Goal: Contribute content: Add original content to the website for others to see

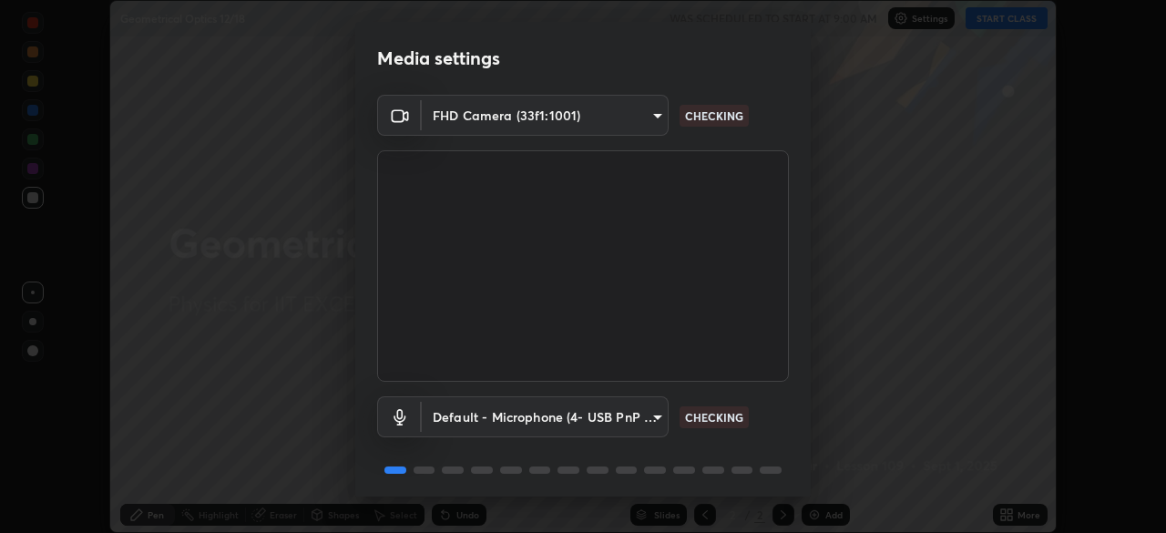
scroll to position [65, 0]
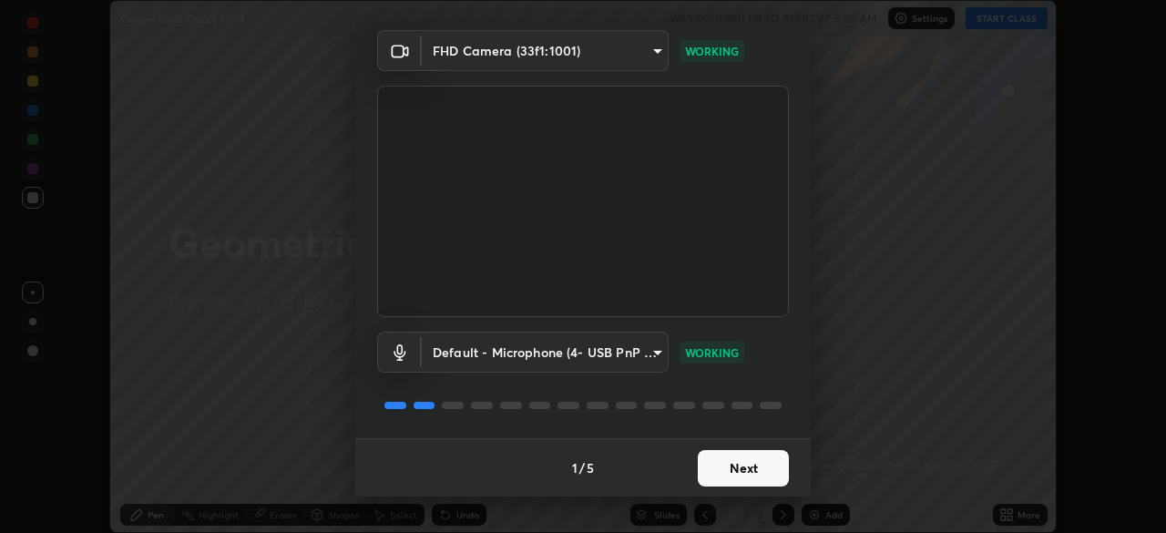
click at [753, 466] on button "Next" at bounding box center [743, 468] width 91 height 36
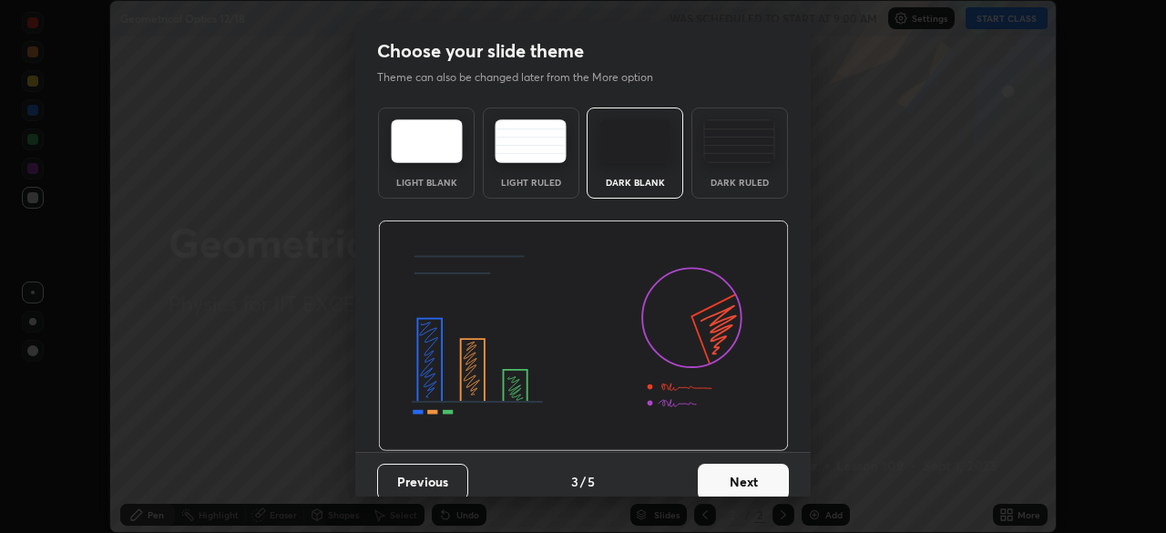
click at [755, 465] on button "Next" at bounding box center [743, 482] width 91 height 36
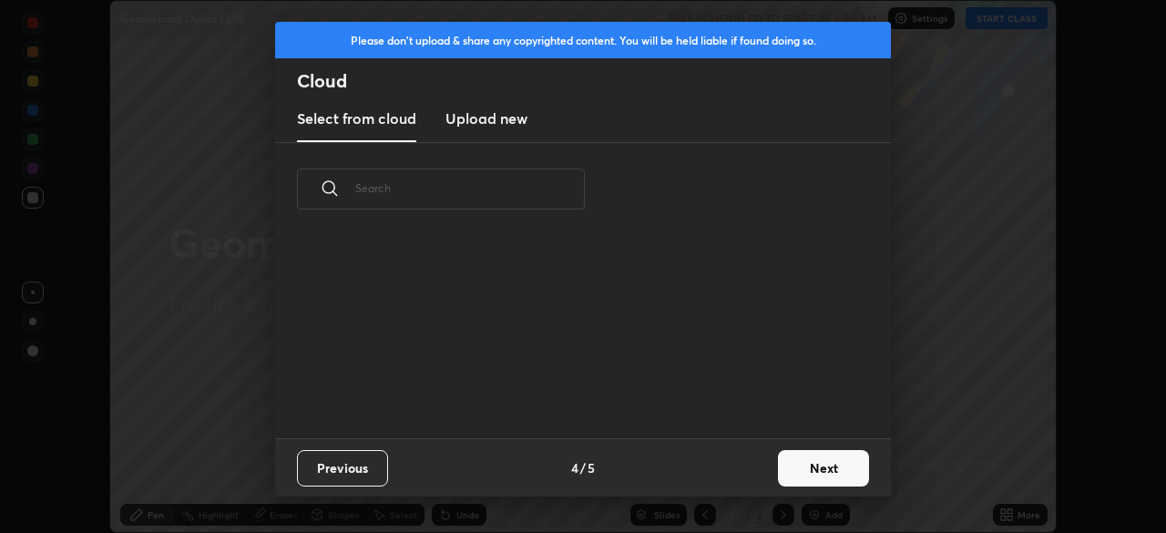
click at [793, 464] on button "Next" at bounding box center [823, 468] width 91 height 36
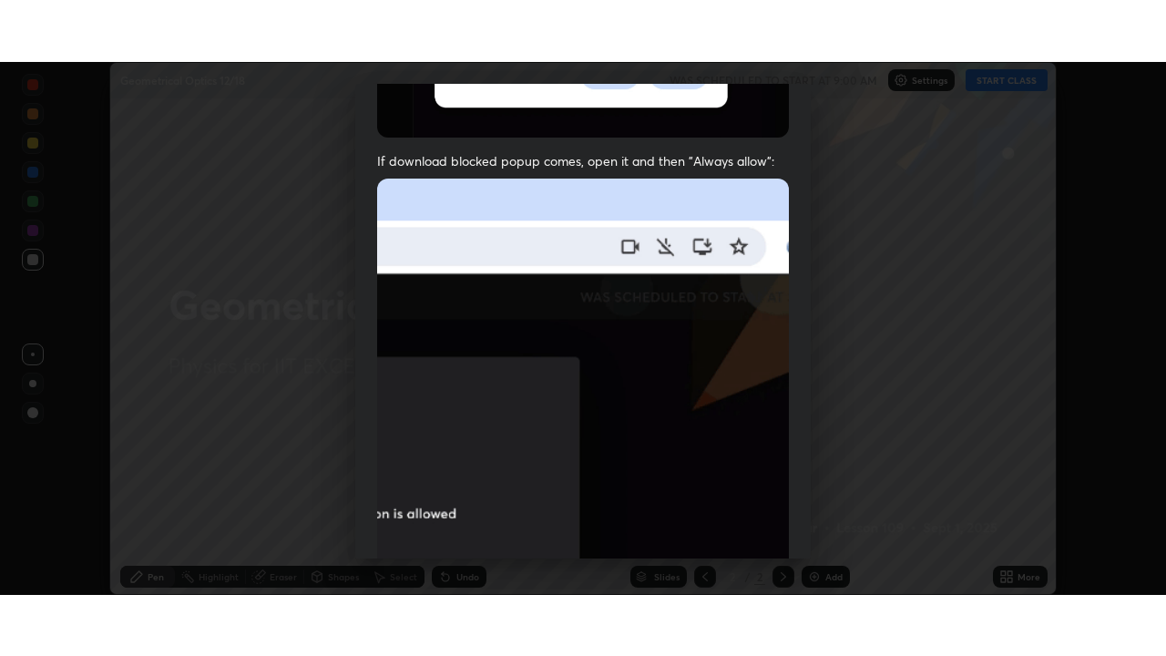
scroll to position [436, 0]
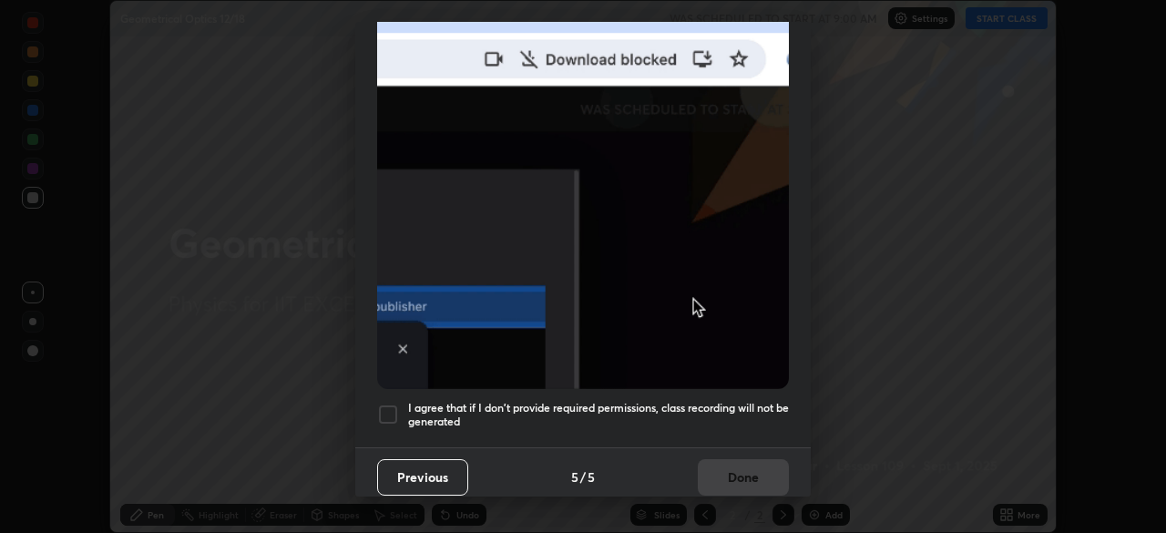
click at [756, 401] on h5 "I agree that if I don't provide required permissions, class recording will not …" at bounding box center [598, 415] width 381 height 28
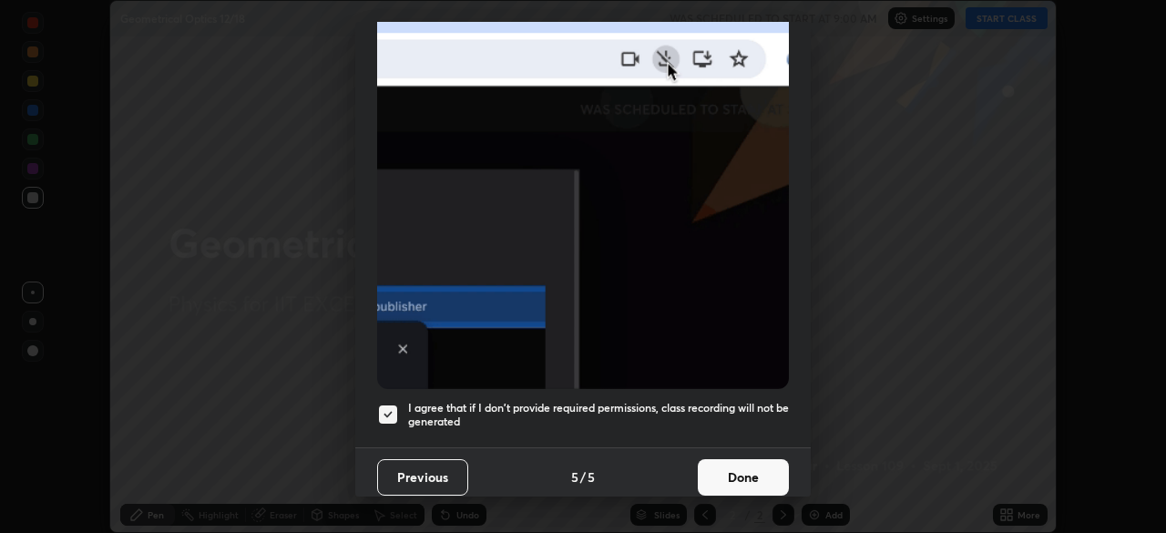
click at [756, 466] on button "Done" at bounding box center [743, 477] width 91 height 36
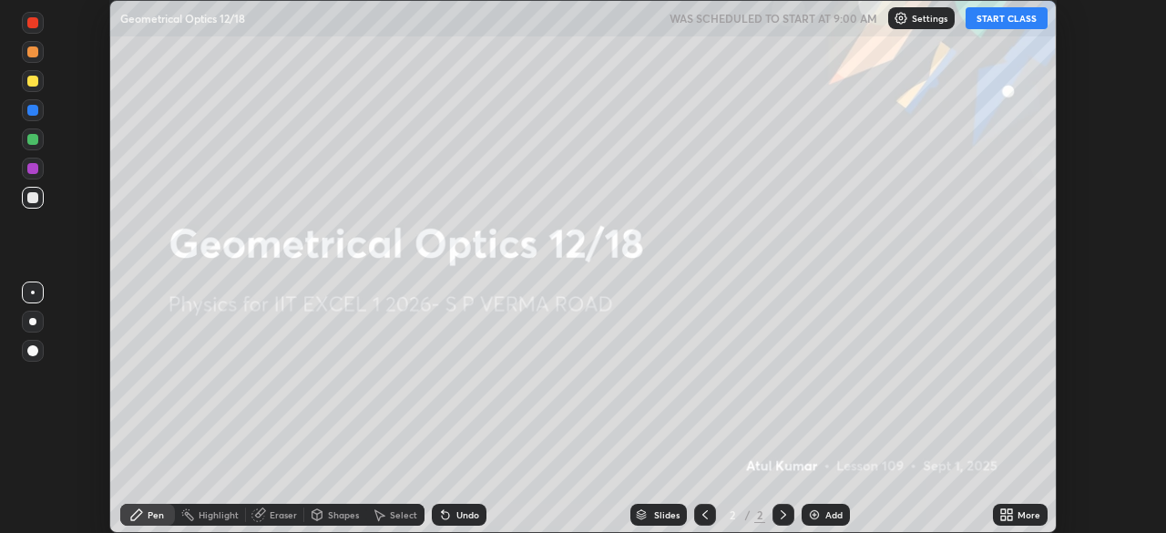
click at [997, 20] on button "START CLASS" at bounding box center [1006, 18] width 82 height 22
click at [1011, 511] on icon at bounding box center [1009, 511] width 5 height 5
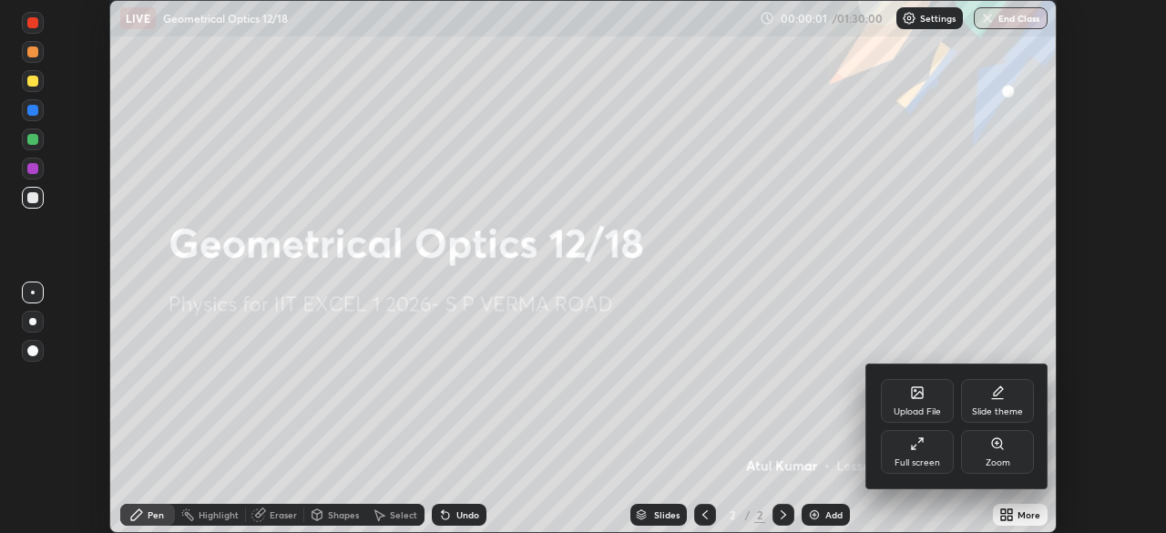
click at [924, 443] on div "Full screen" at bounding box center [917, 452] width 73 height 44
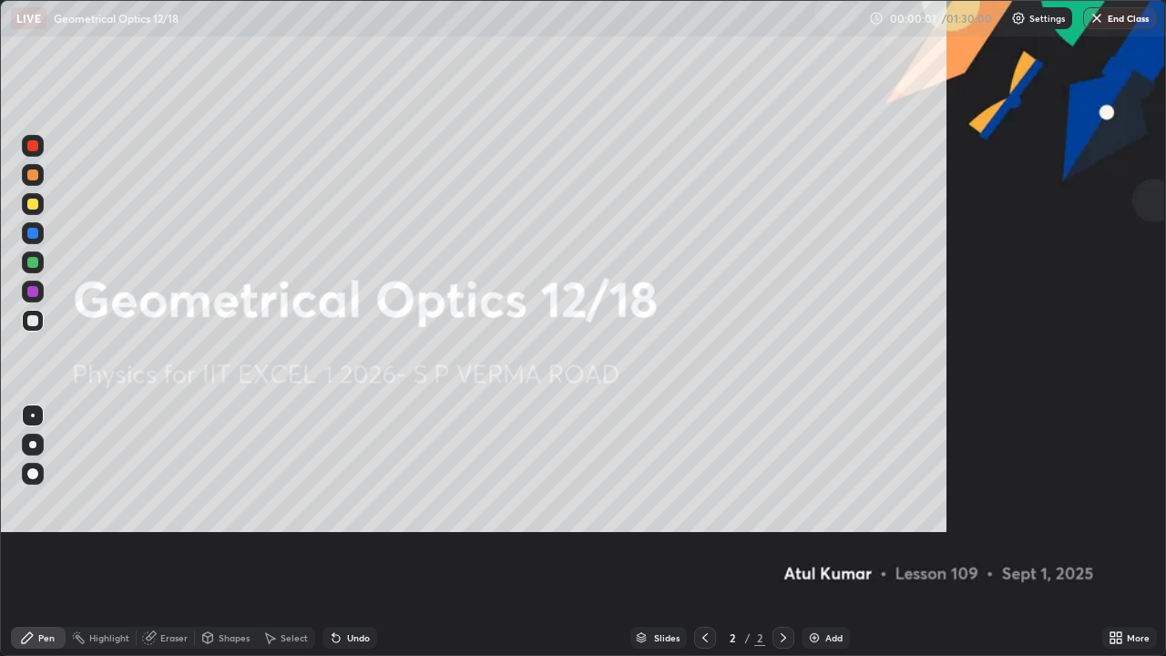
scroll to position [656, 1166]
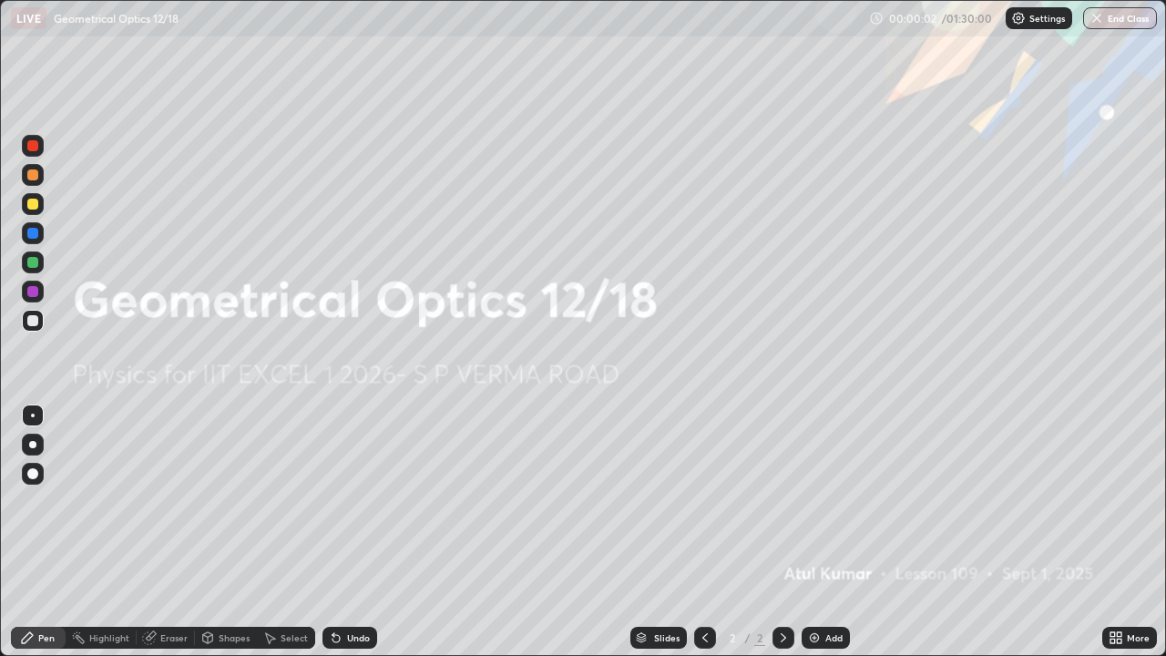
click at [825, 532] on div "Add" at bounding box center [833, 637] width 17 height 9
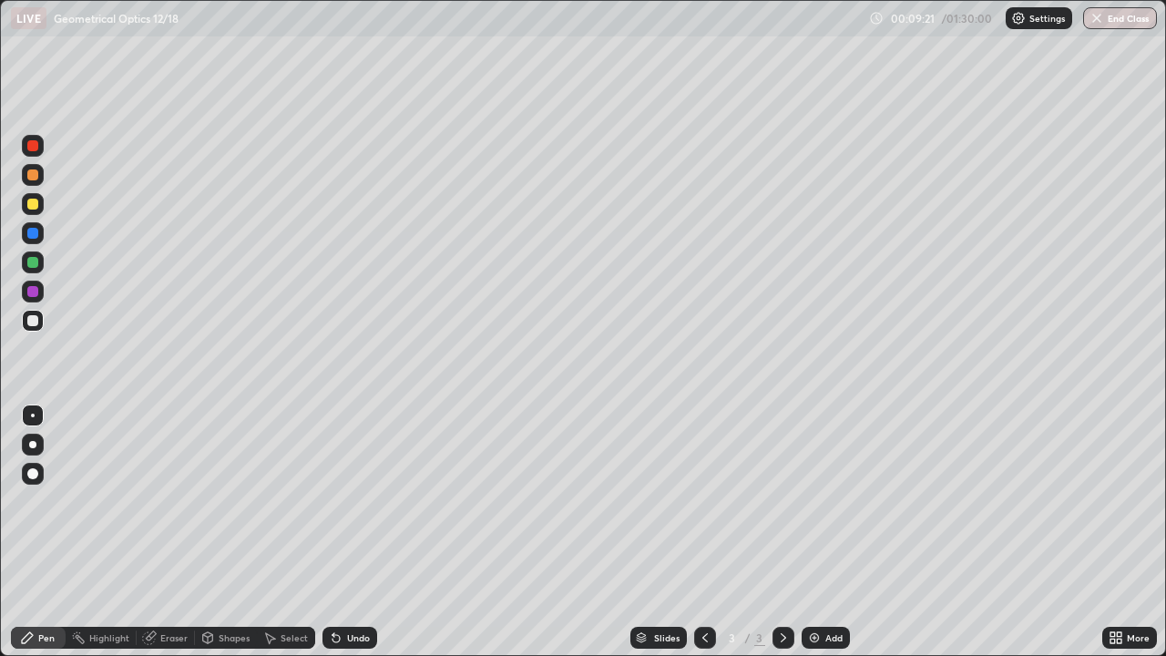
click at [821, 532] on div "Add" at bounding box center [825, 638] width 48 height 22
click at [232, 532] on div "Shapes" at bounding box center [226, 638] width 62 height 22
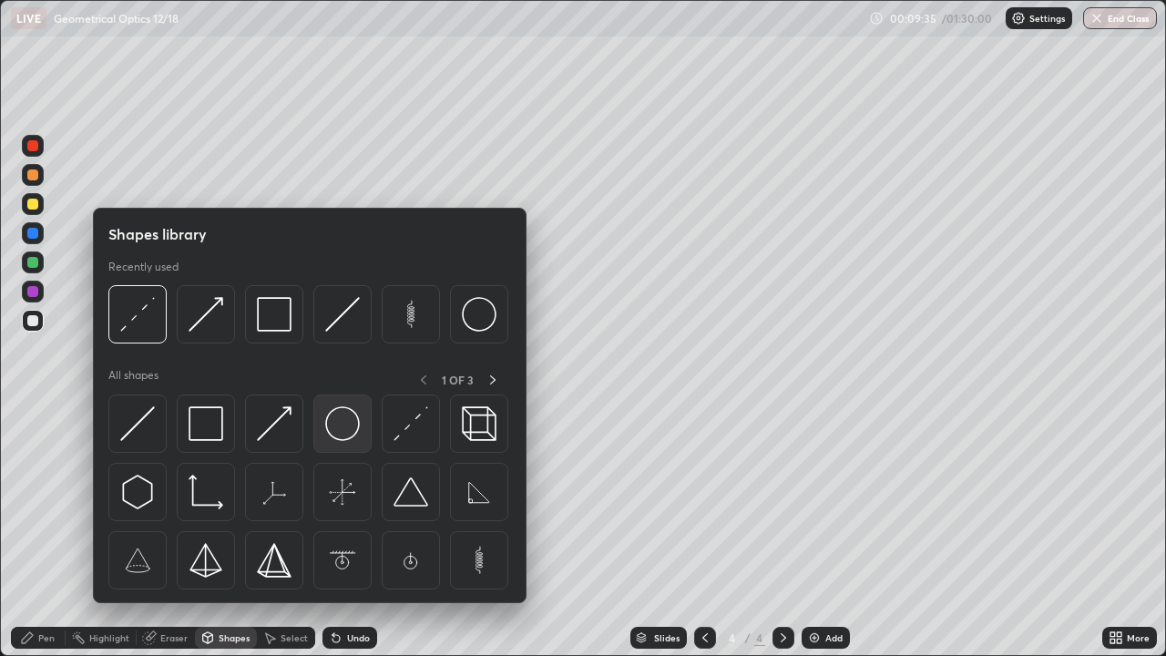
click at [355, 423] on img at bounding box center [342, 423] width 35 height 35
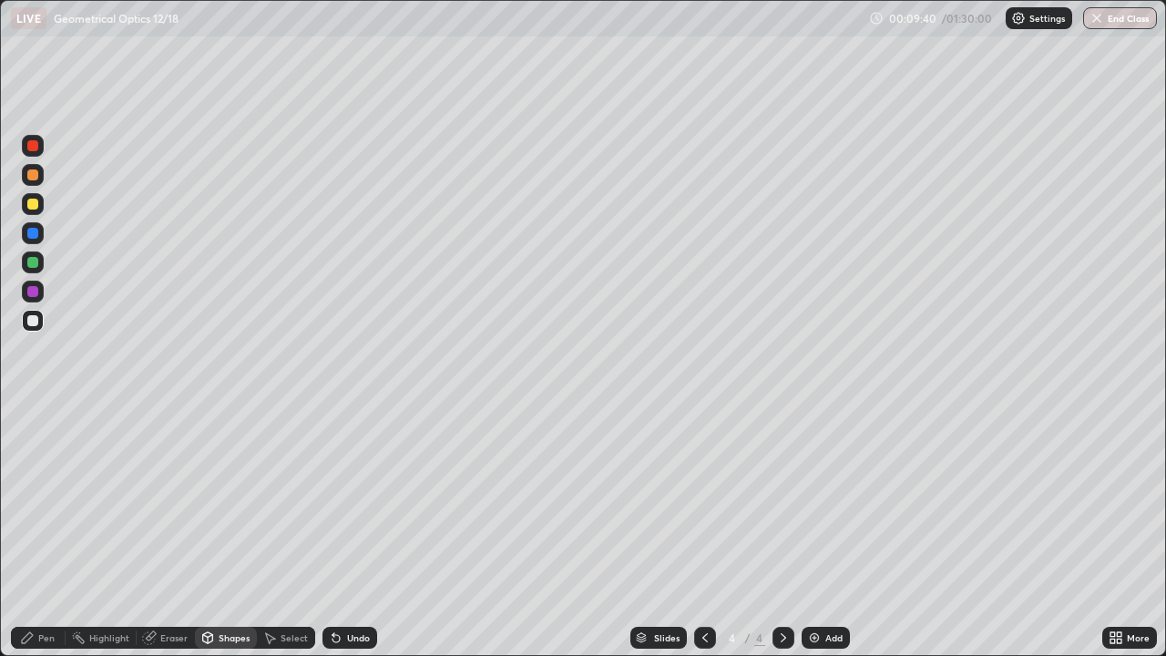
click at [217, 532] on div "Shapes" at bounding box center [226, 638] width 62 height 22
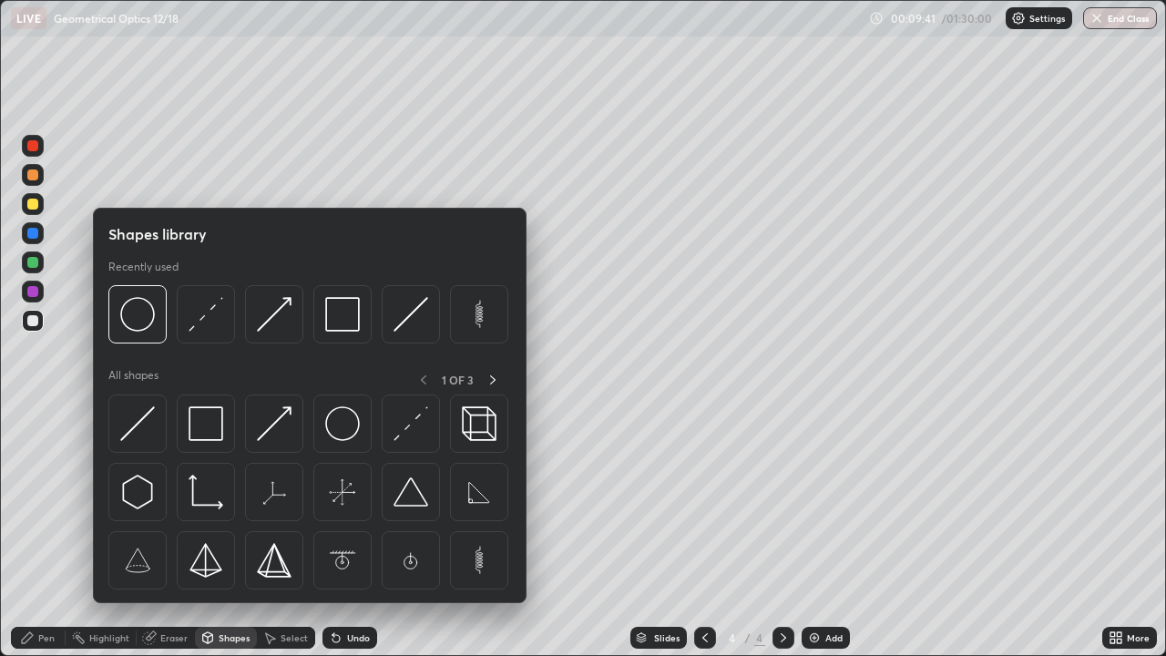
click at [339, 532] on div "Undo" at bounding box center [349, 638] width 55 height 22
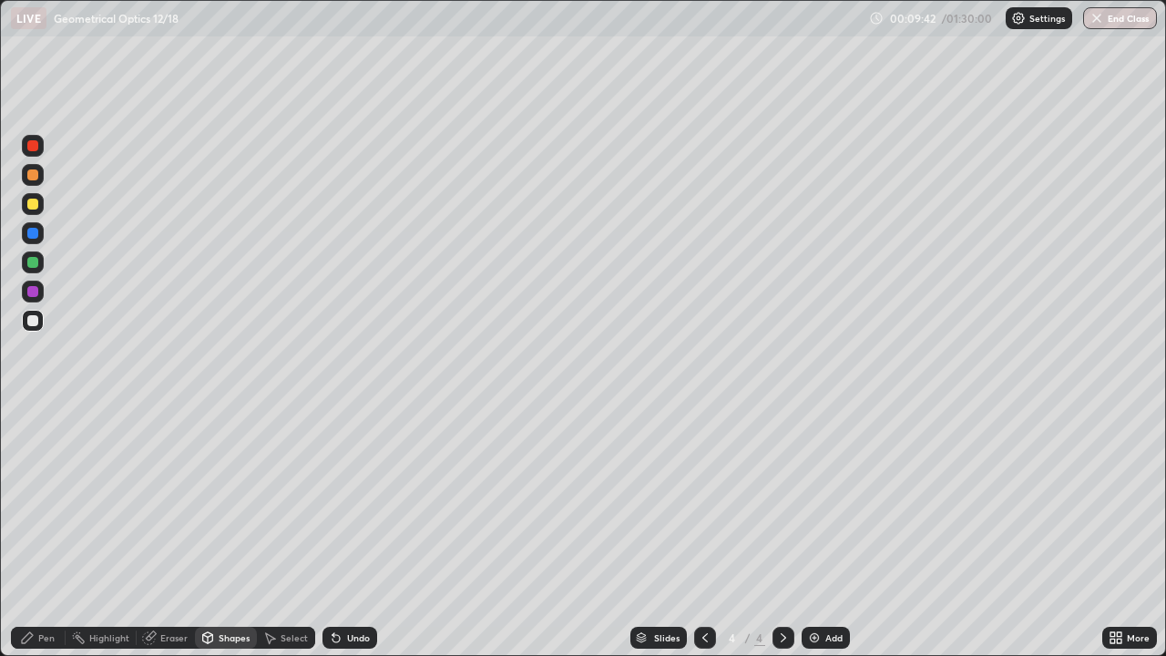
click at [45, 532] on div "Pen" at bounding box center [38, 638] width 55 height 22
click at [36, 317] on div at bounding box center [32, 320] width 11 height 11
click at [226, 532] on div "Shapes" at bounding box center [234, 637] width 31 height 9
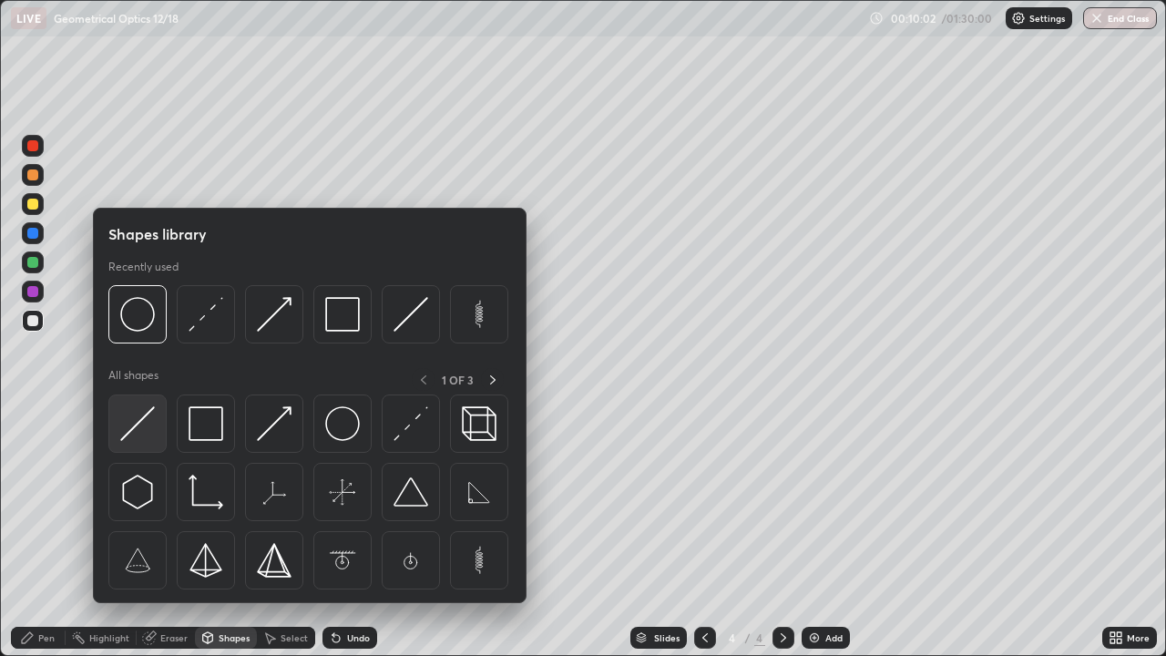
click at [145, 422] on img at bounding box center [137, 423] width 35 height 35
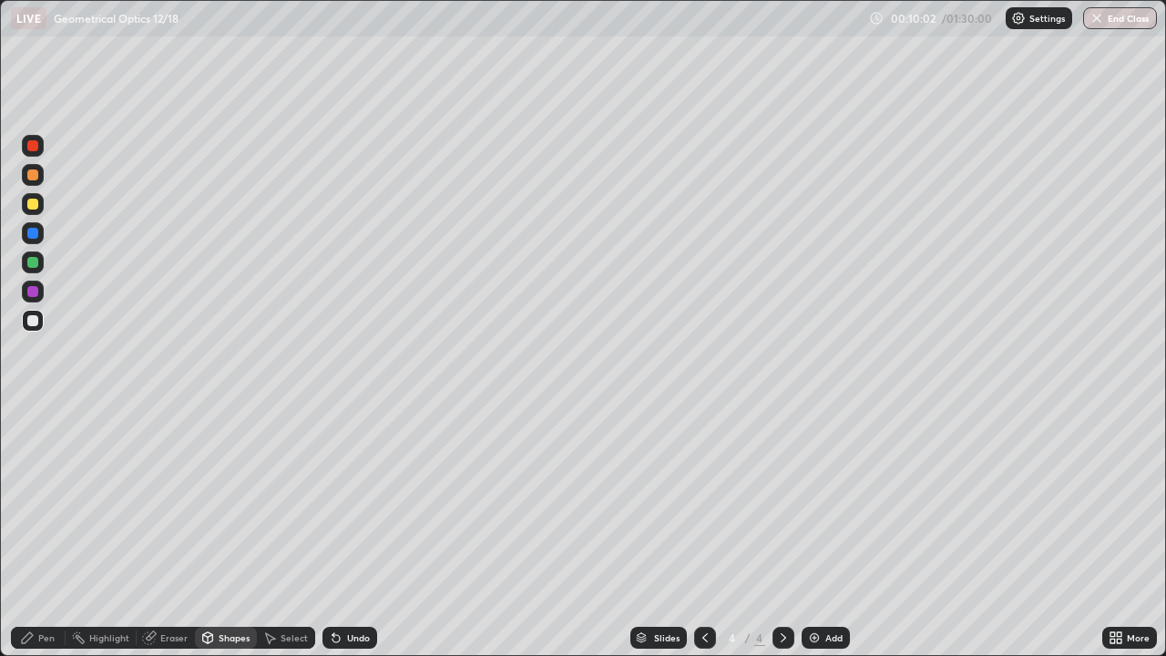
click at [40, 321] on div at bounding box center [33, 321] width 22 height 22
click at [49, 532] on div "Pen" at bounding box center [38, 638] width 55 height 22
click at [35, 207] on div at bounding box center [32, 204] width 11 height 11
click at [219, 532] on div "Shapes" at bounding box center [226, 638] width 62 height 22
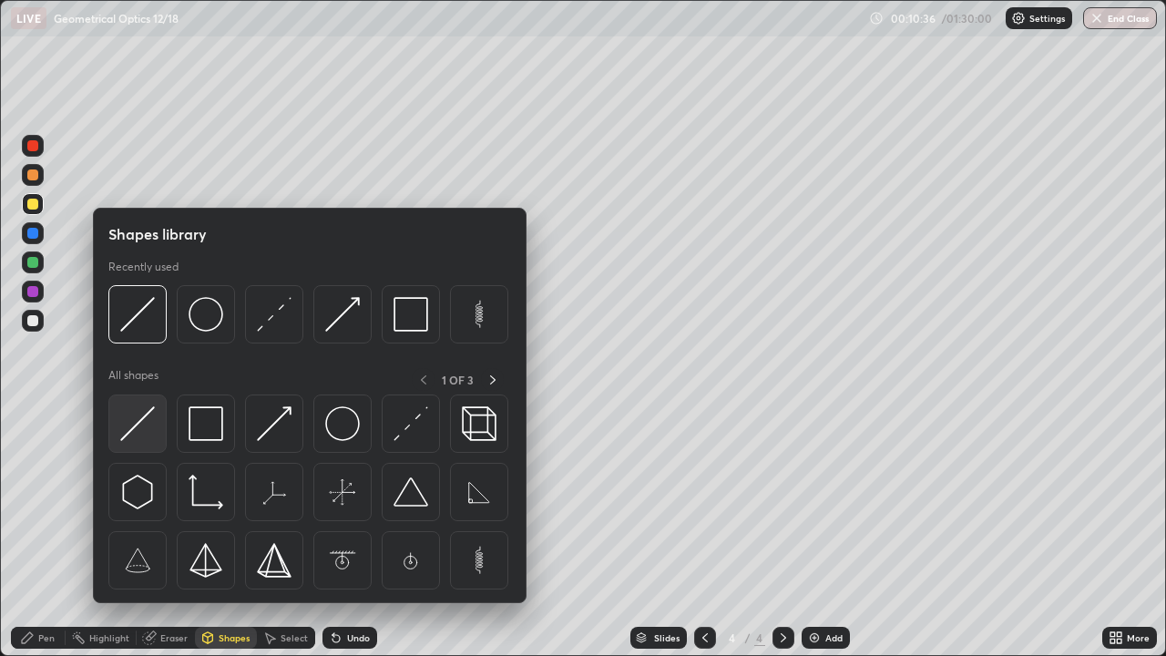
click at [135, 404] on div at bounding box center [137, 423] width 58 height 58
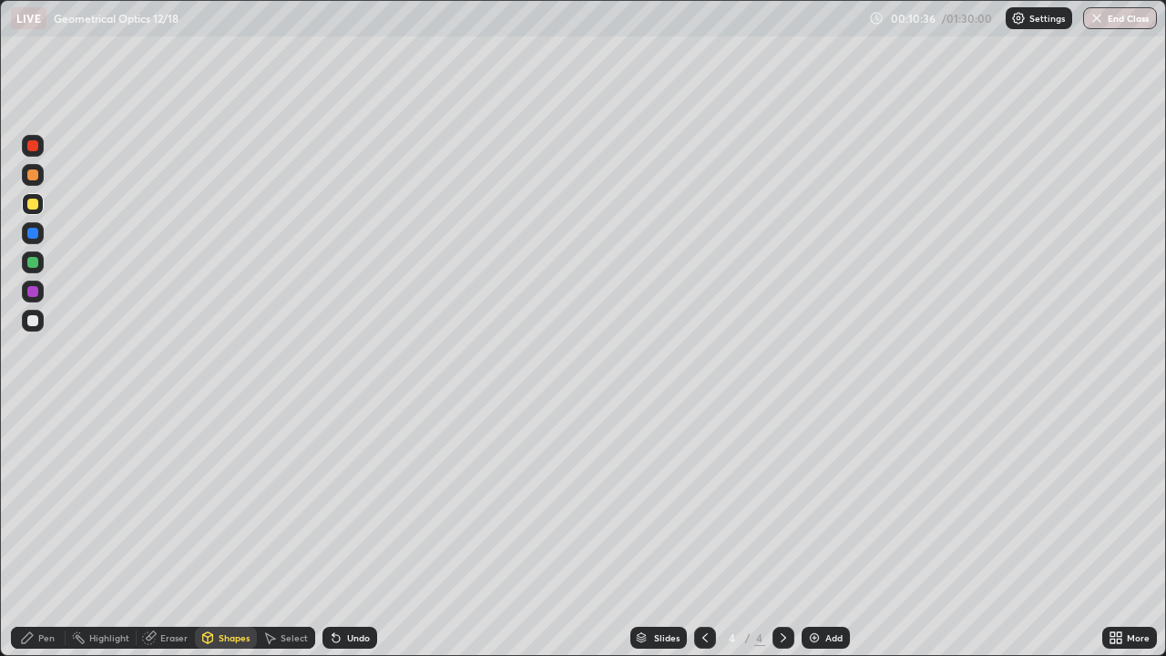
click at [37, 319] on div at bounding box center [32, 320] width 11 height 11
click at [25, 532] on icon at bounding box center [27, 637] width 15 height 15
click at [822, 532] on div "Add" at bounding box center [825, 638] width 48 height 22
click at [214, 532] on div "Shapes" at bounding box center [226, 638] width 62 height 22
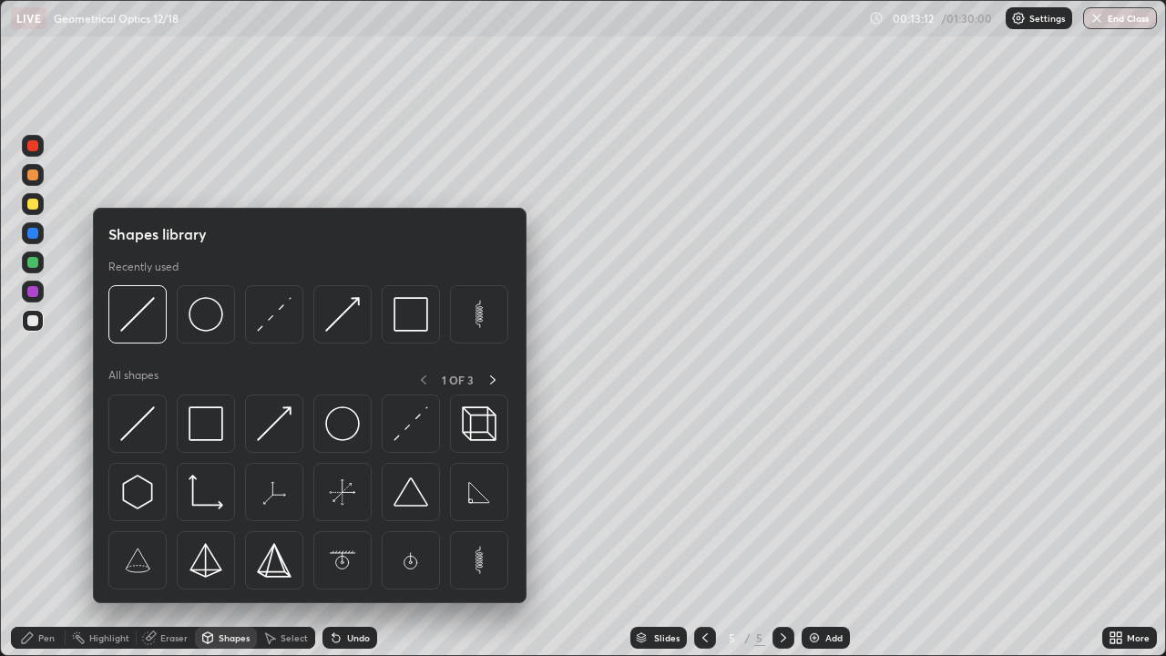
click at [41, 532] on div "Pen" at bounding box center [46, 637] width 16 height 9
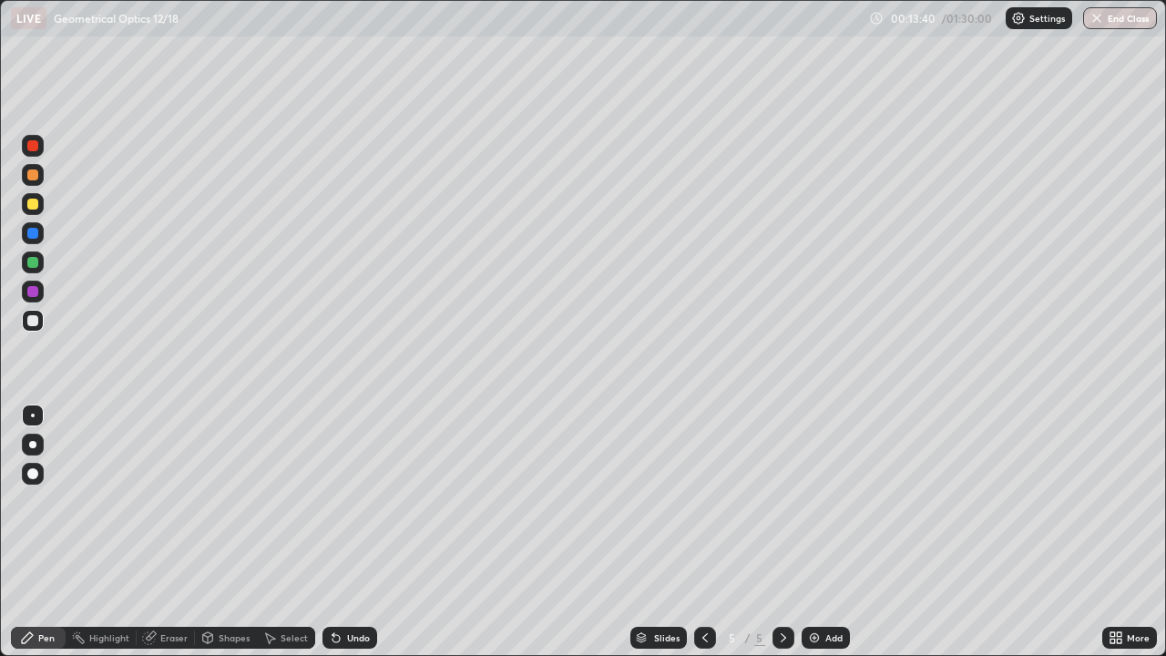
click at [35, 260] on div at bounding box center [32, 262] width 11 height 11
click at [207, 532] on icon at bounding box center [208, 636] width 10 height 3
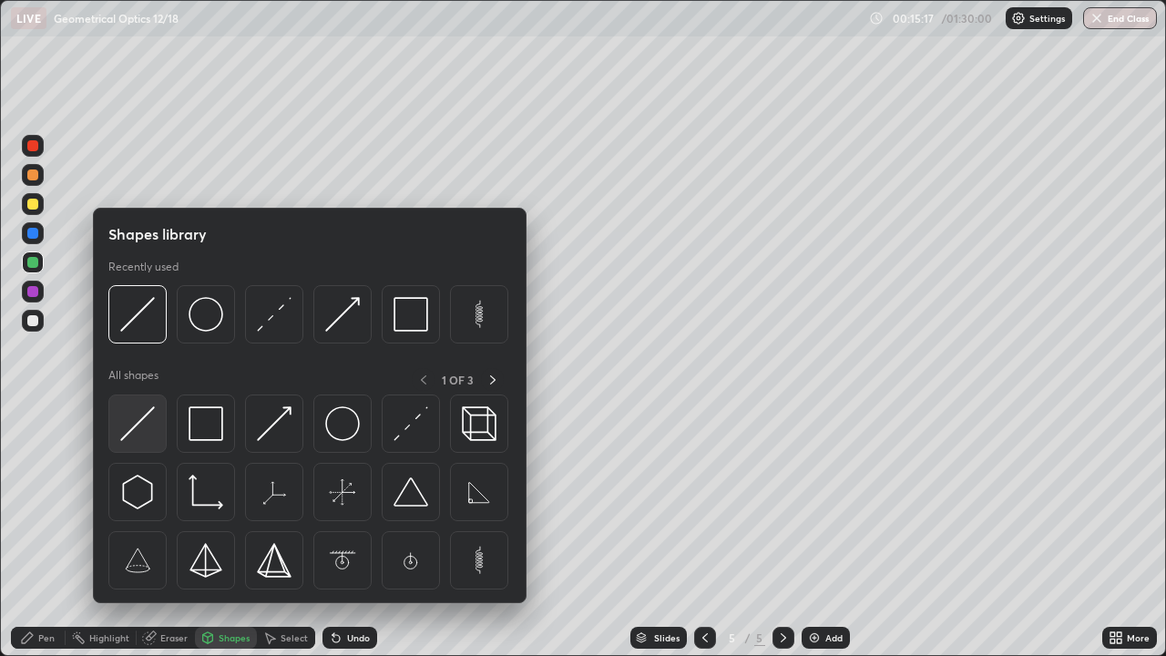
click at [144, 418] on img at bounding box center [137, 423] width 35 height 35
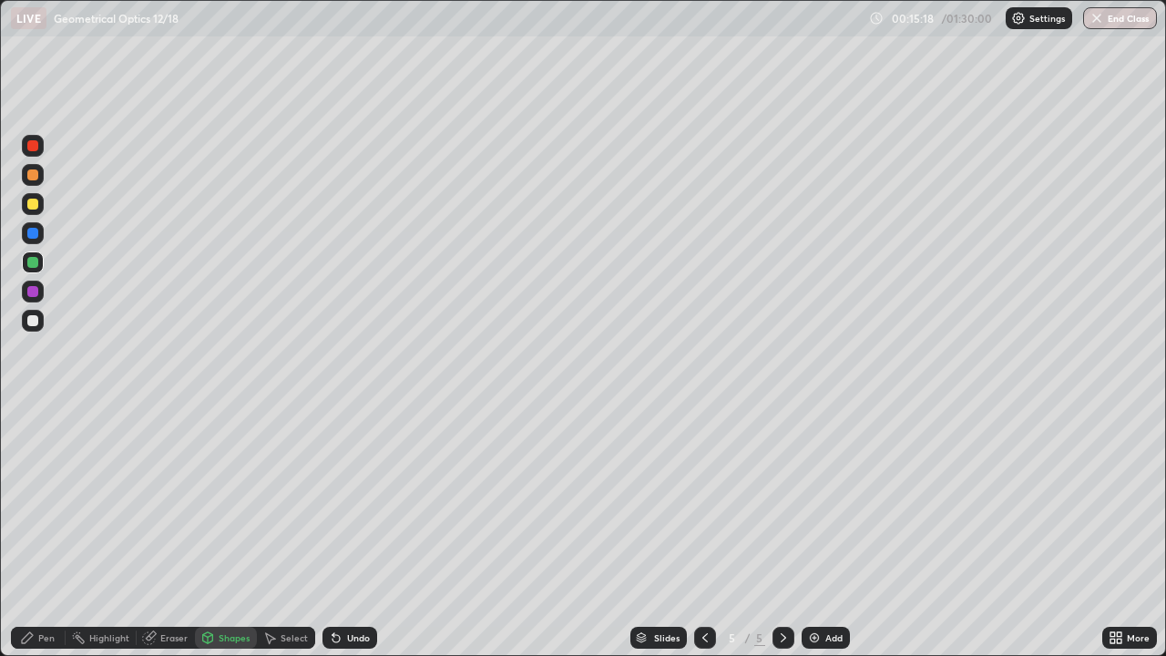
click at [34, 321] on div at bounding box center [32, 320] width 11 height 11
click at [52, 532] on div "Pen" at bounding box center [38, 638] width 55 height 22
click at [36, 207] on div at bounding box center [32, 204] width 11 height 11
click at [812, 532] on img at bounding box center [814, 637] width 15 height 15
click at [231, 532] on div "Shapes" at bounding box center [234, 637] width 31 height 9
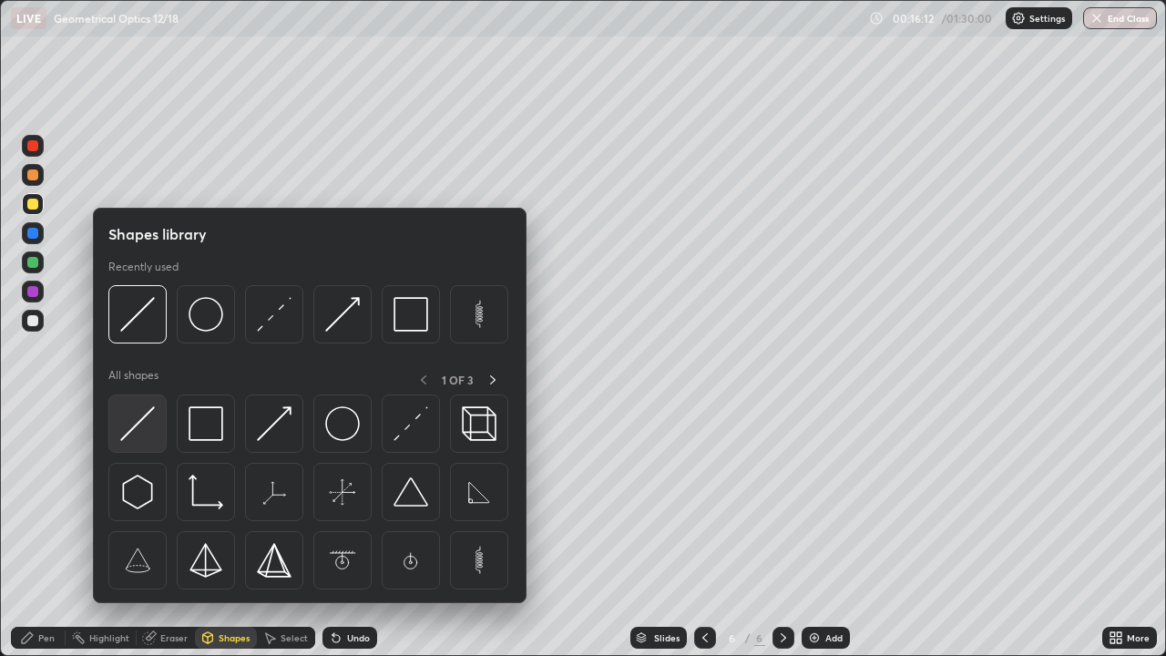
click at [145, 425] on img at bounding box center [137, 423] width 35 height 35
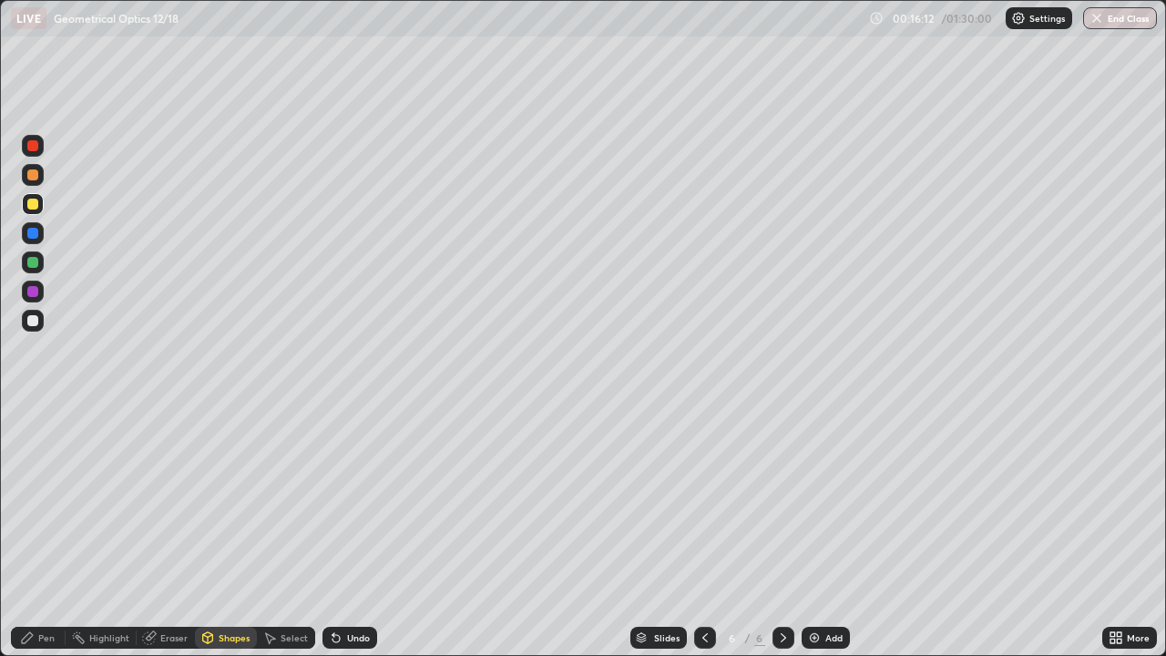
click at [34, 321] on div at bounding box center [32, 320] width 11 height 11
click at [50, 532] on div "Pen" at bounding box center [38, 638] width 55 height 22
click at [231, 532] on div "Shapes" at bounding box center [234, 637] width 31 height 9
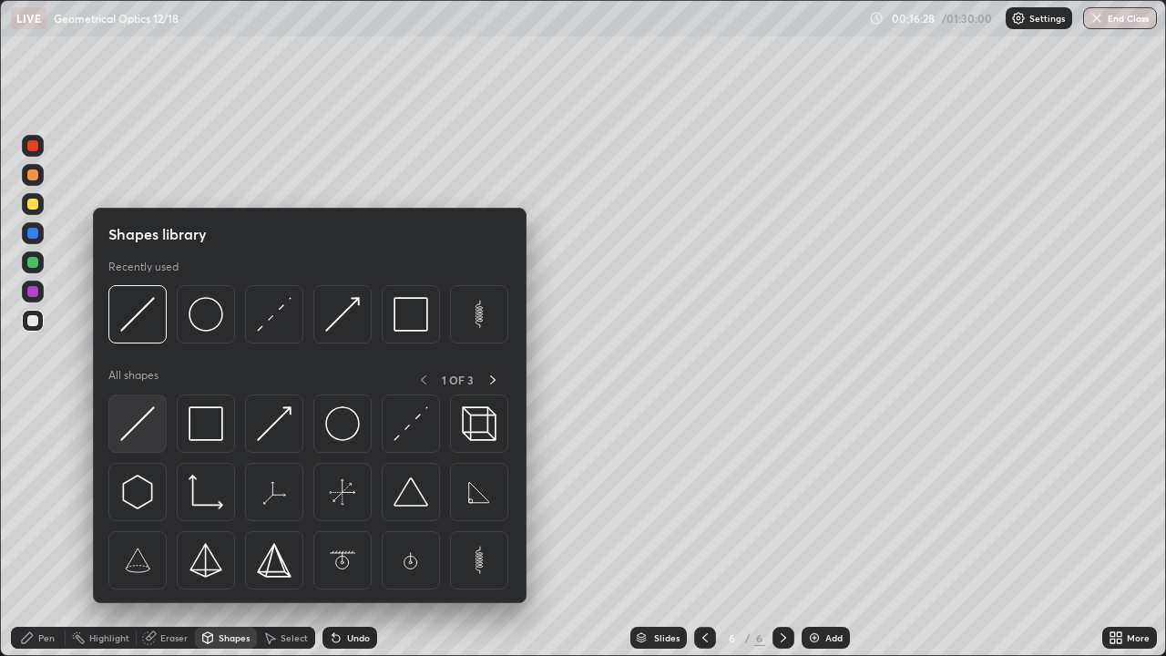
click at [155, 420] on img at bounding box center [137, 423] width 35 height 35
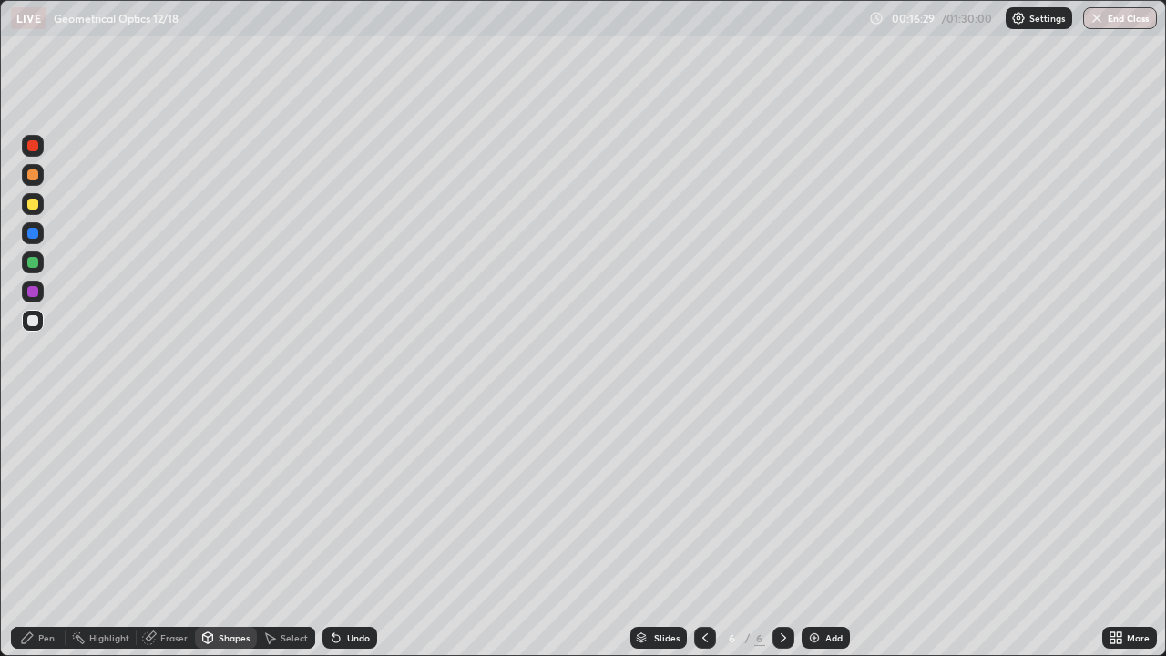
click at [32, 203] on div at bounding box center [32, 204] width 11 height 11
click at [235, 532] on div "Shapes" at bounding box center [226, 638] width 62 height 22
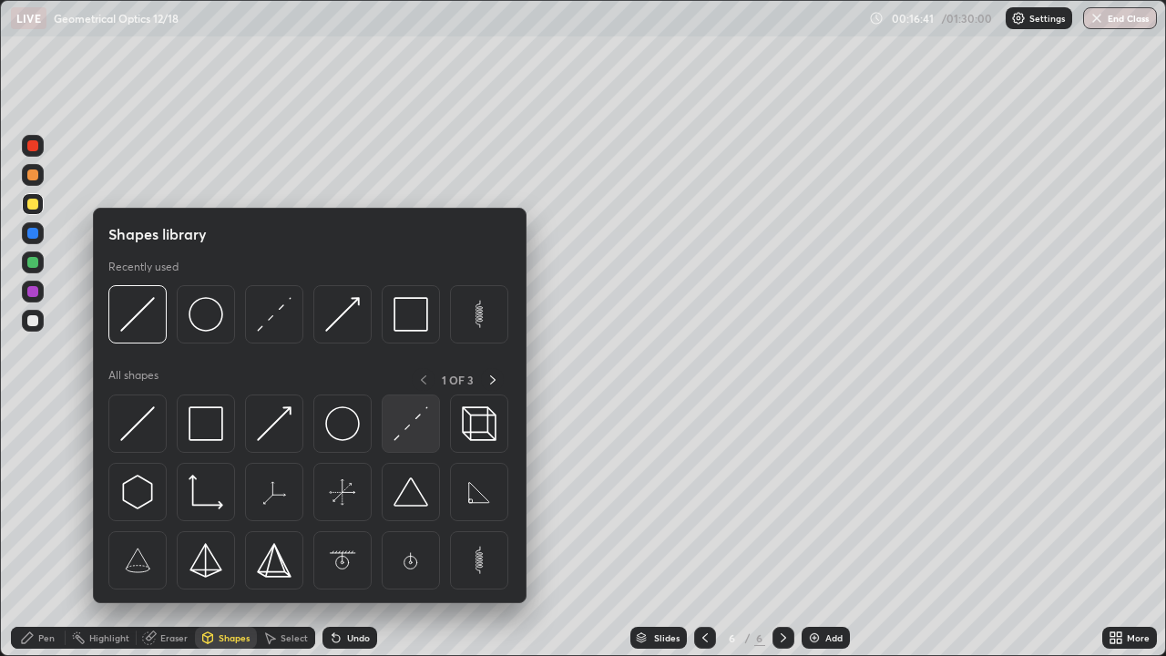
click at [416, 418] on img at bounding box center [410, 423] width 35 height 35
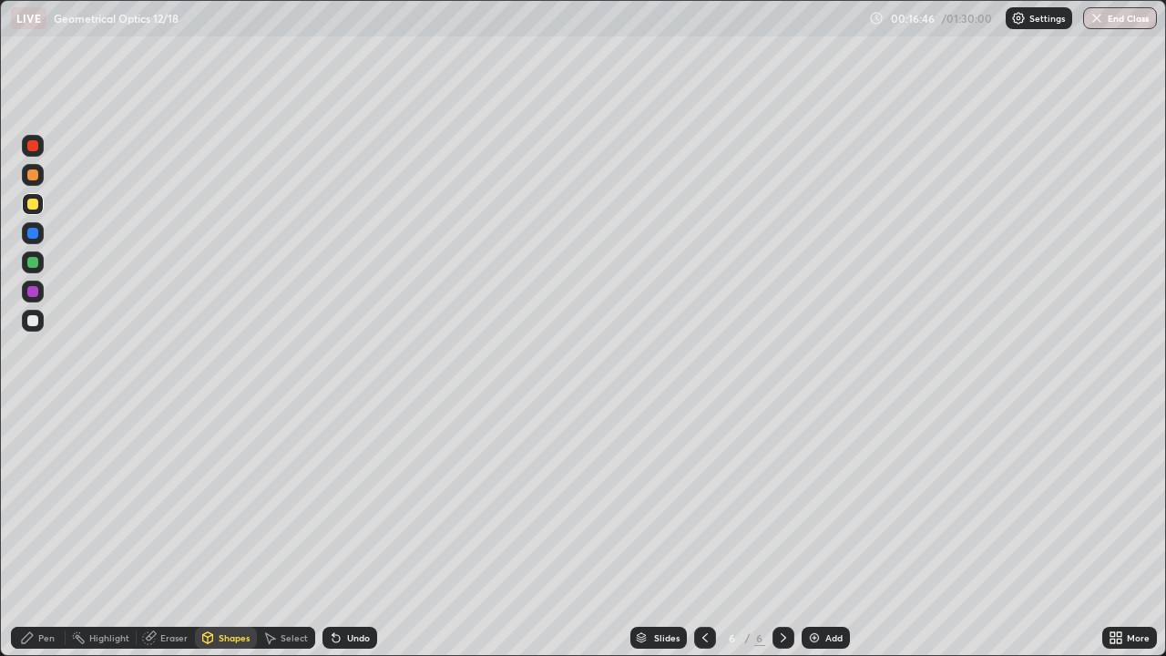
click at [44, 532] on div "Pen" at bounding box center [46, 637] width 16 height 9
click at [235, 532] on div "Shapes" at bounding box center [234, 637] width 31 height 9
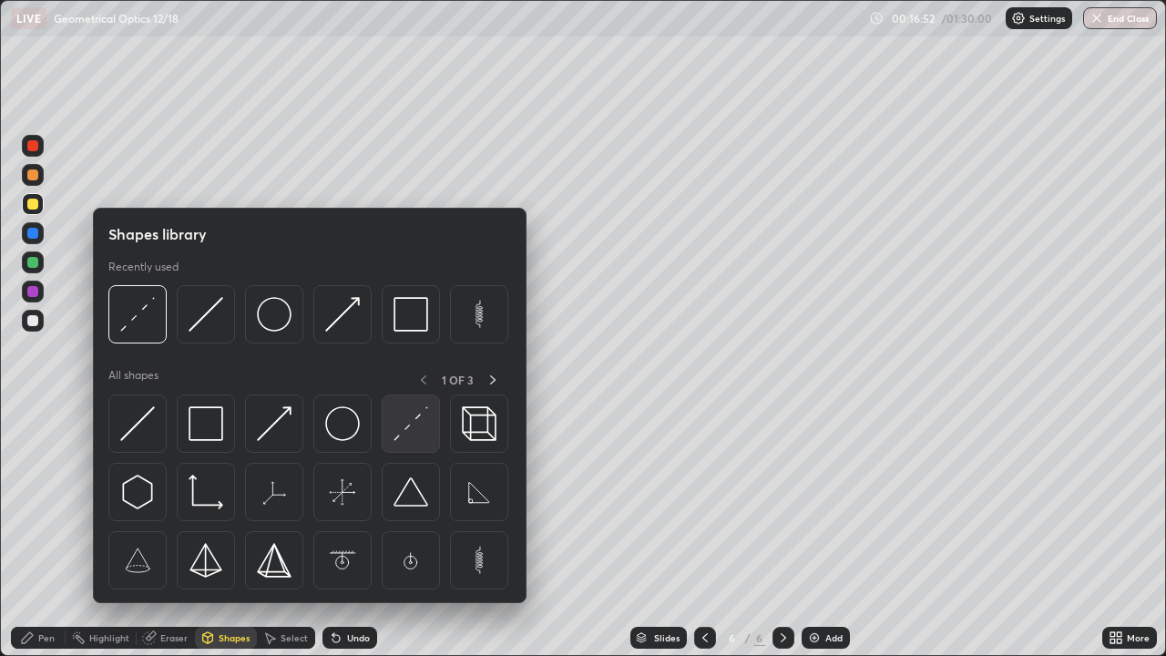
click at [398, 431] on img at bounding box center [410, 423] width 35 height 35
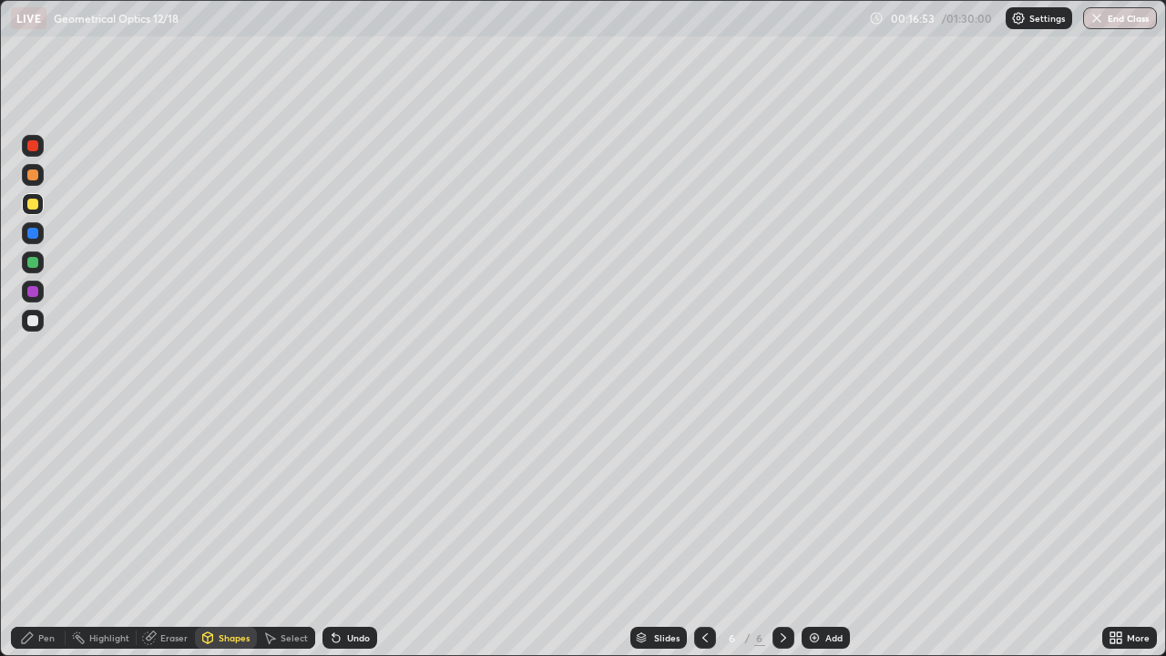
click at [37, 261] on div at bounding box center [32, 262] width 11 height 11
click at [358, 532] on div "Undo" at bounding box center [358, 637] width 23 height 9
click at [340, 532] on icon at bounding box center [336, 637] width 15 height 15
click at [46, 532] on div "Pen" at bounding box center [46, 637] width 16 height 9
click at [33, 199] on div at bounding box center [32, 204] width 11 height 11
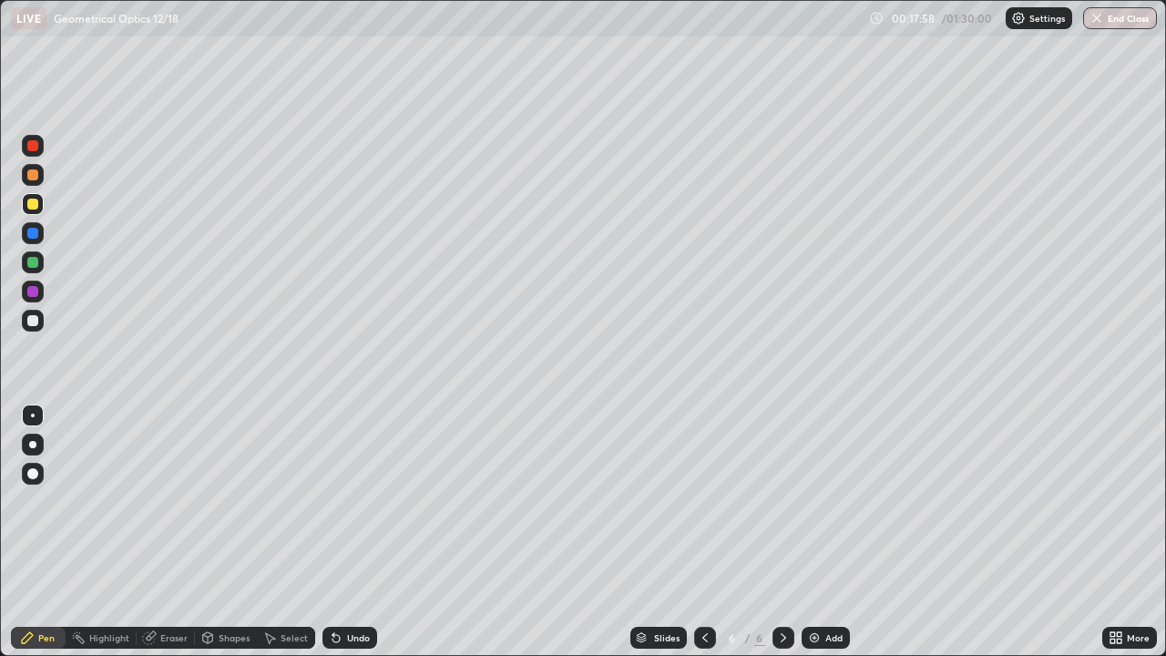
click at [35, 320] on div at bounding box center [32, 320] width 11 height 11
click at [36, 532] on div "Pen" at bounding box center [38, 638] width 55 height 22
click at [34, 262] on div at bounding box center [32, 262] width 11 height 11
click at [215, 532] on div "Shapes" at bounding box center [226, 638] width 62 height 22
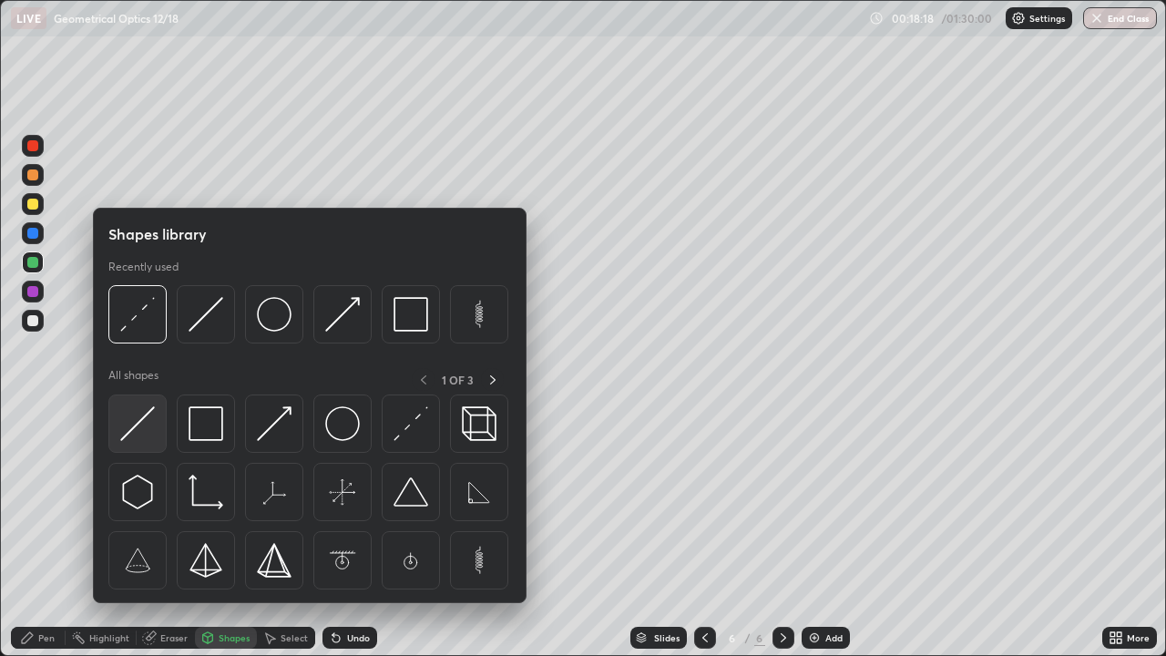
click at [143, 424] on img at bounding box center [137, 423] width 35 height 35
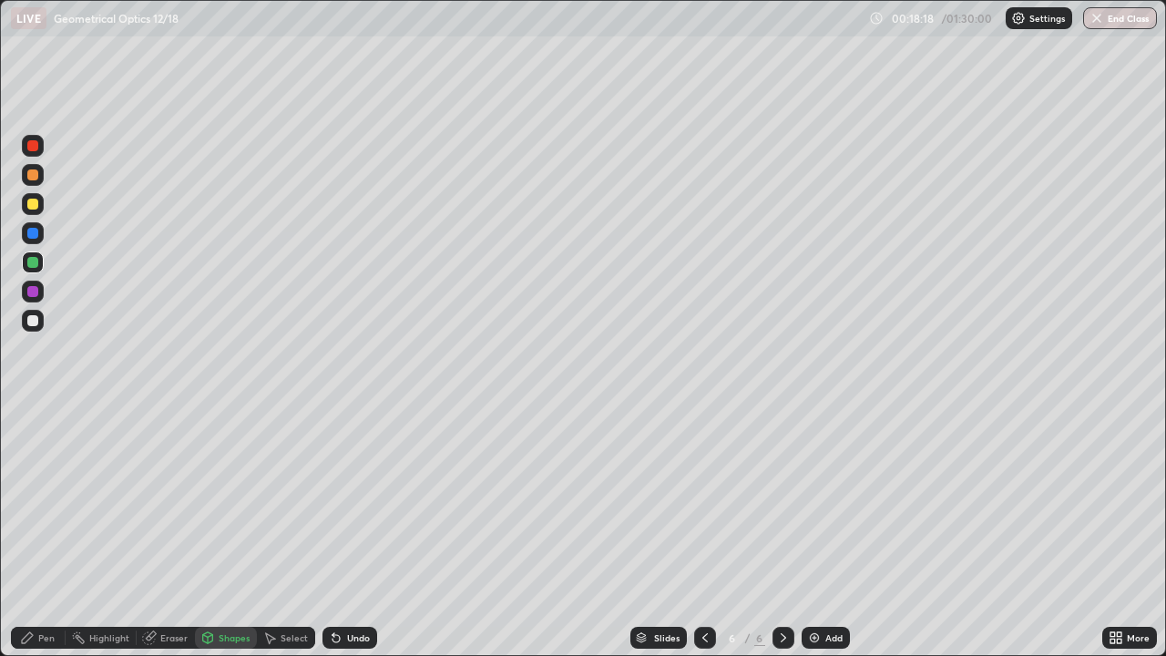
click at [34, 321] on div at bounding box center [32, 320] width 11 height 11
click at [352, 532] on div "Undo" at bounding box center [349, 638] width 55 height 22
click at [351, 532] on div "Undo" at bounding box center [358, 637] width 23 height 9
click at [362, 532] on div "Undo" at bounding box center [358, 637] width 23 height 9
click at [360, 532] on div "Undo" at bounding box center [349, 638] width 55 height 22
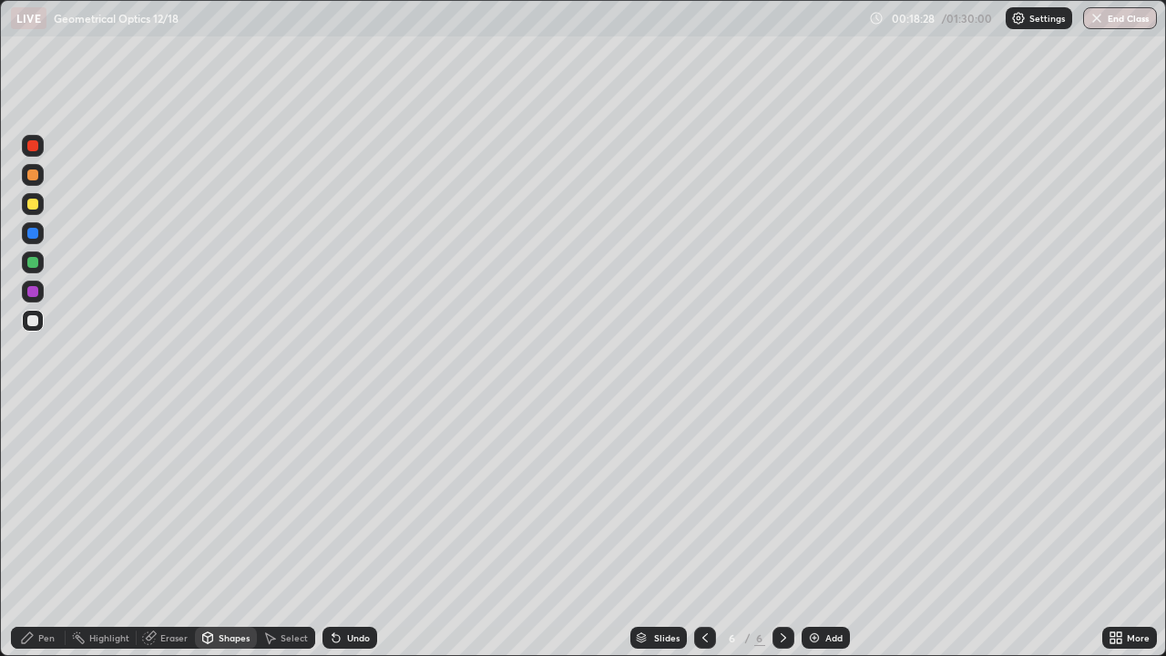
click at [356, 532] on div "Undo" at bounding box center [349, 638] width 55 height 22
click at [165, 532] on div "Eraser" at bounding box center [166, 638] width 58 height 22
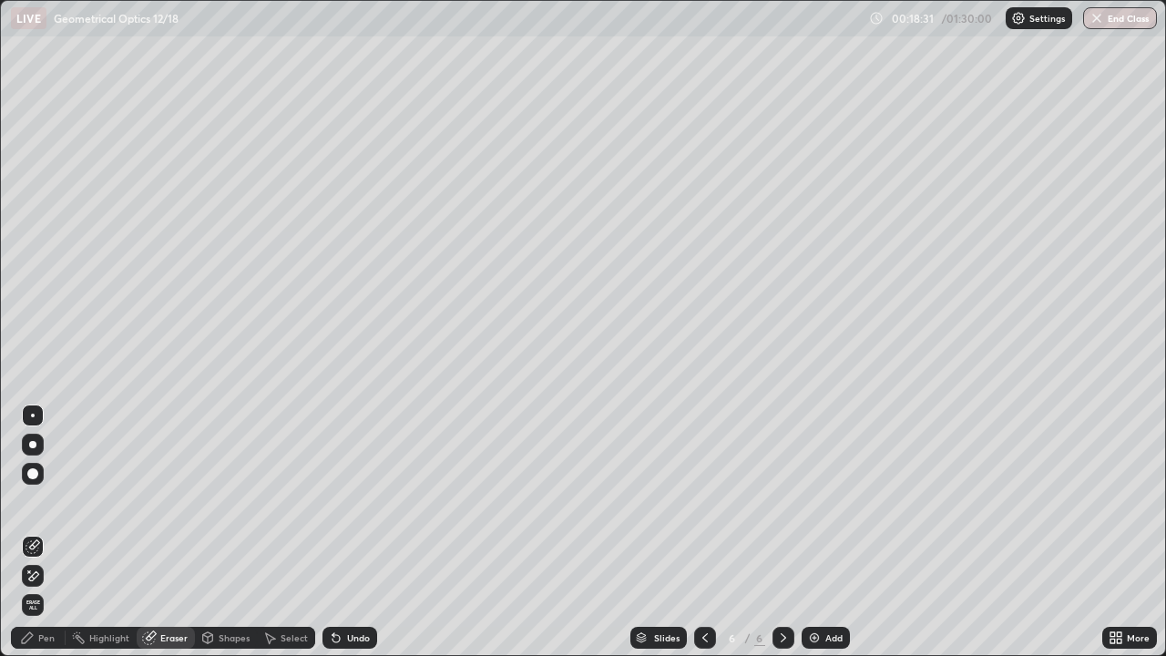
click at [41, 415] on div at bounding box center [33, 415] width 22 height 22
click at [236, 532] on div "Shapes" at bounding box center [234, 637] width 31 height 9
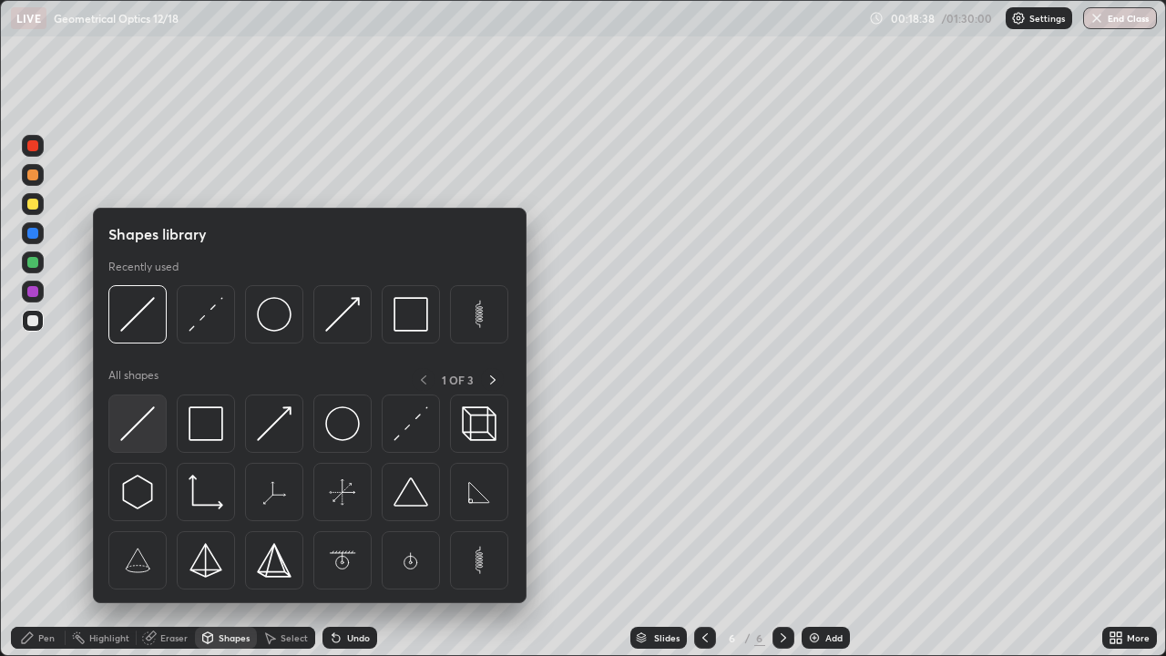
click at [149, 417] on img at bounding box center [137, 423] width 35 height 35
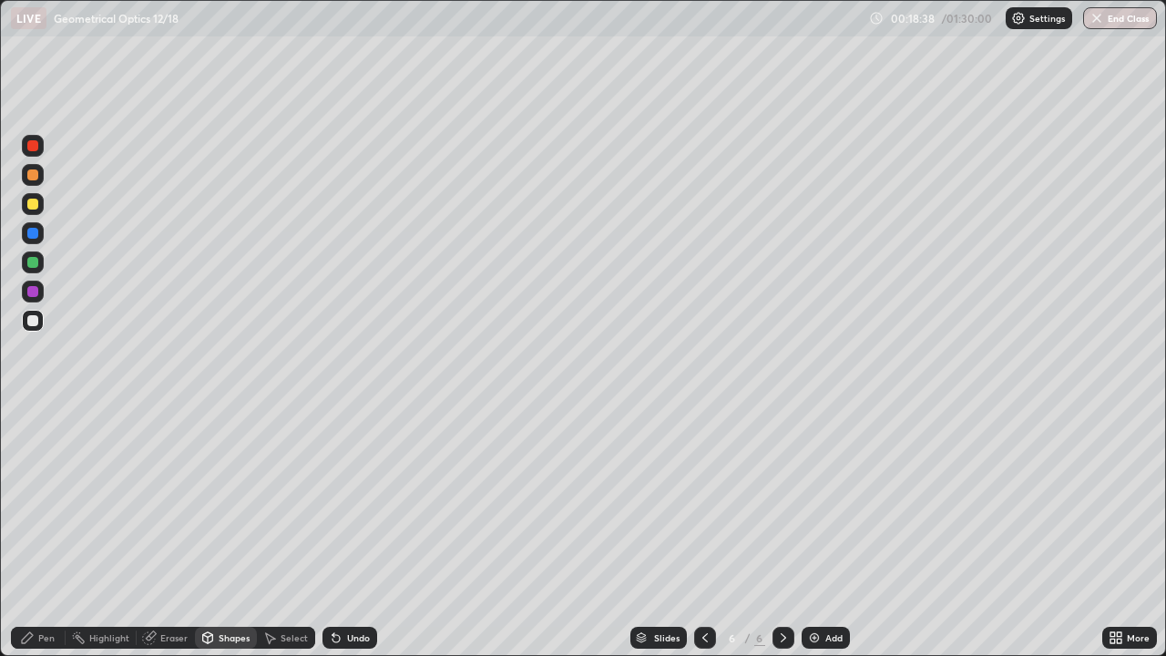
click at [41, 323] on div at bounding box center [33, 321] width 22 height 22
click at [50, 532] on div "Pen" at bounding box center [38, 638] width 55 height 22
click at [815, 532] on img at bounding box center [814, 637] width 15 height 15
click at [46, 532] on div "Pen" at bounding box center [46, 637] width 16 height 9
click at [225, 532] on div "Shapes" at bounding box center [226, 638] width 62 height 22
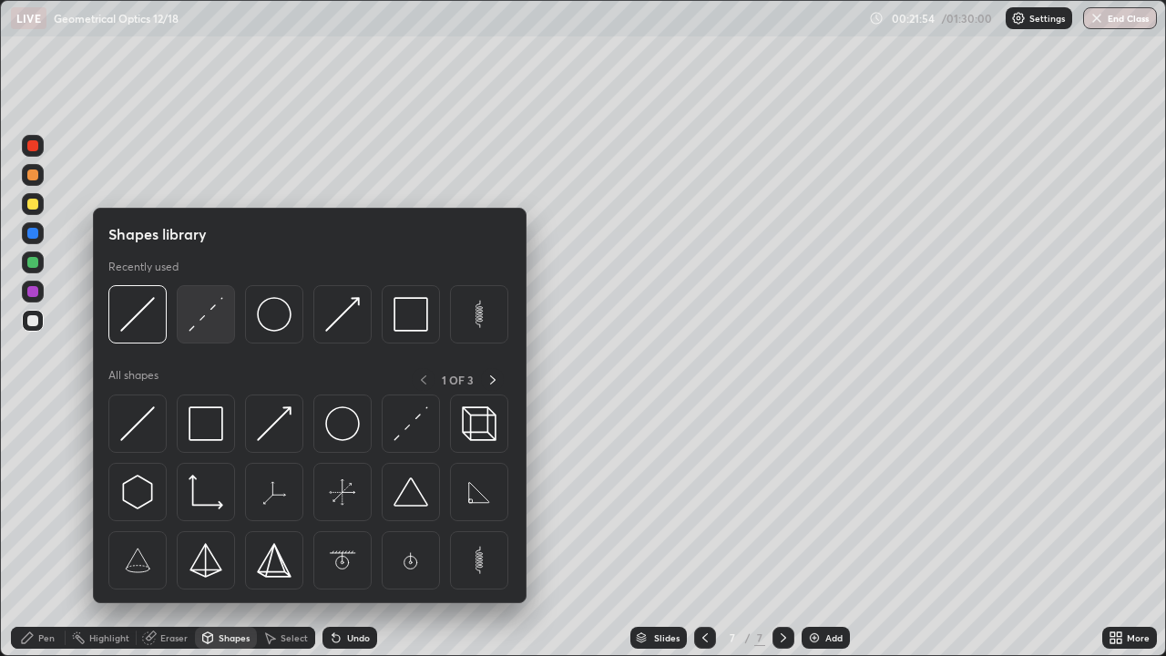
click at [207, 320] on img at bounding box center [205, 314] width 35 height 35
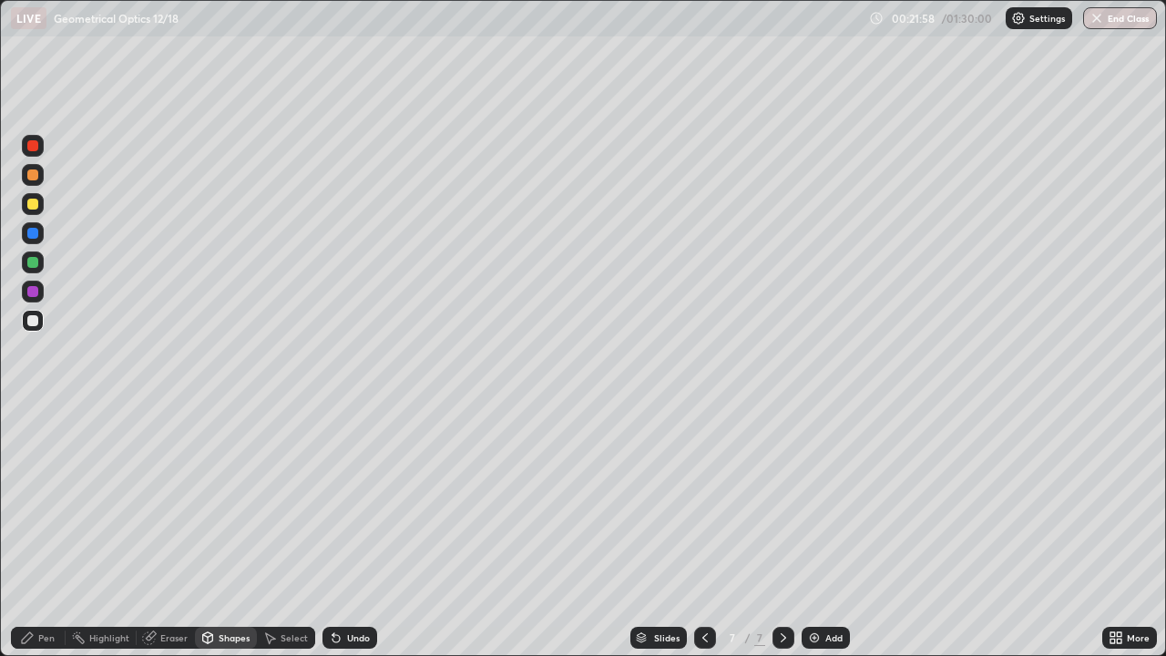
click at [53, 532] on div "Pen" at bounding box center [38, 638] width 55 height 22
click at [290, 532] on div "Select" at bounding box center [286, 638] width 58 height 22
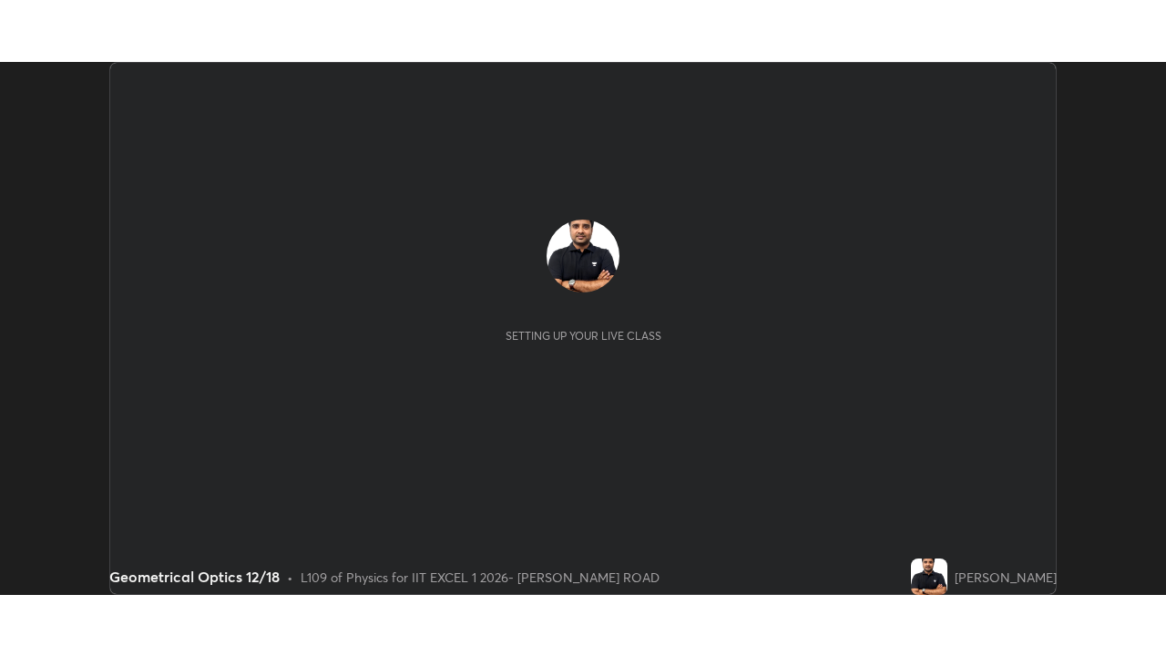
scroll to position [533, 1166]
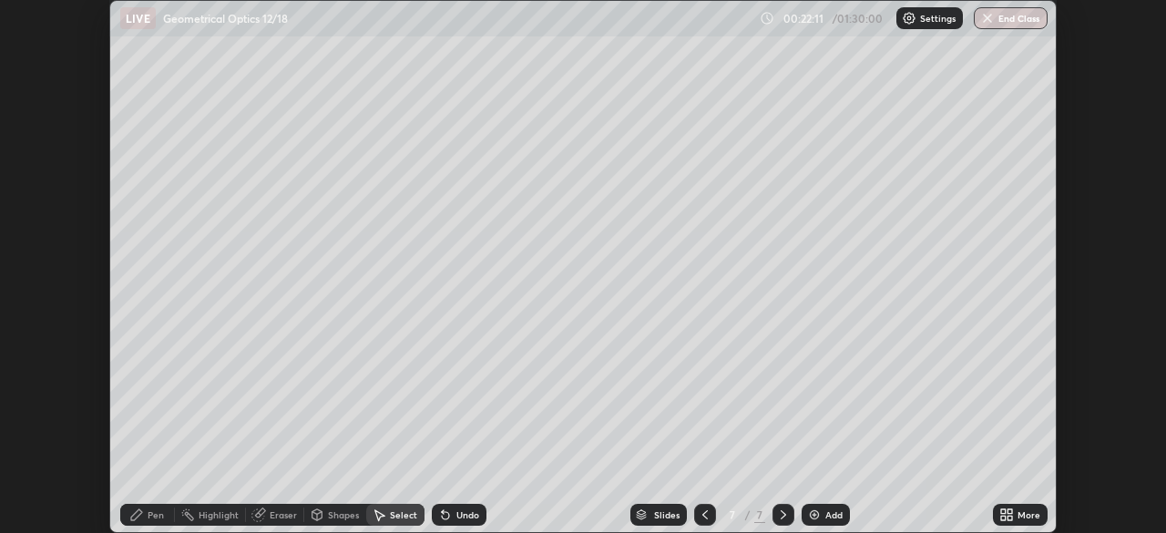
click at [1008, 512] on icon at bounding box center [1009, 511] width 5 height 5
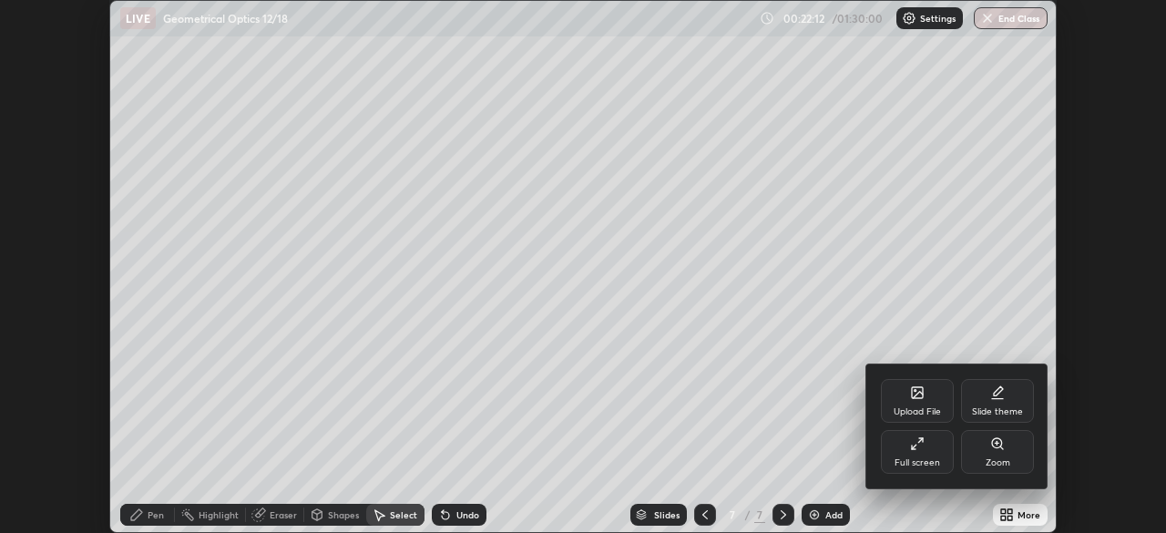
click at [918, 450] on icon at bounding box center [917, 443] width 15 height 15
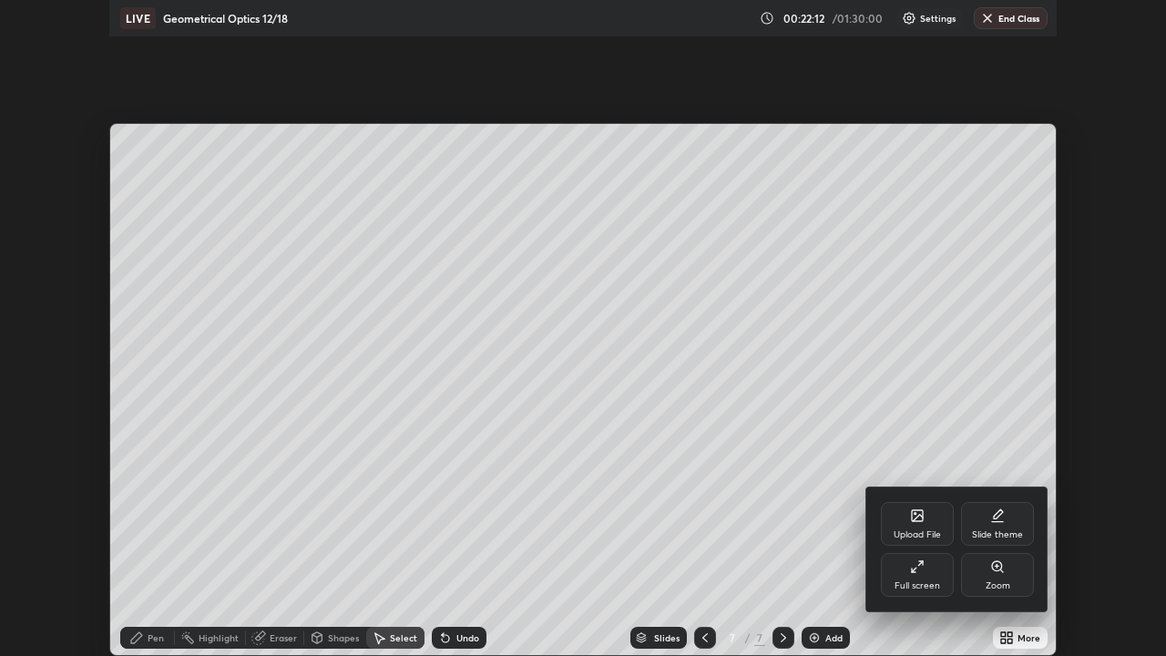
scroll to position [656, 1166]
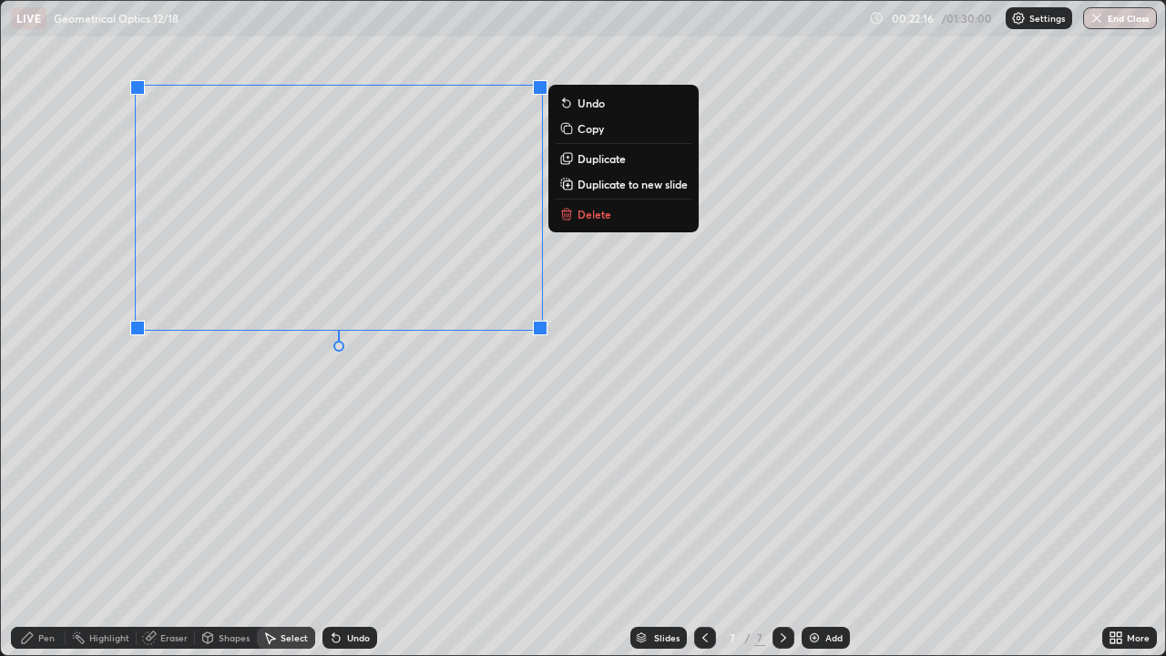
click at [587, 159] on p "Duplicate" at bounding box center [601, 158] width 48 height 15
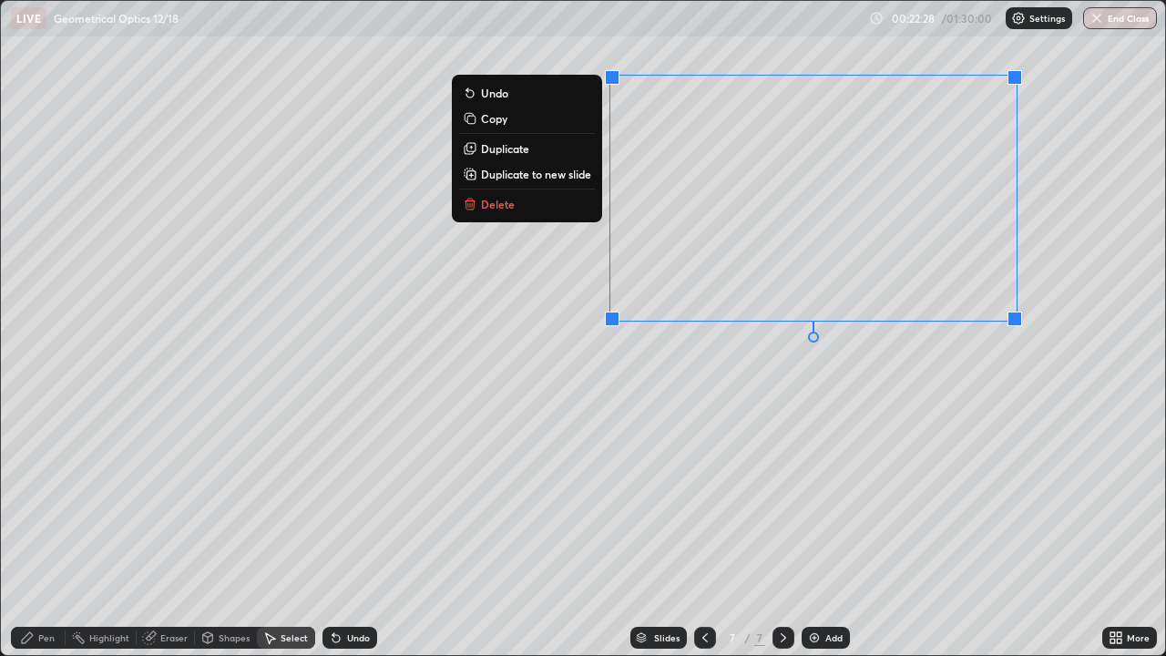
click at [541, 151] on button "Duplicate" at bounding box center [527, 149] width 136 height 22
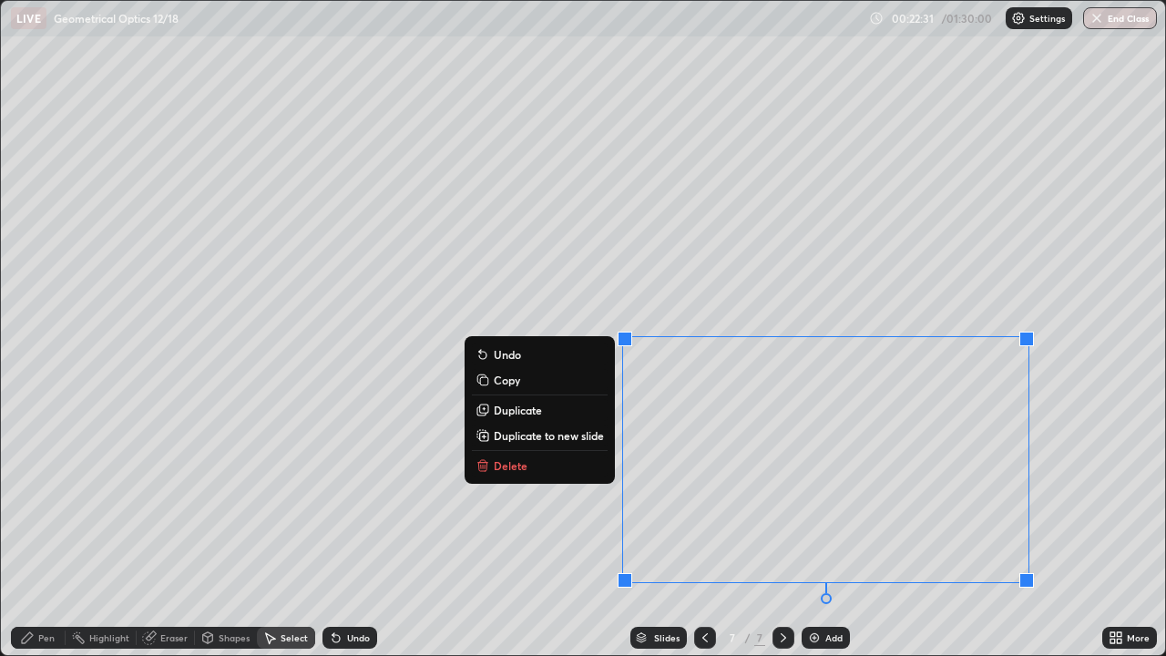
click at [415, 495] on div "0 ° Undo Copy Duplicate Duplicate to new slide Delete" at bounding box center [583, 328] width 1164 height 654
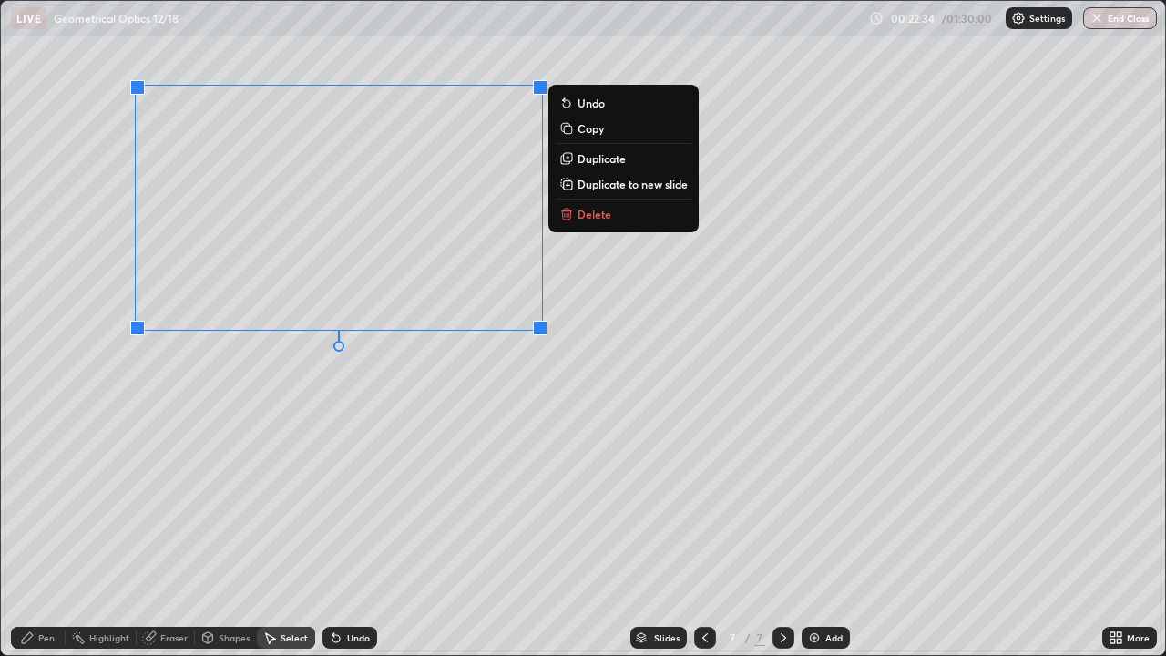
click at [592, 162] on p "Duplicate" at bounding box center [601, 158] width 48 height 15
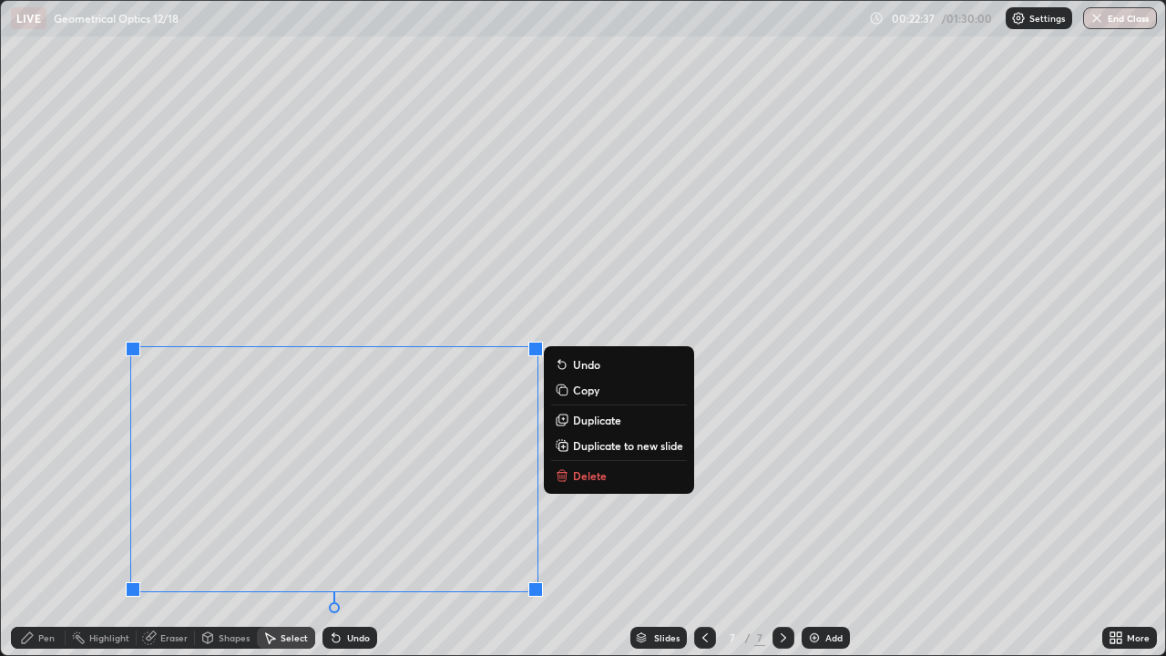
click at [95, 430] on div "0 ° Undo Copy Duplicate Duplicate to new slide Delete" at bounding box center [583, 328] width 1164 height 654
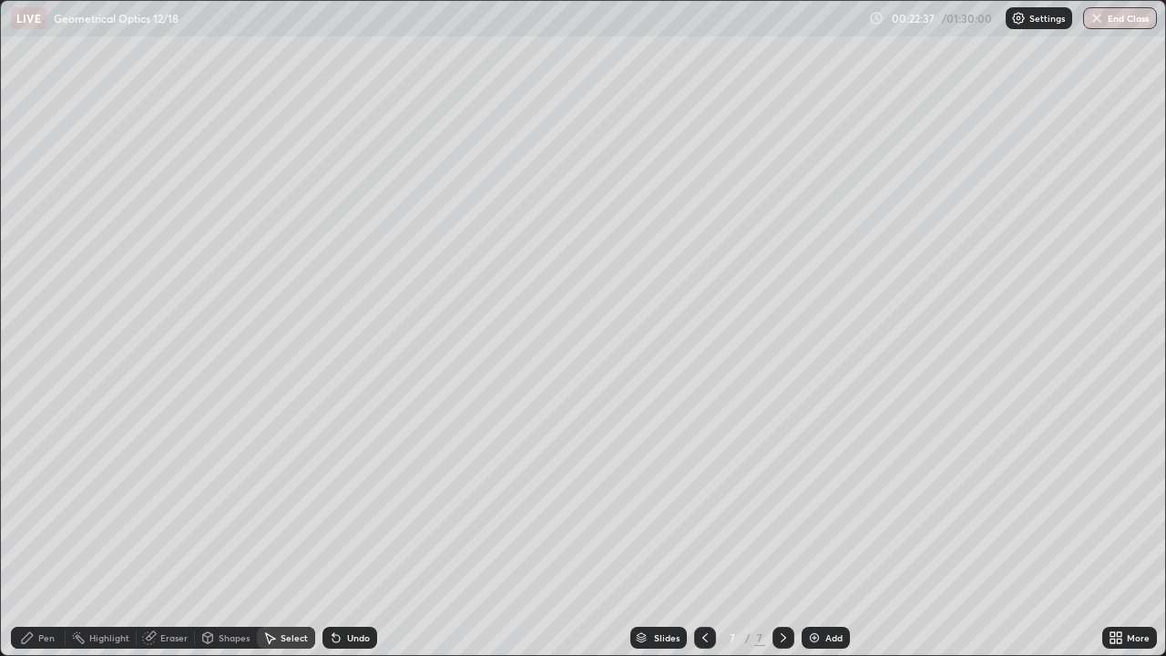
click at [224, 532] on div "Shapes" at bounding box center [226, 638] width 62 height 22
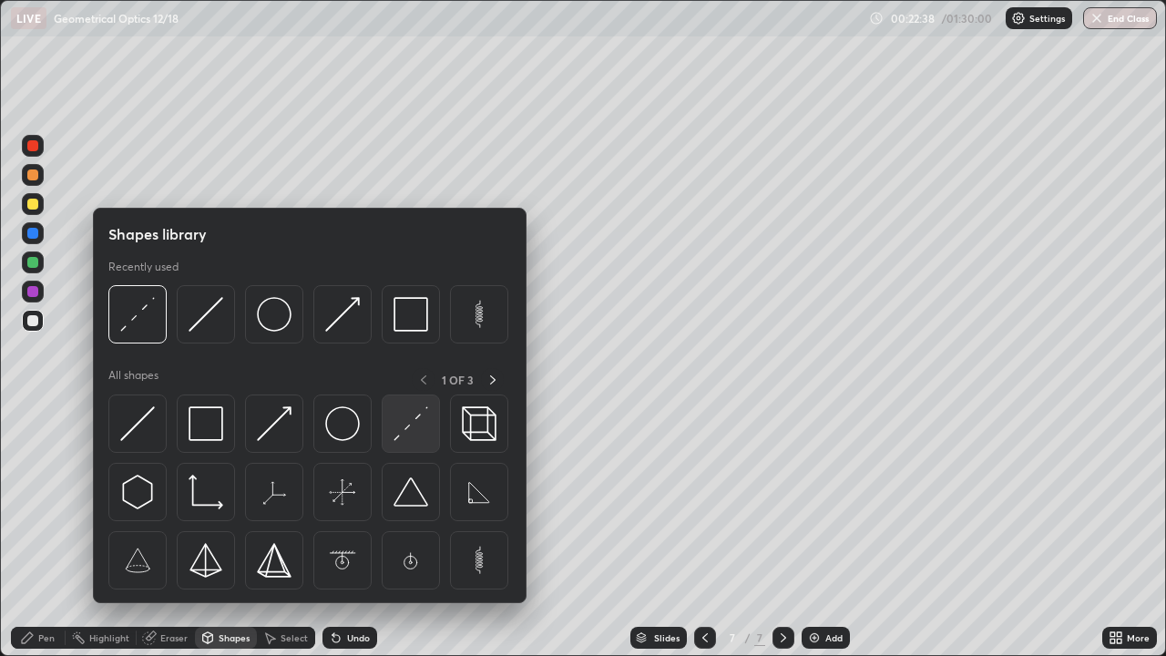
click at [406, 423] on img at bounding box center [410, 423] width 35 height 35
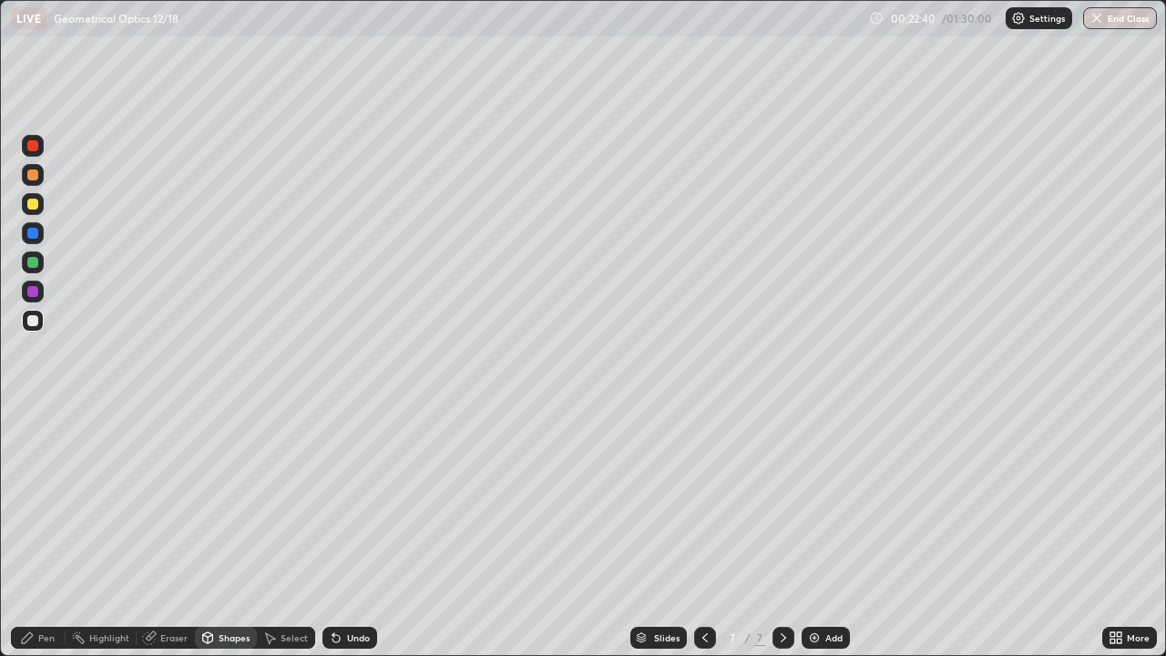
click at [40, 321] on div at bounding box center [33, 321] width 22 height 22
click at [243, 532] on div "Shapes" at bounding box center [226, 638] width 62 height 22
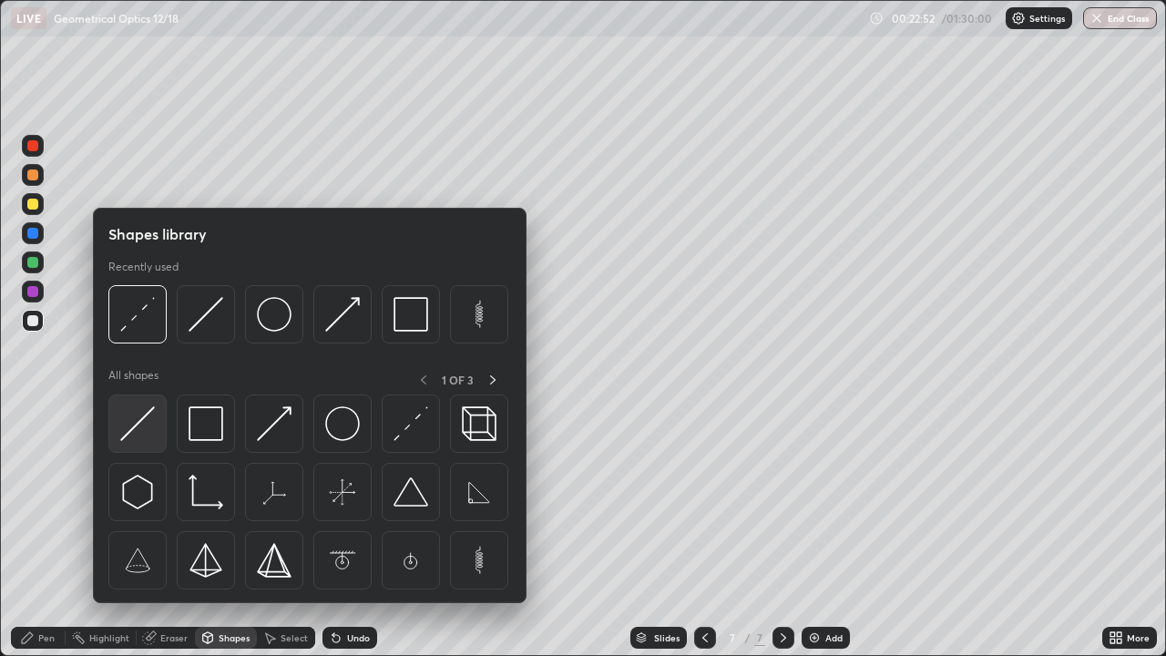
click at [148, 423] on img at bounding box center [137, 423] width 35 height 35
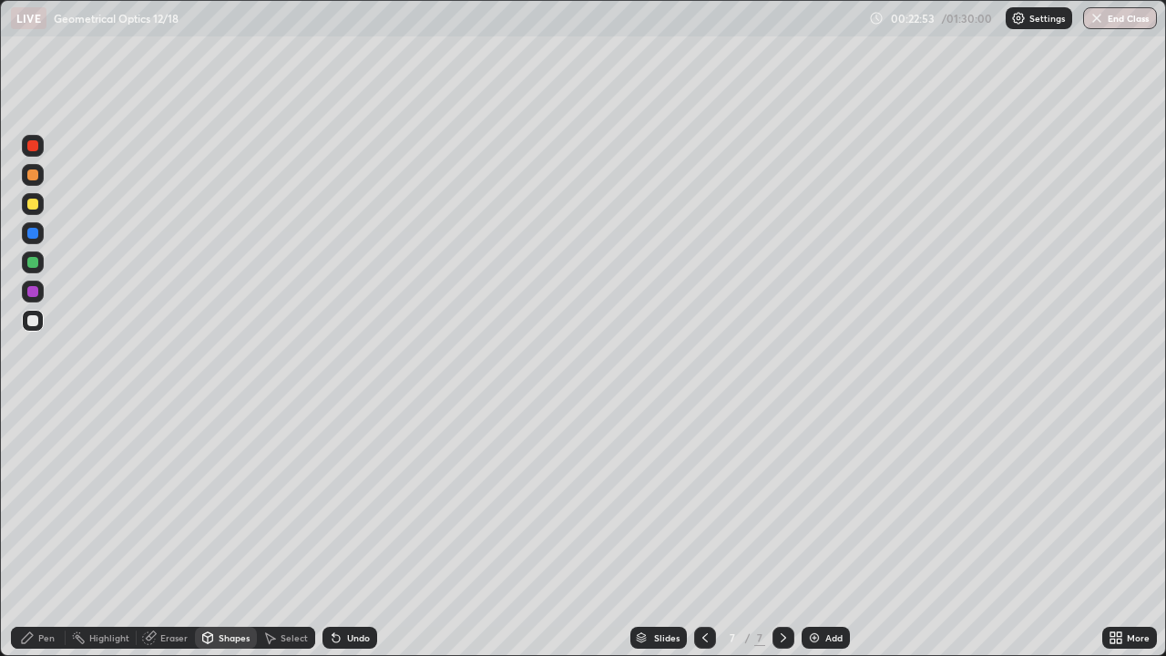
click at [40, 294] on div at bounding box center [33, 291] width 22 height 22
click at [38, 532] on div "Pen" at bounding box center [38, 638] width 55 height 22
click at [211, 532] on icon at bounding box center [208, 637] width 10 height 11
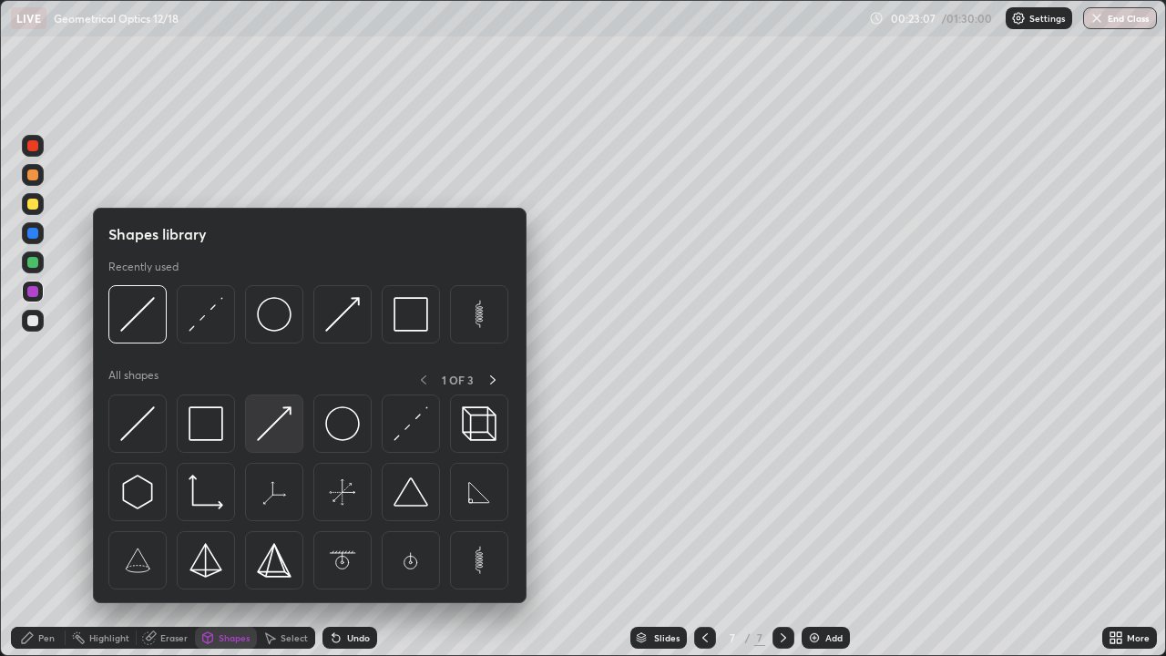
click at [265, 423] on img at bounding box center [274, 423] width 35 height 35
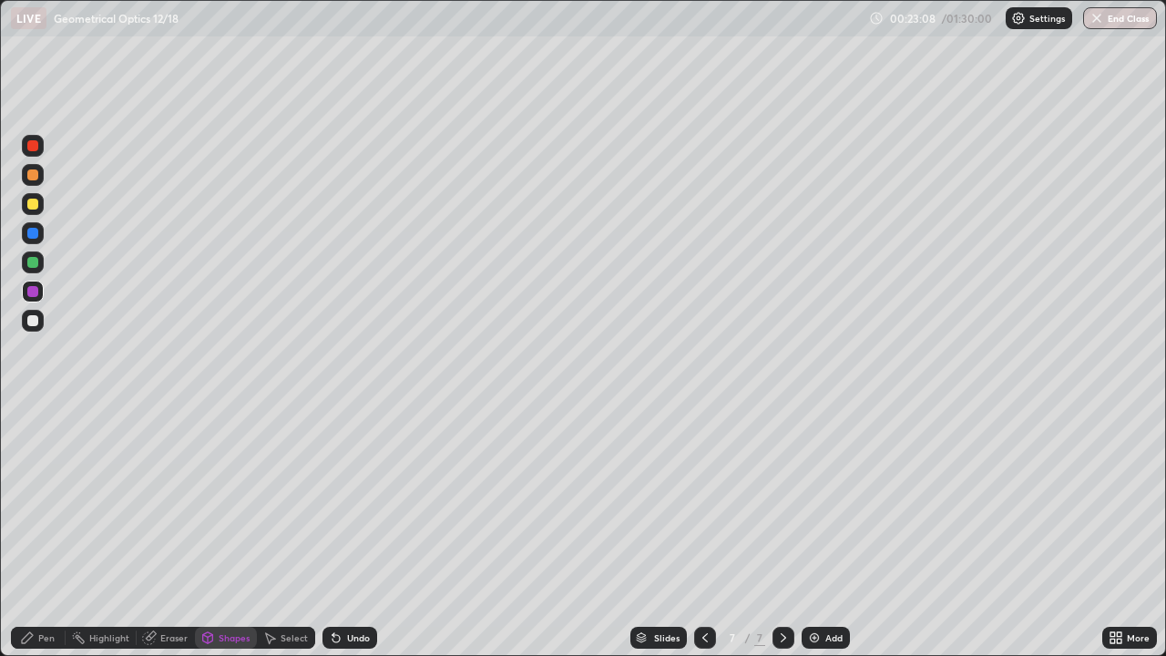
click at [35, 204] on div at bounding box center [32, 204] width 11 height 11
click at [46, 532] on div "Pen" at bounding box center [46, 637] width 16 height 9
click at [30, 199] on div at bounding box center [32, 204] width 11 height 11
click at [222, 532] on div "Shapes" at bounding box center [226, 638] width 62 height 22
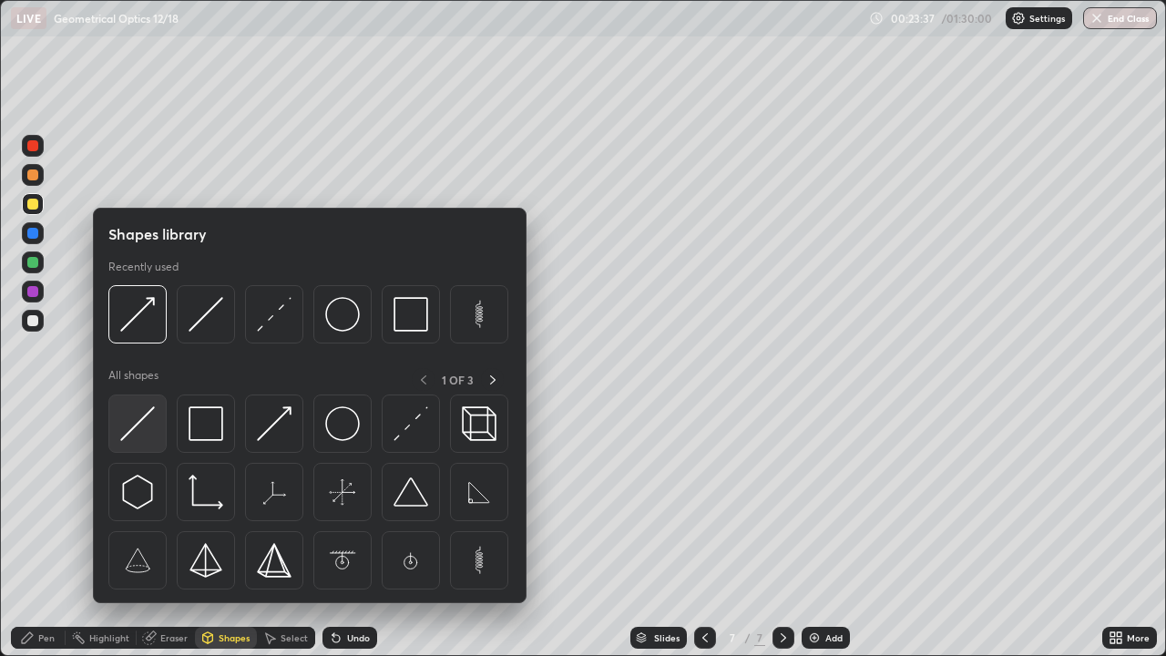
click at [133, 421] on img at bounding box center [137, 423] width 35 height 35
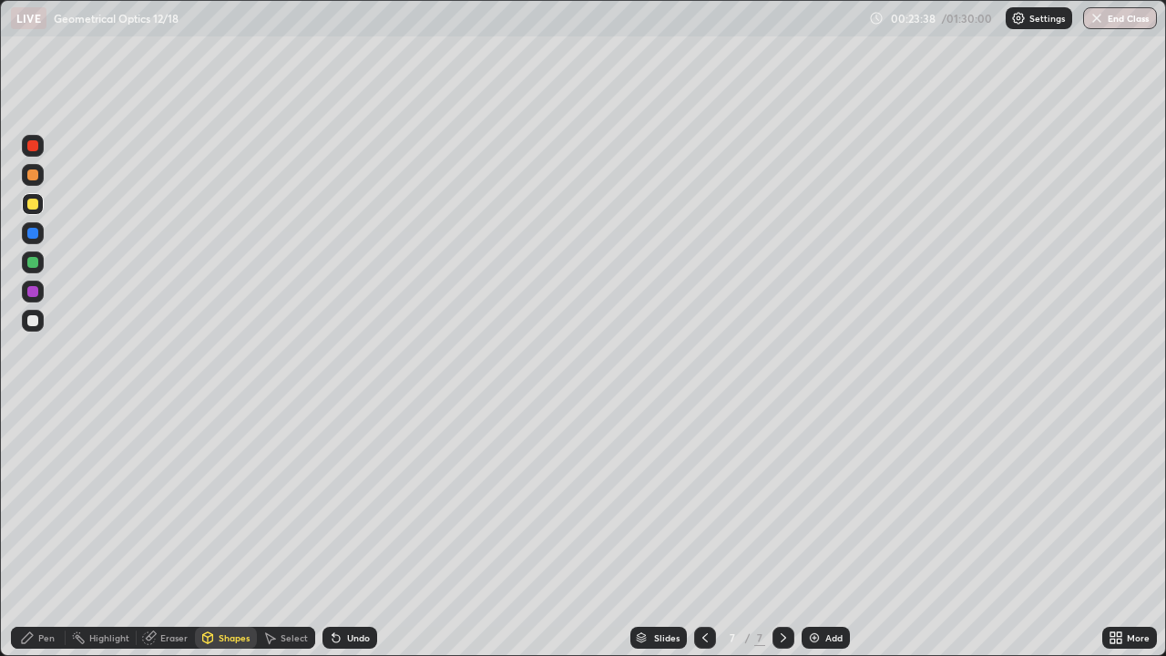
click at [39, 315] on div at bounding box center [33, 321] width 22 height 22
click at [50, 532] on div "Pen" at bounding box center [38, 637] width 55 height 36
click at [32, 203] on div at bounding box center [32, 204] width 11 height 11
click at [353, 532] on div "Undo" at bounding box center [358, 637] width 23 height 9
click at [817, 532] on img at bounding box center [814, 637] width 15 height 15
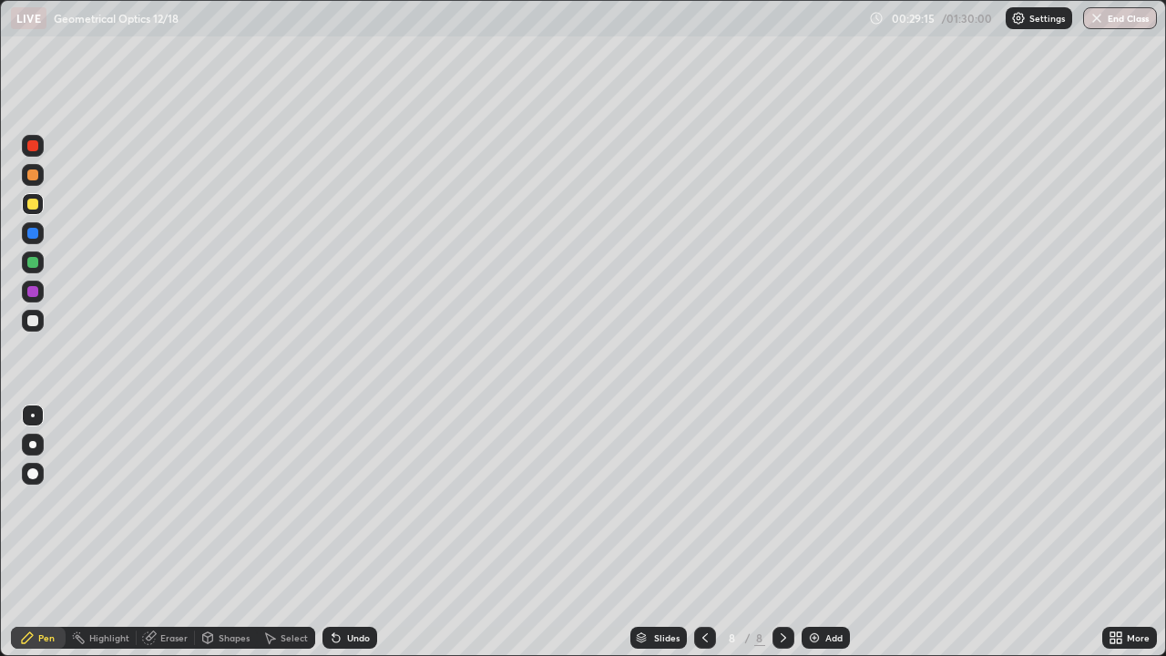
click at [228, 532] on div "Shapes" at bounding box center [234, 637] width 31 height 9
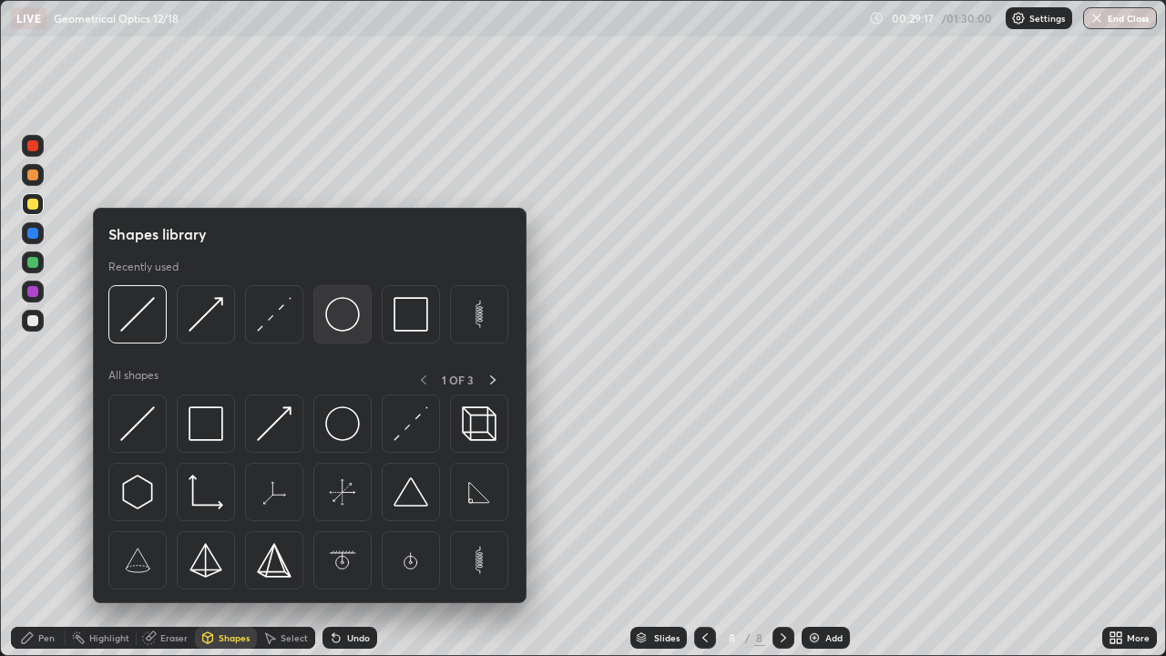
click at [343, 329] on img at bounding box center [342, 314] width 35 height 35
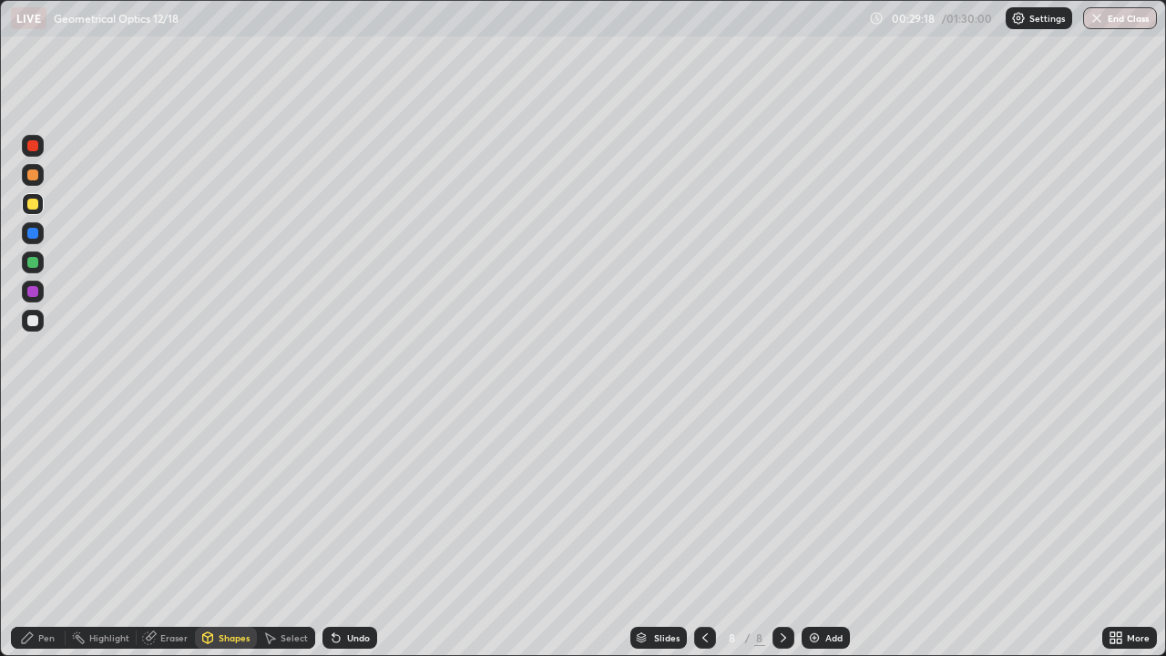
click at [36, 316] on div at bounding box center [32, 320] width 11 height 11
click at [351, 532] on div "Undo" at bounding box center [349, 638] width 55 height 22
click at [232, 532] on div "Shapes" at bounding box center [226, 638] width 62 height 22
click at [171, 532] on div "Eraser" at bounding box center [173, 637] width 27 height 9
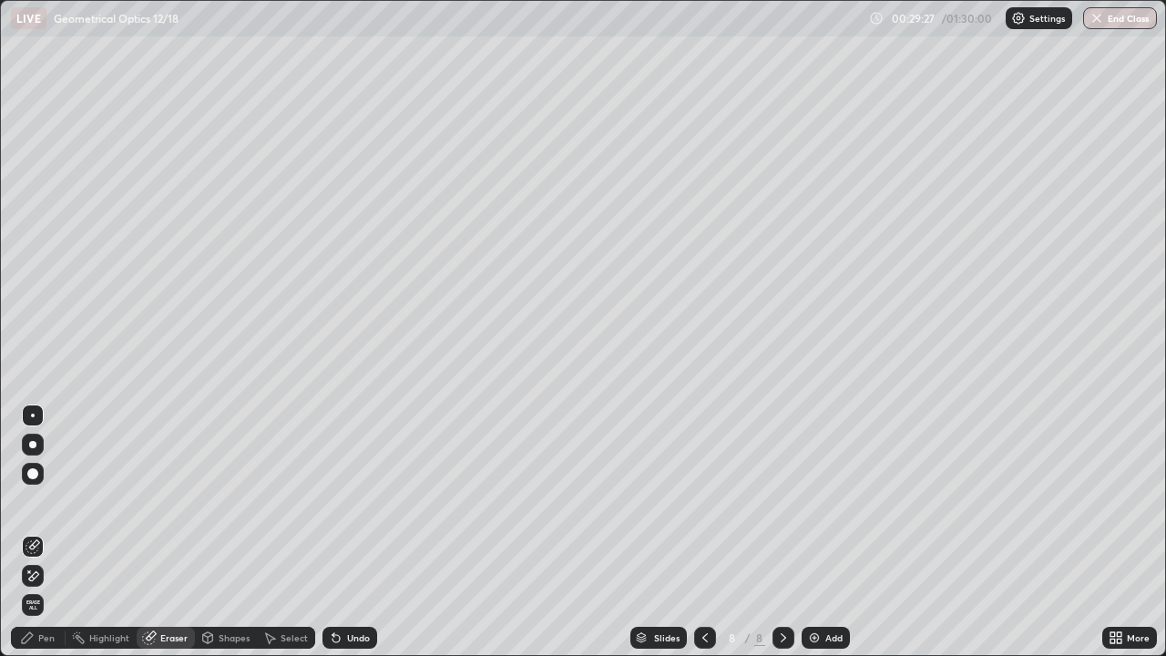
click at [39, 411] on div at bounding box center [33, 415] width 22 height 22
click at [218, 532] on div "Shapes" at bounding box center [226, 638] width 62 height 22
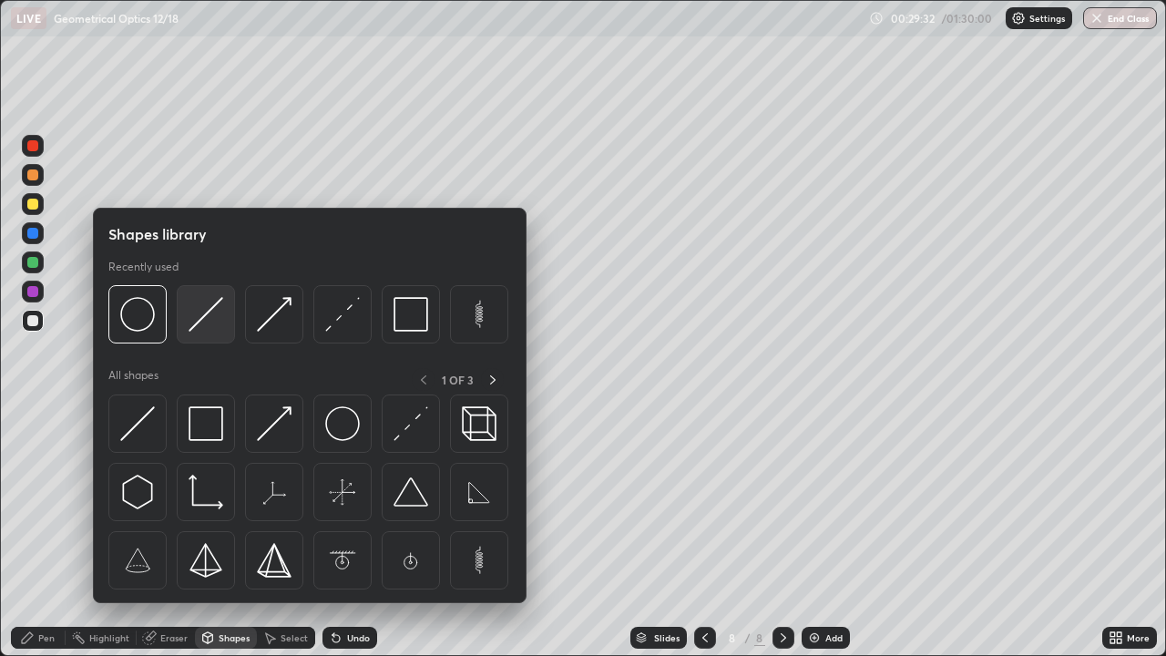
click at [195, 311] on img at bounding box center [205, 314] width 35 height 35
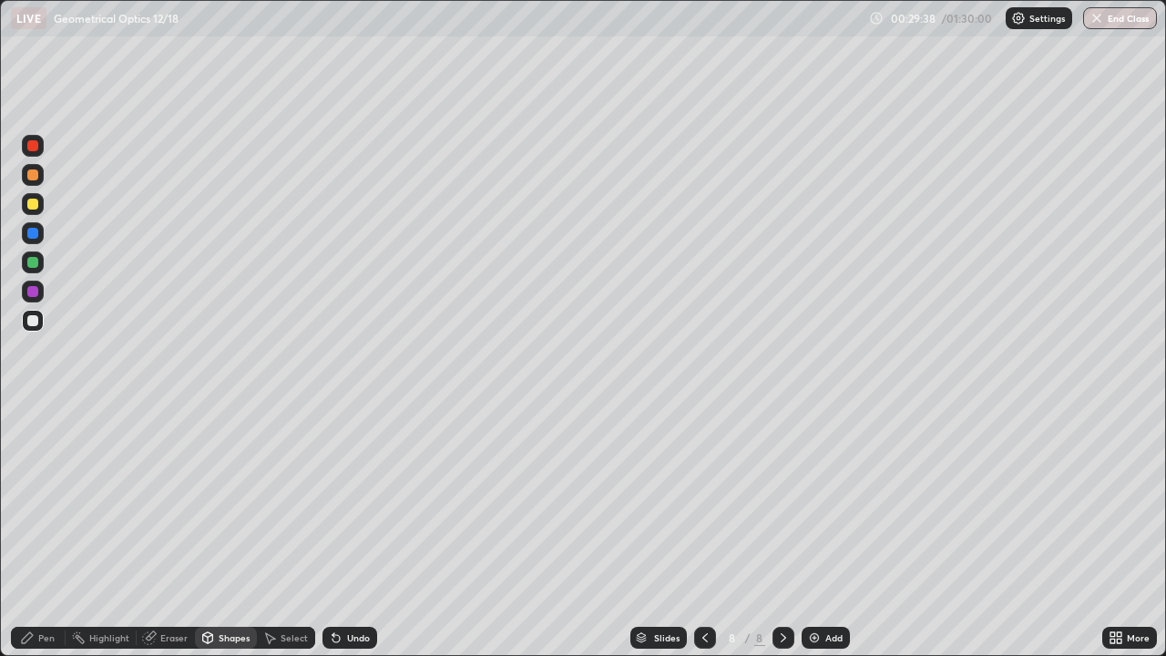
click at [229, 532] on div "Shapes" at bounding box center [226, 638] width 62 height 22
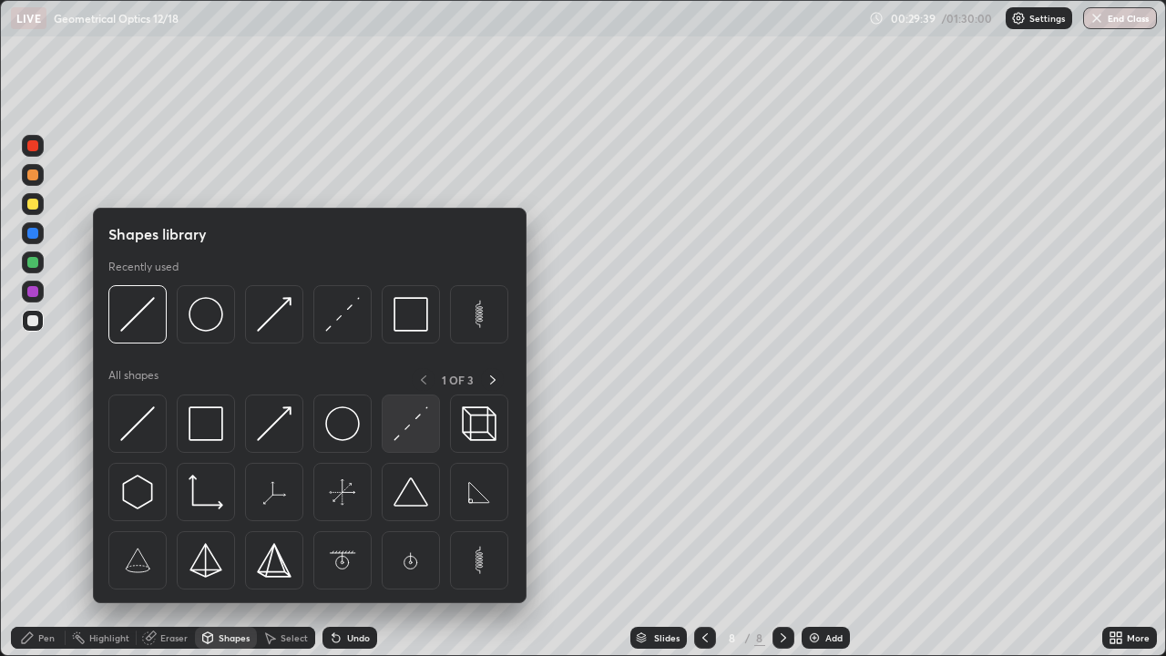
click at [405, 414] on img at bounding box center [410, 423] width 35 height 35
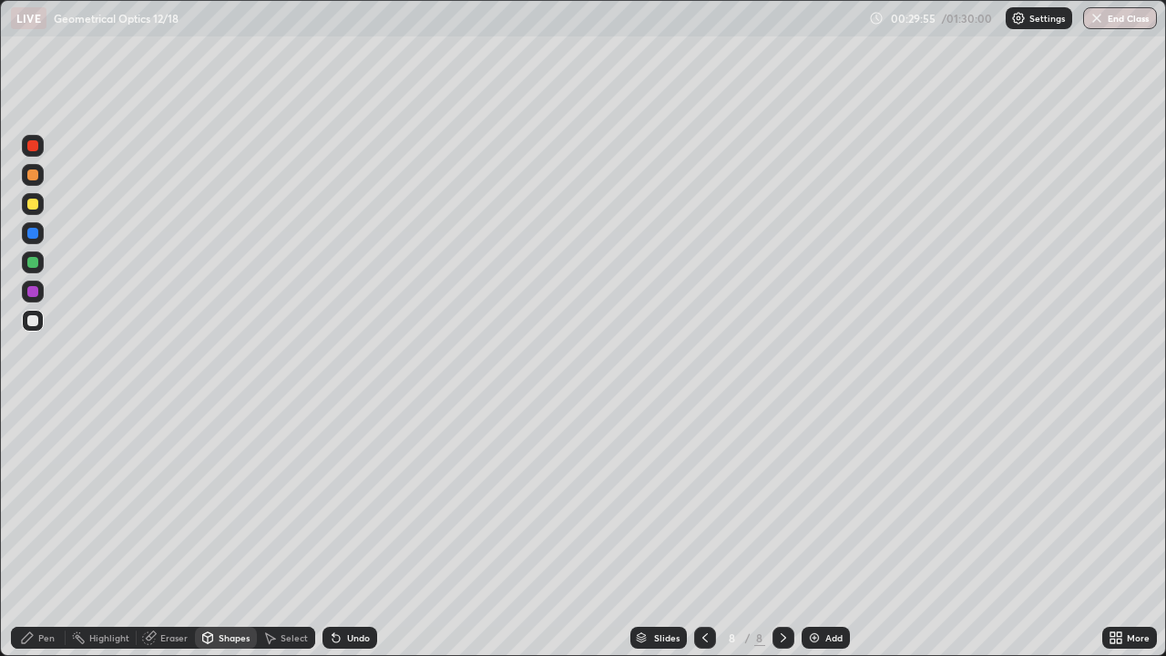
click at [36, 201] on div at bounding box center [32, 204] width 11 height 11
click at [347, 532] on div "Undo" at bounding box center [358, 637] width 23 height 9
click at [48, 532] on div "Pen" at bounding box center [38, 638] width 55 height 22
click at [228, 532] on div "Shapes" at bounding box center [234, 637] width 31 height 9
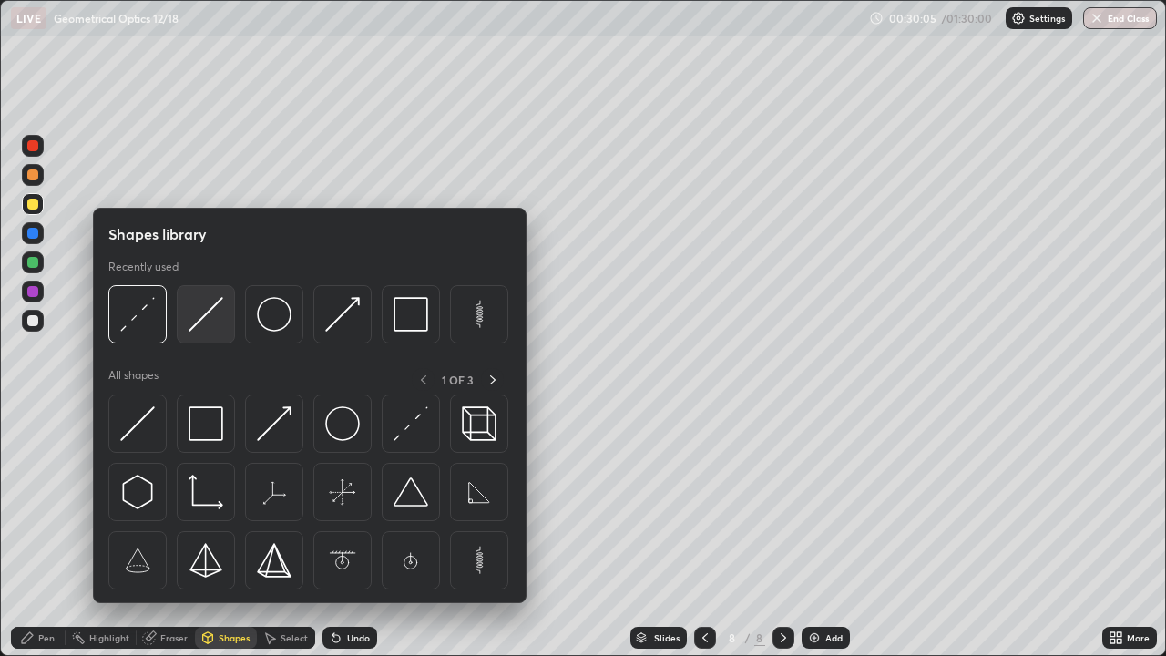
click at [209, 321] on img at bounding box center [205, 314] width 35 height 35
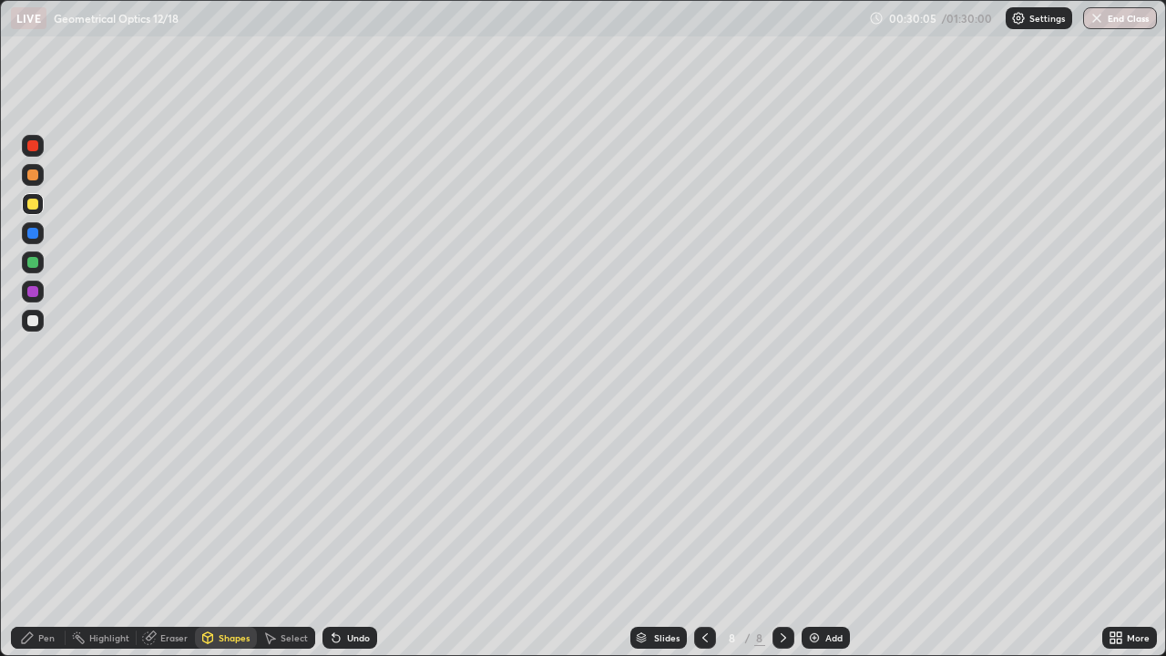
click at [40, 290] on div at bounding box center [33, 291] width 22 height 22
click at [221, 532] on div "Shapes" at bounding box center [234, 637] width 31 height 9
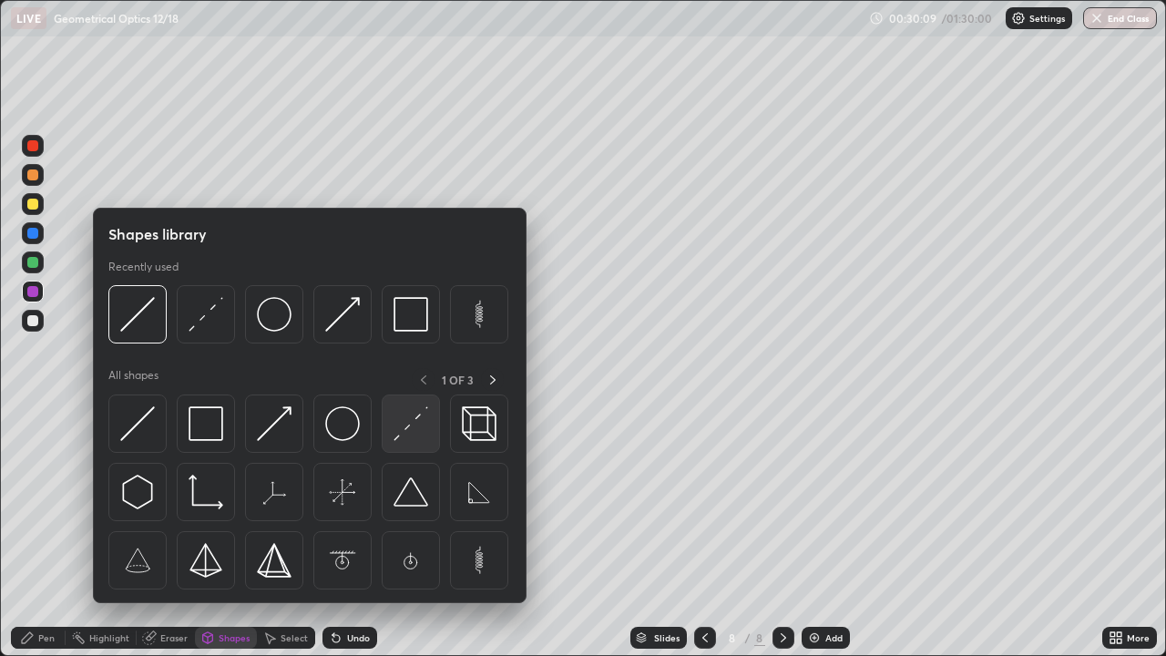
click at [403, 429] on img at bounding box center [410, 423] width 35 height 35
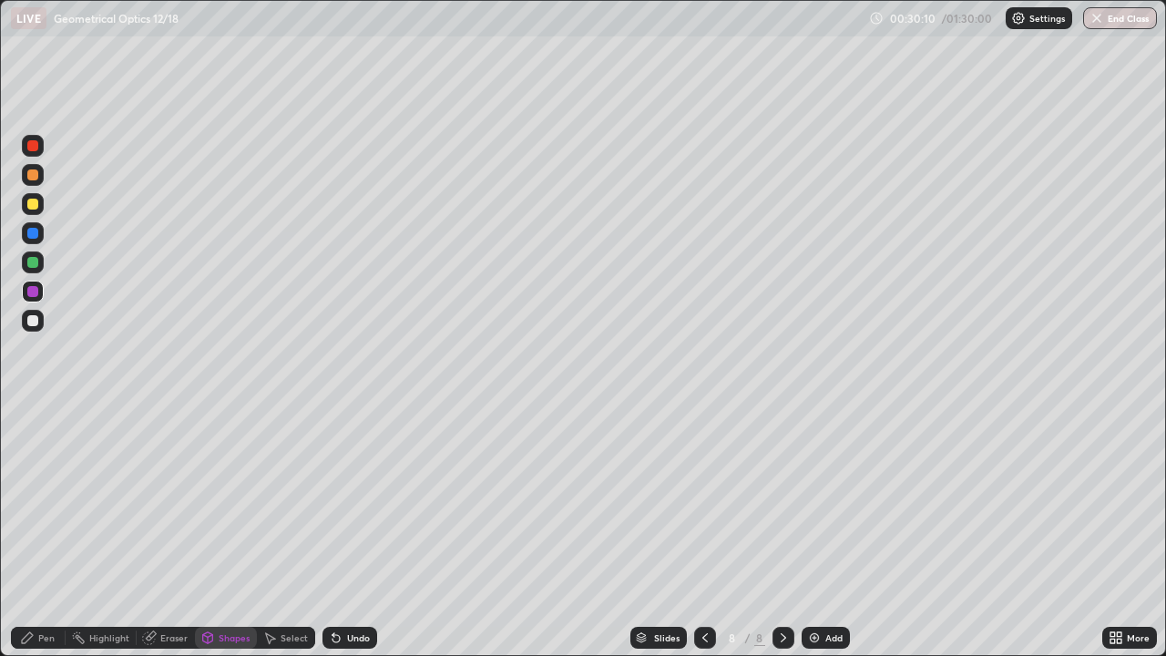
click at [42, 313] on div at bounding box center [33, 321] width 22 height 22
click at [356, 532] on div "Undo" at bounding box center [358, 637] width 23 height 9
click at [347, 532] on div "Undo" at bounding box center [349, 638] width 55 height 22
click at [361, 532] on div "Undo" at bounding box center [349, 638] width 55 height 22
click at [47, 532] on div "Pen" at bounding box center [38, 638] width 55 height 22
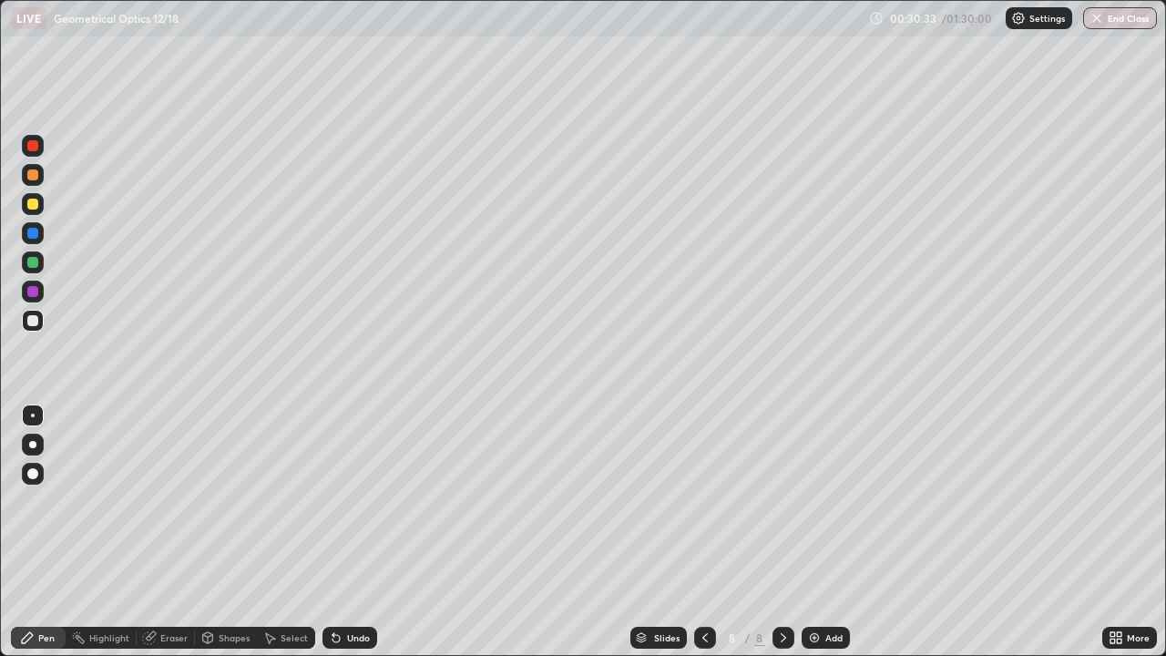
click at [29, 206] on div at bounding box center [32, 204] width 11 height 11
click at [203, 532] on icon at bounding box center [208, 637] width 10 height 11
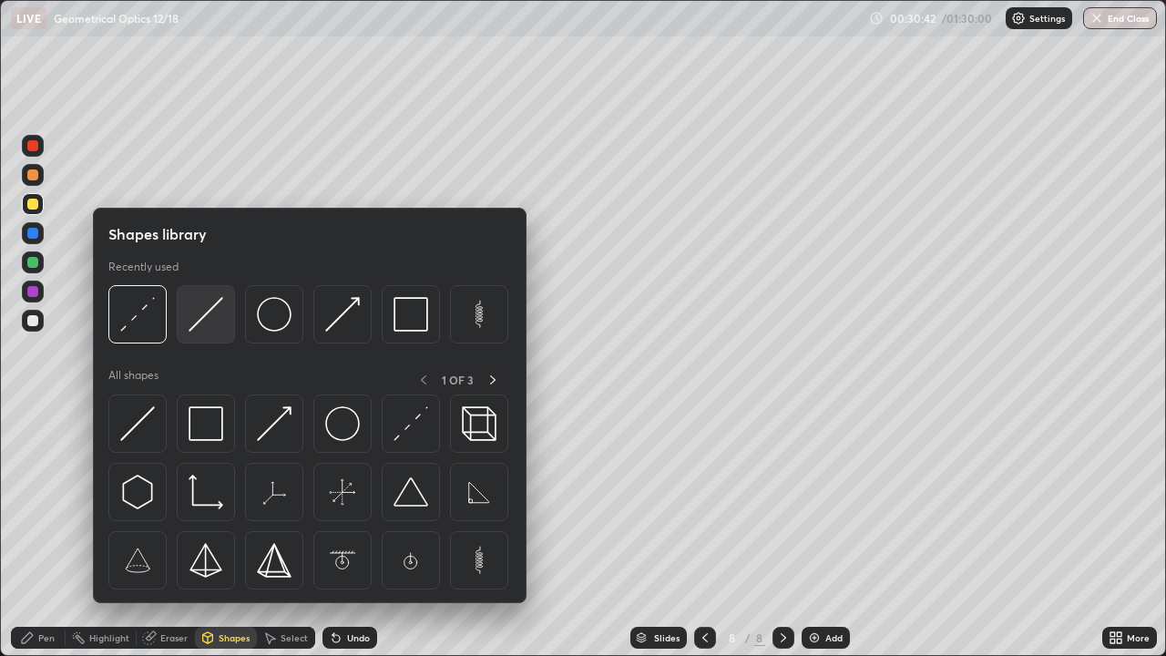
click at [197, 318] on img at bounding box center [205, 314] width 35 height 35
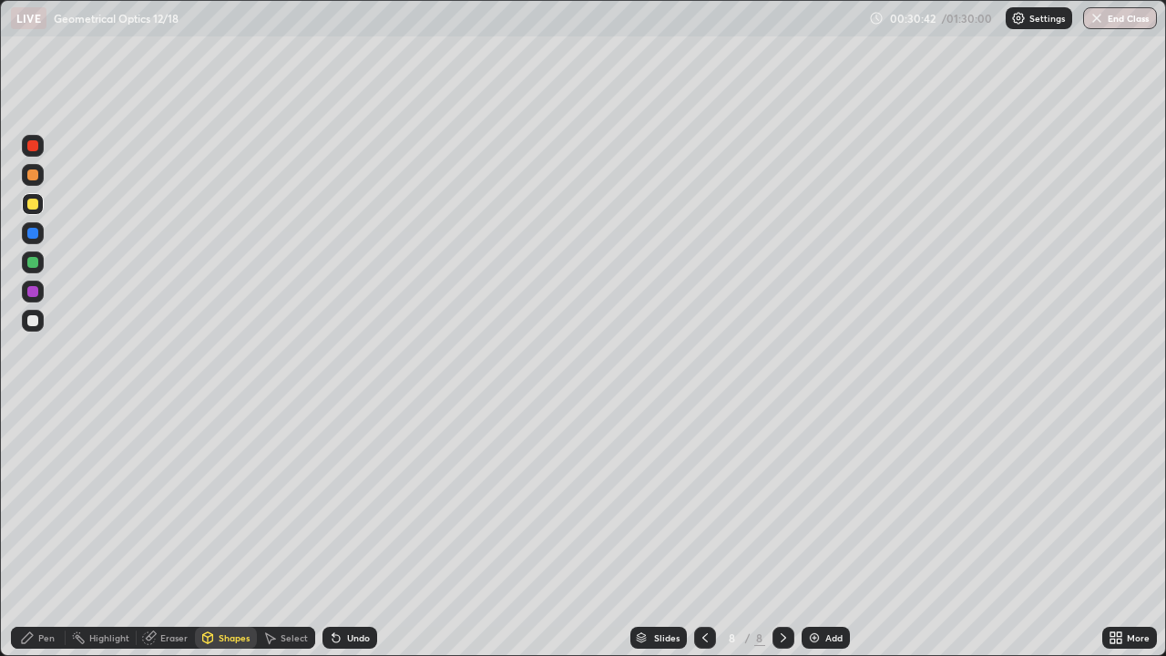
click at [34, 290] on div at bounding box center [32, 291] width 11 height 11
click at [33, 205] on div at bounding box center [32, 204] width 11 height 11
click at [34, 175] on div at bounding box center [32, 174] width 11 height 11
click at [343, 532] on div "Undo" at bounding box center [349, 638] width 55 height 22
click at [38, 532] on div "Pen" at bounding box center [38, 638] width 55 height 22
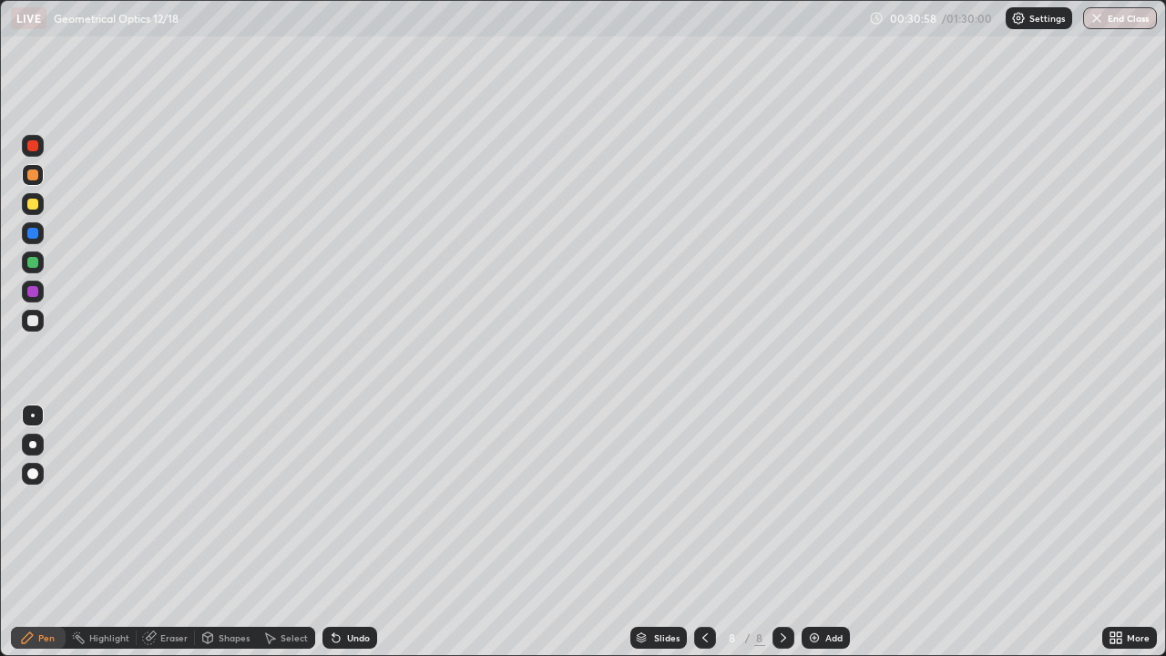
click at [231, 532] on div "Shapes" at bounding box center [226, 638] width 62 height 22
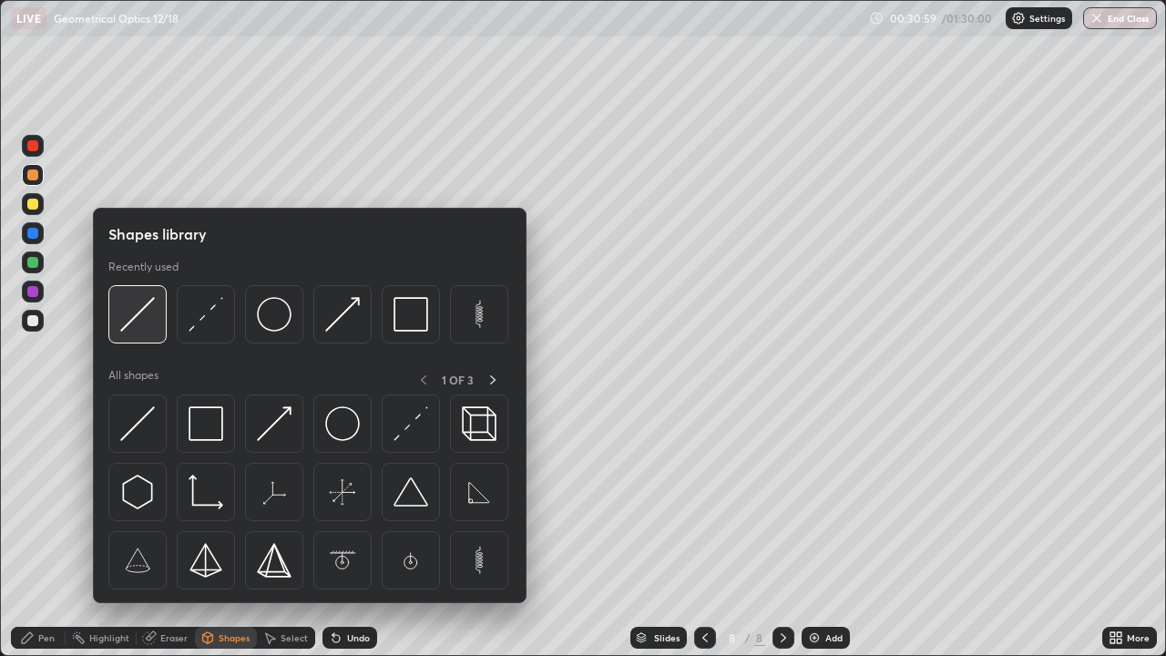
click at [147, 323] on img at bounding box center [137, 314] width 35 height 35
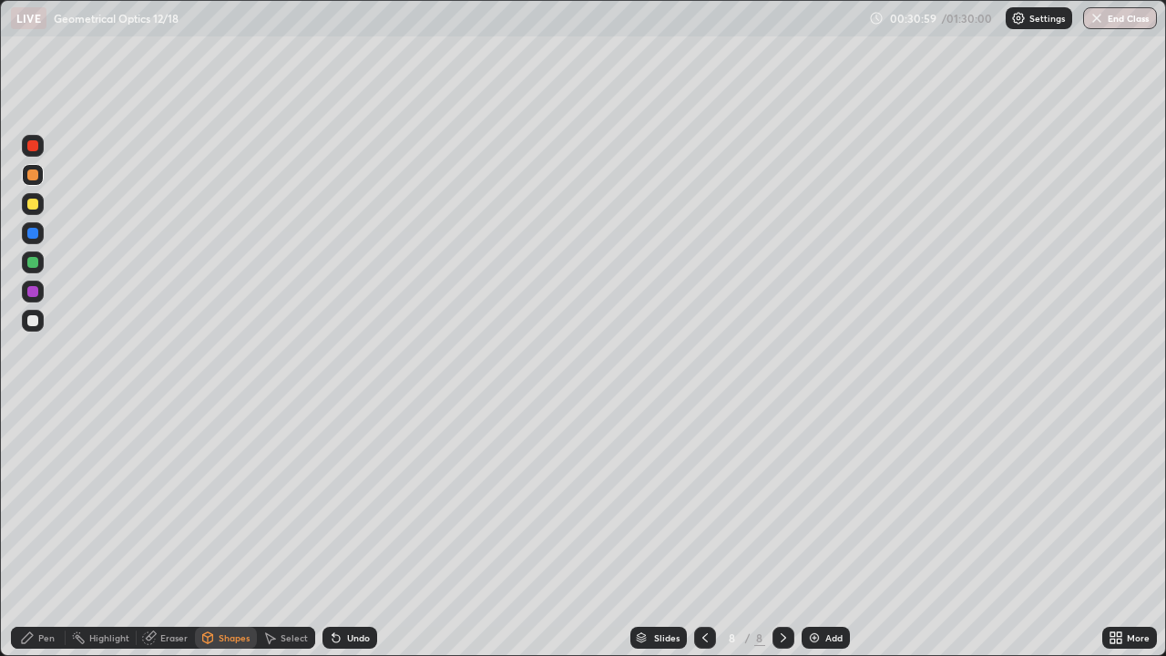
click at [37, 290] on div at bounding box center [32, 291] width 11 height 11
click at [25, 532] on div "Pen" at bounding box center [38, 638] width 55 height 22
click at [36, 200] on div at bounding box center [32, 204] width 11 height 11
click at [236, 532] on div "Shapes" at bounding box center [234, 637] width 31 height 9
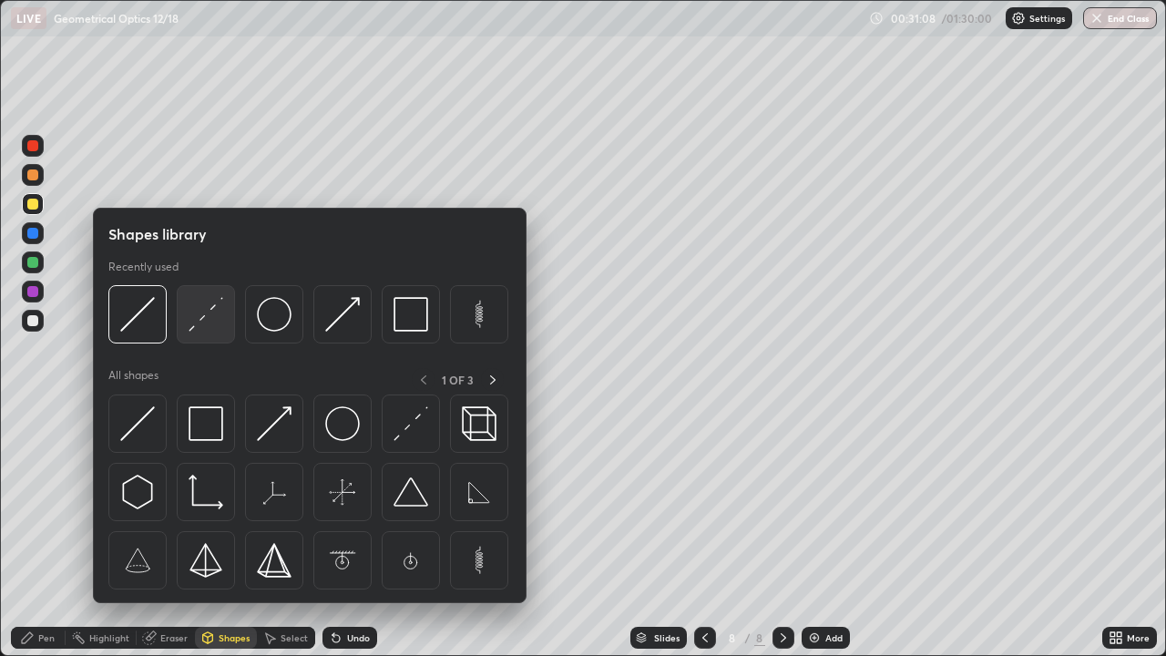
click at [205, 321] on img at bounding box center [205, 314] width 35 height 35
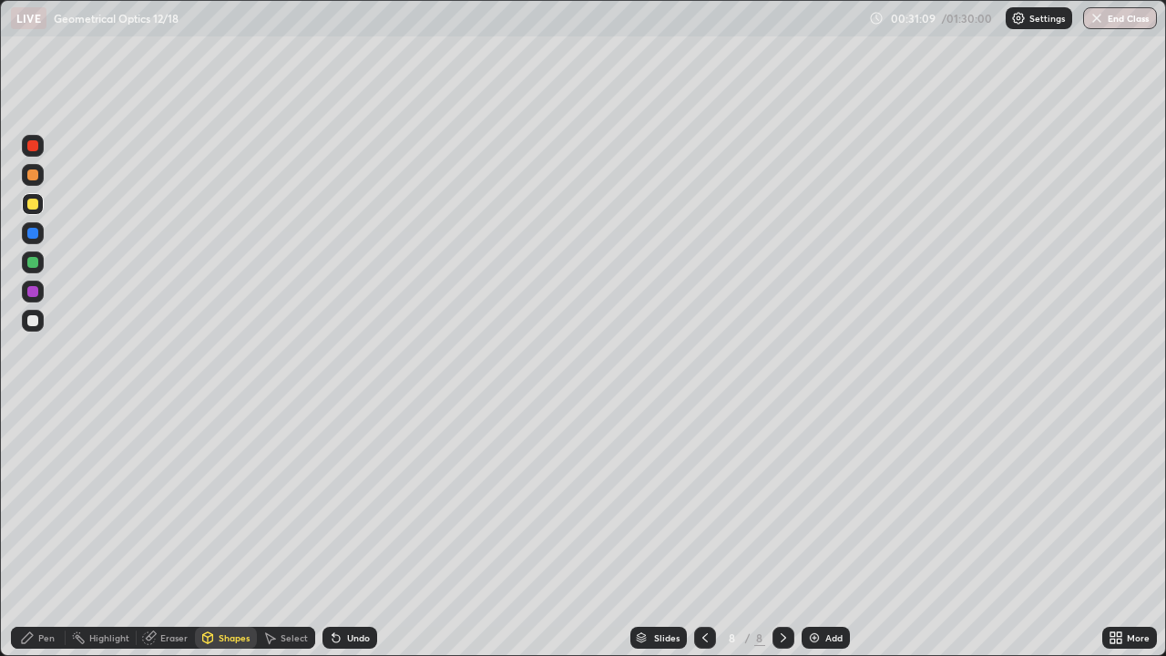
click at [34, 321] on div at bounding box center [32, 320] width 11 height 11
click at [45, 532] on div "Pen" at bounding box center [46, 637] width 16 height 9
click at [31, 262] on div at bounding box center [32, 262] width 11 height 11
click at [49, 532] on div "Pen" at bounding box center [38, 638] width 55 height 22
click at [35, 264] on div at bounding box center [32, 262] width 11 height 11
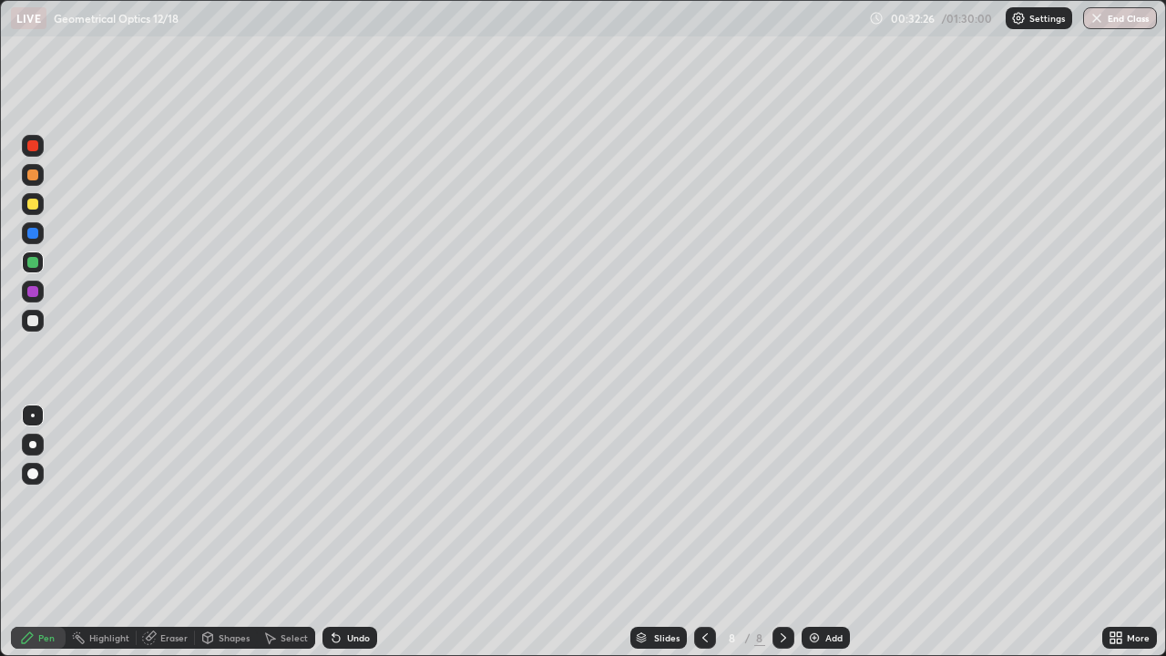
click at [36, 262] on div at bounding box center [32, 262] width 11 height 11
click at [36, 178] on div at bounding box center [32, 174] width 11 height 11
click at [294, 532] on div "Select" at bounding box center [293, 637] width 27 height 9
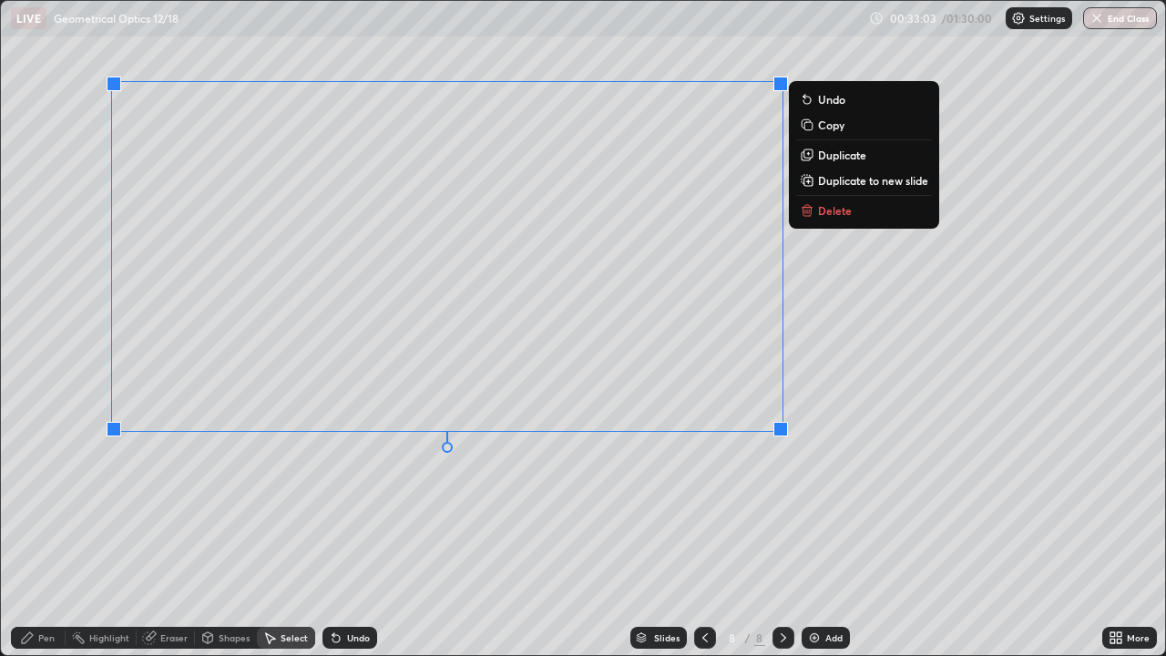
click at [808, 182] on icon at bounding box center [809, 182] width 4 height 0
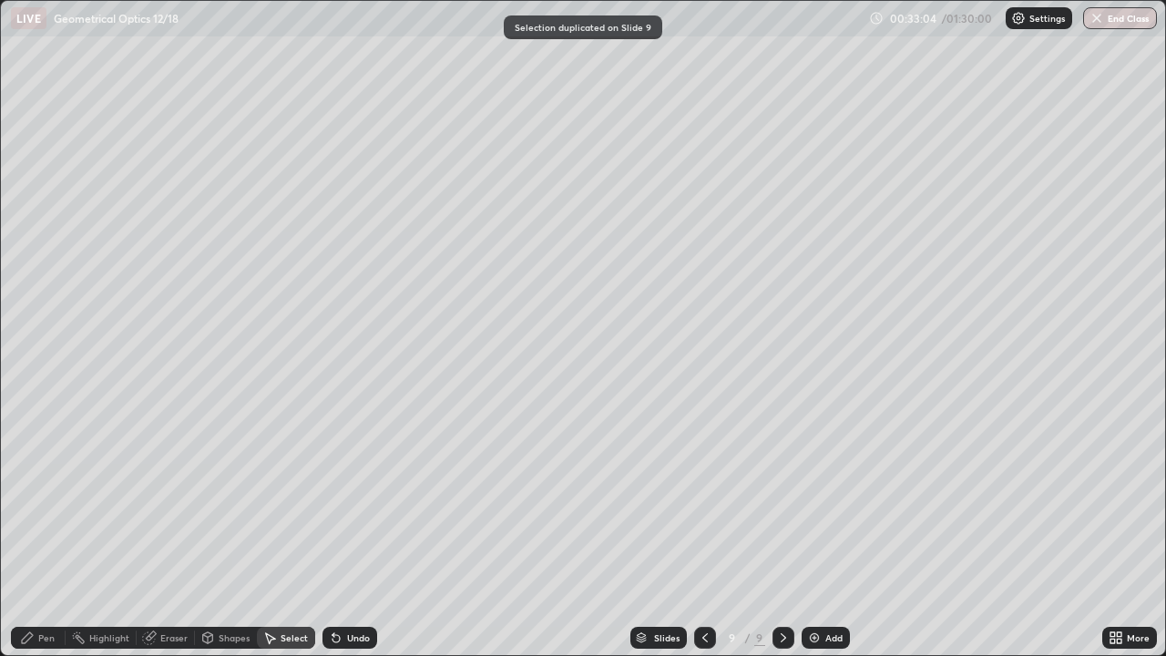
click at [703, 532] on icon at bounding box center [705, 637] width 15 height 15
click at [38, 532] on div "Pen" at bounding box center [38, 638] width 55 height 22
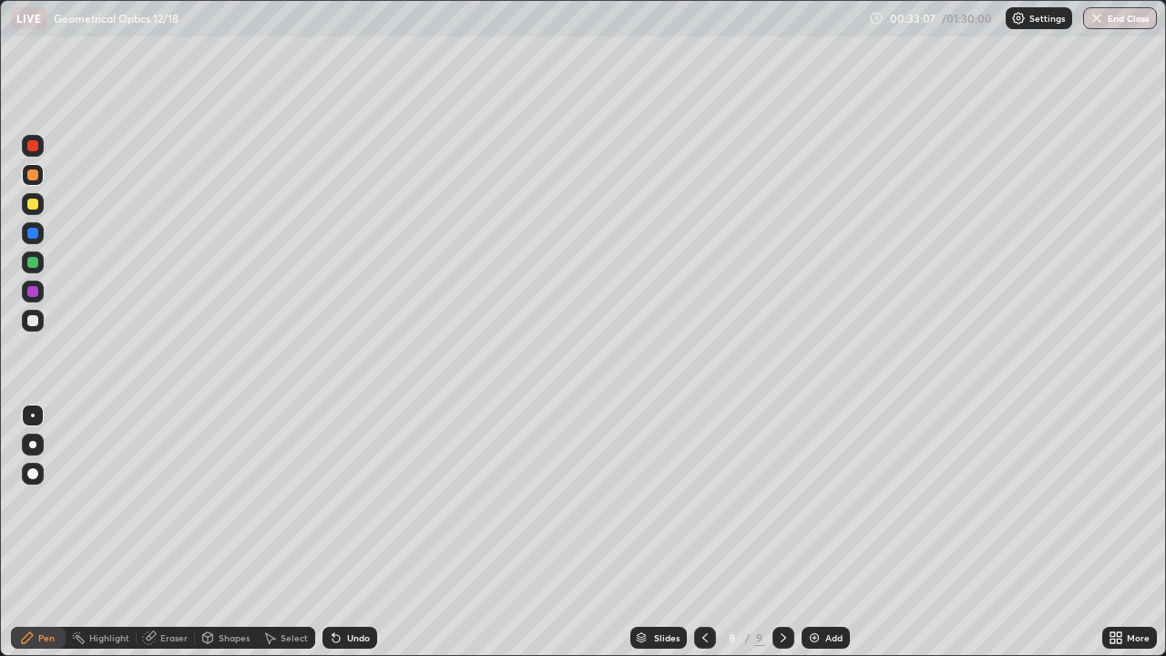
click at [33, 206] on div at bounding box center [32, 204] width 11 height 11
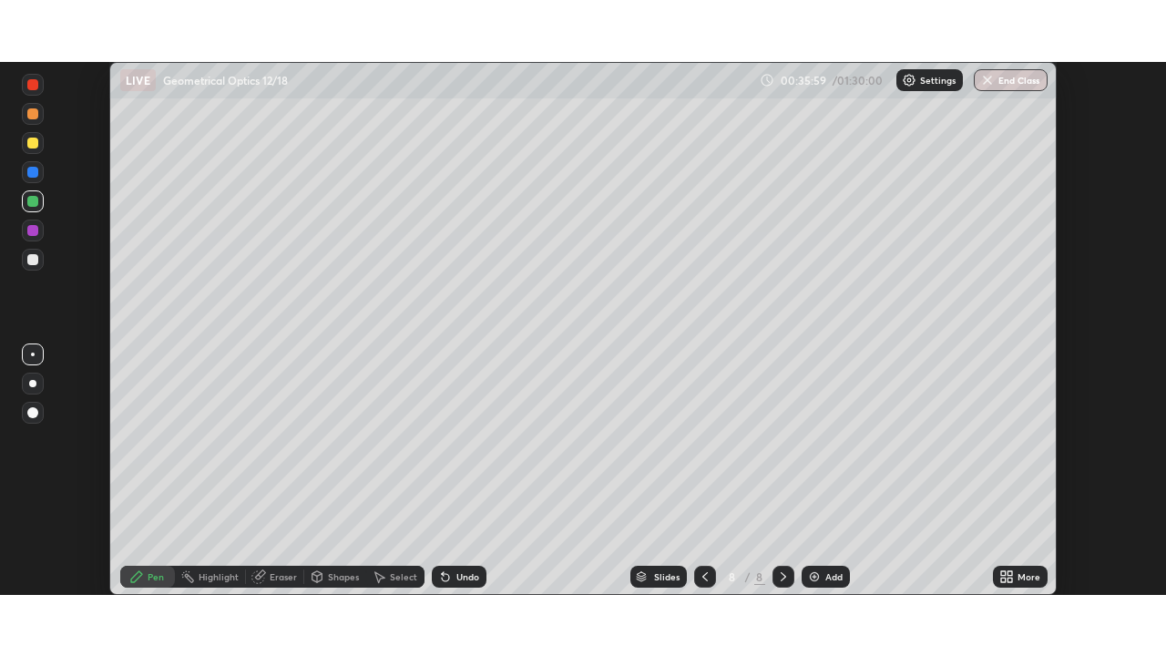
scroll to position [533, 1166]
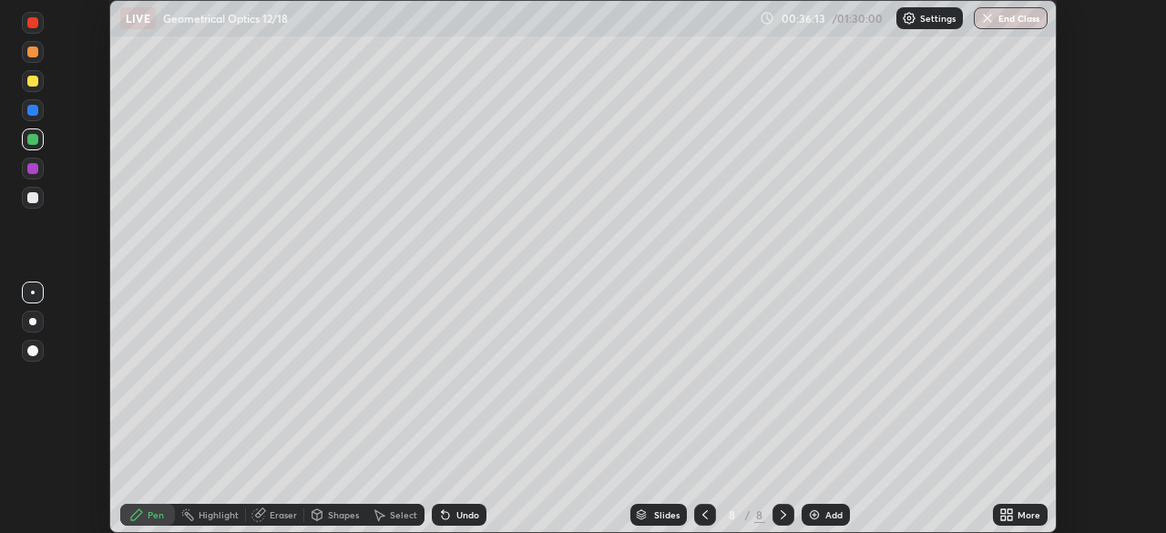
click at [1025, 506] on div "More" at bounding box center [1020, 515] width 55 height 22
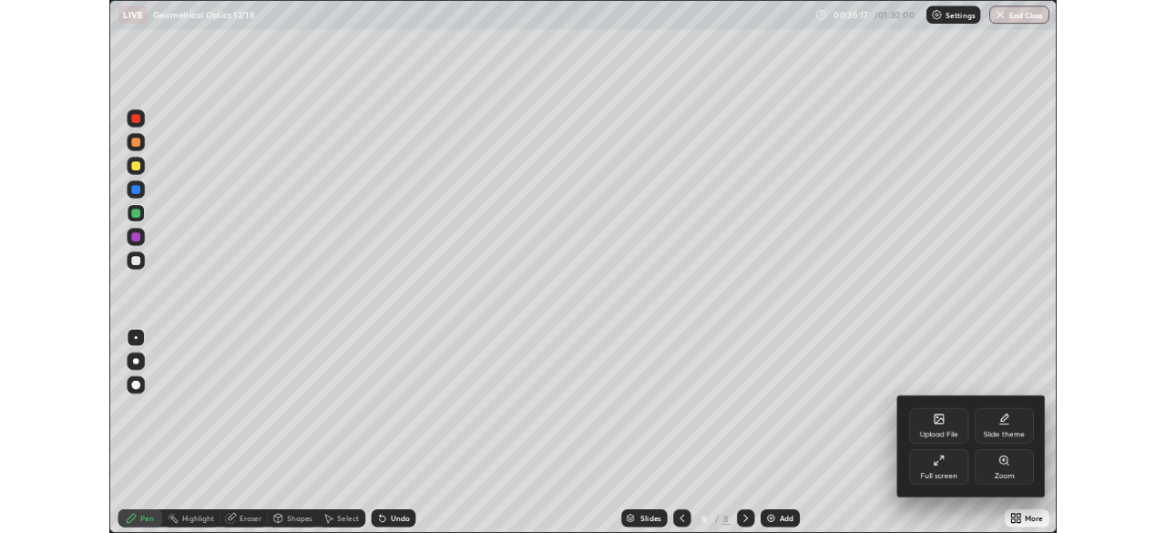
scroll to position [656, 1166]
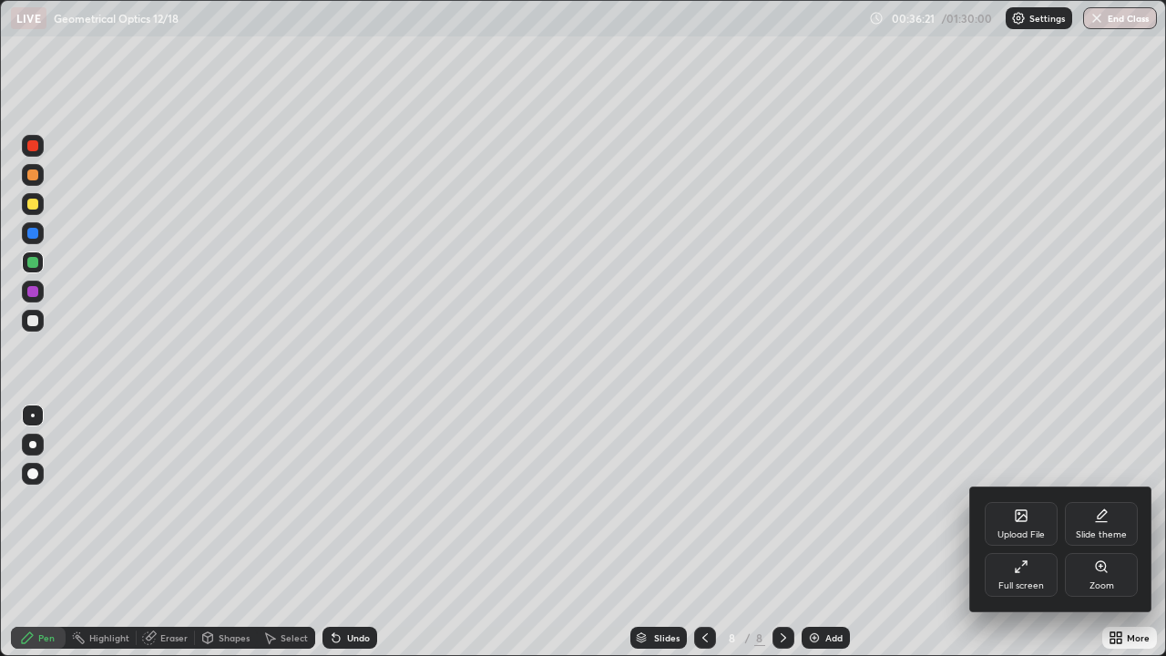
click at [1026, 532] on div "Full screen" at bounding box center [1021, 585] width 46 height 9
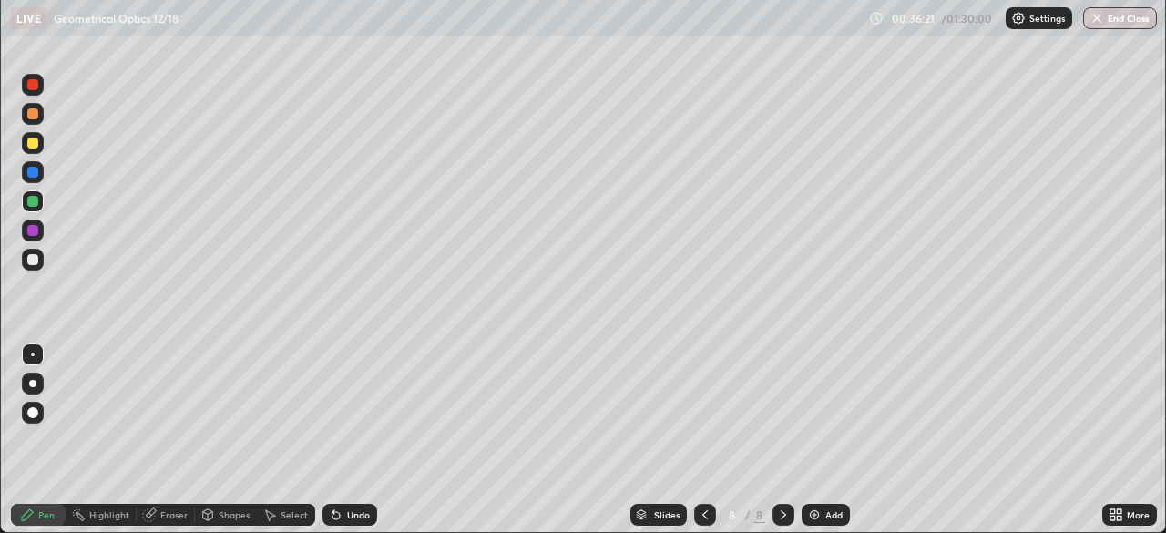
scroll to position [90530, 89897]
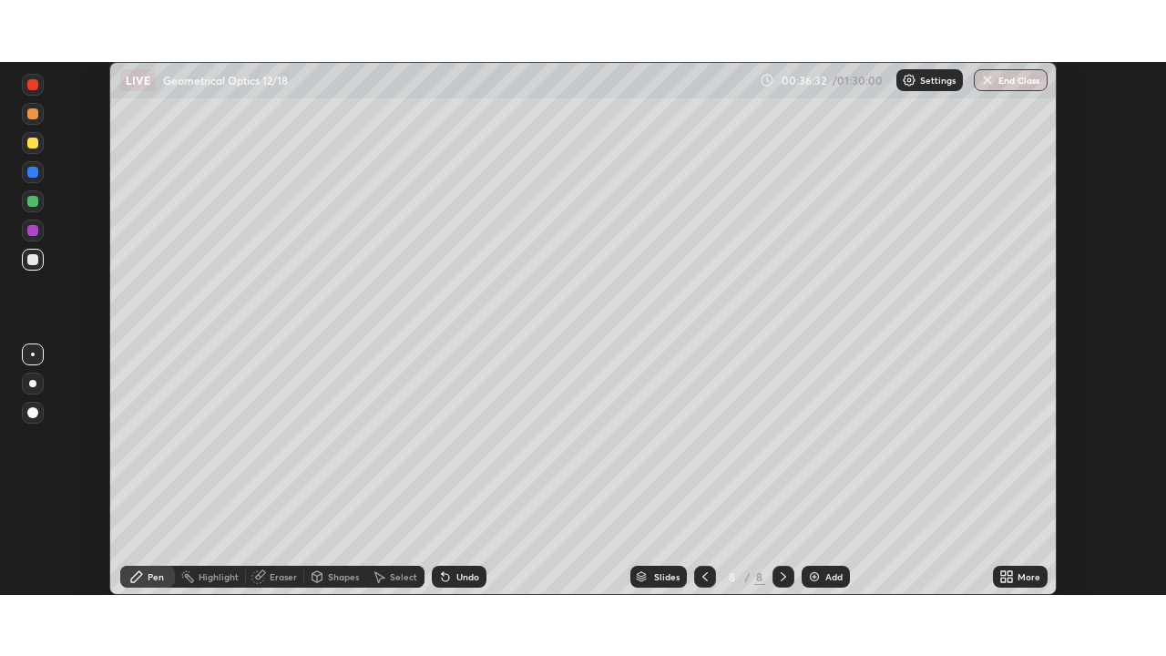
scroll to position [533, 1166]
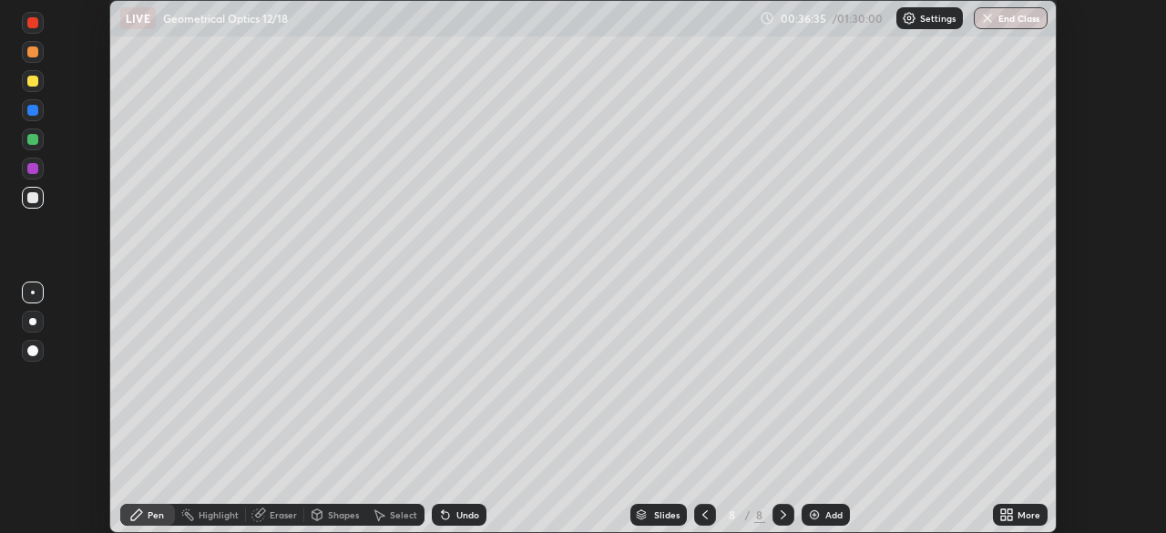
click at [1028, 514] on div "More" at bounding box center [1028, 514] width 23 height 9
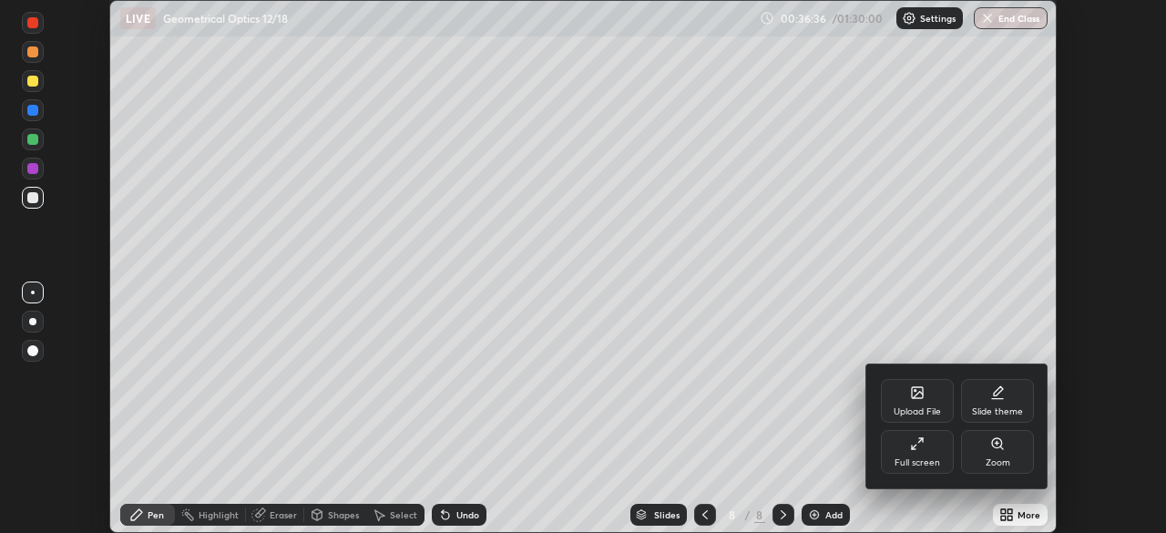
click at [924, 454] on div "Full screen" at bounding box center [917, 452] width 73 height 44
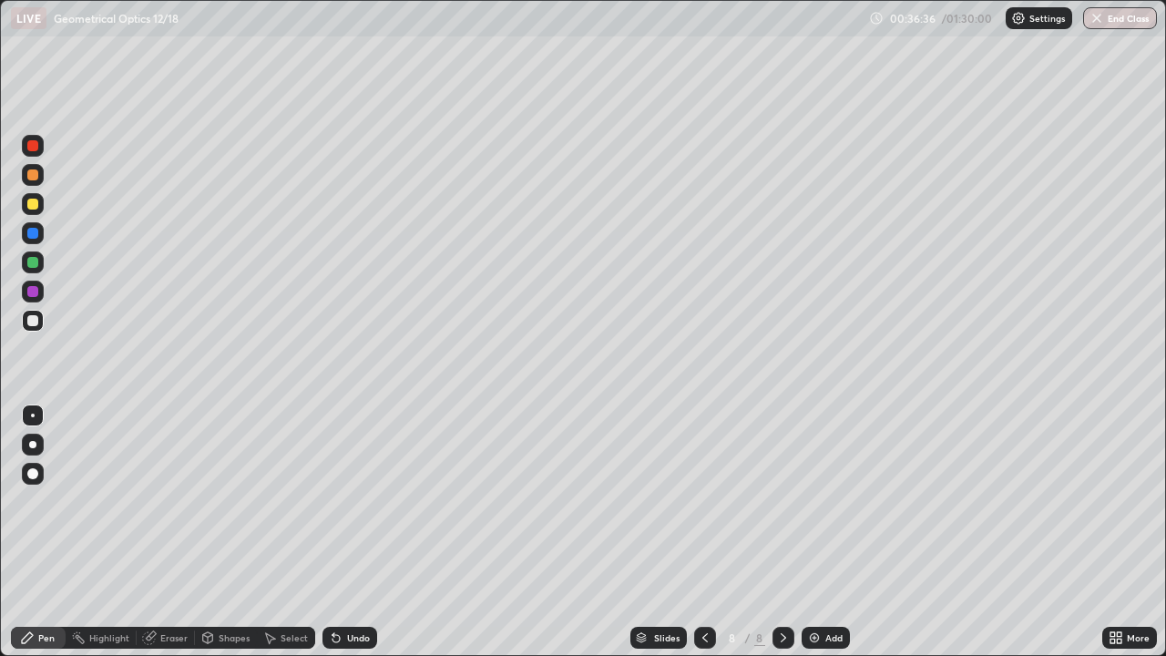
scroll to position [656, 1166]
click at [27, 532] on icon at bounding box center [27, 637] width 11 height 11
click at [32, 262] on div at bounding box center [32, 262] width 11 height 11
click at [702, 532] on icon at bounding box center [705, 637] width 15 height 15
click at [781, 532] on icon at bounding box center [783, 637] width 15 height 15
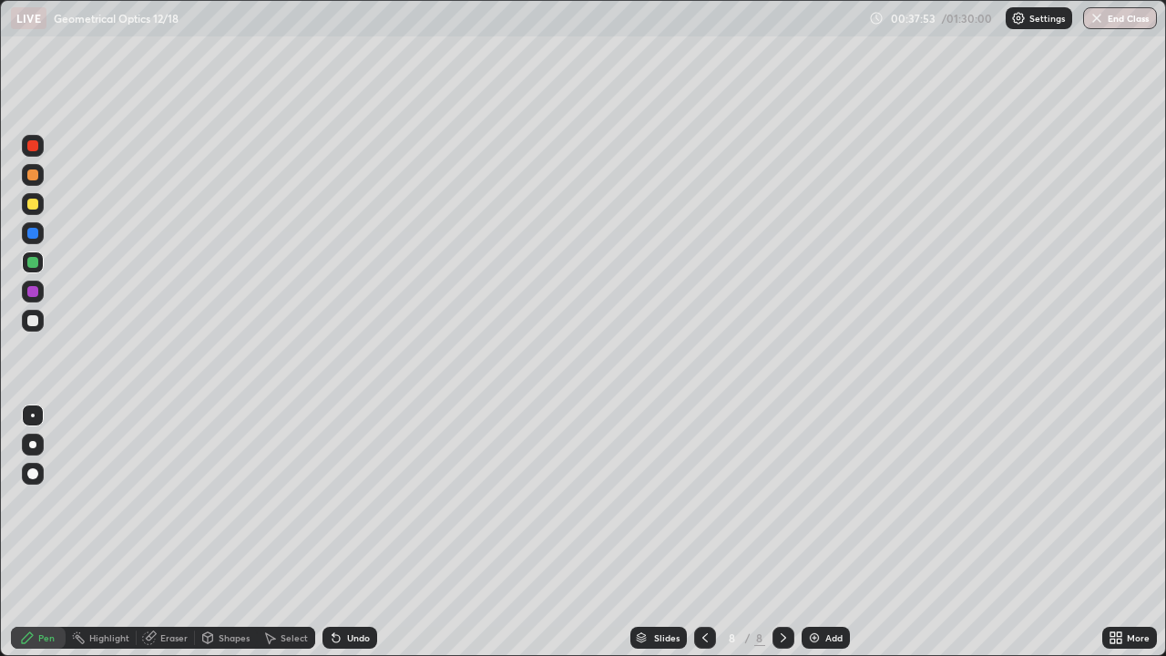
click at [288, 532] on div "Select" at bounding box center [293, 637] width 27 height 9
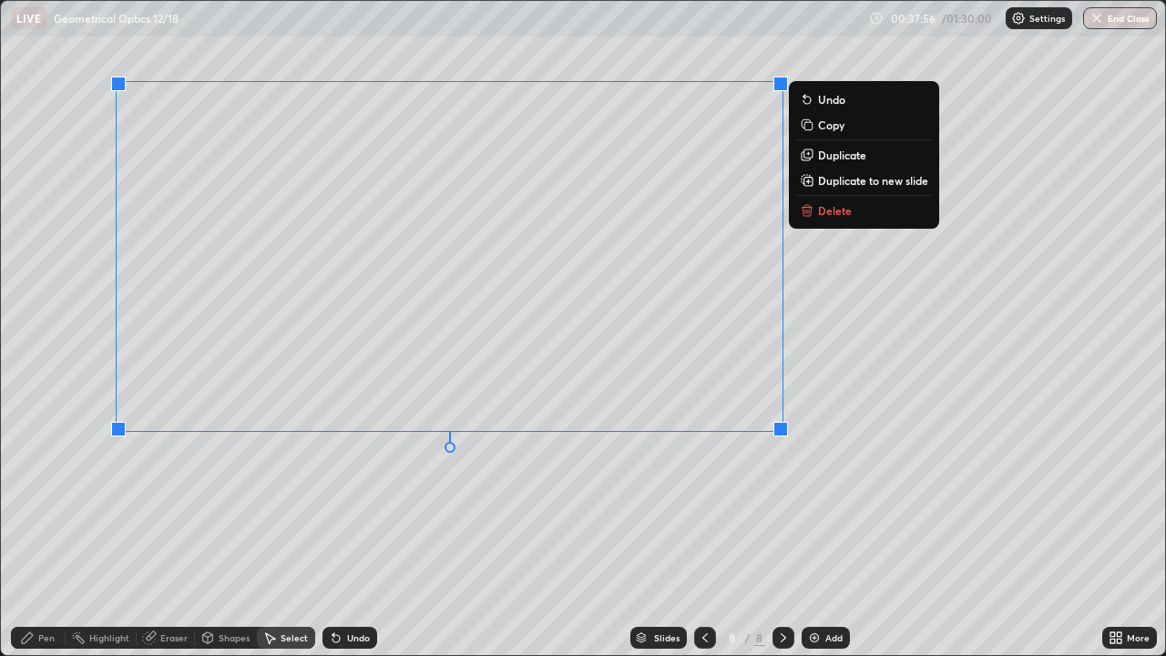
click at [806, 185] on rect at bounding box center [808, 182] width 8 height 8
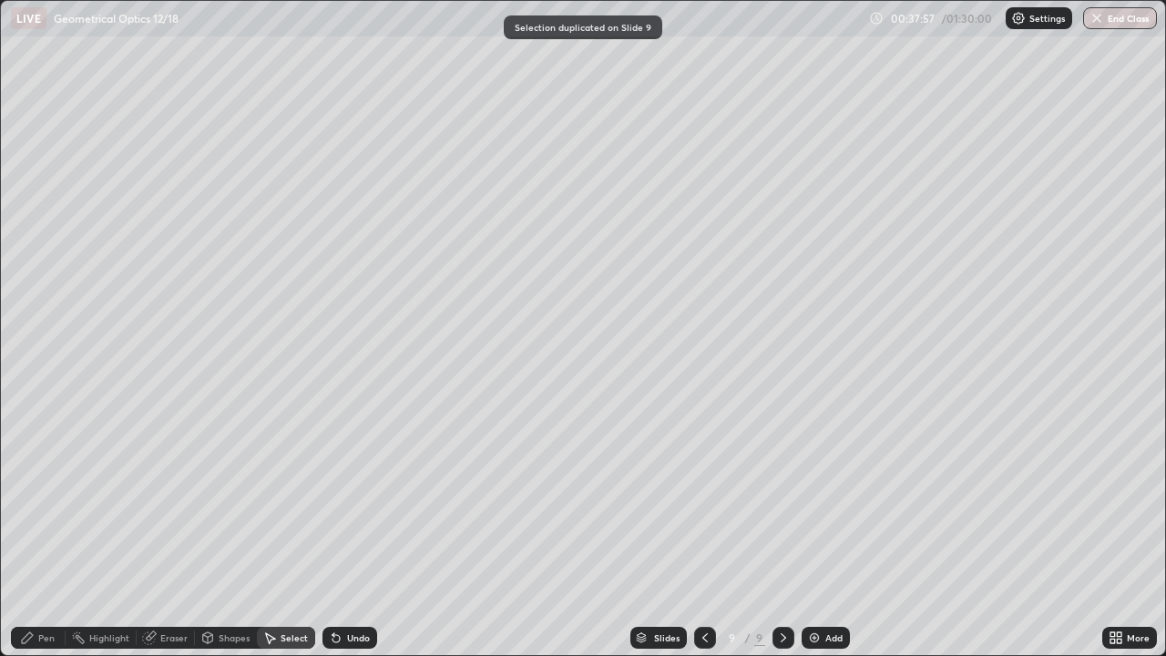
click at [702, 532] on icon at bounding box center [704, 637] width 5 height 9
click at [217, 532] on div "Shapes" at bounding box center [226, 638] width 62 height 22
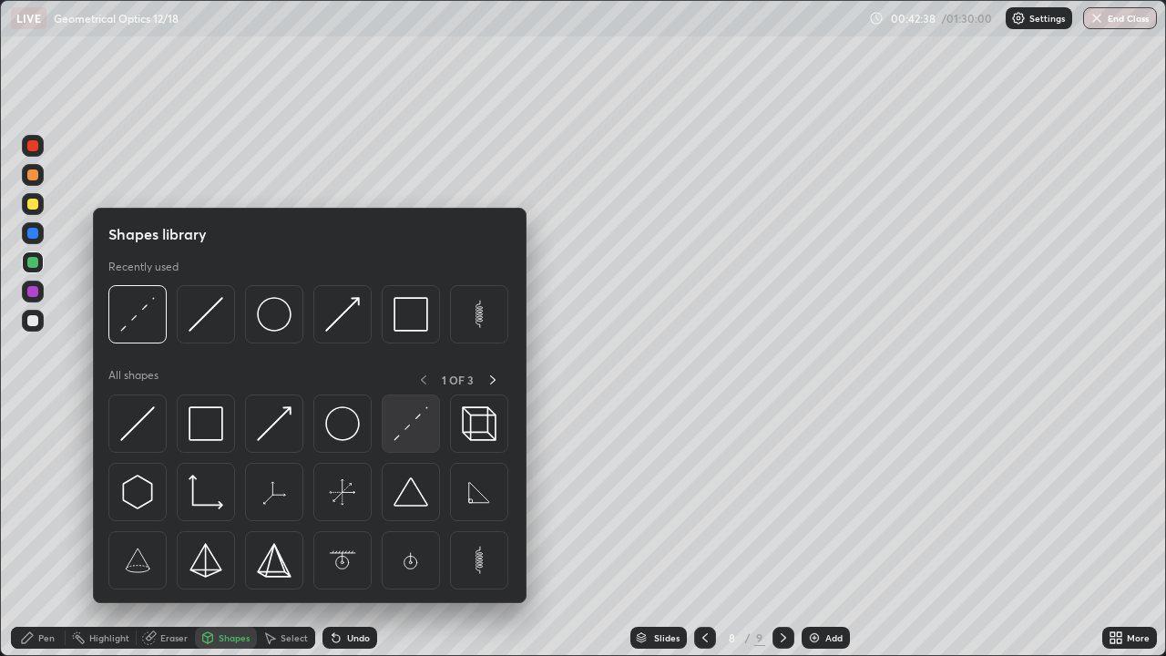
click at [404, 433] on img at bounding box center [410, 423] width 35 height 35
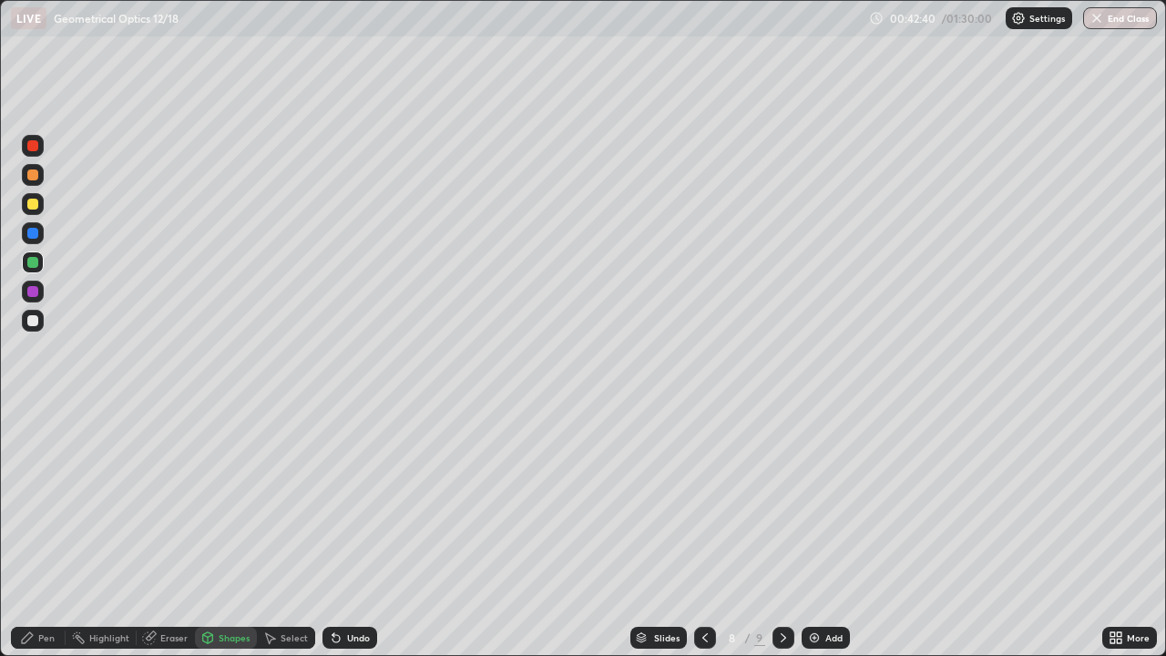
click at [40, 206] on div at bounding box center [33, 204] width 22 height 22
click at [781, 532] on icon at bounding box center [783, 637] width 15 height 15
click at [229, 532] on div "Shapes" at bounding box center [226, 638] width 62 height 22
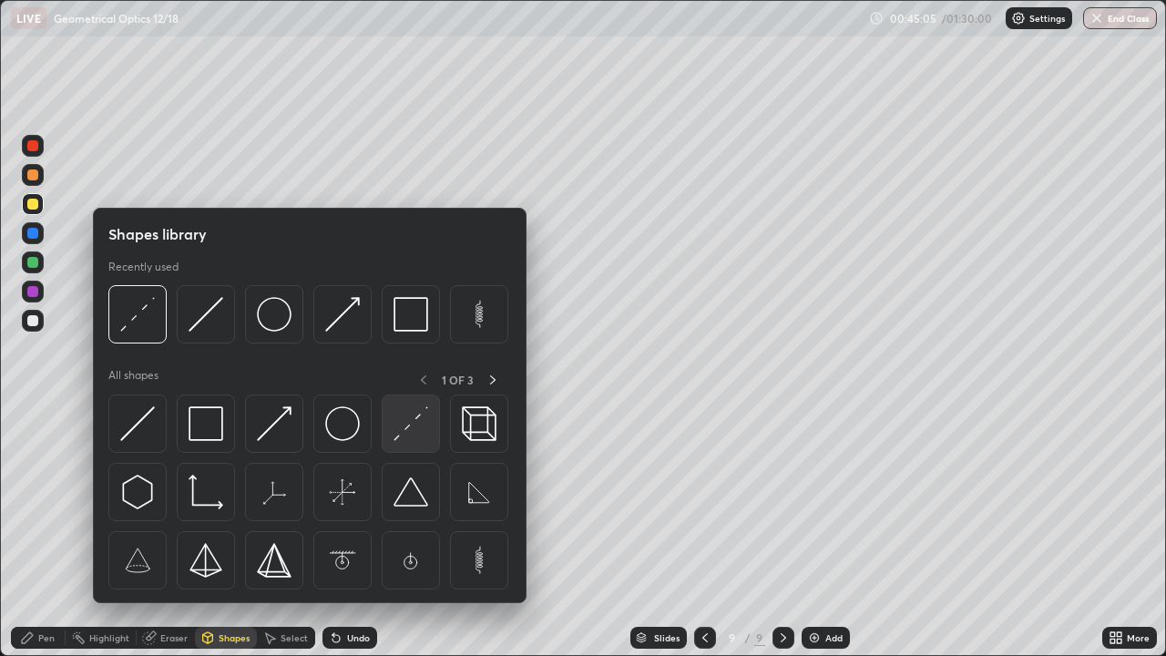
click at [418, 420] on img at bounding box center [410, 423] width 35 height 35
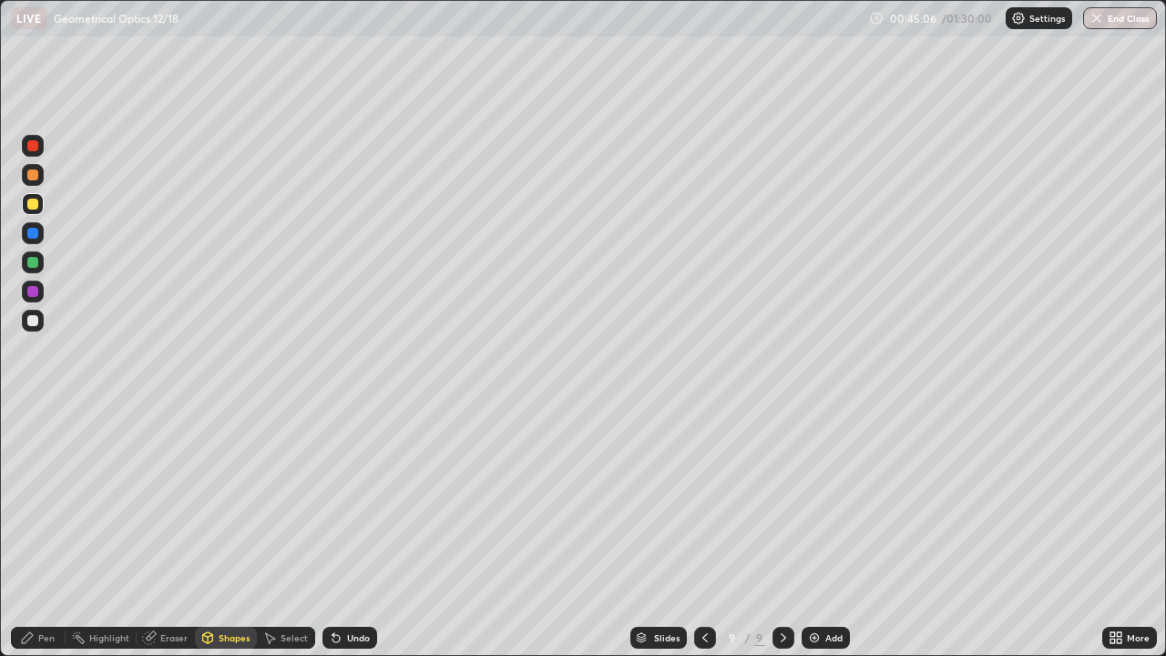
click at [35, 258] on div at bounding box center [32, 262] width 11 height 11
click at [358, 532] on div "Undo" at bounding box center [349, 638] width 55 height 22
click at [46, 532] on div "Pen" at bounding box center [38, 638] width 55 height 22
click at [36, 318] on div at bounding box center [32, 320] width 11 height 11
click at [33, 150] on div at bounding box center [32, 145] width 11 height 11
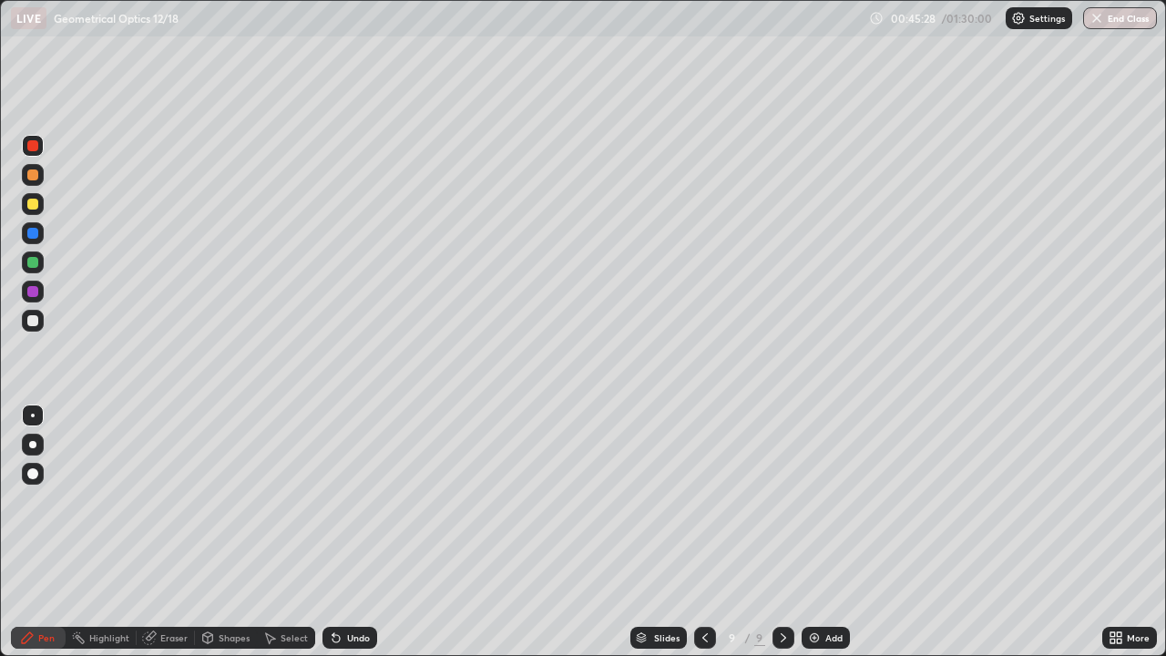
click at [35, 202] on div at bounding box center [32, 204] width 11 height 11
click at [40, 532] on div "Pen" at bounding box center [38, 638] width 55 height 22
click at [40, 270] on div at bounding box center [33, 262] width 22 height 22
click at [357, 532] on div "Undo" at bounding box center [358, 637] width 23 height 9
click at [356, 532] on div "Undo" at bounding box center [358, 637] width 23 height 9
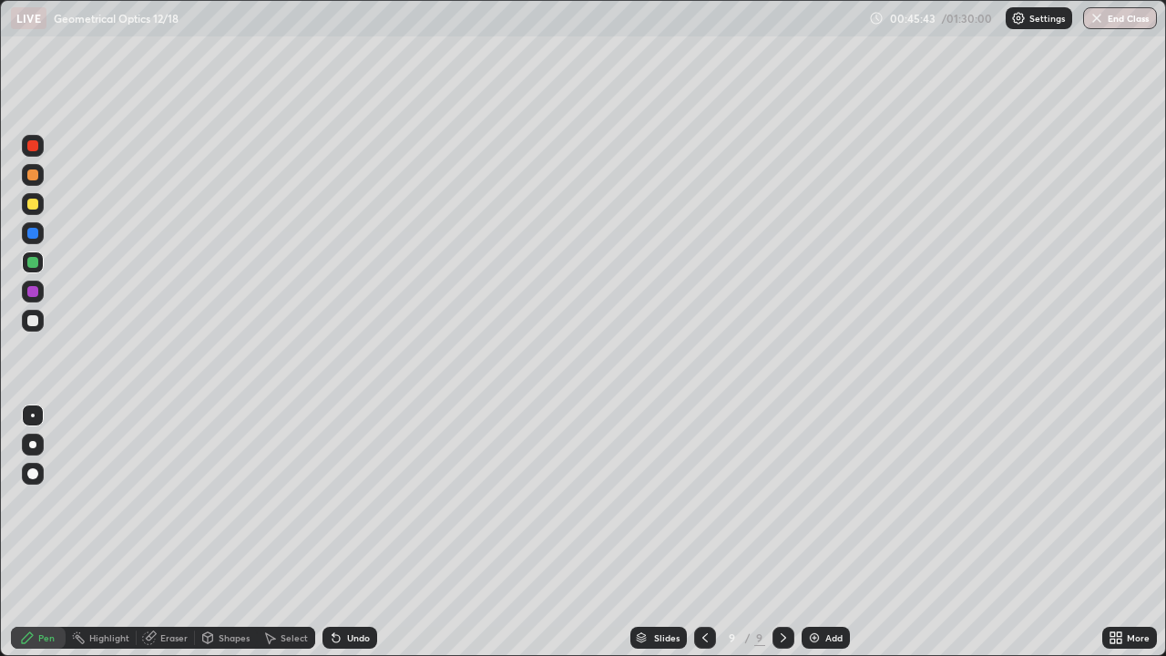
click at [352, 532] on div "Undo" at bounding box center [358, 637] width 23 height 9
click at [32, 205] on div at bounding box center [32, 204] width 11 height 11
click at [339, 532] on icon at bounding box center [336, 637] width 15 height 15
click at [344, 532] on div "Undo" at bounding box center [349, 638] width 55 height 22
click at [35, 265] on div at bounding box center [32, 262] width 11 height 11
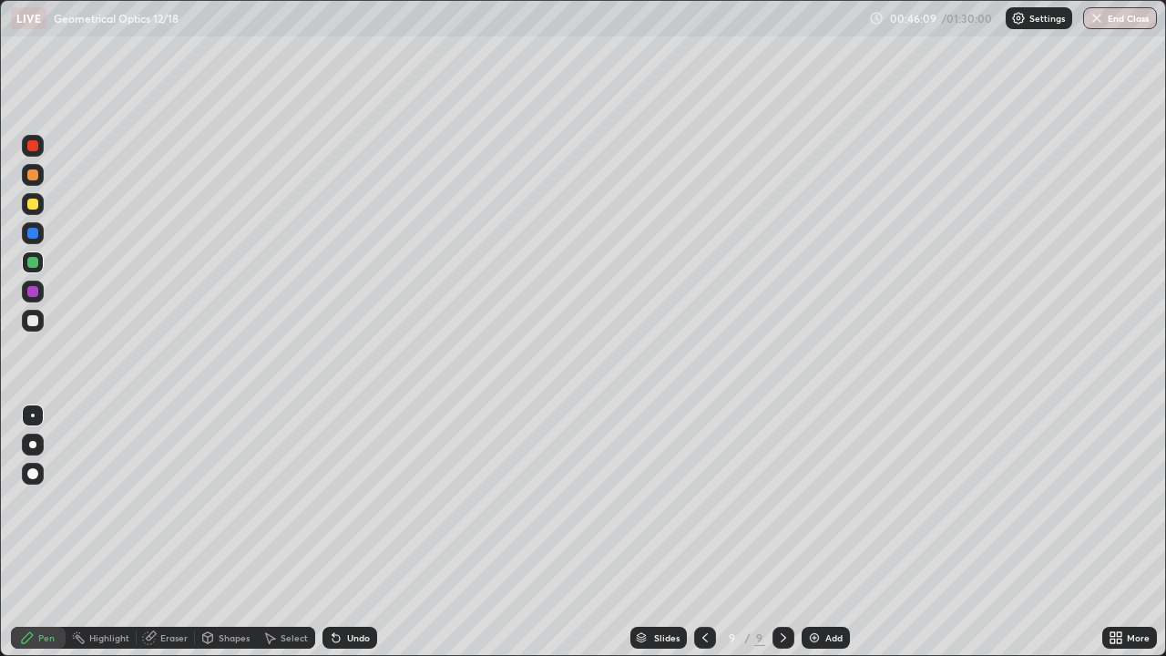
click at [38, 532] on div "Pen" at bounding box center [38, 638] width 55 height 22
click at [36, 209] on div at bounding box center [32, 204] width 11 height 11
click at [40, 182] on div at bounding box center [33, 175] width 22 height 22
click at [48, 532] on div "Pen" at bounding box center [38, 637] width 55 height 36
click at [34, 265] on div at bounding box center [32, 262] width 11 height 11
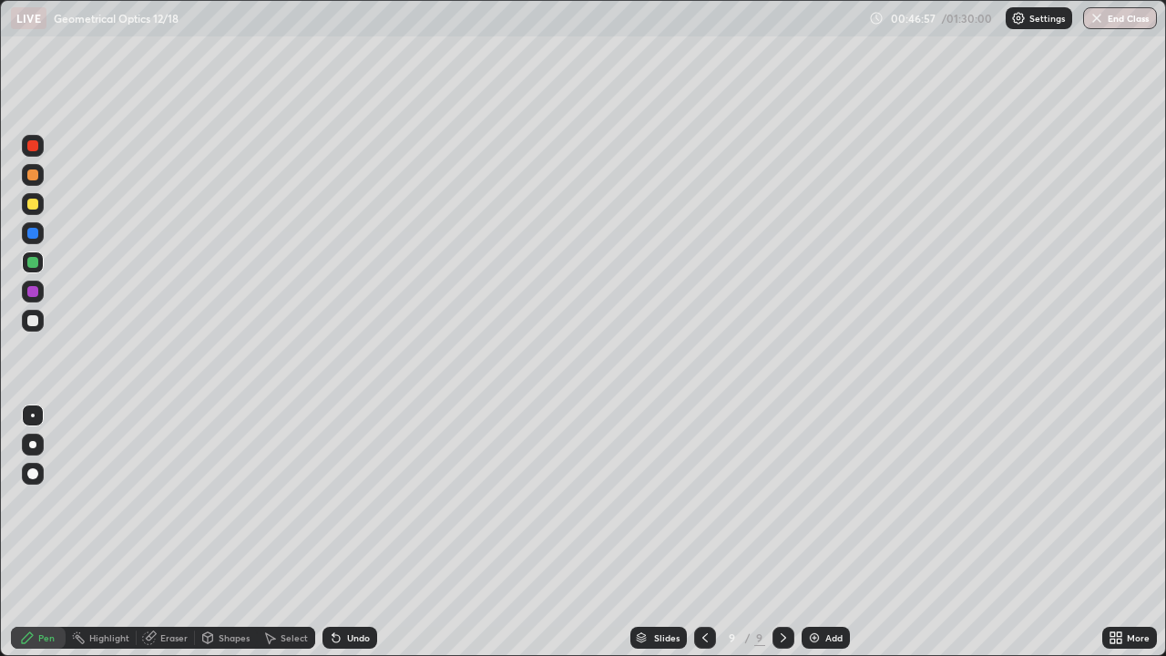
click at [48, 532] on div "Pen" at bounding box center [38, 638] width 55 height 22
click at [36, 229] on div at bounding box center [32, 233] width 11 height 11
click at [35, 204] on div at bounding box center [32, 204] width 11 height 11
click at [33, 147] on div at bounding box center [32, 145] width 11 height 11
click at [41, 532] on div "Pen" at bounding box center [46, 637] width 16 height 9
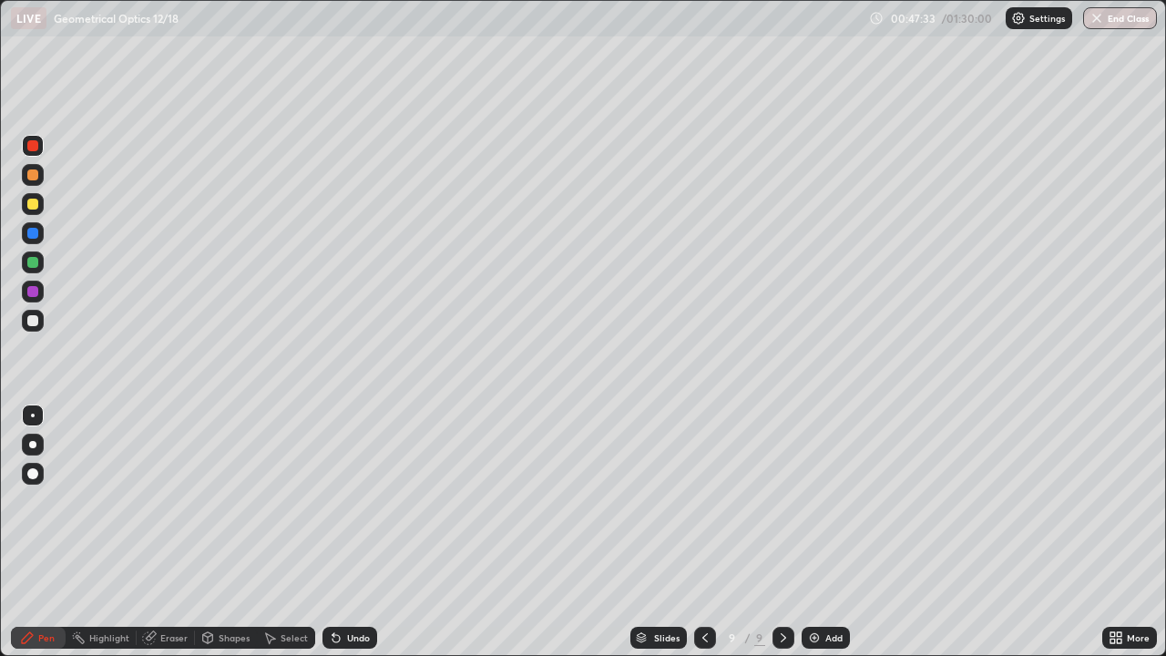
click at [30, 199] on div at bounding box center [32, 204] width 11 height 11
click at [820, 532] on img at bounding box center [814, 637] width 15 height 15
click at [705, 532] on icon at bounding box center [704, 637] width 15 height 15
click at [789, 532] on div at bounding box center [783, 638] width 22 height 22
click at [702, 532] on icon at bounding box center [704, 637] width 15 height 15
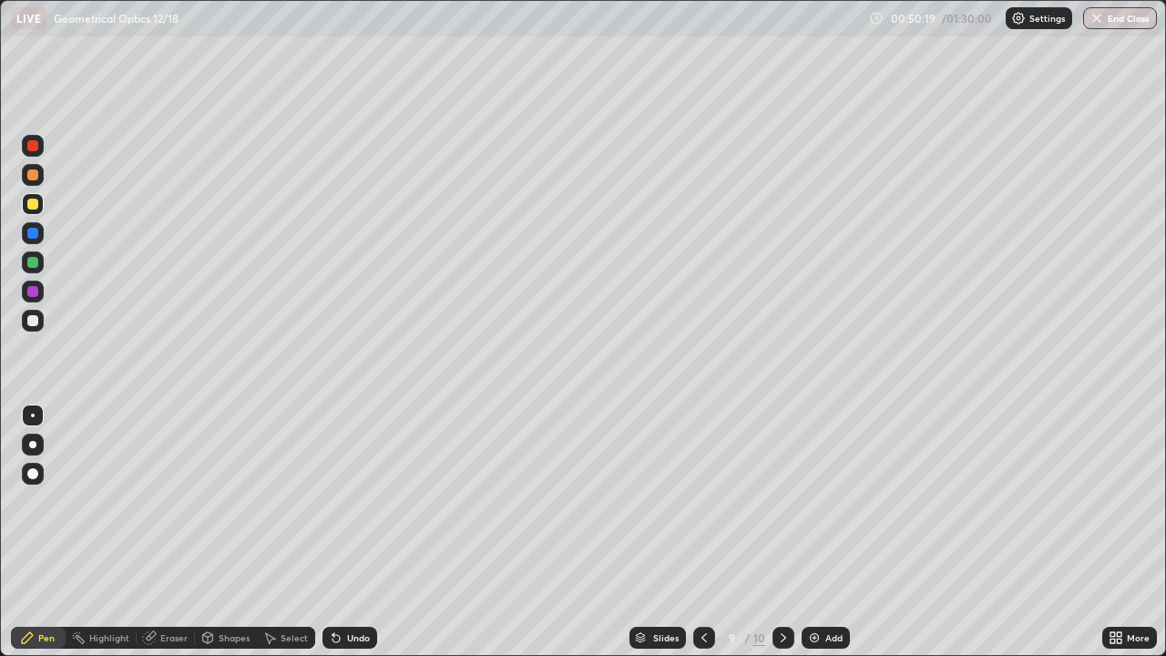
click at [781, 532] on icon at bounding box center [783, 637] width 15 height 15
click at [699, 532] on div at bounding box center [704, 638] width 22 height 22
click at [781, 532] on icon at bounding box center [783, 637] width 15 height 15
click at [703, 532] on icon at bounding box center [704, 637] width 15 height 15
click at [779, 532] on icon at bounding box center [783, 637] width 15 height 15
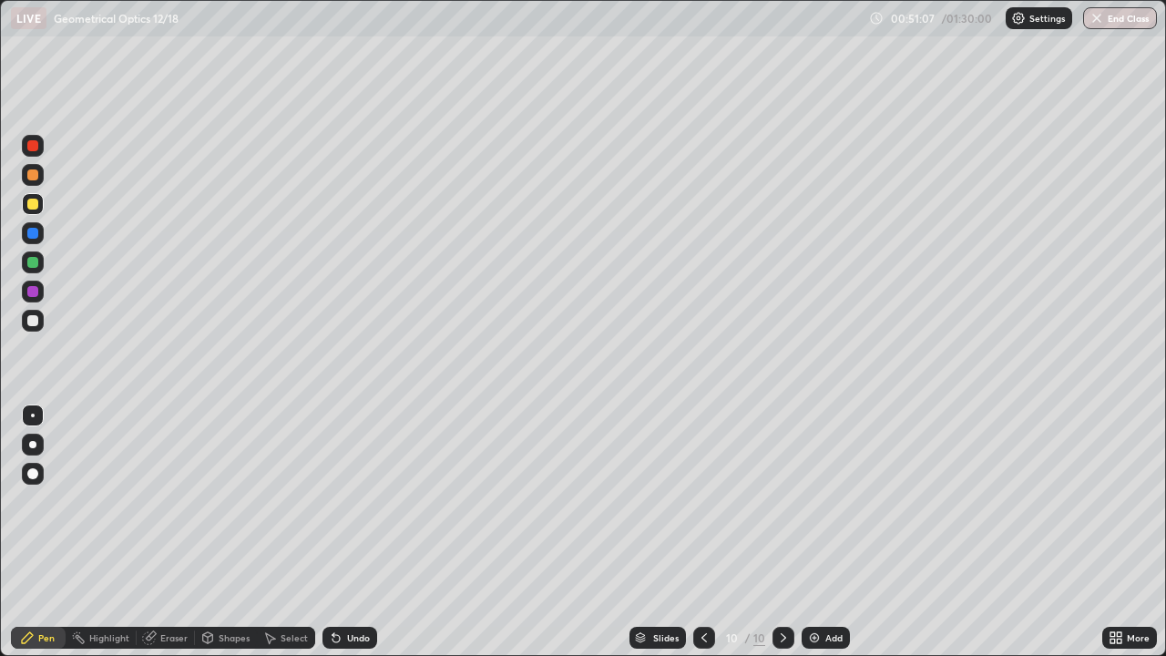
click at [709, 532] on icon at bounding box center [704, 637] width 15 height 15
click at [779, 532] on icon at bounding box center [783, 637] width 15 height 15
click at [704, 532] on icon at bounding box center [704, 637] width 15 height 15
click at [781, 532] on icon at bounding box center [783, 637] width 15 height 15
click at [813, 532] on img at bounding box center [814, 637] width 15 height 15
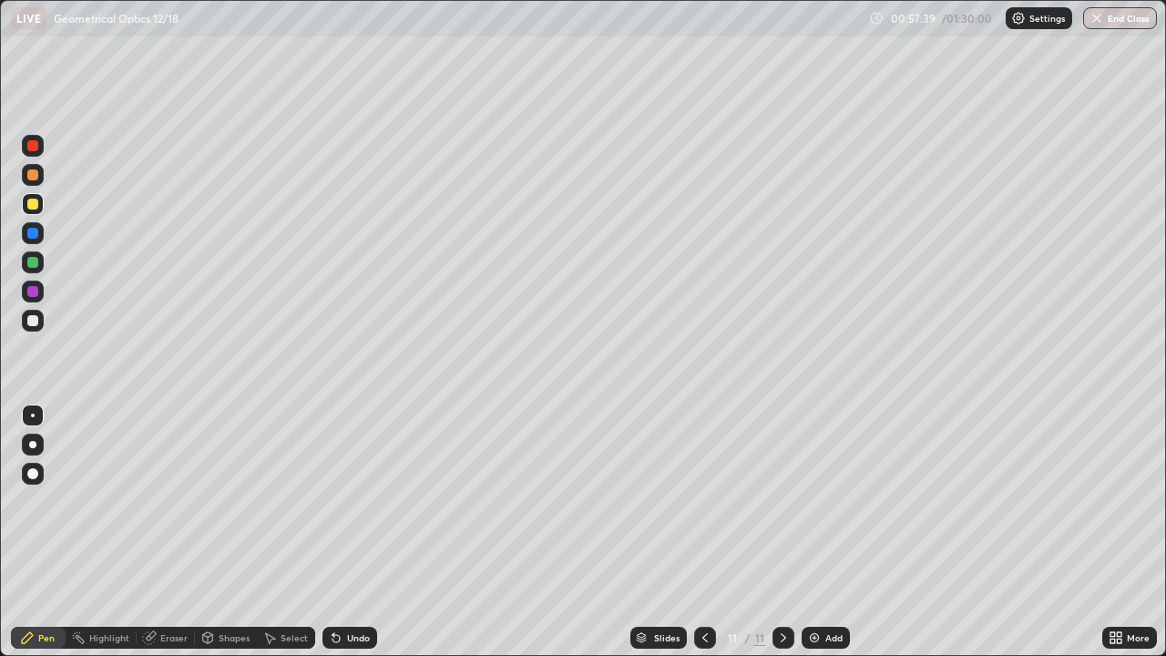
click at [227, 532] on div "Shapes" at bounding box center [234, 637] width 31 height 9
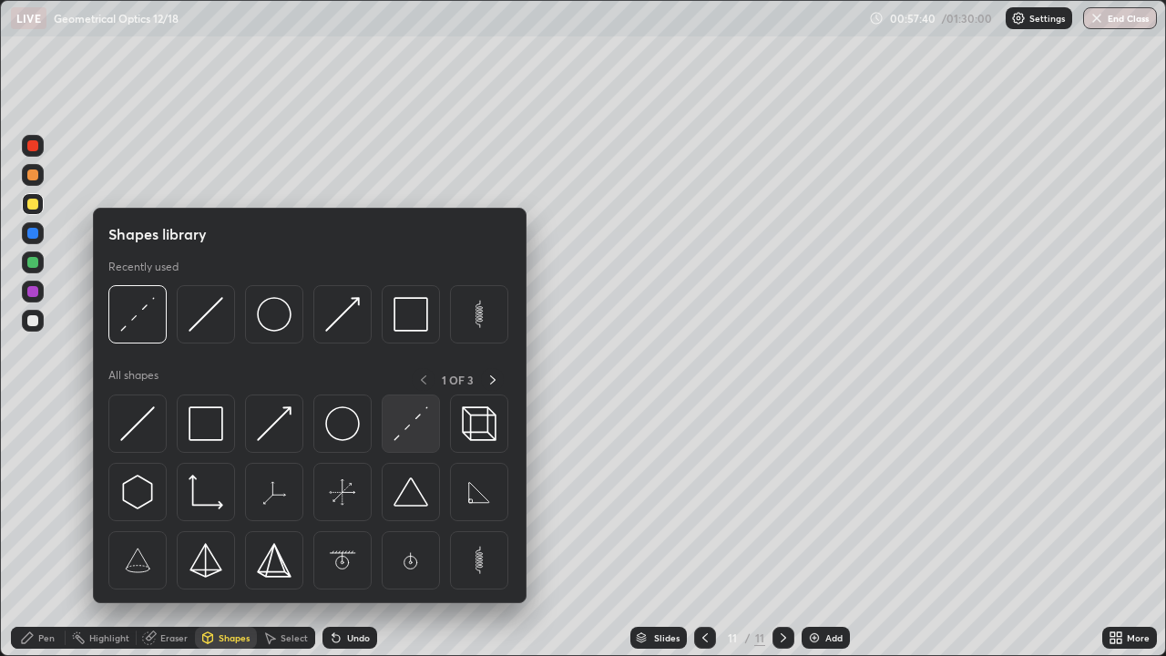
click at [407, 425] on img at bounding box center [410, 423] width 35 height 35
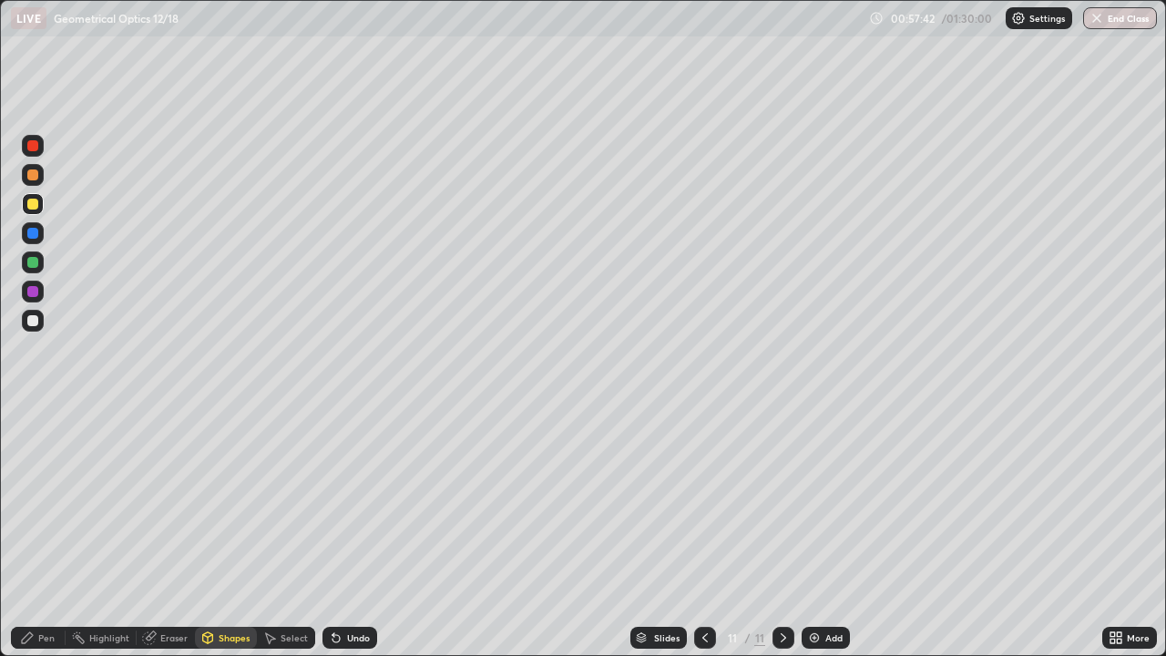
click at [229, 532] on div "Shapes" at bounding box center [226, 638] width 62 height 22
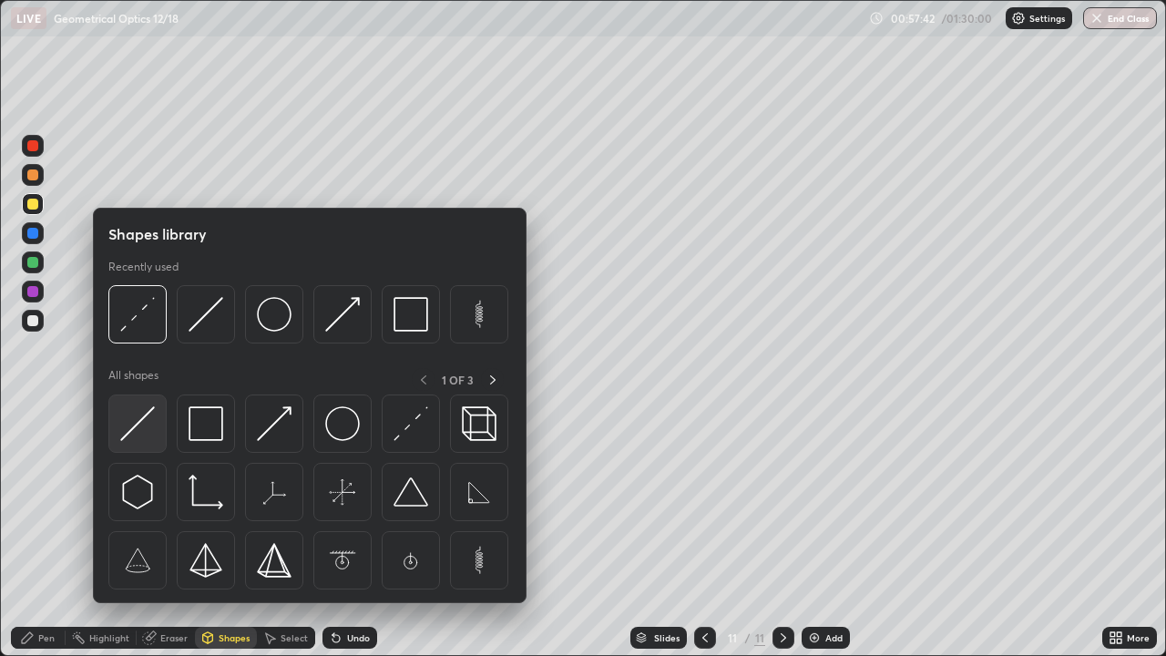
click at [152, 419] on img at bounding box center [137, 423] width 35 height 35
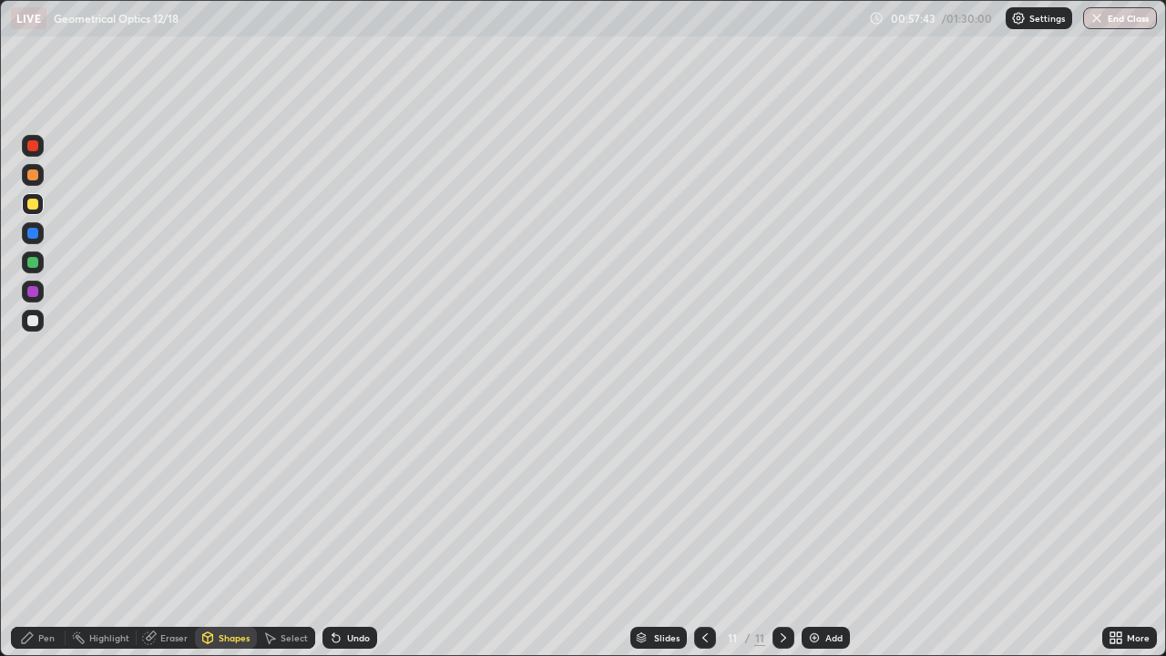
click at [34, 321] on div at bounding box center [32, 320] width 11 height 11
click at [229, 532] on div "Shapes" at bounding box center [234, 637] width 31 height 9
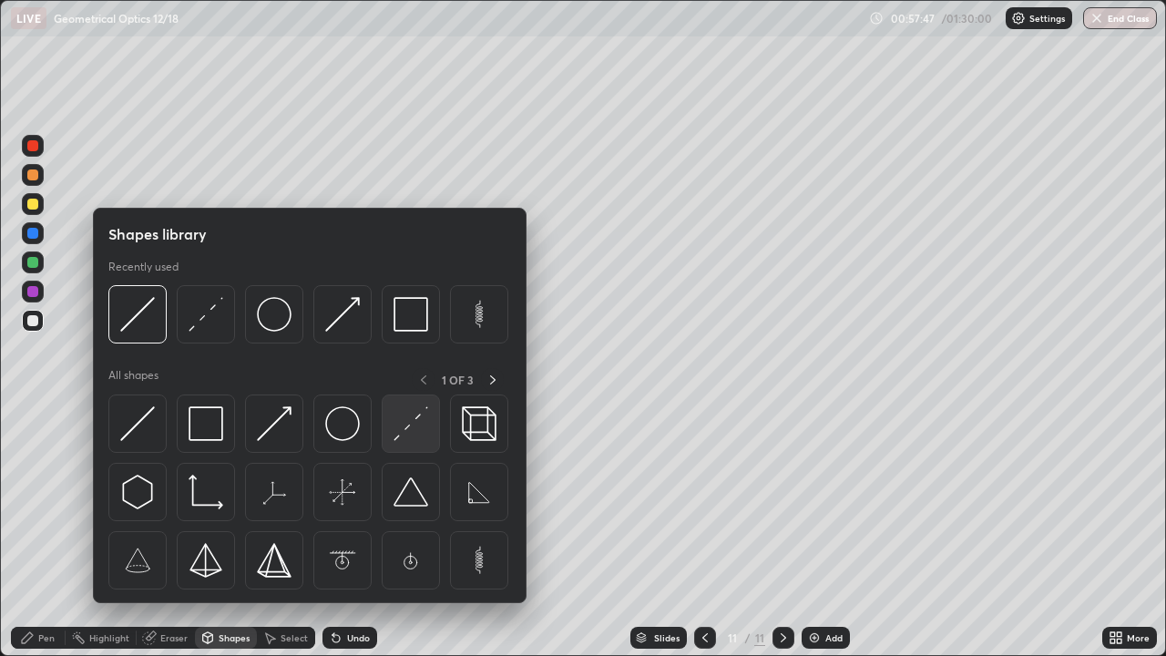
click at [403, 429] on img at bounding box center [410, 423] width 35 height 35
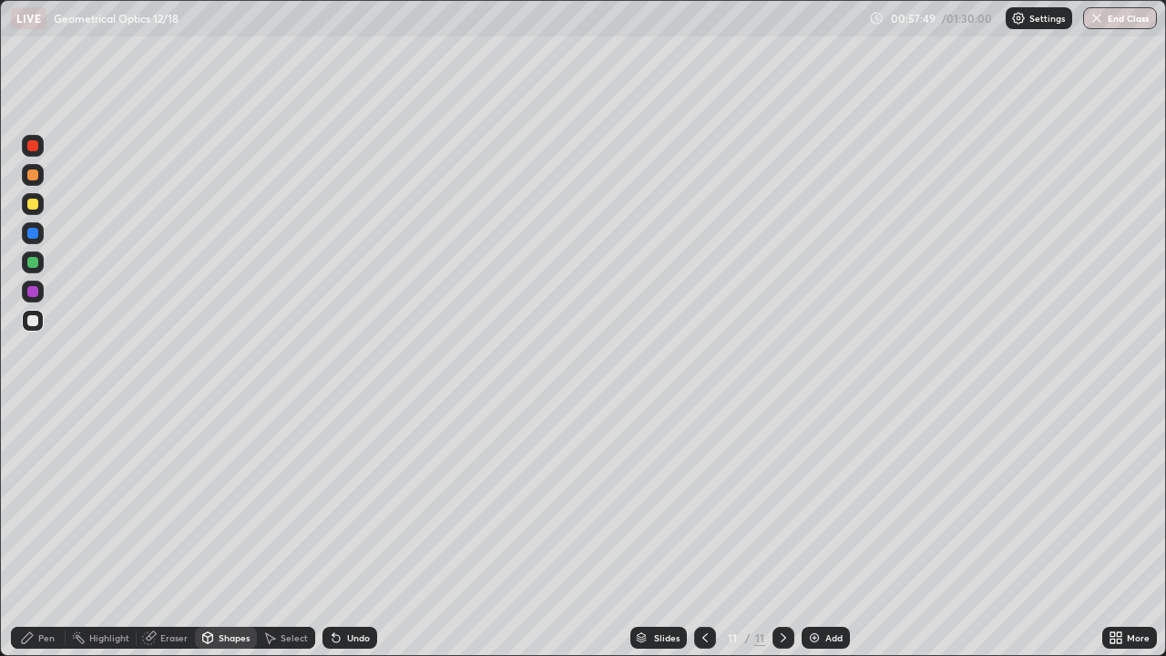
click at [55, 532] on div "Pen" at bounding box center [38, 638] width 55 height 22
click at [34, 321] on div at bounding box center [32, 320] width 11 height 11
click at [340, 532] on icon at bounding box center [336, 637] width 15 height 15
click at [233, 532] on div "Shapes" at bounding box center [234, 637] width 31 height 9
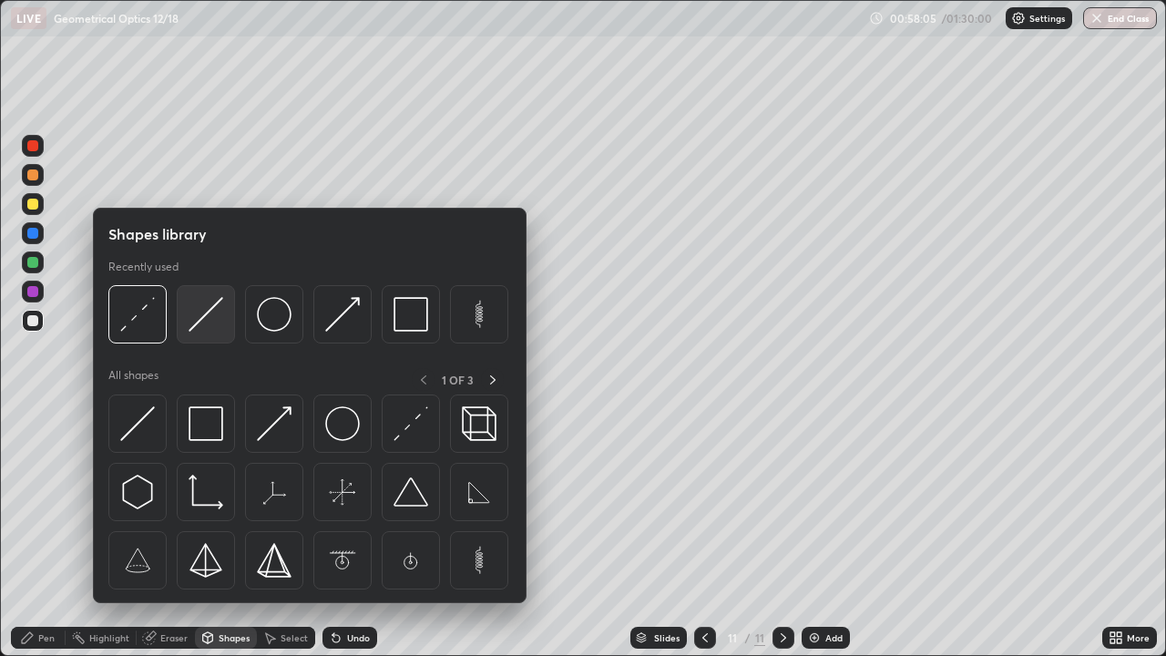
click at [206, 318] on img at bounding box center [205, 314] width 35 height 35
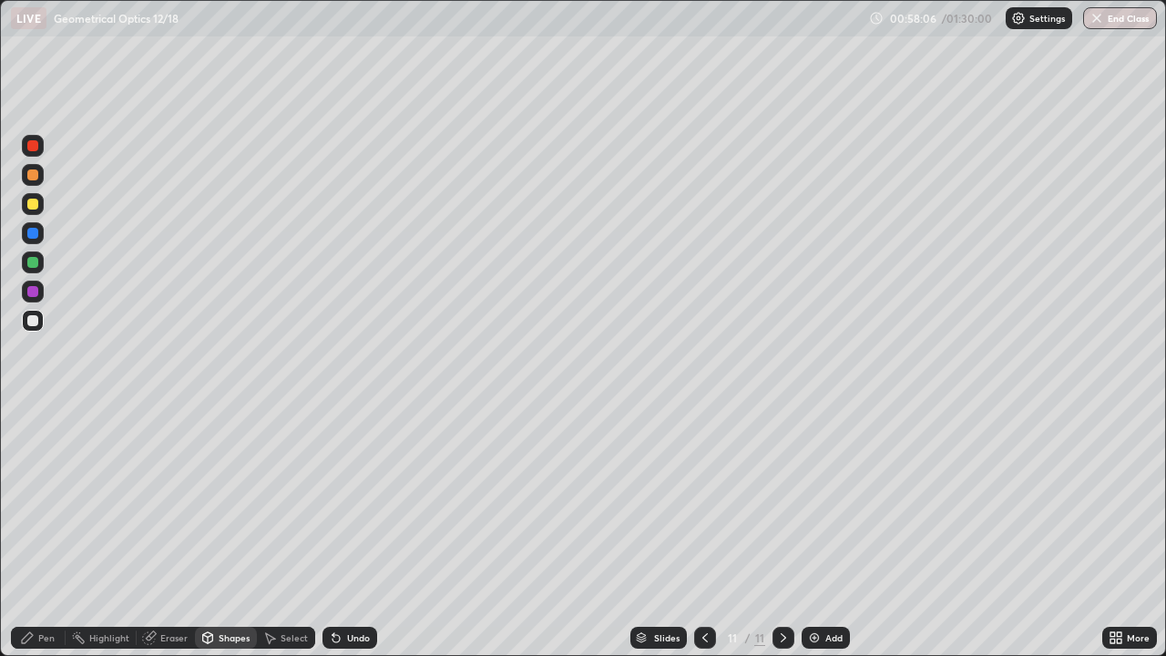
click at [37, 290] on div at bounding box center [32, 291] width 11 height 11
click at [353, 532] on div "Undo" at bounding box center [358, 637] width 23 height 9
click at [356, 532] on div "Undo" at bounding box center [358, 637] width 23 height 9
click at [275, 532] on icon at bounding box center [269, 637] width 15 height 15
click at [227, 532] on div "Shapes" at bounding box center [226, 638] width 62 height 22
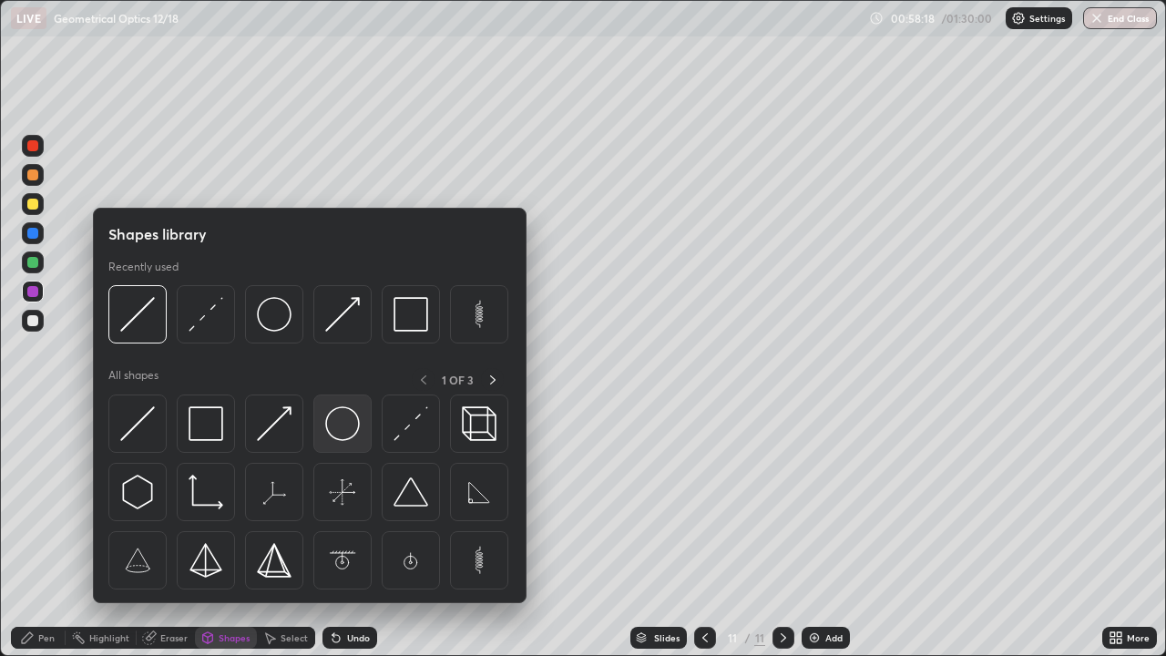
click at [341, 423] on img at bounding box center [342, 423] width 35 height 35
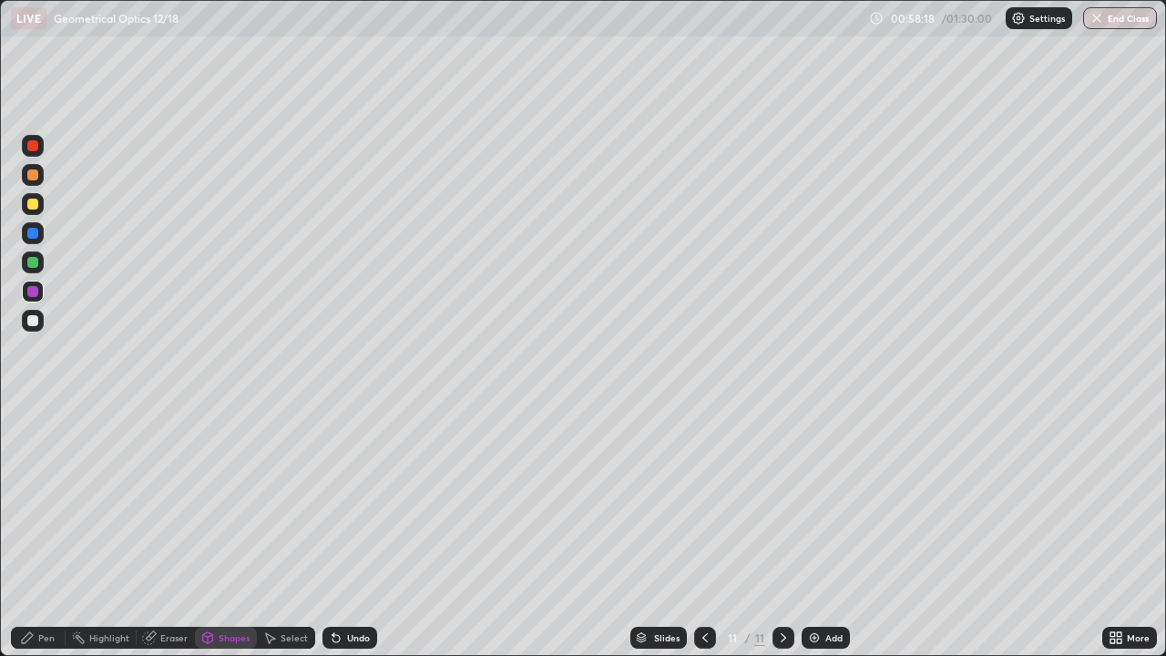
click at [39, 318] on div at bounding box center [33, 321] width 22 height 22
click at [293, 532] on div "Select" at bounding box center [293, 637] width 27 height 9
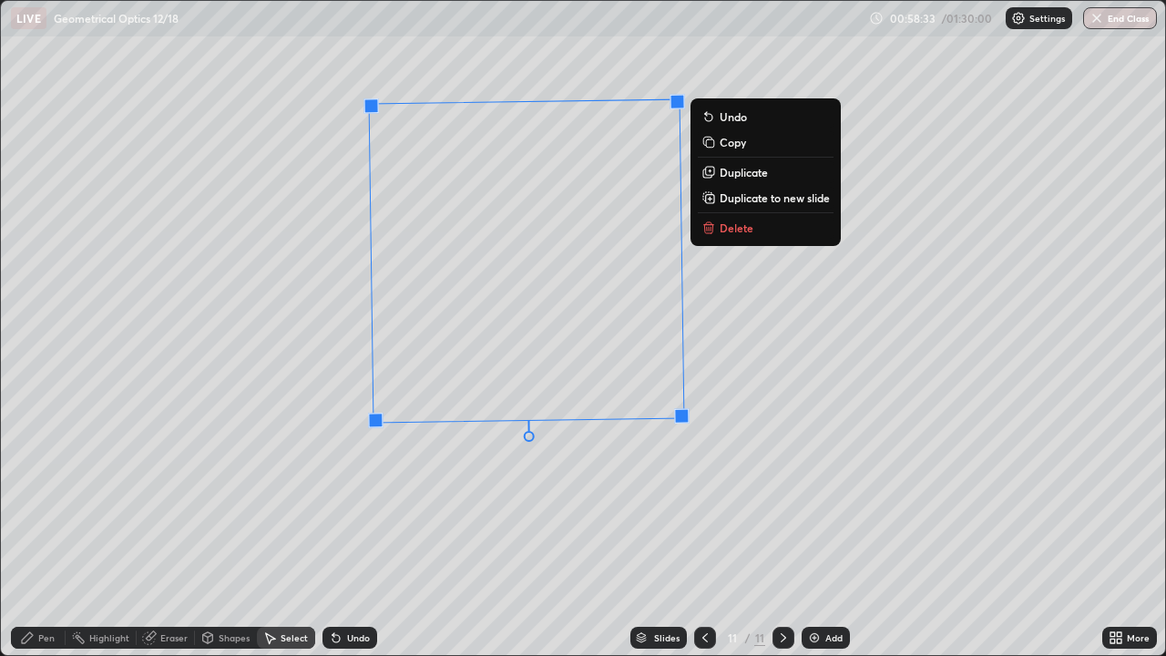
click at [262, 484] on div "1 ° Undo Copy Duplicate Duplicate to new slide Delete" at bounding box center [583, 328] width 1164 height 654
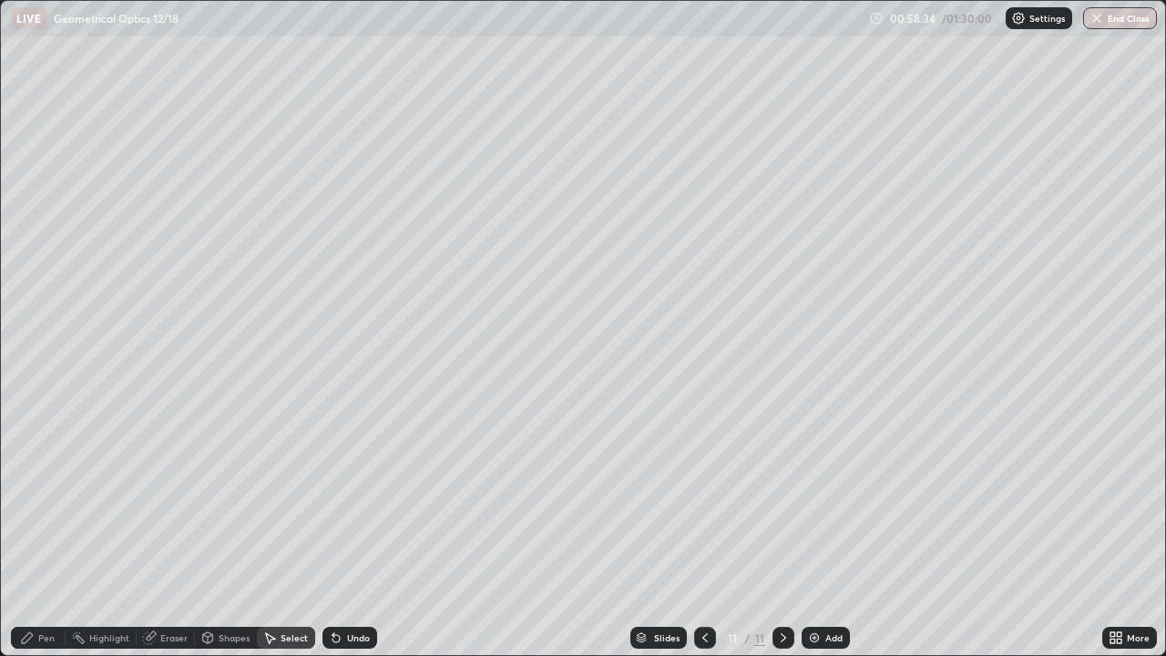
click at [212, 532] on icon at bounding box center [207, 637] width 15 height 15
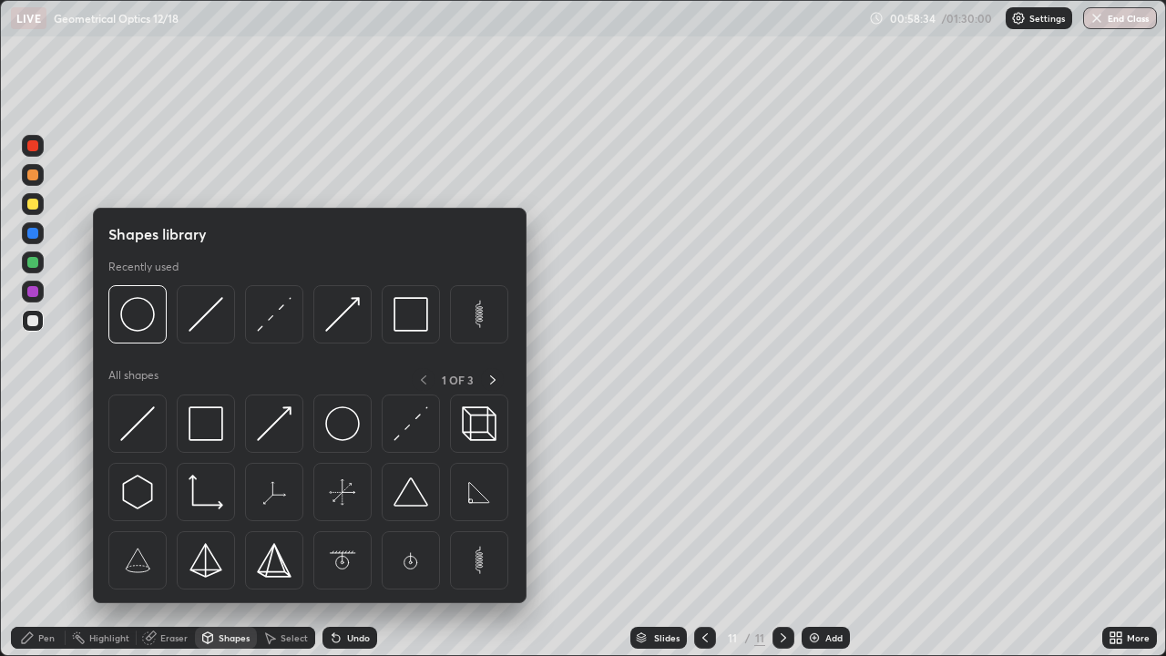
click at [167, 532] on div "Eraser" at bounding box center [173, 637] width 27 height 9
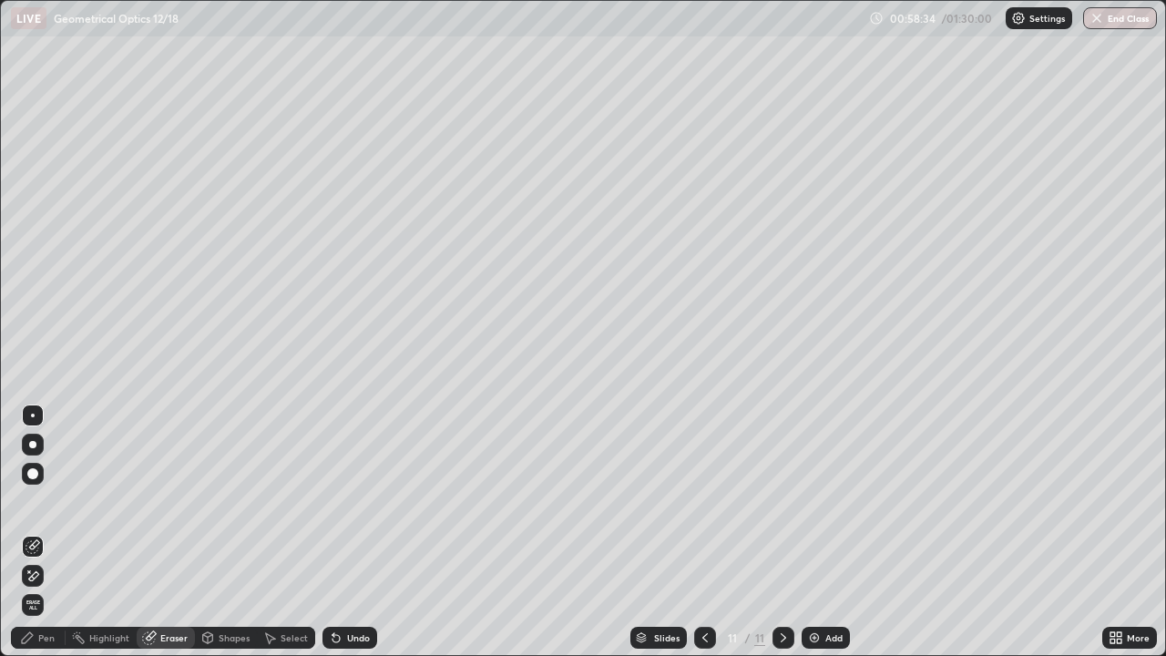
click at [33, 415] on div at bounding box center [33, 415] width 4 height 4
click at [224, 532] on div "Shapes" at bounding box center [226, 638] width 62 height 22
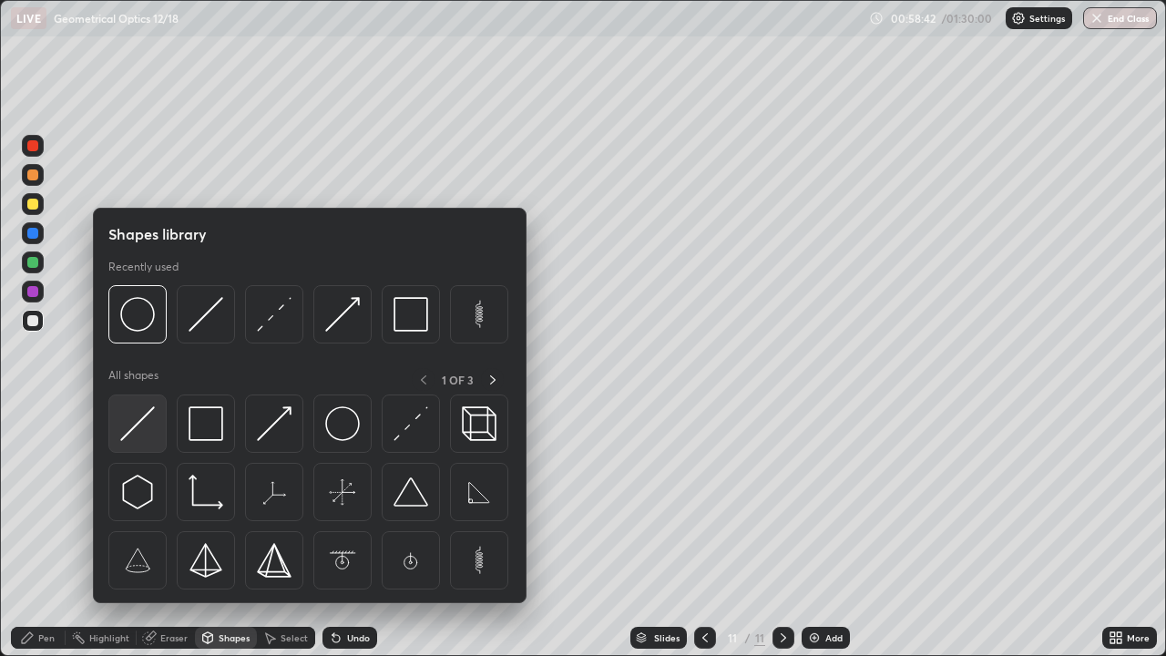
click at [130, 412] on img at bounding box center [137, 423] width 35 height 35
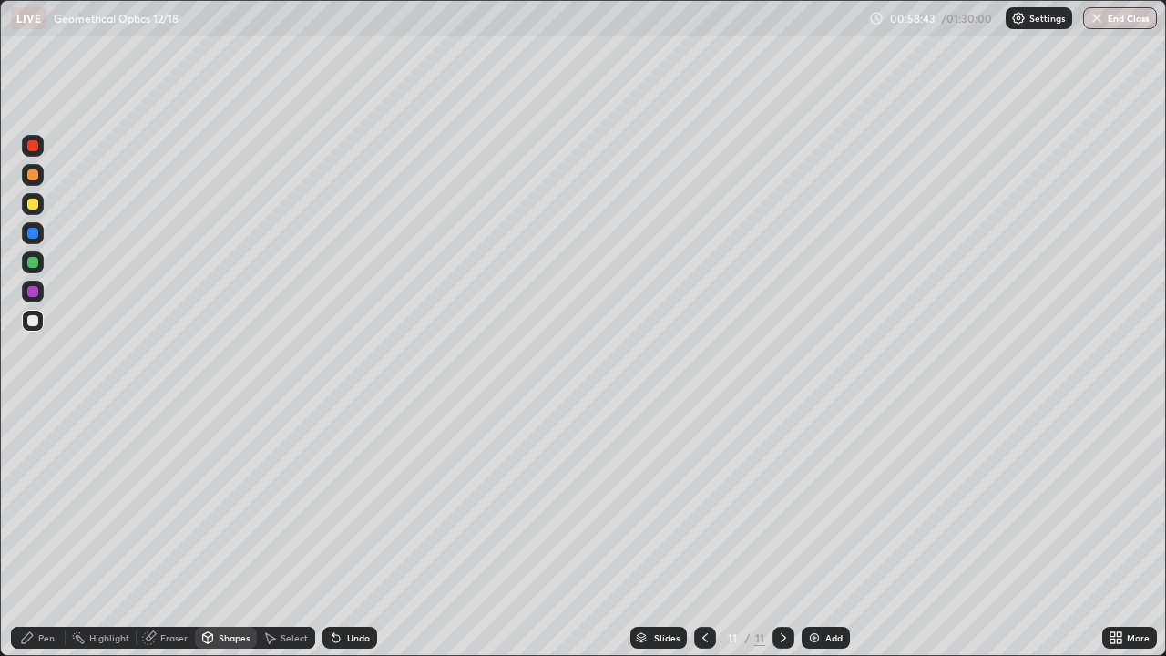
click at [42, 286] on div at bounding box center [33, 291] width 22 height 22
click at [218, 532] on div "Shapes" at bounding box center [226, 638] width 62 height 22
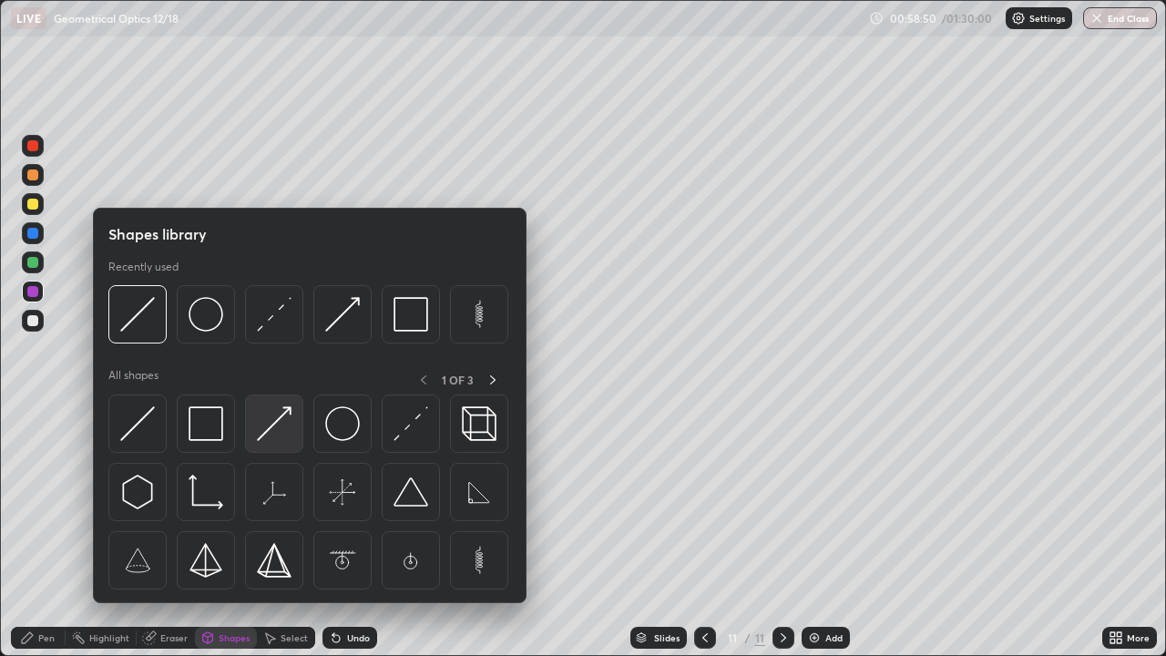
click at [277, 423] on img at bounding box center [274, 423] width 35 height 35
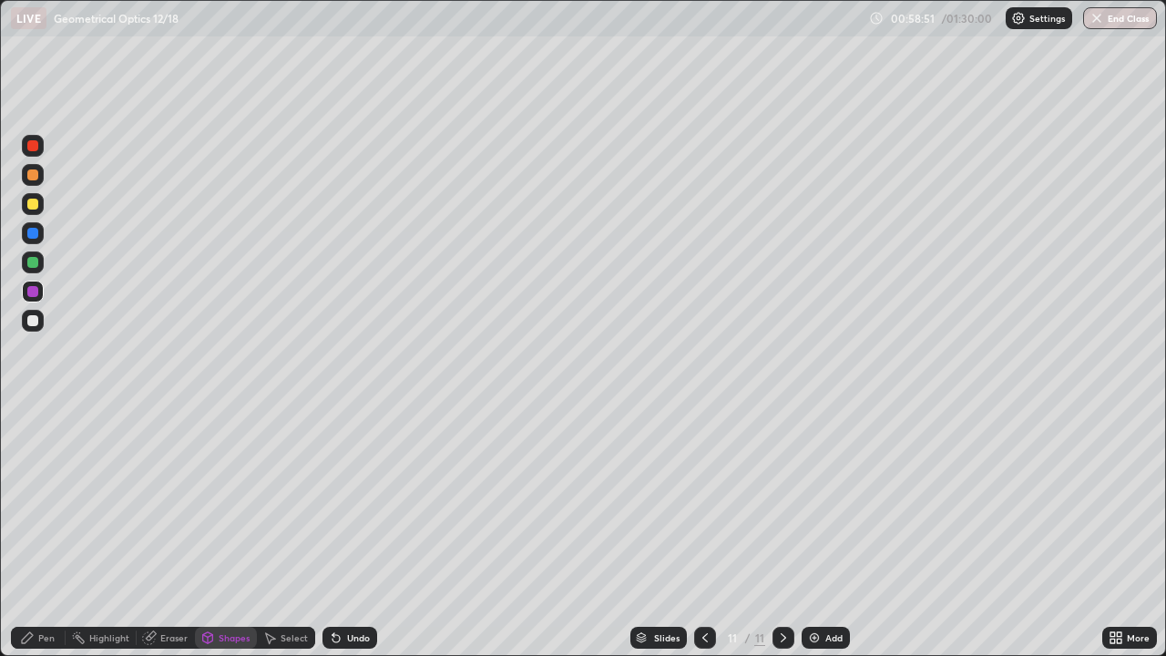
click at [38, 210] on div at bounding box center [33, 204] width 22 height 22
click at [341, 532] on div "Undo" at bounding box center [349, 638] width 55 height 22
click at [47, 532] on div "Pen" at bounding box center [38, 638] width 55 height 22
click at [36, 260] on div at bounding box center [32, 262] width 11 height 11
click at [33, 205] on div at bounding box center [32, 204] width 11 height 11
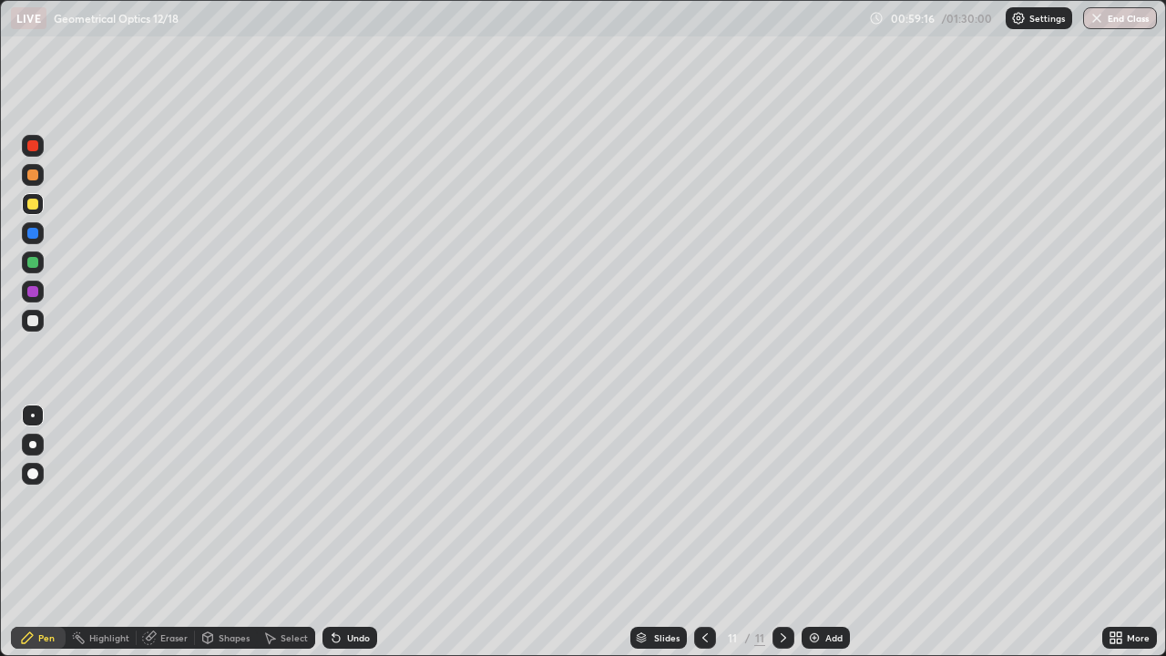
click at [41, 532] on div "Pen" at bounding box center [38, 638] width 55 height 22
click at [32, 207] on div at bounding box center [32, 204] width 11 height 11
click at [34, 267] on div at bounding box center [32, 262] width 11 height 11
click at [53, 532] on div "Pen" at bounding box center [46, 637] width 16 height 9
click at [39, 532] on div "Pen" at bounding box center [46, 637] width 16 height 9
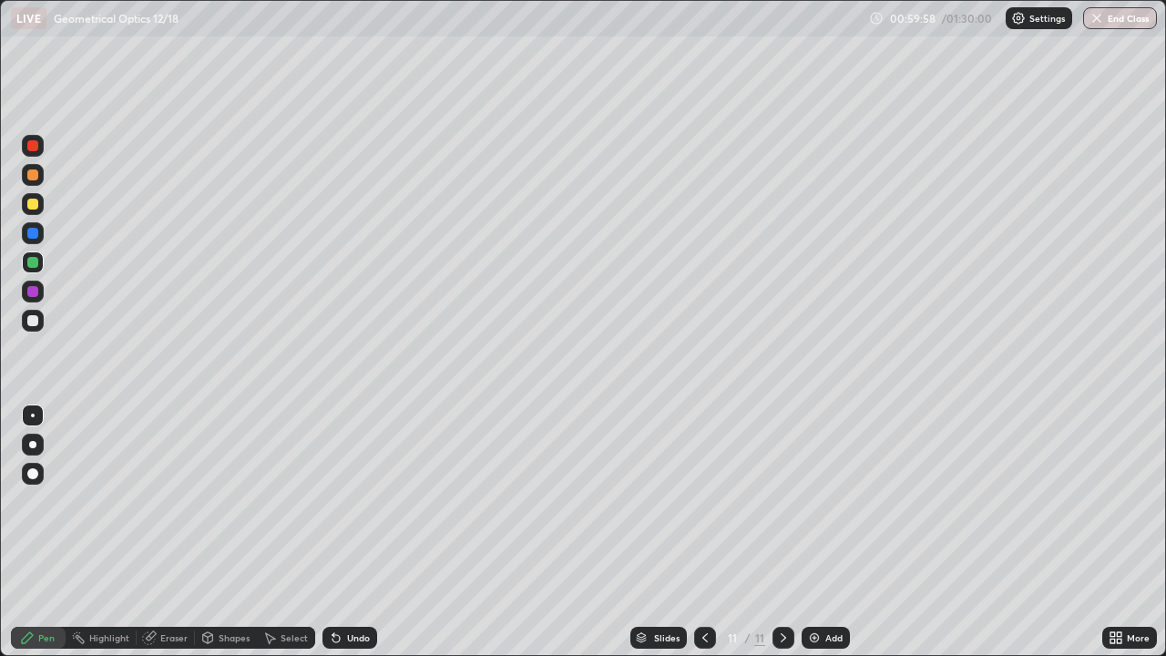
click at [348, 532] on div "Undo" at bounding box center [358, 637] width 23 height 9
click at [353, 532] on div "Undo" at bounding box center [358, 637] width 23 height 9
click at [356, 532] on div "Undo" at bounding box center [349, 638] width 55 height 22
click at [46, 532] on div "Pen" at bounding box center [38, 638] width 55 height 22
click at [33, 415] on div at bounding box center [33, 415] width 4 height 4
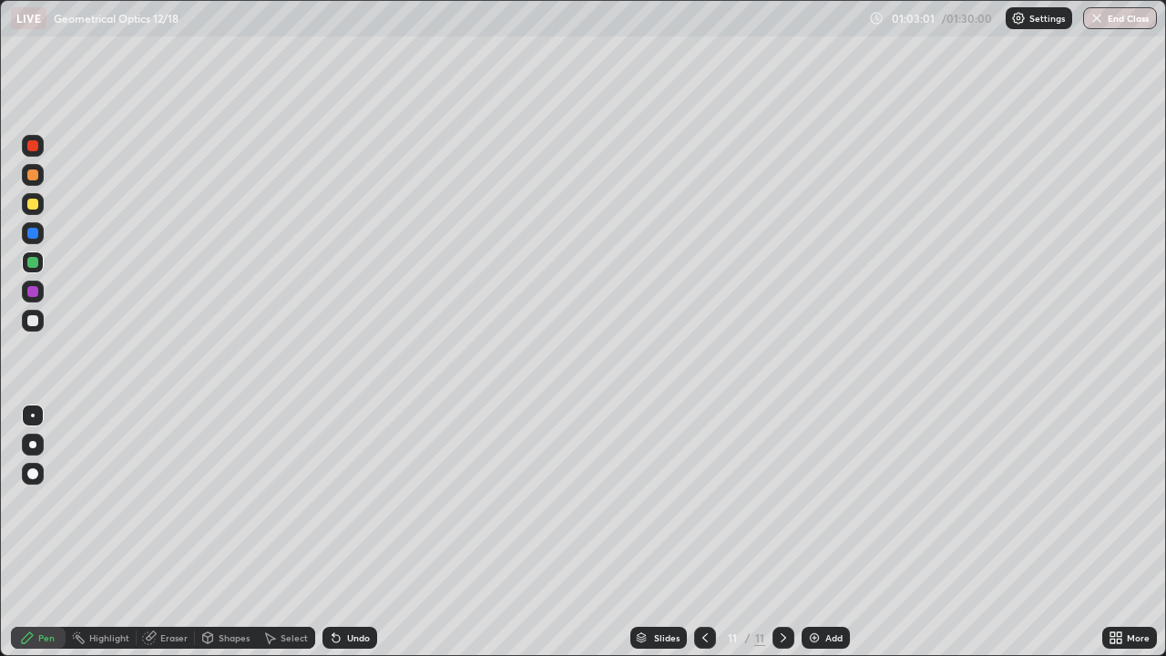
click at [206, 532] on icon at bounding box center [208, 636] width 10 height 3
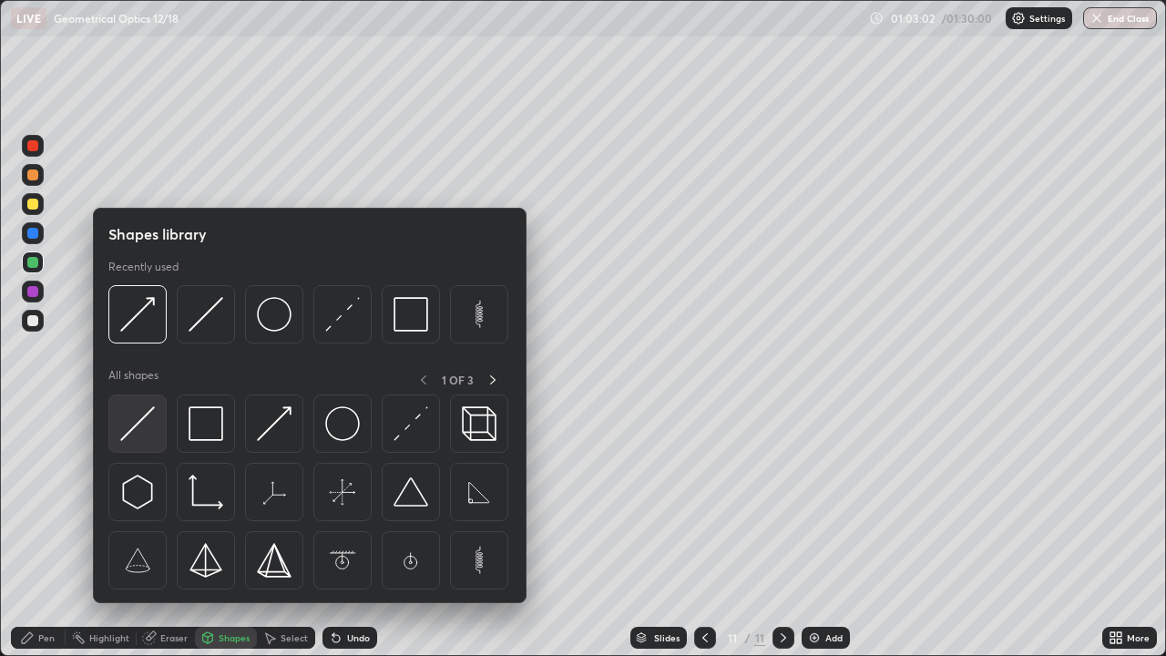
click at [136, 416] on img at bounding box center [137, 423] width 35 height 35
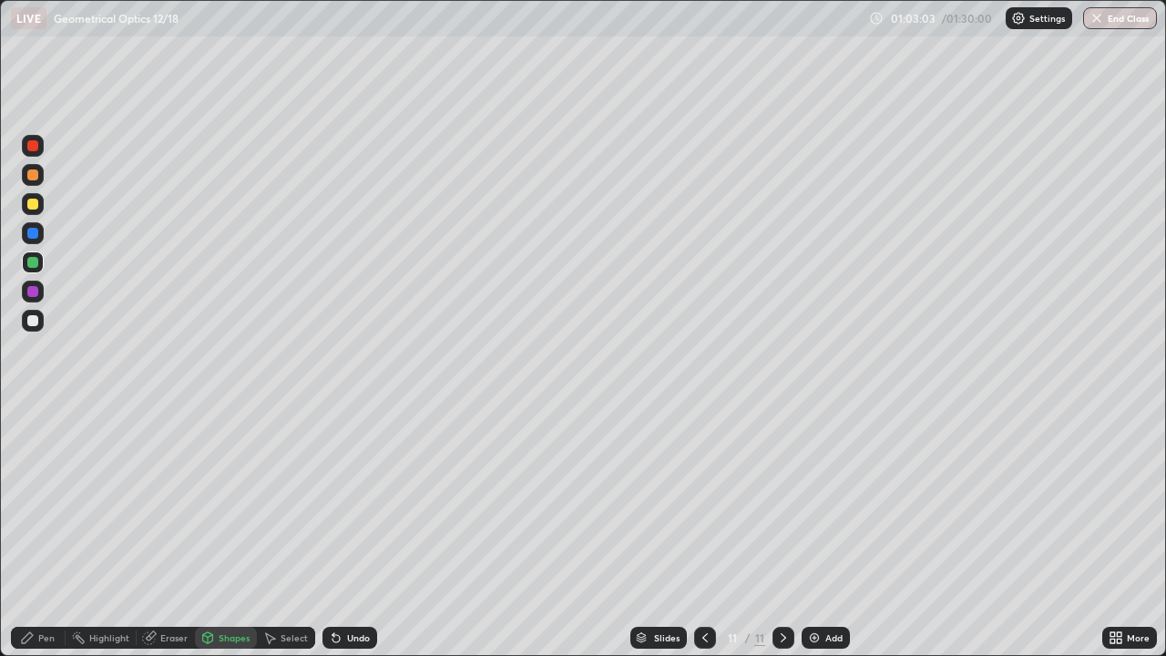
click at [32, 325] on div at bounding box center [32, 320] width 11 height 11
click at [44, 532] on div "Pen" at bounding box center [46, 637] width 16 height 9
click at [819, 532] on img at bounding box center [814, 637] width 15 height 15
click at [231, 532] on div "Shapes" at bounding box center [234, 637] width 31 height 9
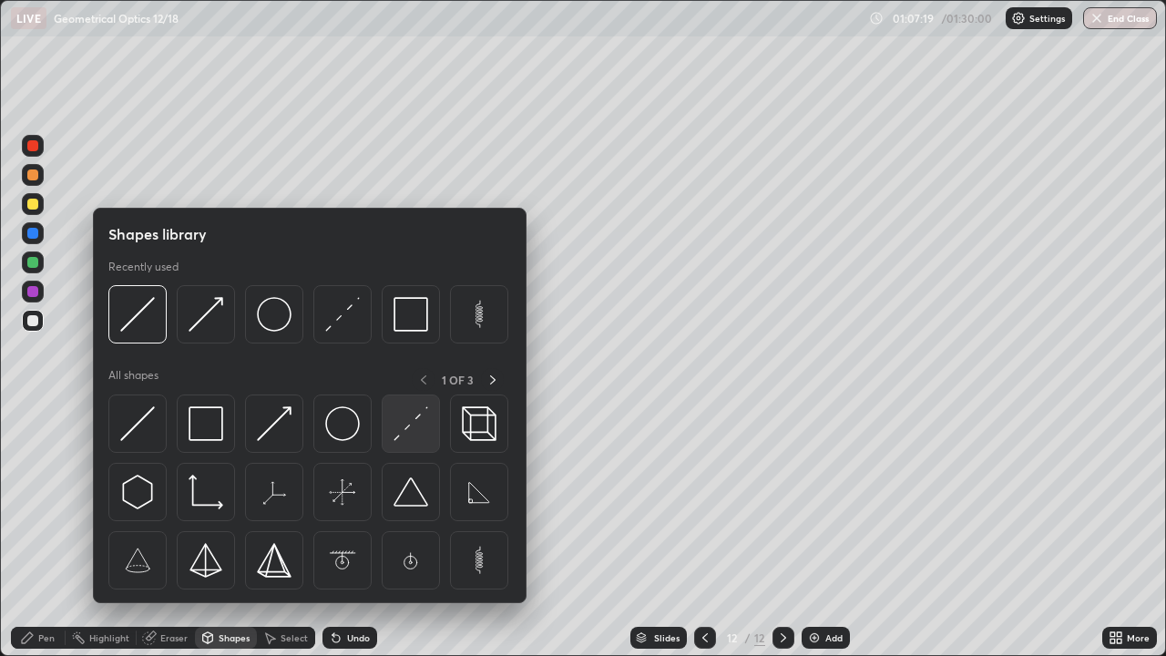
click at [408, 421] on img at bounding box center [410, 423] width 35 height 35
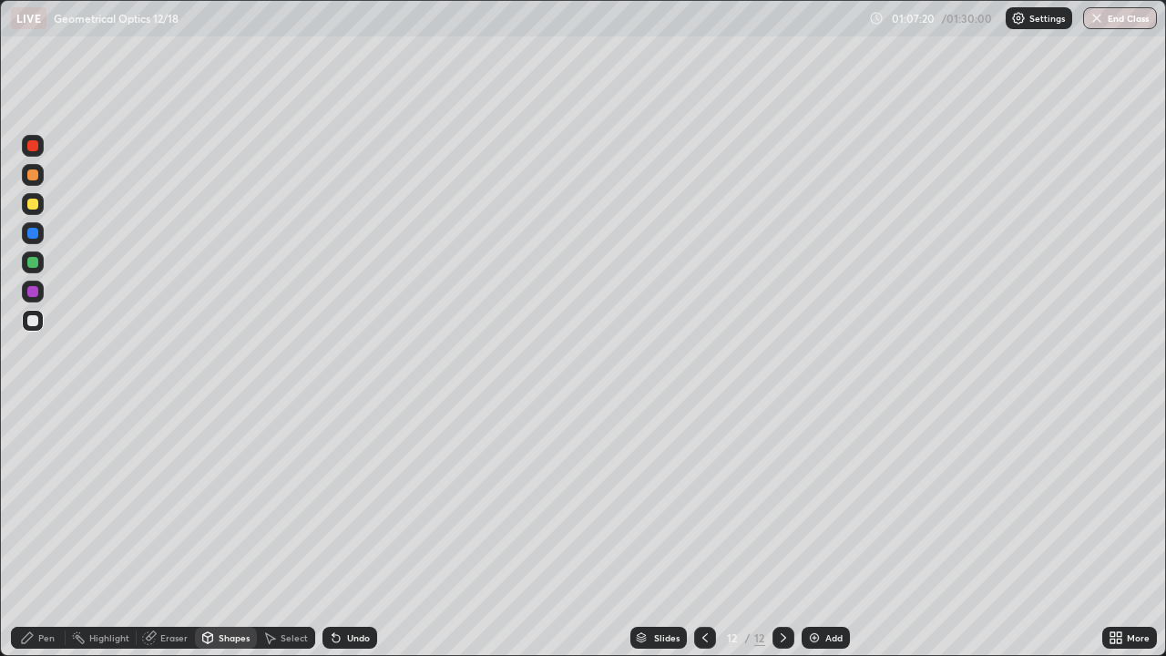
click at [39, 320] on div at bounding box center [33, 321] width 22 height 22
click at [34, 317] on div at bounding box center [32, 320] width 11 height 11
click at [345, 532] on div "Undo" at bounding box center [349, 638] width 55 height 22
click at [52, 532] on div "Pen" at bounding box center [38, 638] width 55 height 22
click at [216, 532] on div "Shapes" at bounding box center [226, 638] width 62 height 22
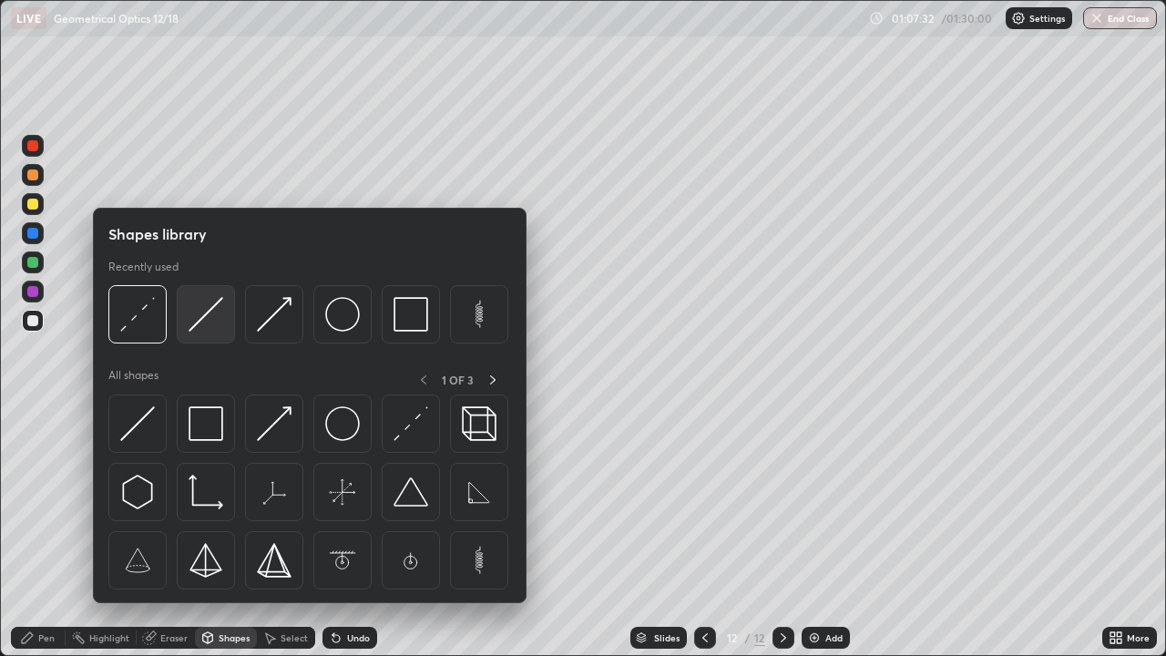
click at [209, 322] on img at bounding box center [205, 314] width 35 height 35
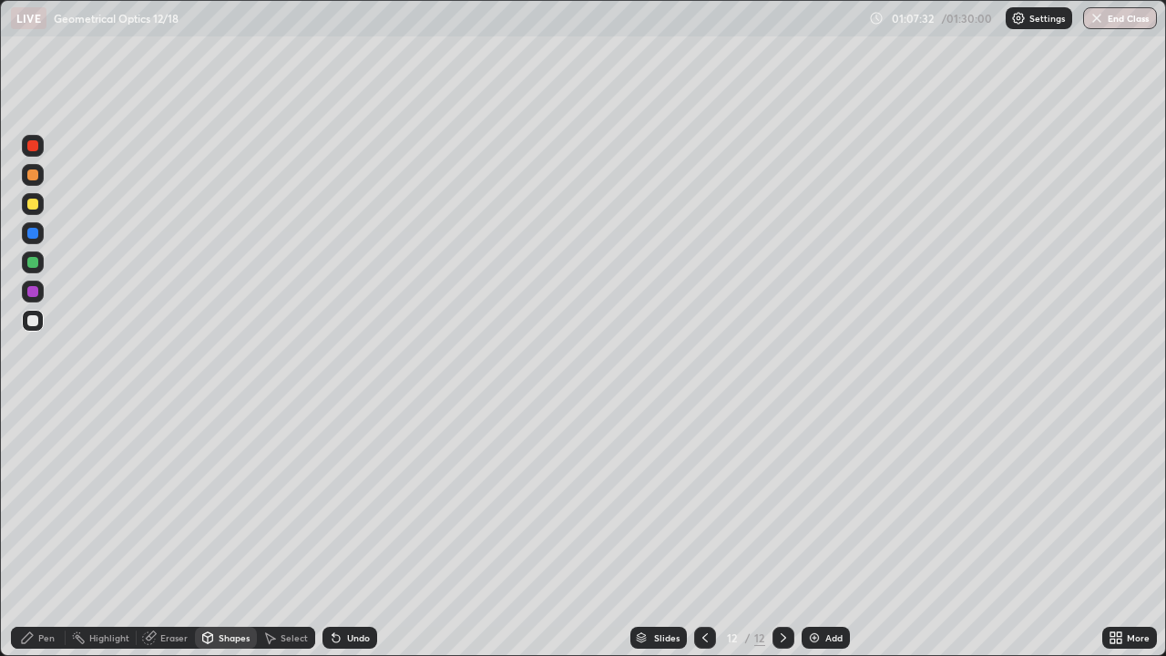
click at [36, 315] on div at bounding box center [33, 321] width 22 height 22
click at [59, 532] on div "Pen" at bounding box center [38, 638] width 55 height 22
click at [218, 532] on div "Shapes" at bounding box center [226, 638] width 62 height 22
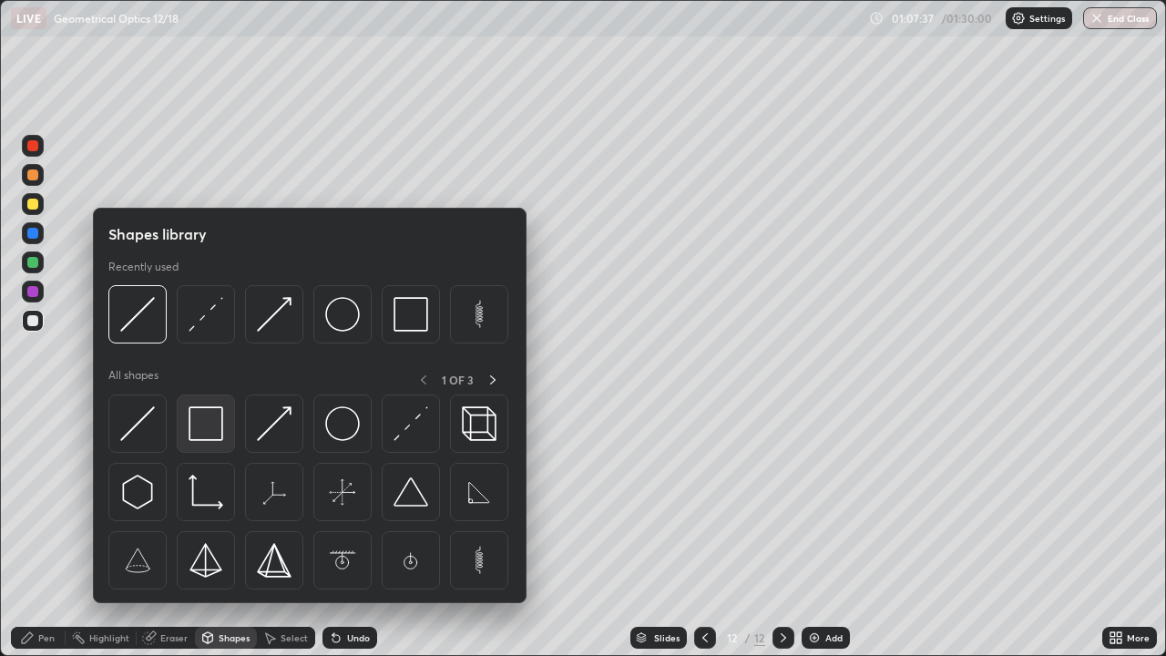
click at [216, 433] on img at bounding box center [205, 423] width 35 height 35
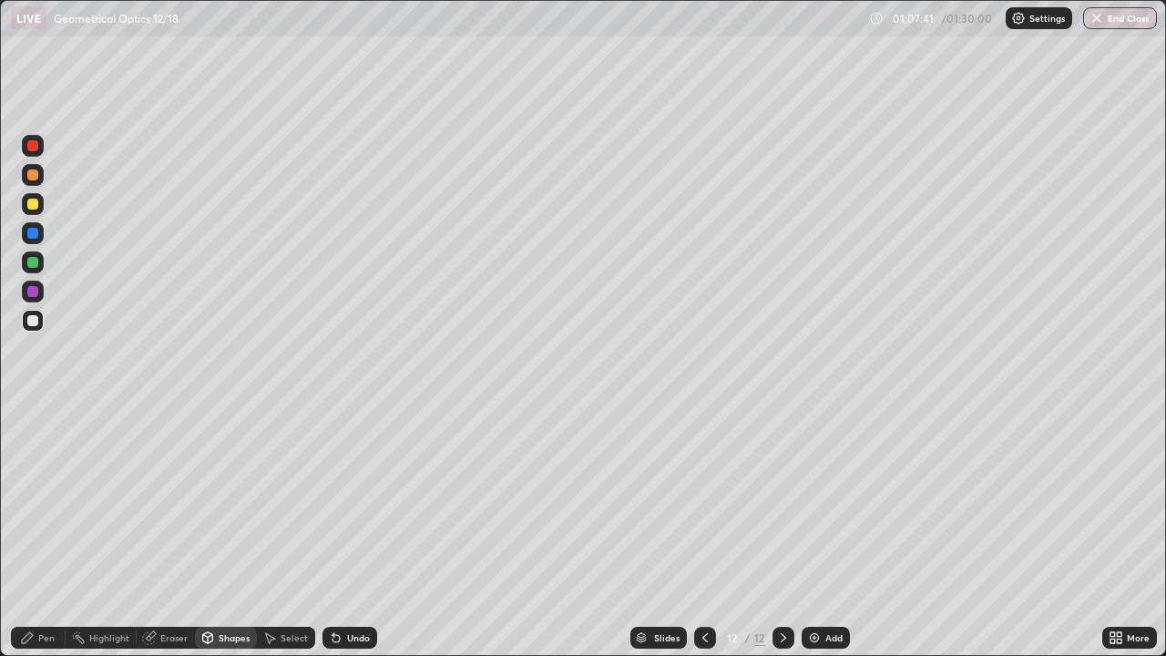
click at [37, 260] on div at bounding box center [32, 262] width 11 height 11
click at [44, 532] on div "Pen" at bounding box center [38, 638] width 55 height 22
click at [33, 260] on div at bounding box center [32, 262] width 11 height 11
click at [349, 532] on div "Undo" at bounding box center [358, 637] width 23 height 9
click at [350, 532] on div "Undo" at bounding box center [349, 638] width 55 height 22
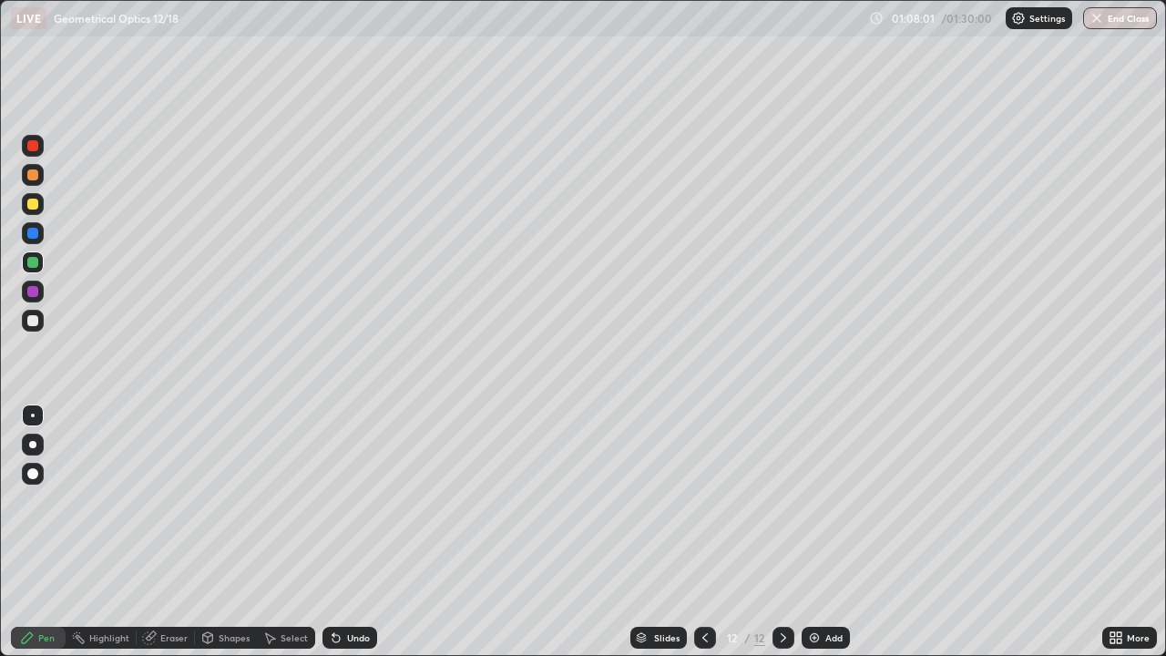
click at [349, 532] on div "Undo" at bounding box center [349, 638] width 55 height 22
click at [347, 532] on div "Undo" at bounding box center [349, 638] width 55 height 22
click at [820, 532] on div "Add" at bounding box center [825, 638] width 48 height 22
click at [229, 532] on div "Shapes" at bounding box center [226, 638] width 62 height 22
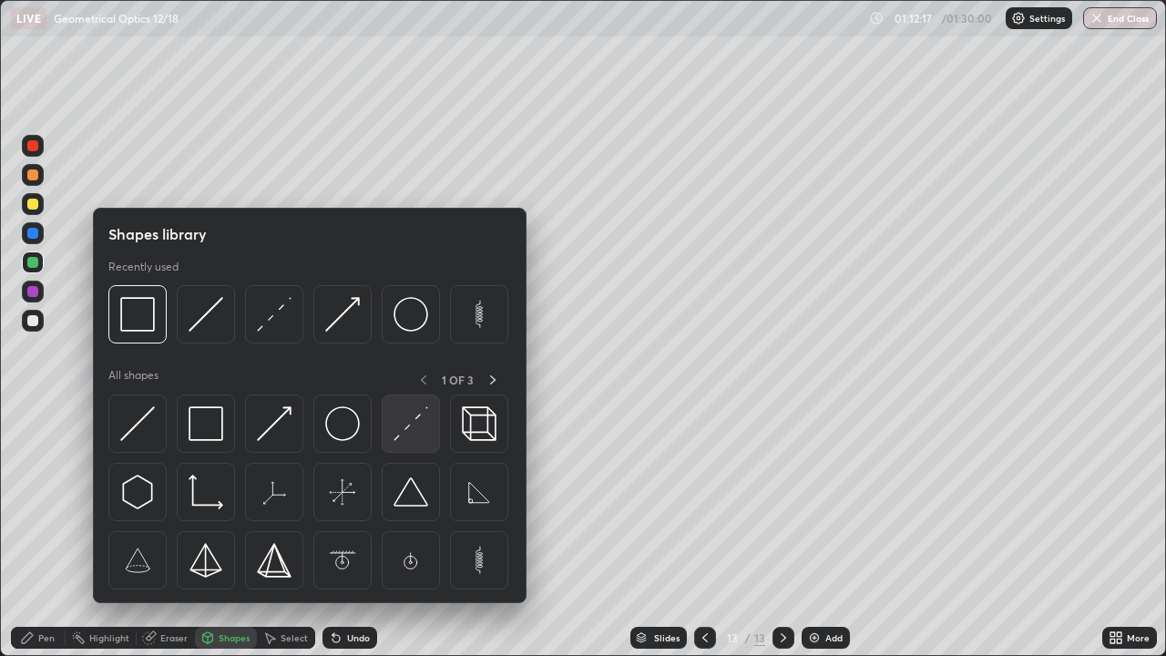
click at [417, 430] on img at bounding box center [410, 423] width 35 height 35
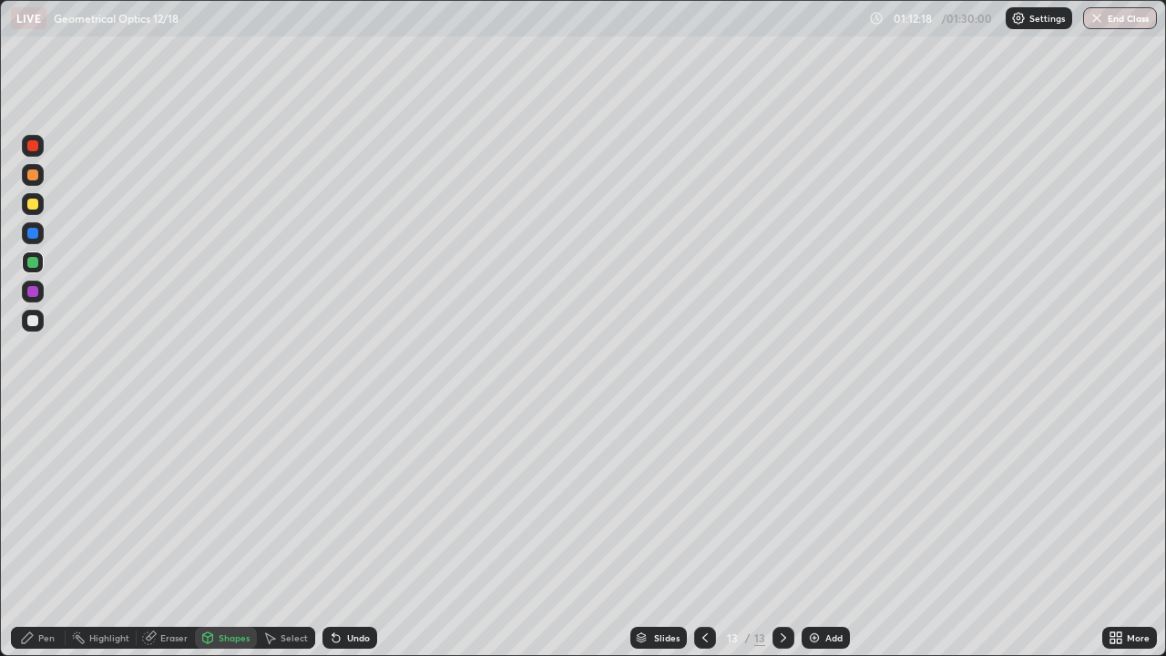
click at [41, 317] on div at bounding box center [33, 321] width 22 height 22
click at [226, 532] on div "Shapes" at bounding box center [226, 638] width 62 height 22
click at [49, 532] on div "Pen" at bounding box center [38, 638] width 55 height 22
click at [243, 532] on div "Shapes" at bounding box center [226, 638] width 62 height 22
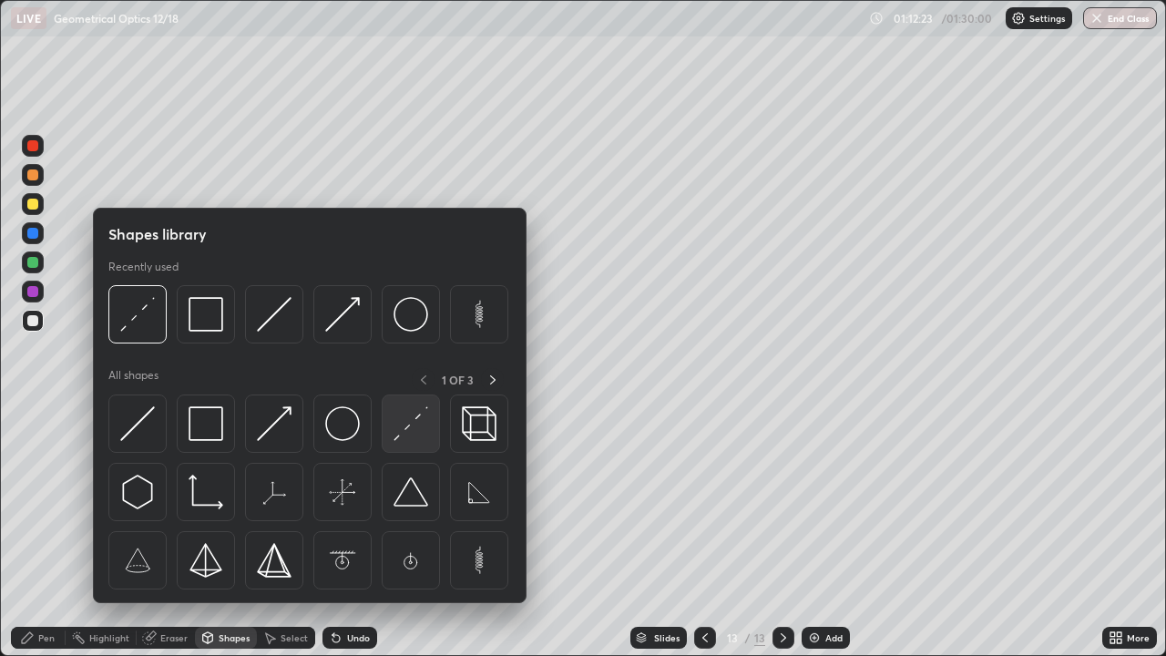
click at [411, 418] on img at bounding box center [410, 423] width 35 height 35
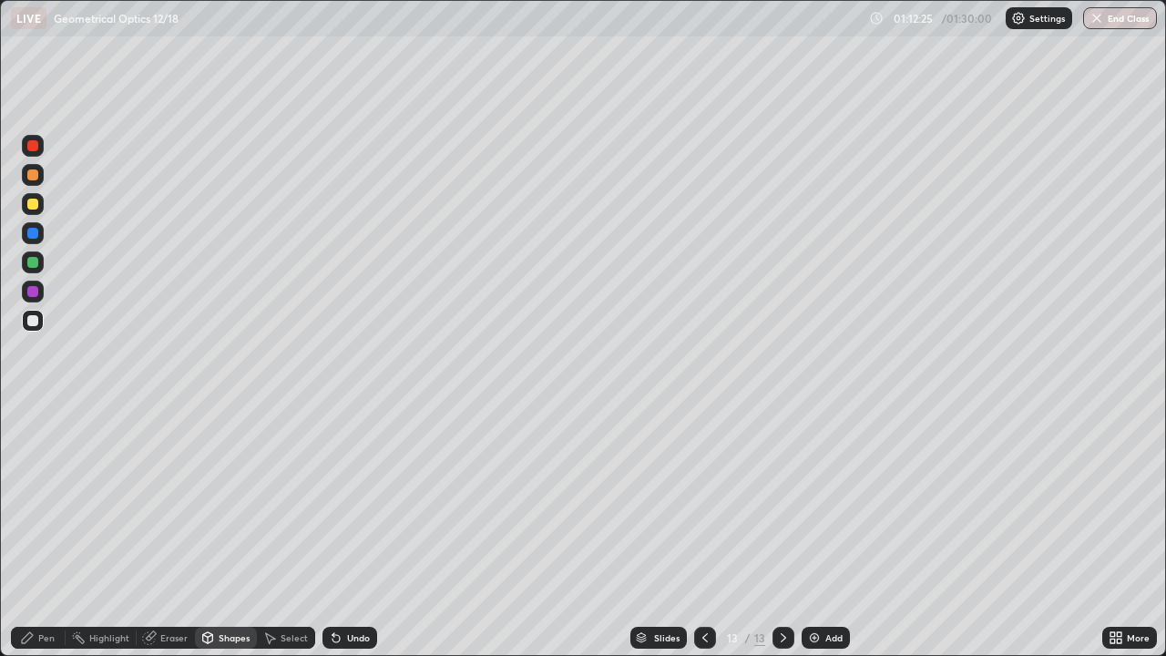
click at [293, 532] on div "Select" at bounding box center [293, 637] width 27 height 9
click at [350, 532] on div "Undo" at bounding box center [358, 637] width 23 height 9
click at [41, 532] on div "Pen" at bounding box center [46, 637] width 16 height 9
click at [178, 532] on div "Eraser" at bounding box center [173, 637] width 27 height 9
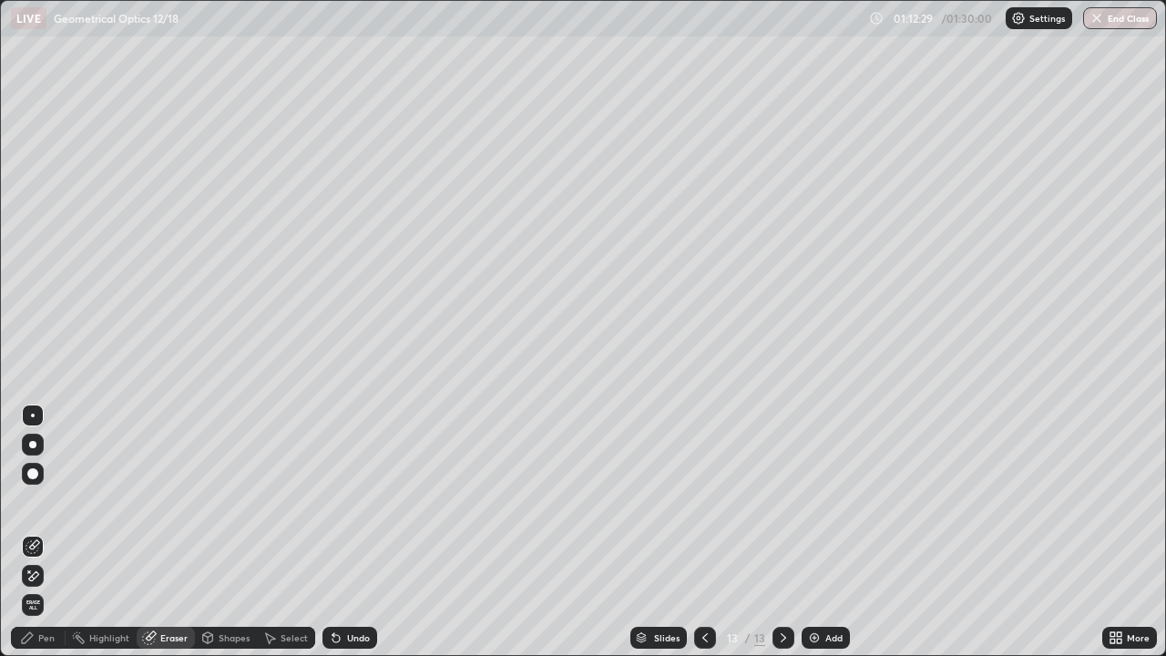
click at [218, 532] on div "Shapes" at bounding box center [226, 638] width 62 height 22
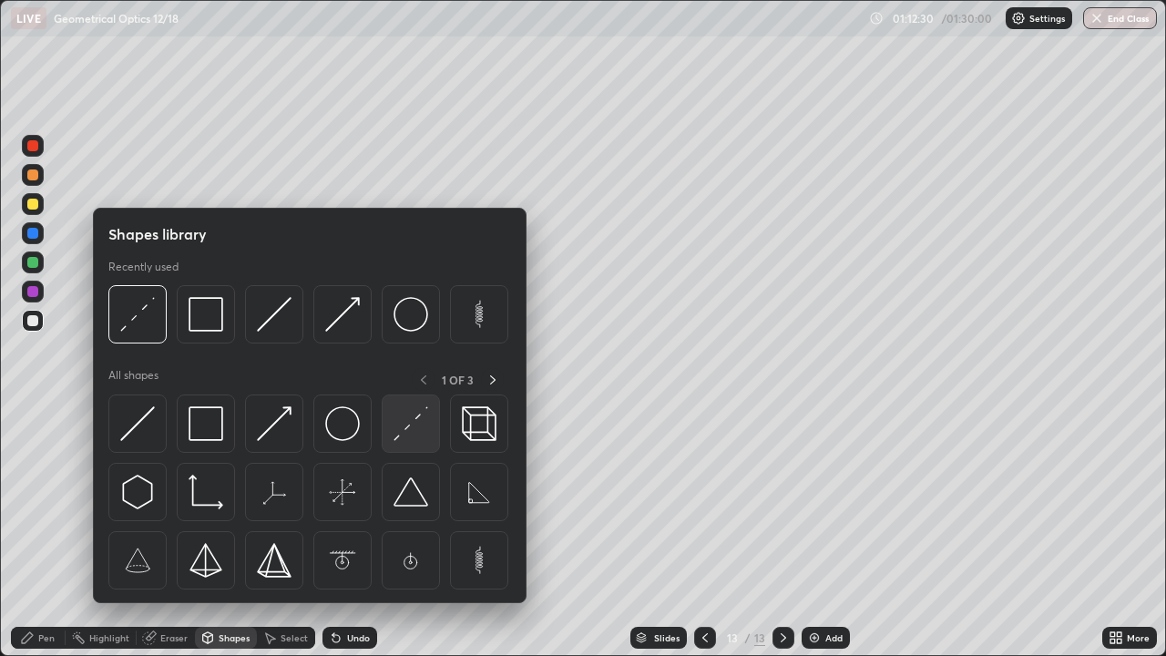
click at [413, 418] on img at bounding box center [410, 423] width 35 height 35
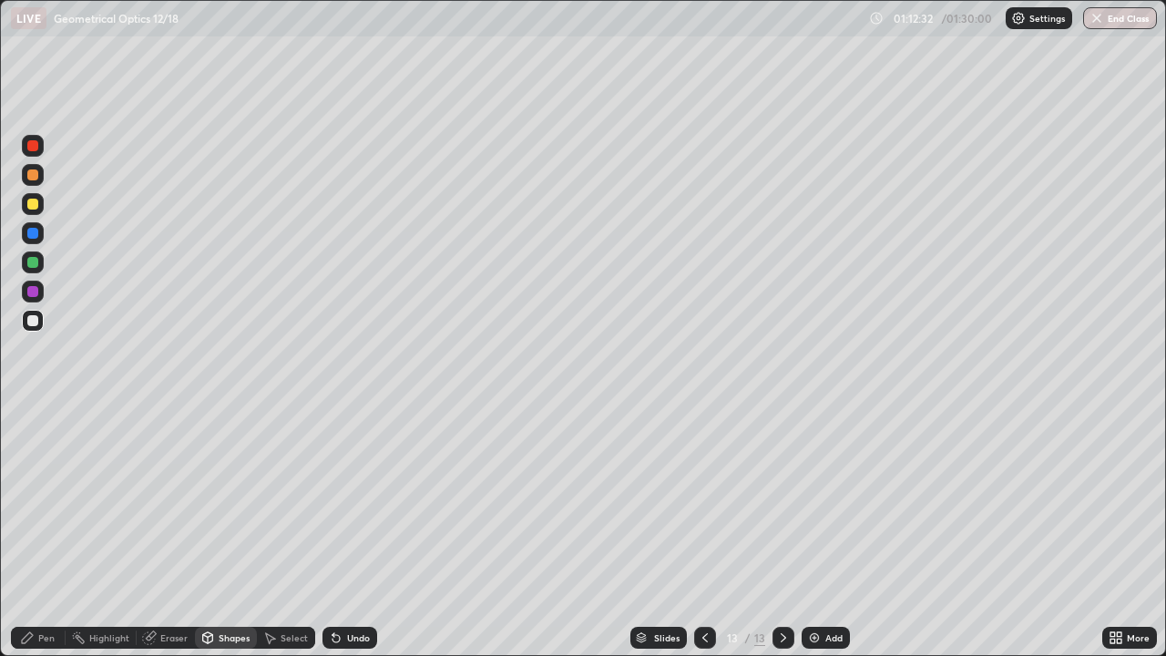
click at [64, 532] on div "Pen" at bounding box center [38, 638] width 55 height 22
click at [35, 204] on div at bounding box center [32, 204] width 11 height 11
click at [42, 532] on div "Pen" at bounding box center [38, 638] width 55 height 22
click at [280, 532] on div "Select" at bounding box center [293, 637] width 27 height 9
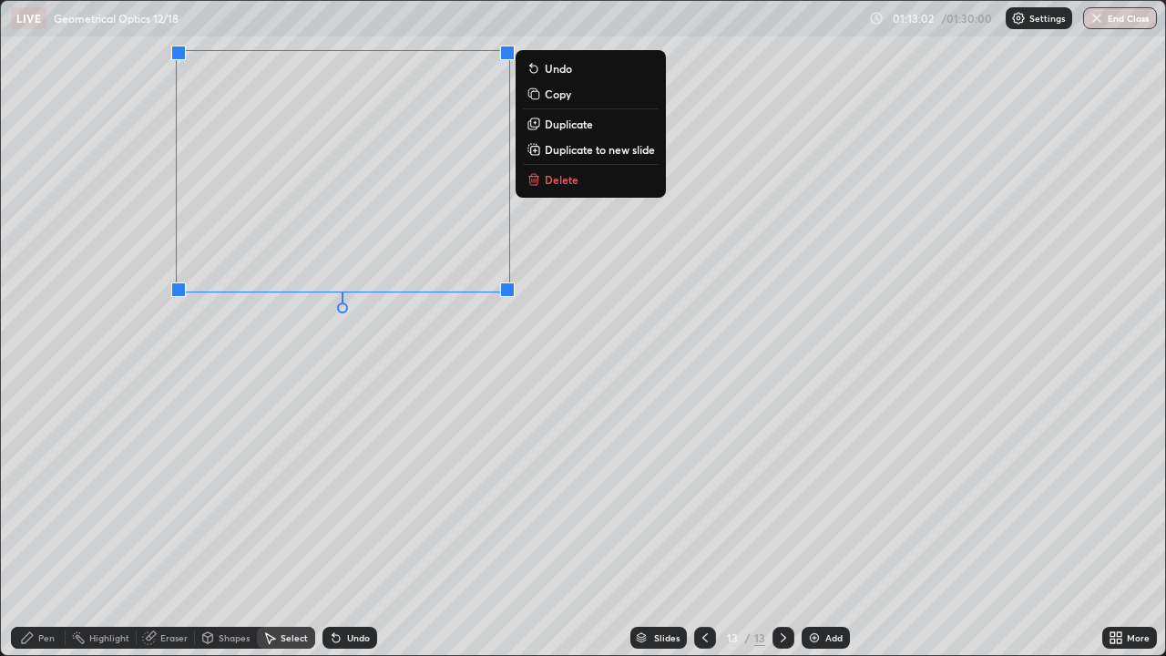
click at [52, 532] on div "Pen" at bounding box center [38, 638] width 55 height 22
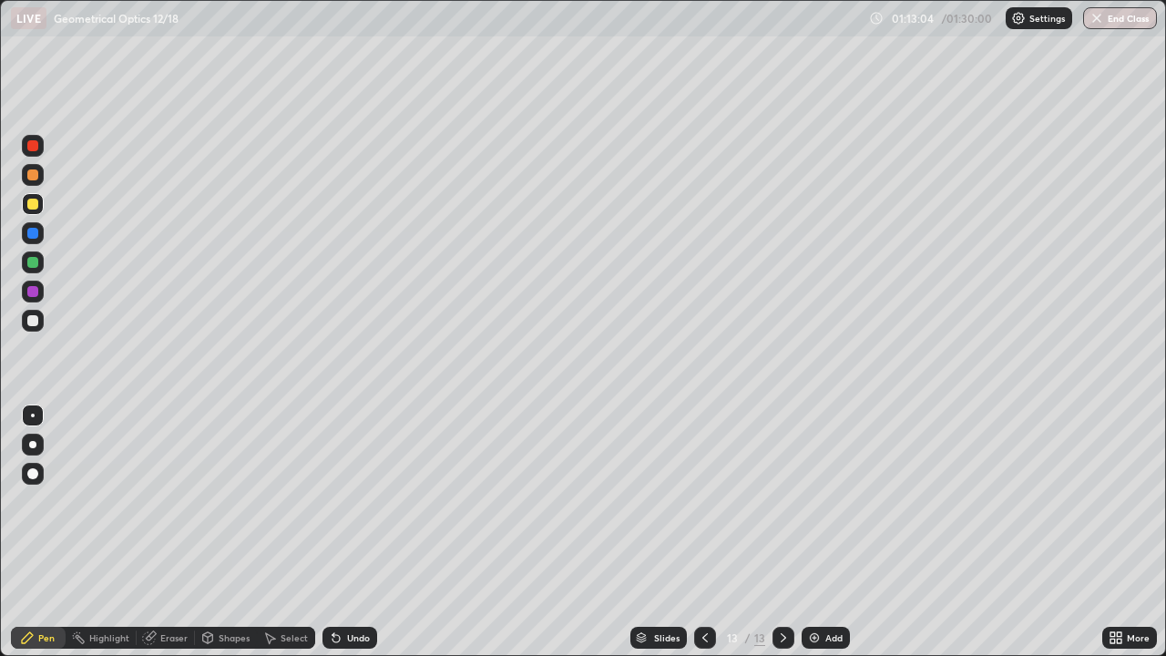
click at [216, 532] on div "Shapes" at bounding box center [226, 638] width 62 height 22
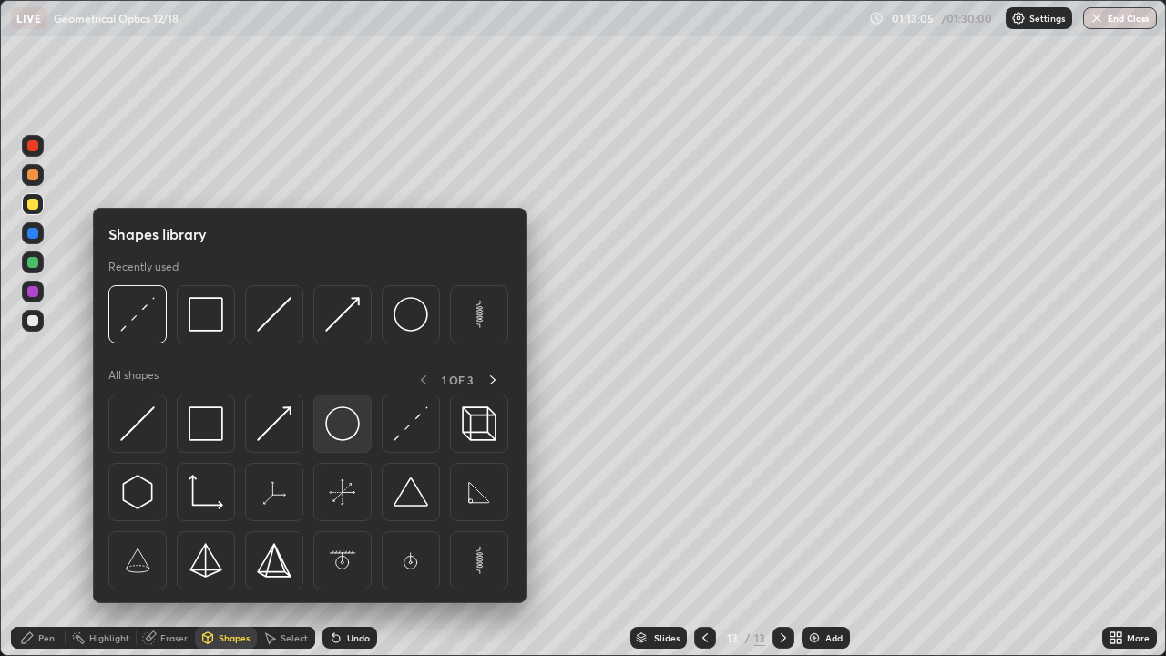
click at [343, 429] on img at bounding box center [342, 423] width 35 height 35
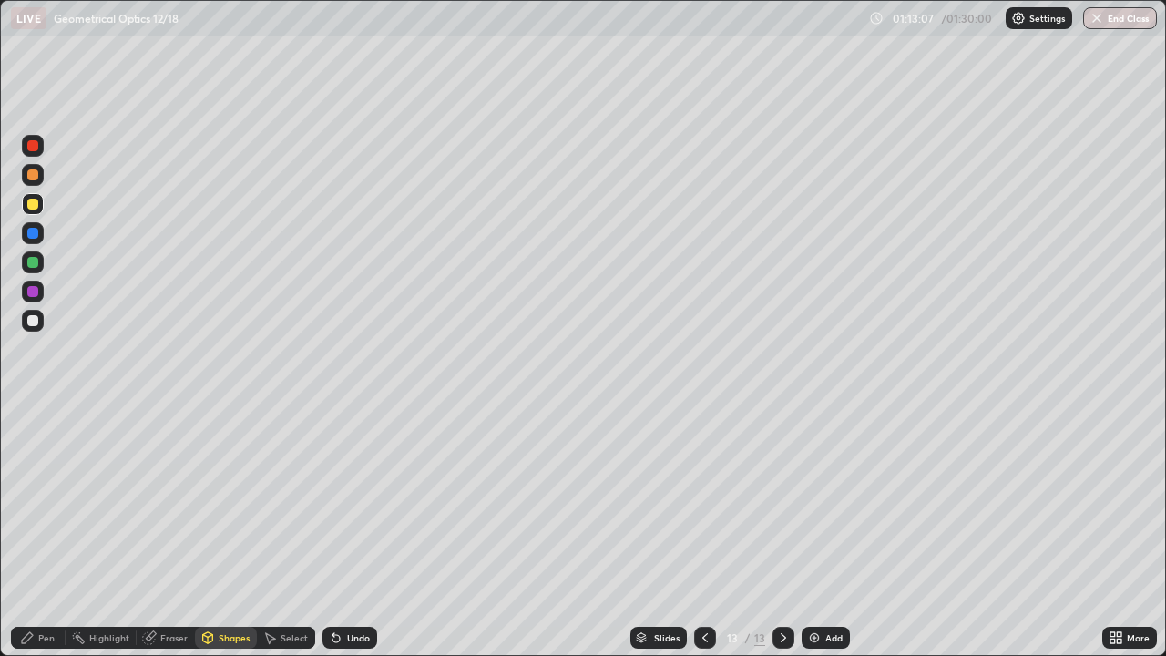
click at [36, 316] on div at bounding box center [32, 320] width 11 height 11
click at [150, 532] on icon at bounding box center [151, 635] width 10 height 9
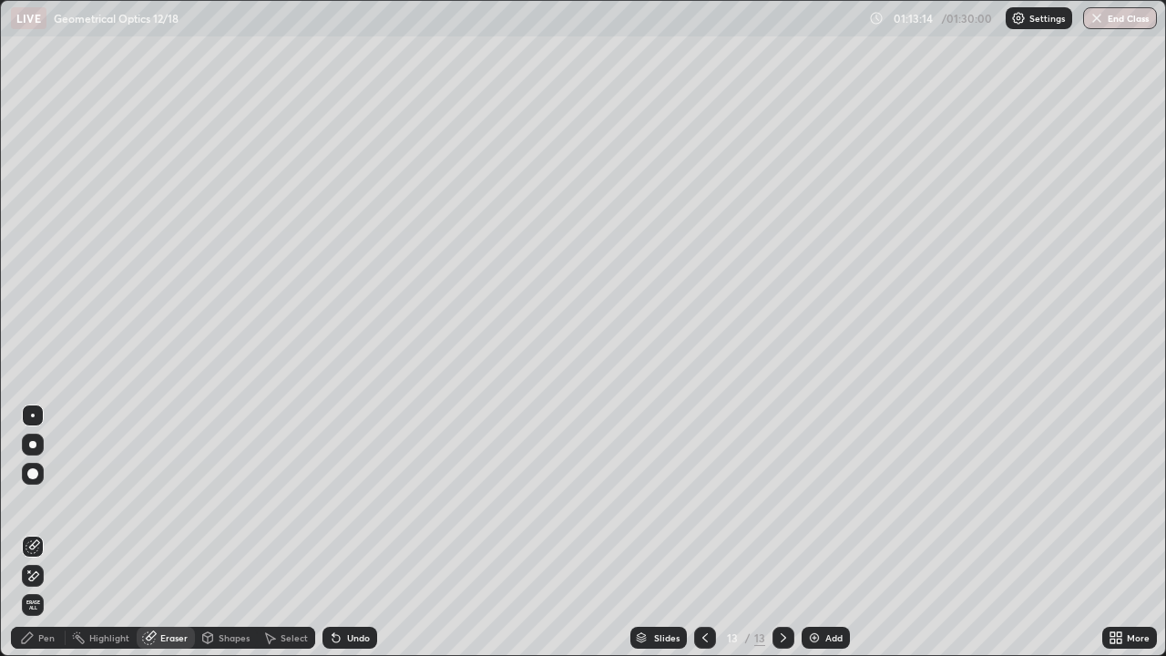
click at [348, 532] on div "Undo" at bounding box center [349, 638] width 55 height 22
click at [224, 532] on div "Shapes" at bounding box center [226, 638] width 62 height 22
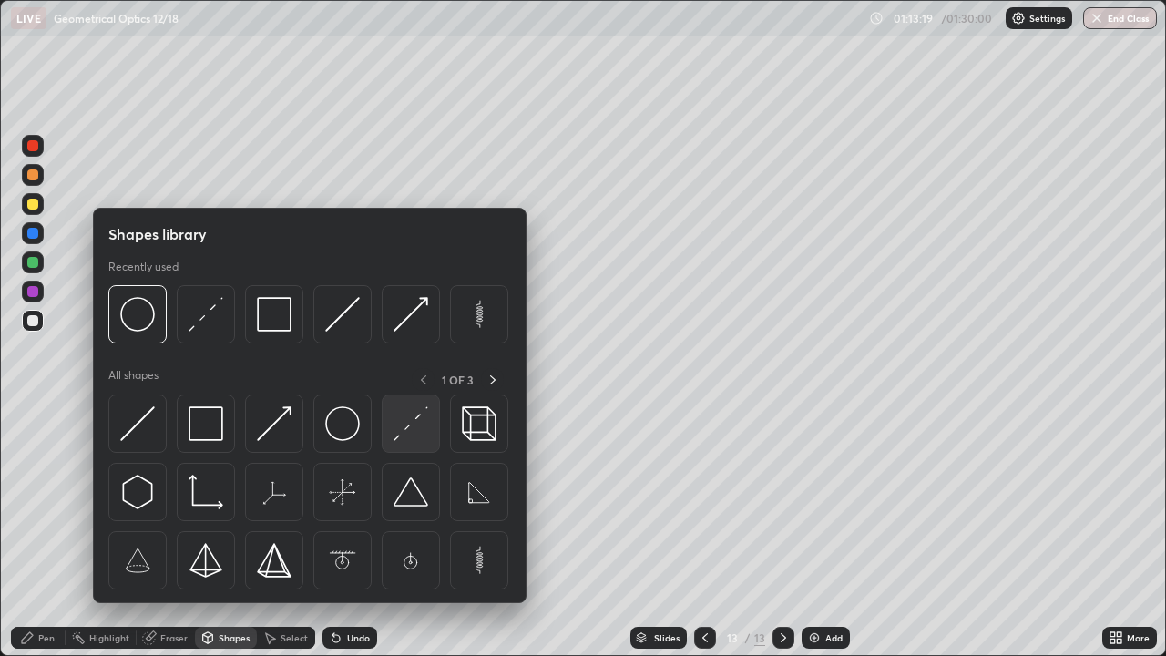
click at [410, 423] on img at bounding box center [410, 423] width 35 height 35
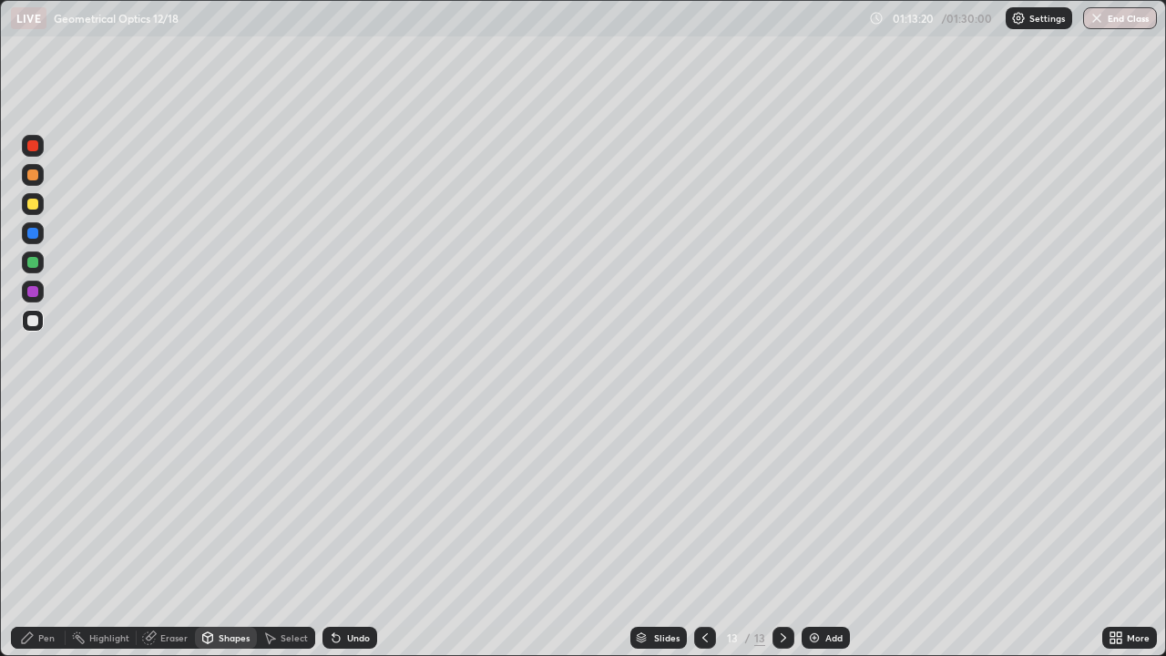
click at [236, 532] on div "Shapes" at bounding box center [226, 638] width 62 height 22
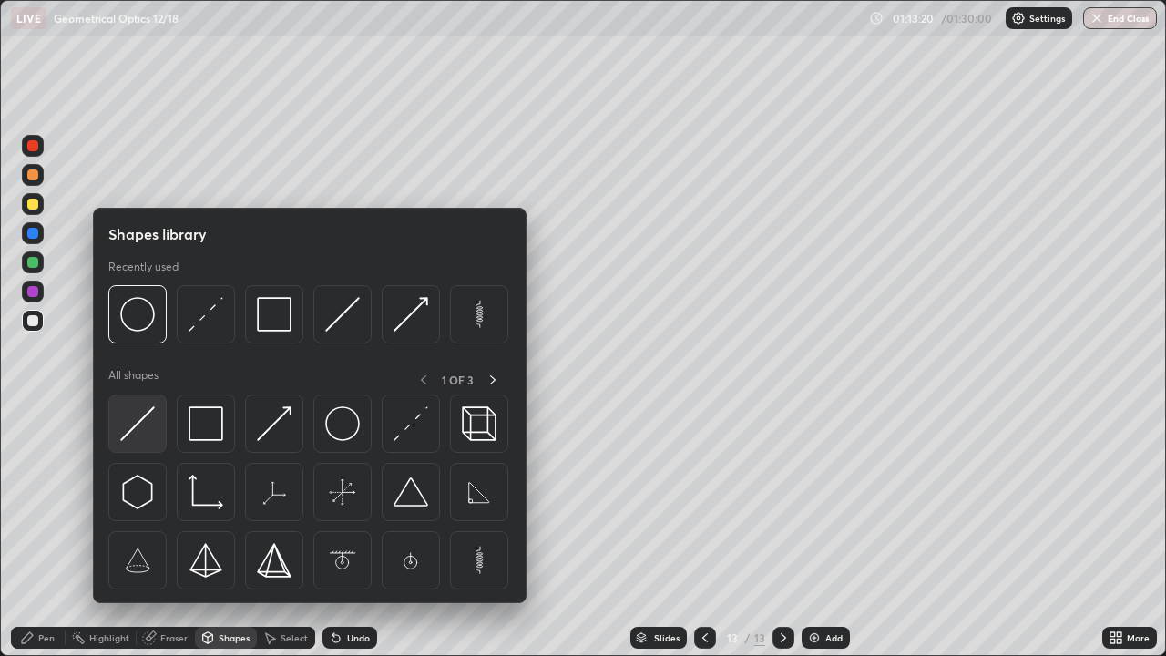
click at [151, 424] on img at bounding box center [137, 423] width 35 height 35
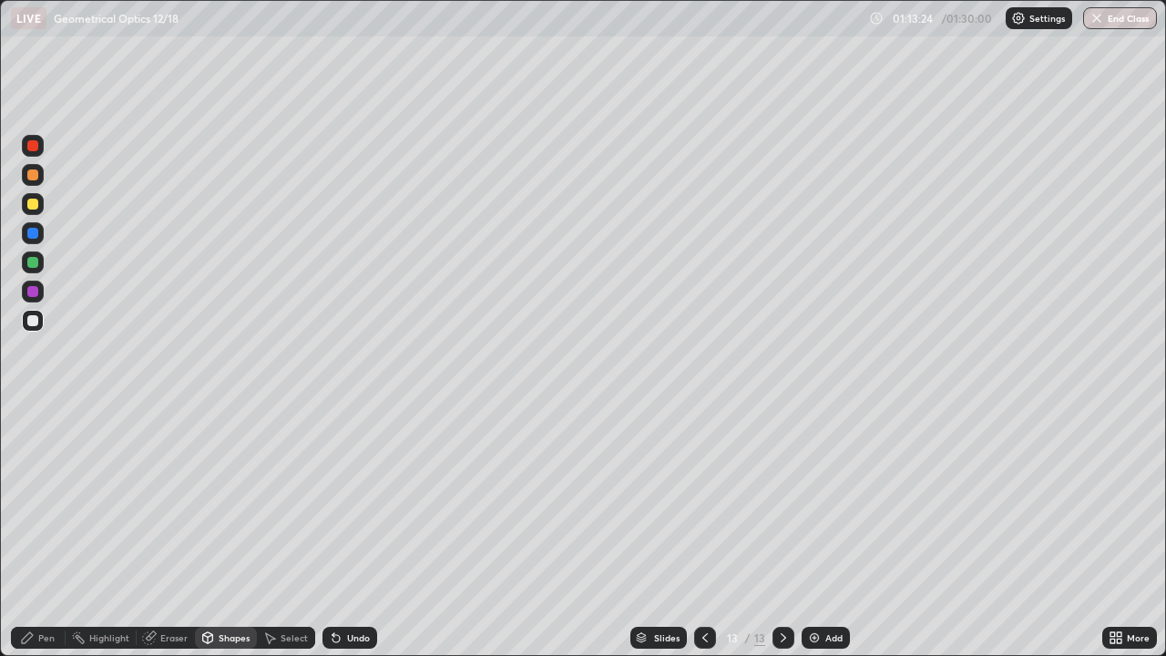
click at [211, 532] on div "Shapes" at bounding box center [226, 638] width 62 height 22
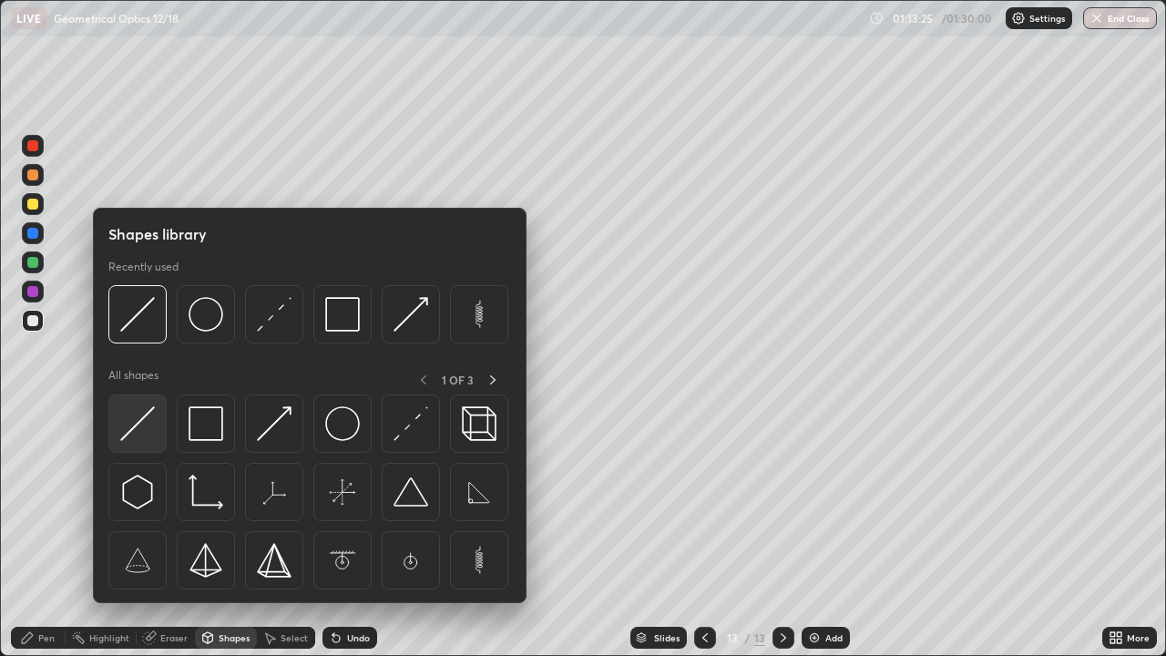
click at [134, 420] on img at bounding box center [137, 423] width 35 height 35
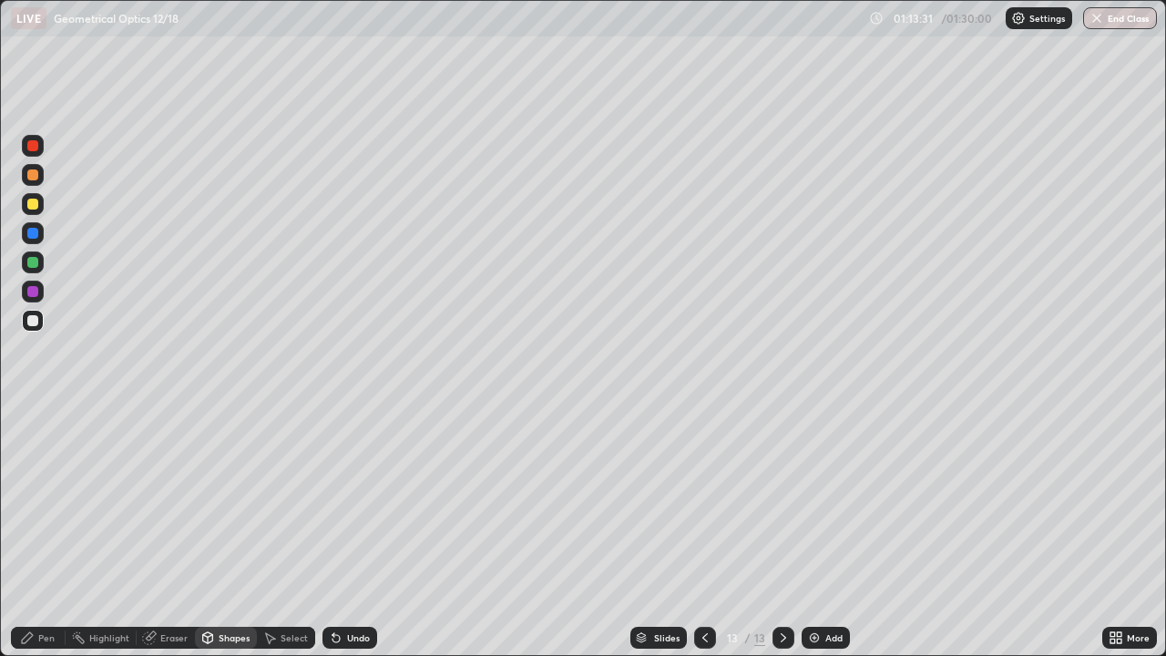
click at [332, 532] on icon at bounding box center [333, 634] width 2 height 2
click at [338, 532] on div "Undo" at bounding box center [349, 638] width 55 height 22
click at [339, 532] on div "Undo" at bounding box center [349, 638] width 55 height 22
click at [332, 532] on icon at bounding box center [333, 634] width 2 height 2
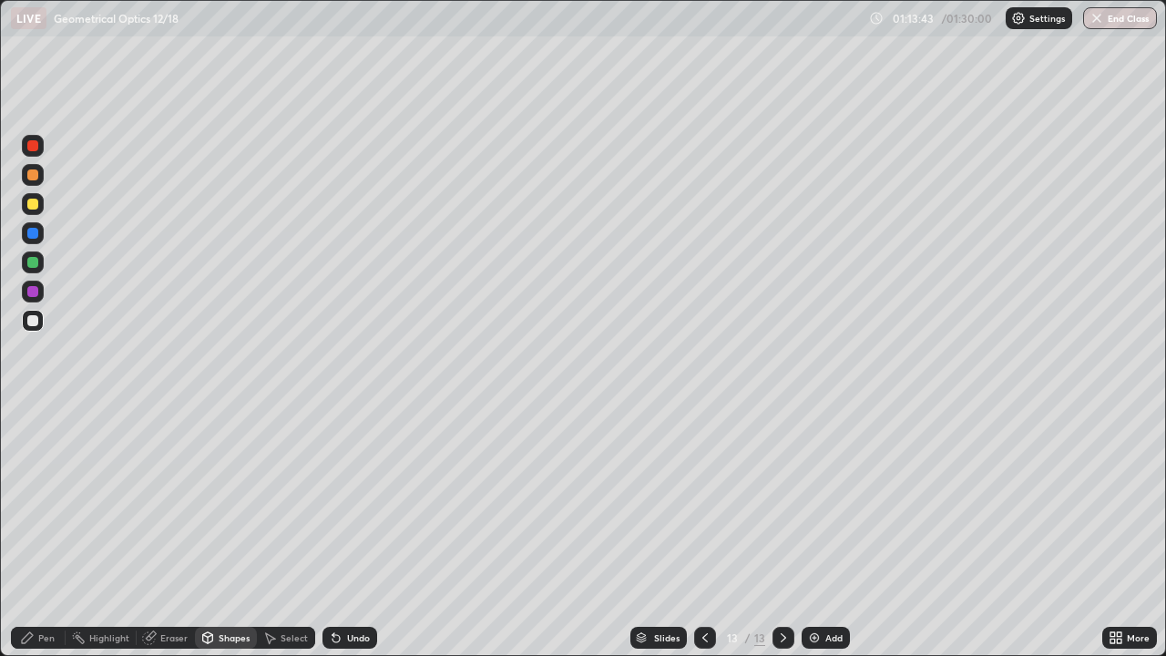
click at [36, 200] on div at bounding box center [32, 204] width 11 height 11
click at [38, 532] on div "Pen" at bounding box center [46, 637] width 16 height 9
click at [219, 532] on div "Shapes" at bounding box center [234, 637] width 31 height 9
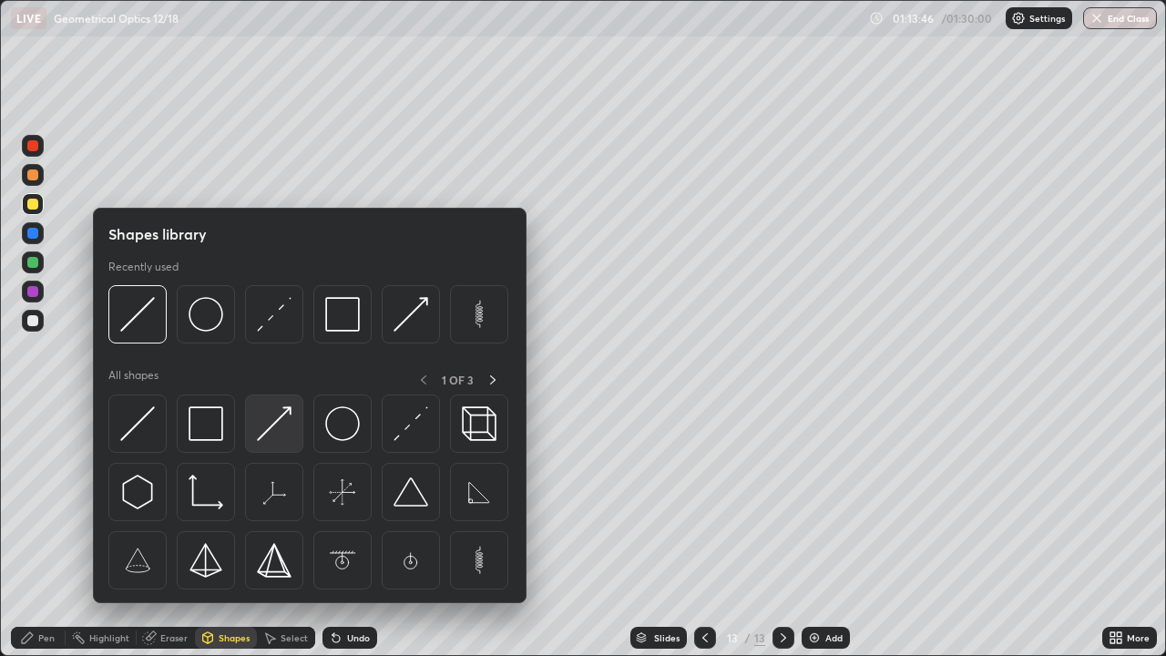
click at [270, 428] on img at bounding box center [274, 423] width 35 height 35
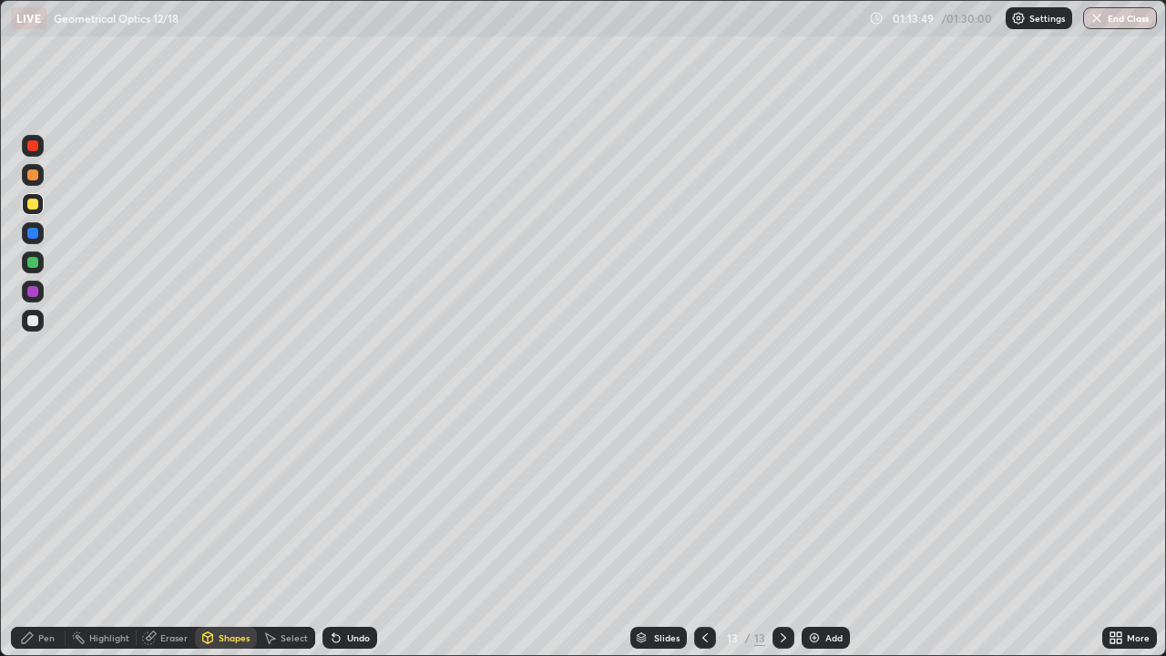
click at [34, 532] on icon at bounding box center [27, 637] width 15 height 15
click at [281, 532] on div "Select" at bounding box center [293, 637] width 27 height 9
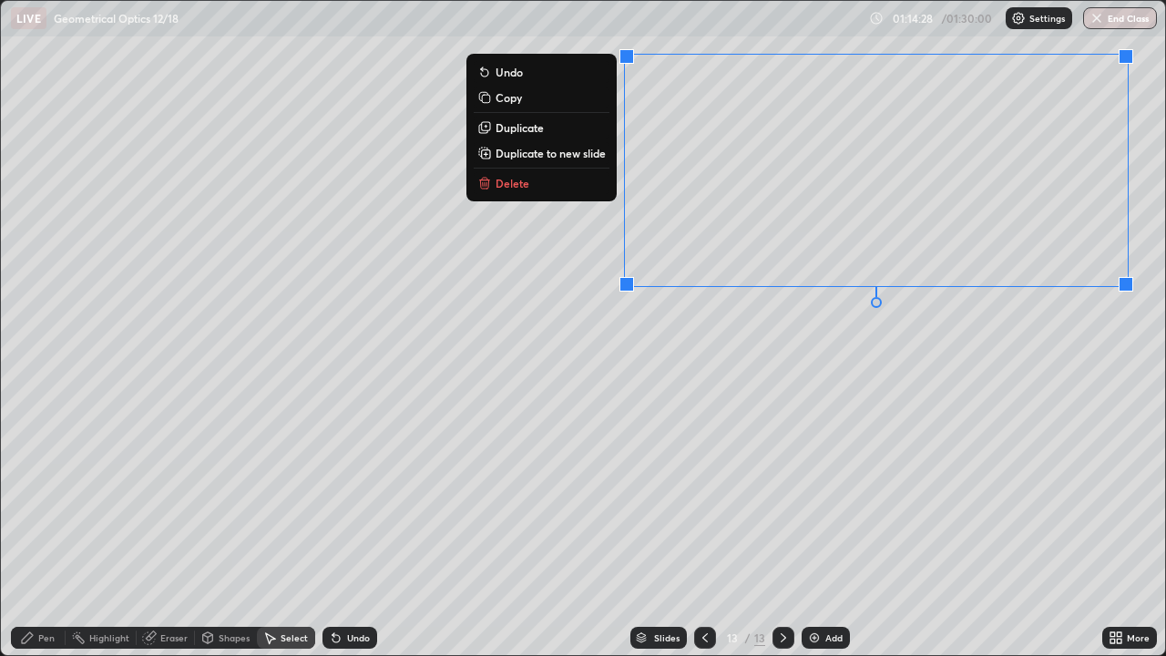
click at [182, 419] on div "0 ° Undo Copy Duplicate Duplicate to new slide Delete" at bounding box center [583, 328] width 1164 height 654
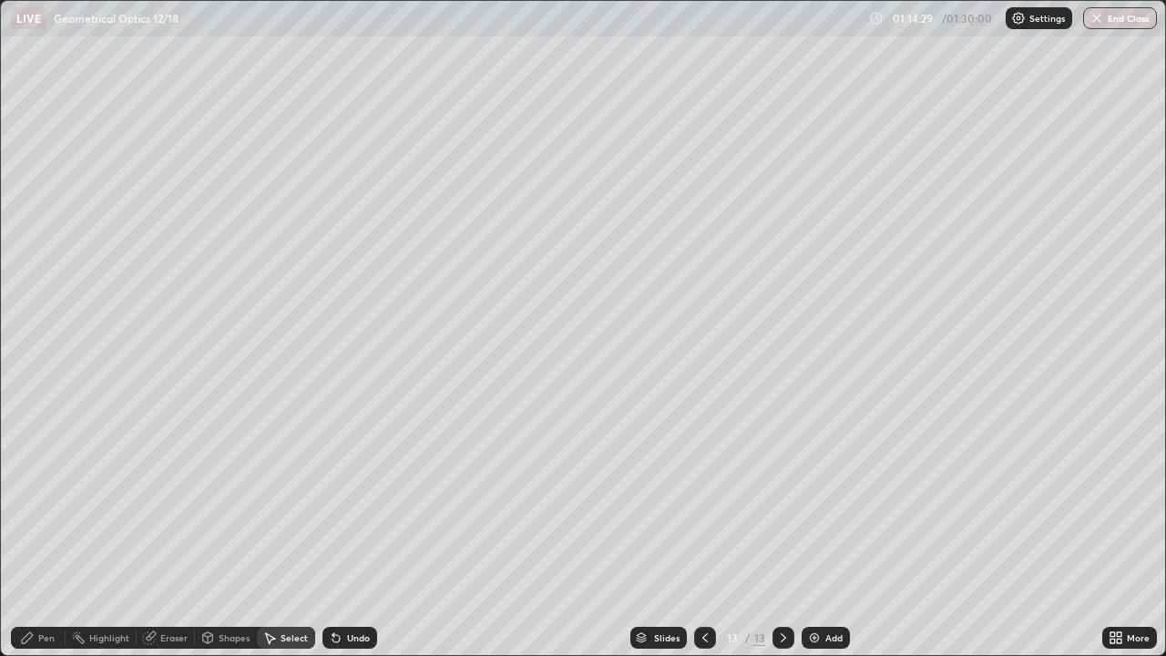
click at [27, 532] on div "Pen" at bounding box center [38, 638] width 55 height 22
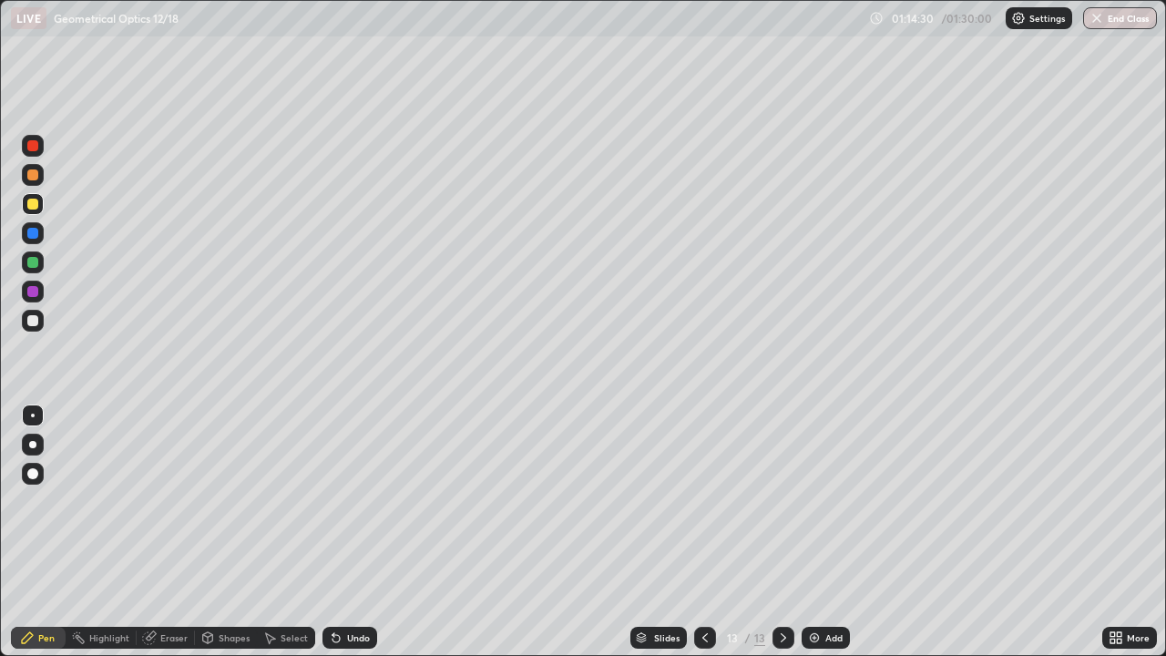
click at [215, 532] on div "Shapes" at bounding box center [226, 638] width 62 height 22
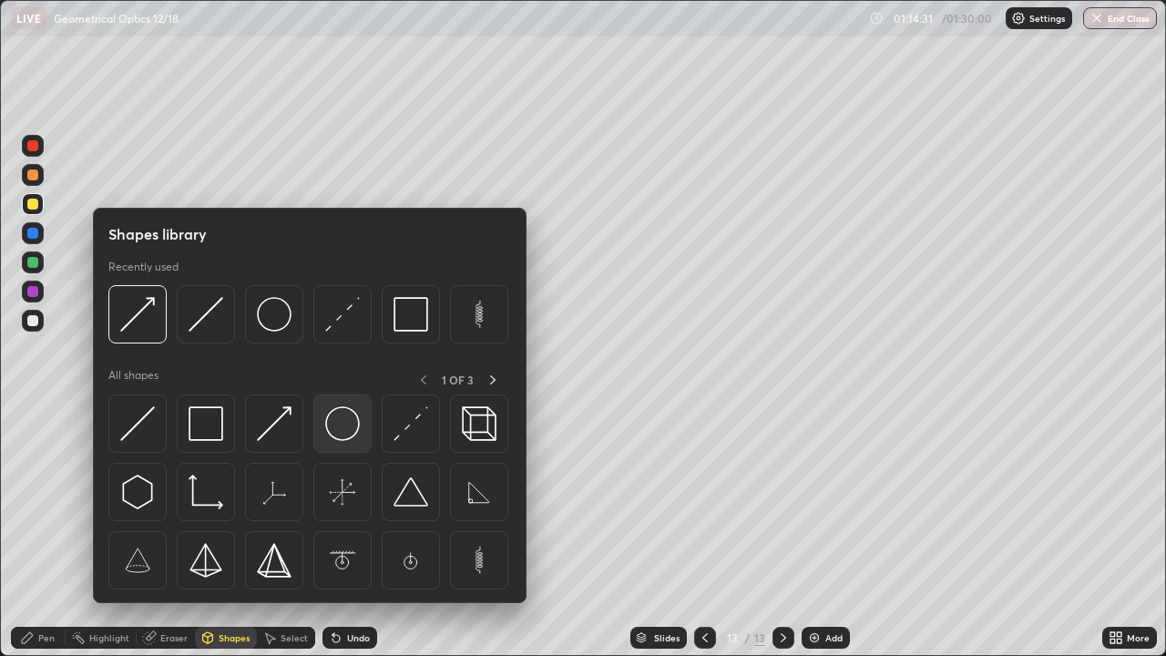
click at [325, 421] on img at bounding box center [342, 423] width 35 height 35
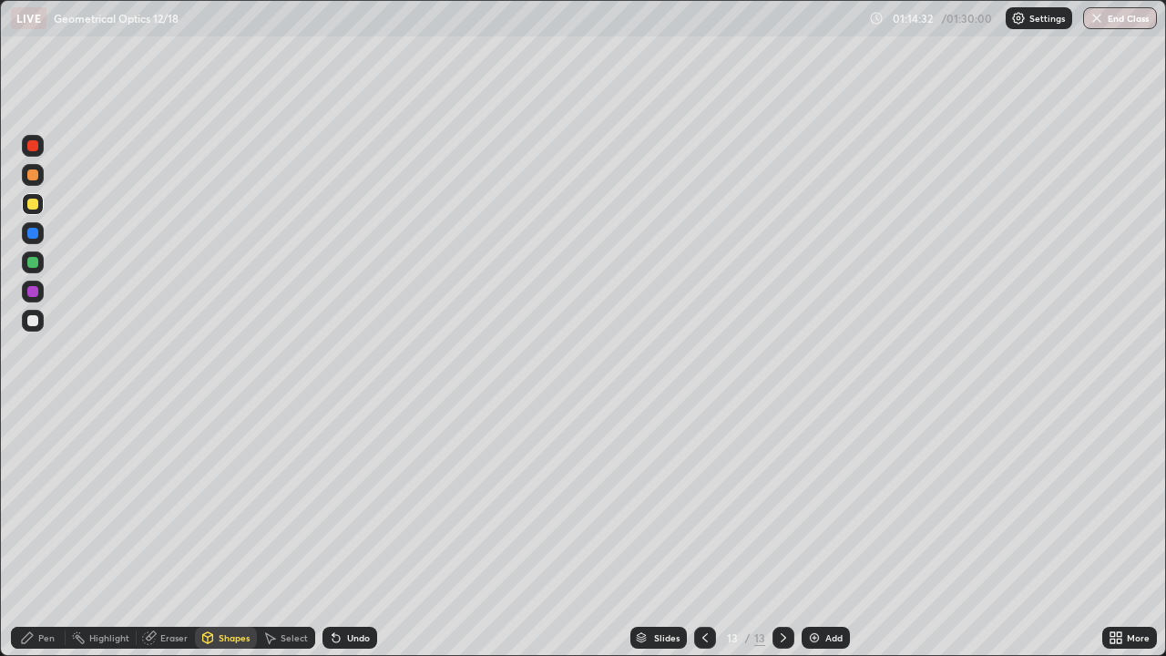
click at [33, 319] on div at bounding box center [32, 320] width 11 height 11
click at [206, 532] on icon at bounding box center [208, 636] width 10 height 3
click at [149, 532] on icon at bounding box center [149, 638] width 12 height 12
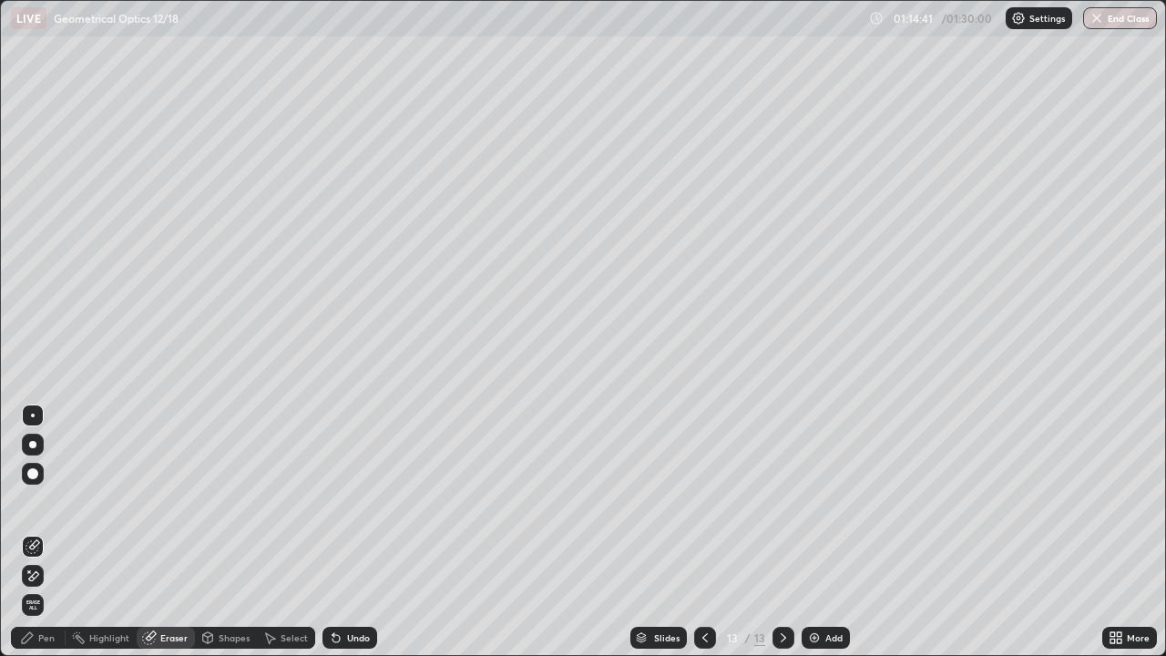
click at [36, 405] on div at bounding box center [33, 415] width 22 height 22
click at [220, 532] on div "Shapes" at bounding box center [234, 637] width 31 height 9
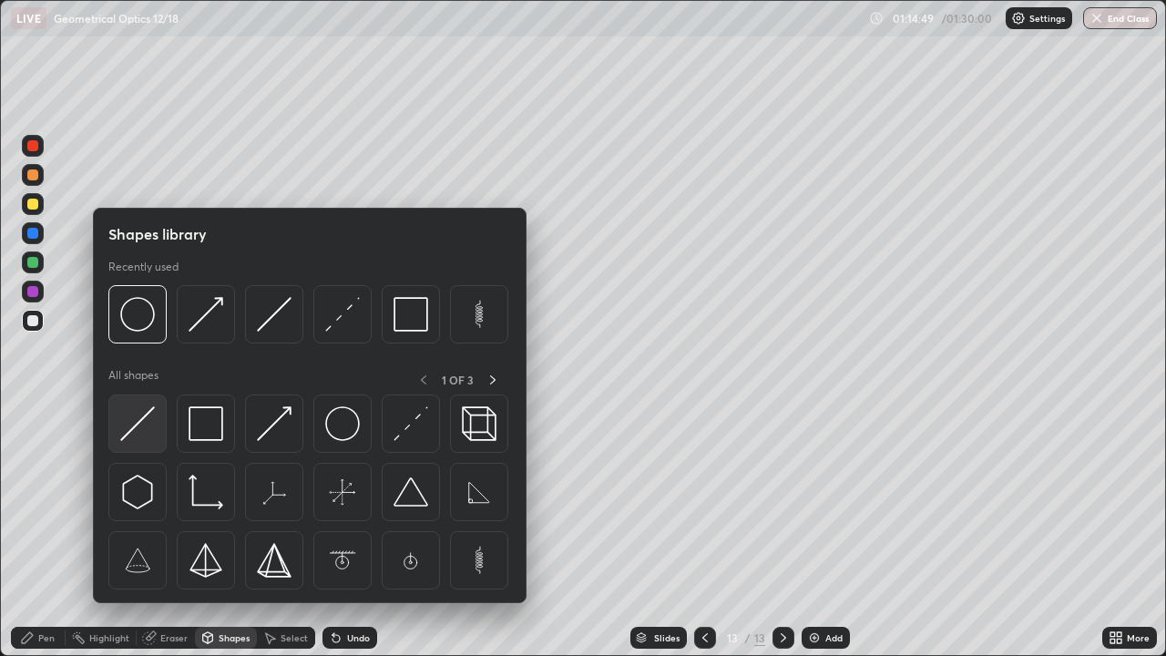
click at [133, 421] on img at bounding box center [137, 423] width 35 height 35
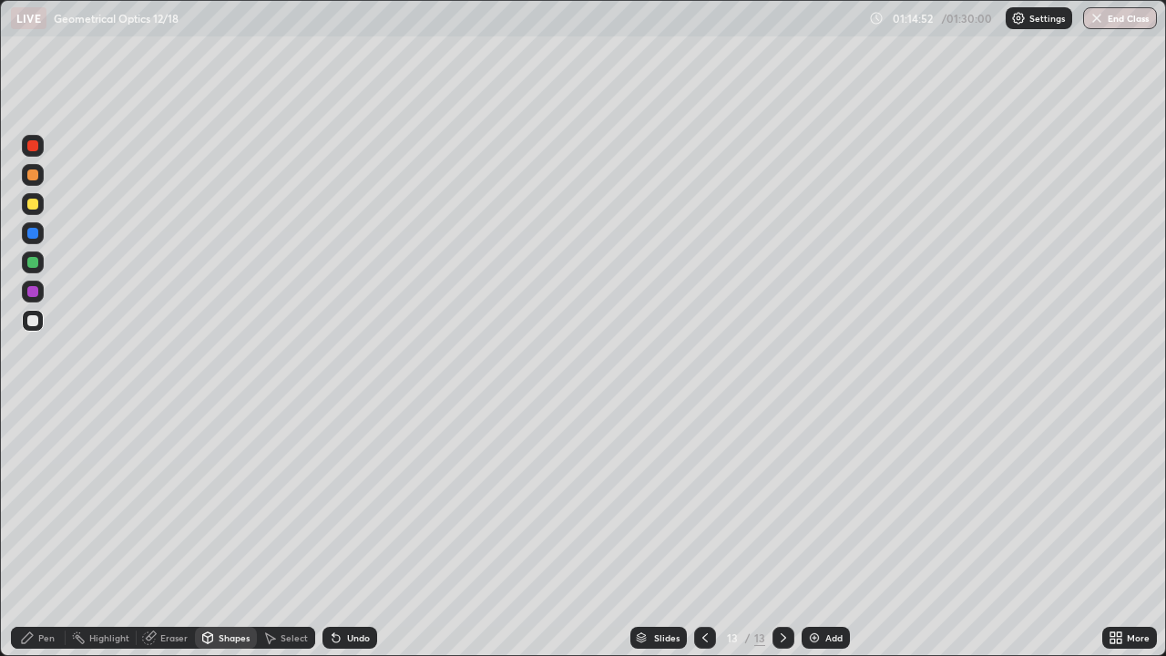
click at [220, 532] on div "Shapes" at bounding box center [234, 637] width 31 height 9
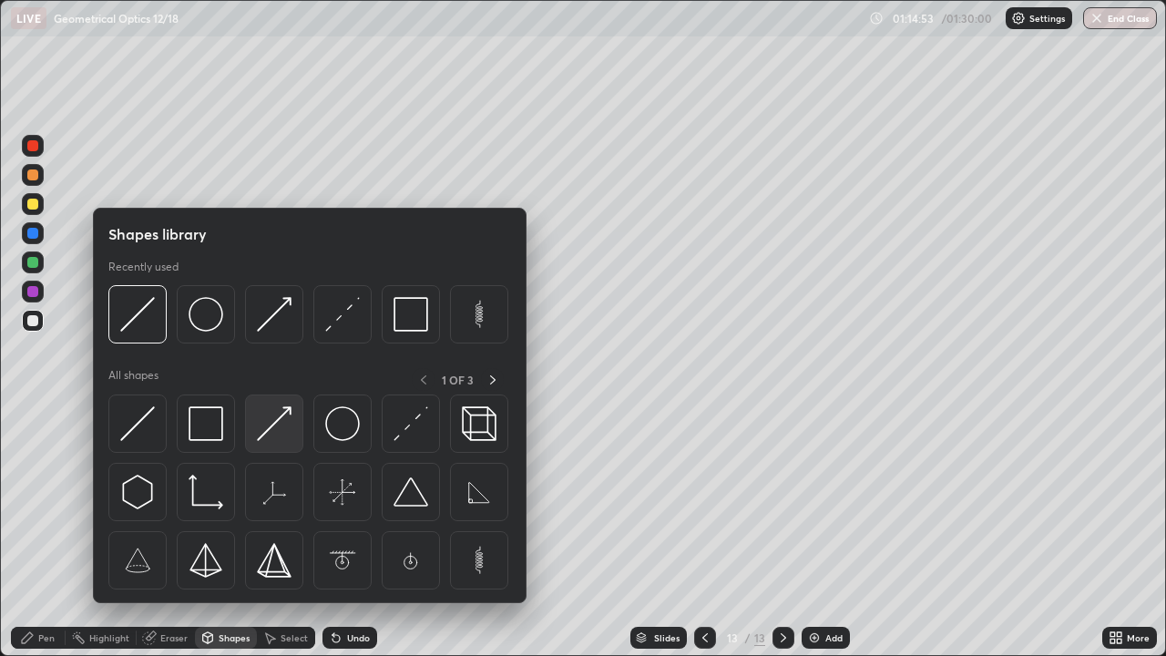
click at [282, 422] on img at bounding box center [274, 423] width 35 height 35
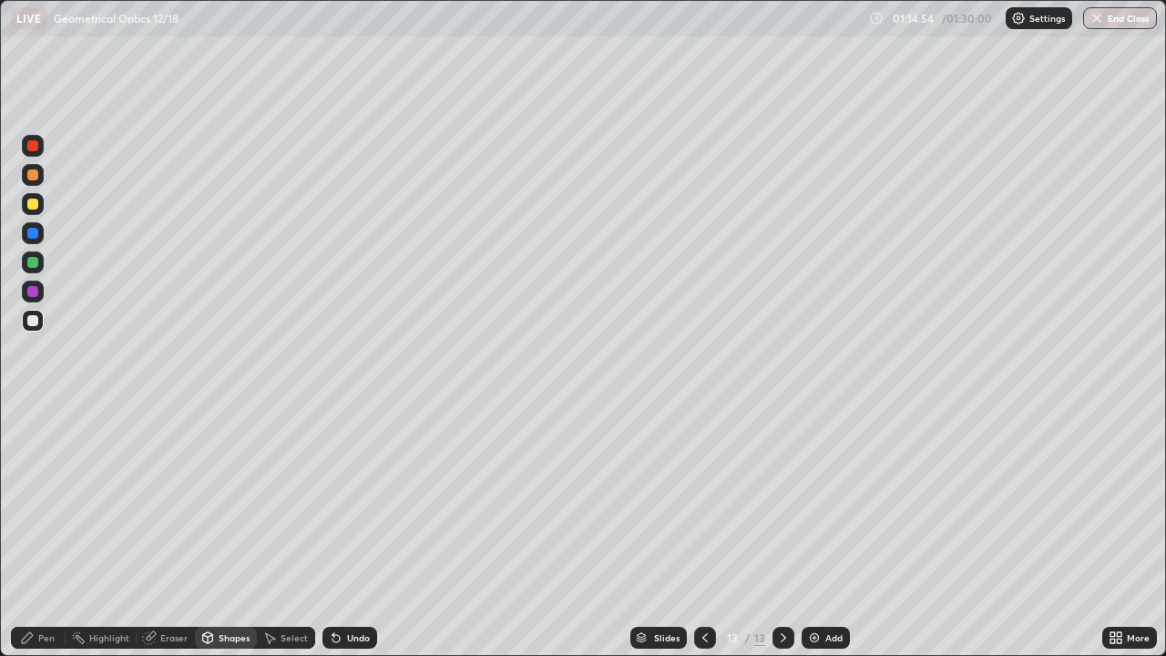
click at [33, 205] on div at bounding box center [32, 204] width 11 height 11
click at [27, 532] on div "Pen" at bounding box center [38, 638] width 55 height 22
click at [347, 532] on div "Undo" at bounding box center [358, 637] width 23 height 9
click at [340, 532] on icon at bounding box center [336, 637] width 15 height 15
click at [206, 532] on icon at bounding box center [207, 637] width 15 height 15
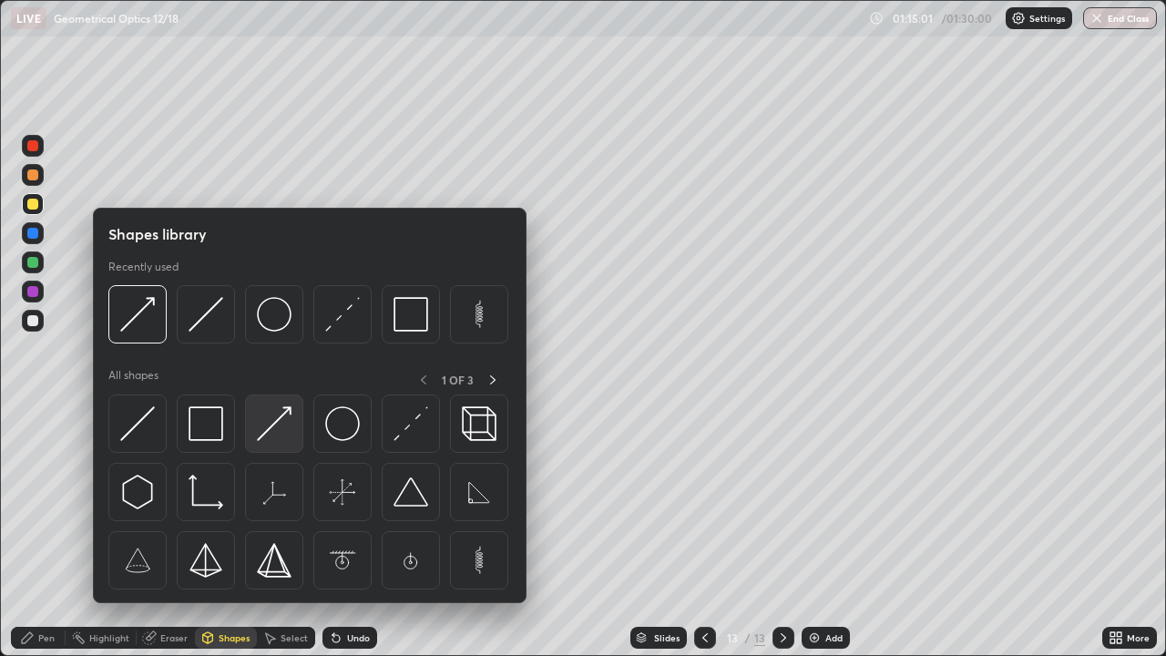
click at [251, 430] on div at bounding box center [274, 423] width 58 height 58
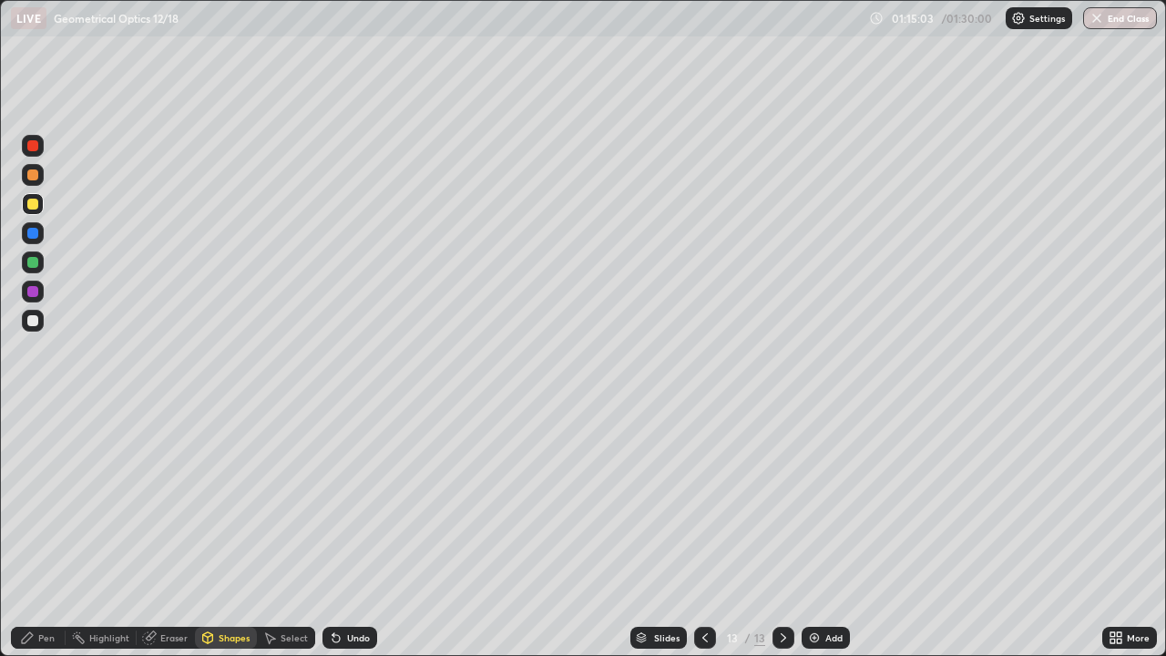
click at [29, 532] on icon at bounding box center [27, 637] width 11 height 11
click at [48, 532] on div "Pen" at bounding box center [38, 638] width 55 height 22
click at [38, 271] on div at bounding box center [33, 262] width 22 height 22
click at [231, 532] on div "Shapes" at bounding box center [234, 637] width 31 height 9
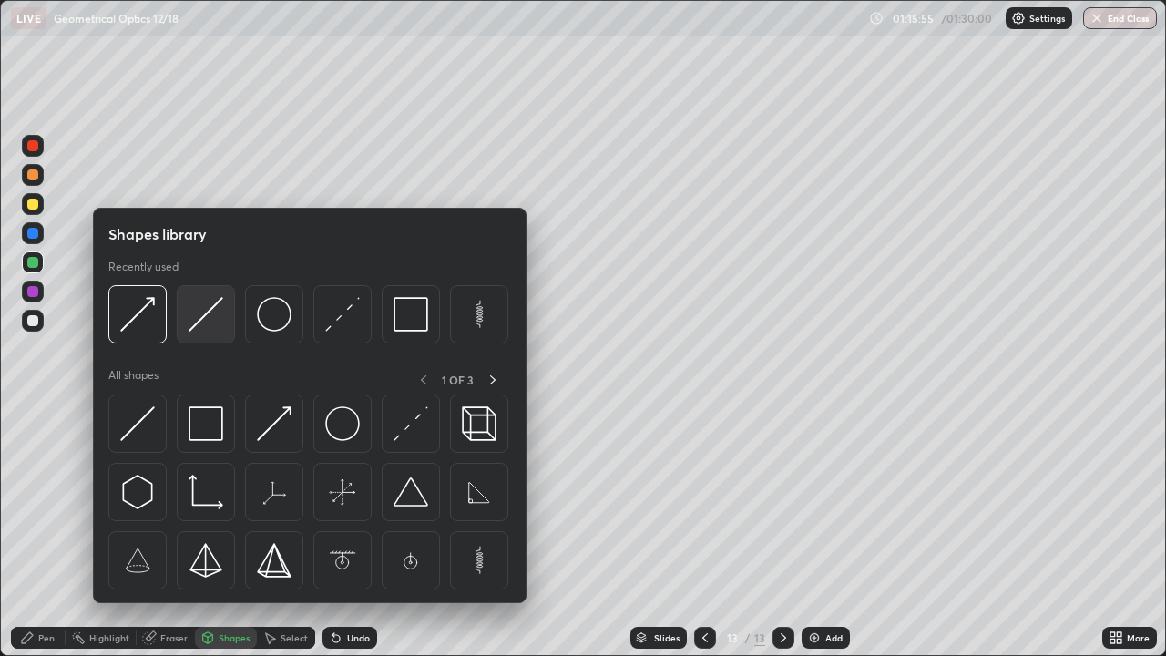
click at [215, 320] on img at bounding box center [205, 314] width 35 height 35
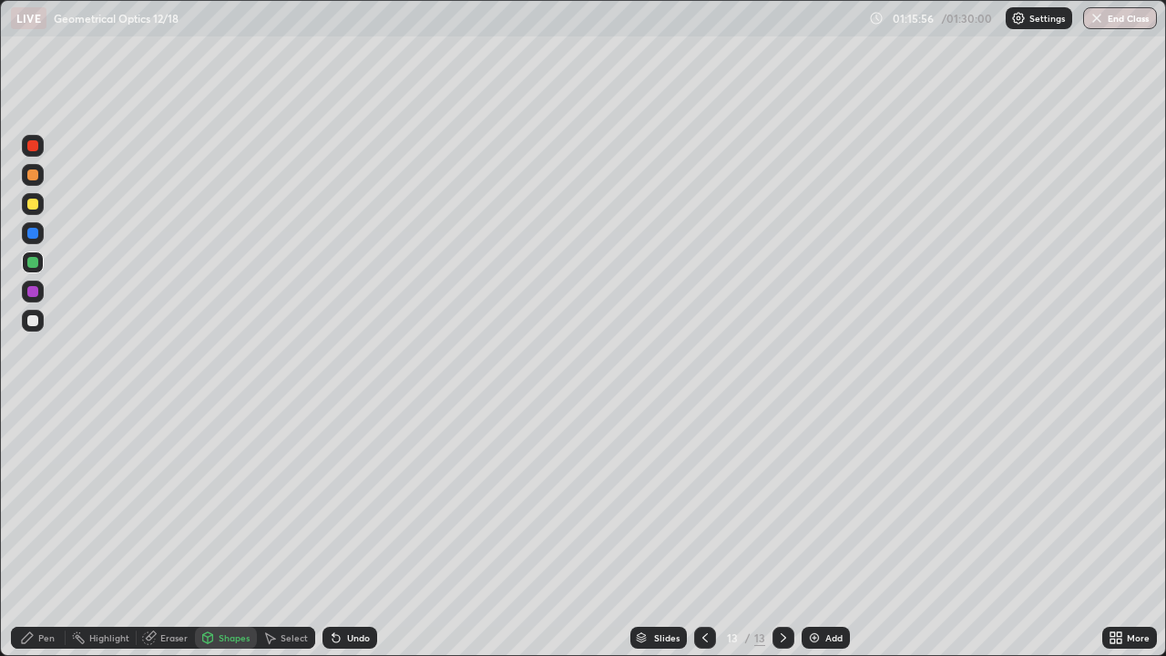
click at [40, 287] on div at bounding box center [33, 291] width 22 height 22
click at [46, 532] on div "Pen" at bounding box center [46, 637] width 16 height 9
click at [36, 264] on div at bounding box center [32, 262] width 11 height 11
click at [219, 532] on div "Shapes" at bounding box center [226, 638] width 62 height 22
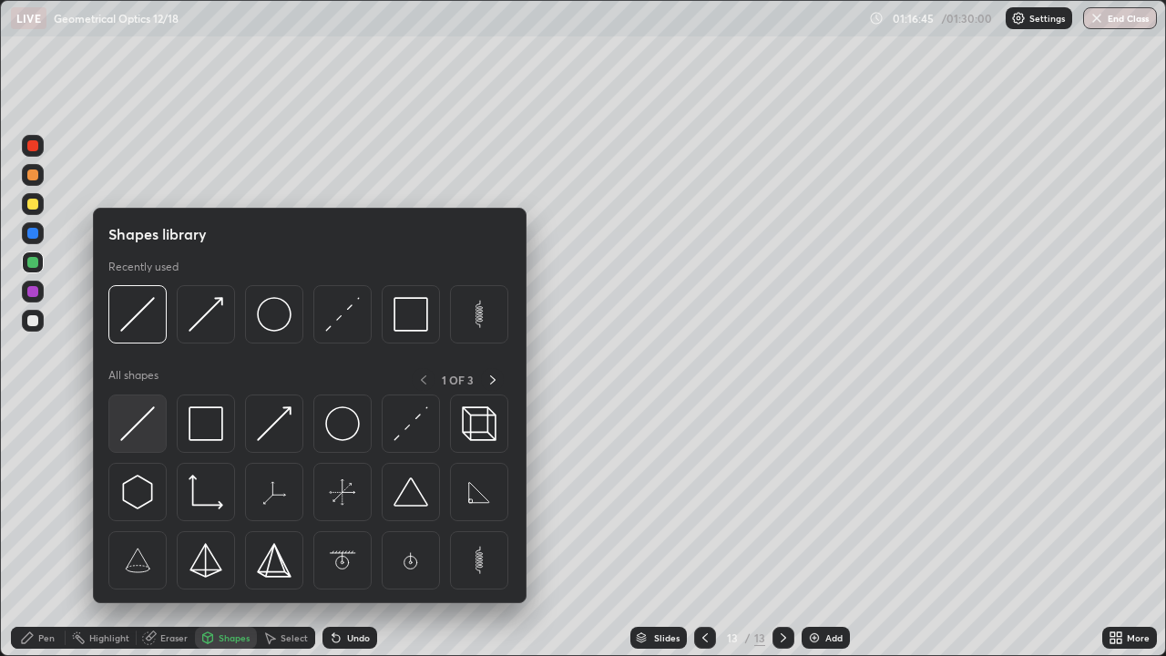
click at [146, 420] on img at bounding box center [137, 423] width 35 height 35
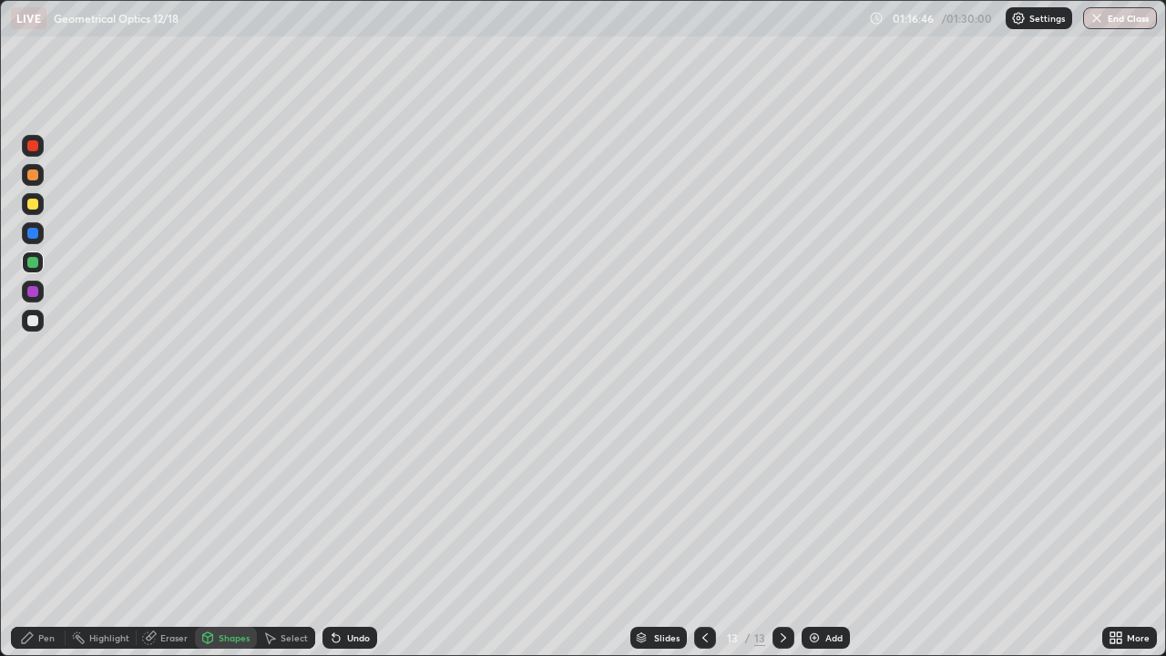
click at [34, 291] on div at bounding box center [32, 291] width 11 height 11
click at [363, 532] on div "Undo" at bounding box center [349, 638] width 55 height 22
click at [43, 532] on div "Pen" at bounding box center [46, 637] width 16 height 9
click at [37, 200] on div at bounding box center [32, 204] width 11 height 11
click at [219, 532] on div "Shapes" at bounding box center [234, 637] width 31 height 9
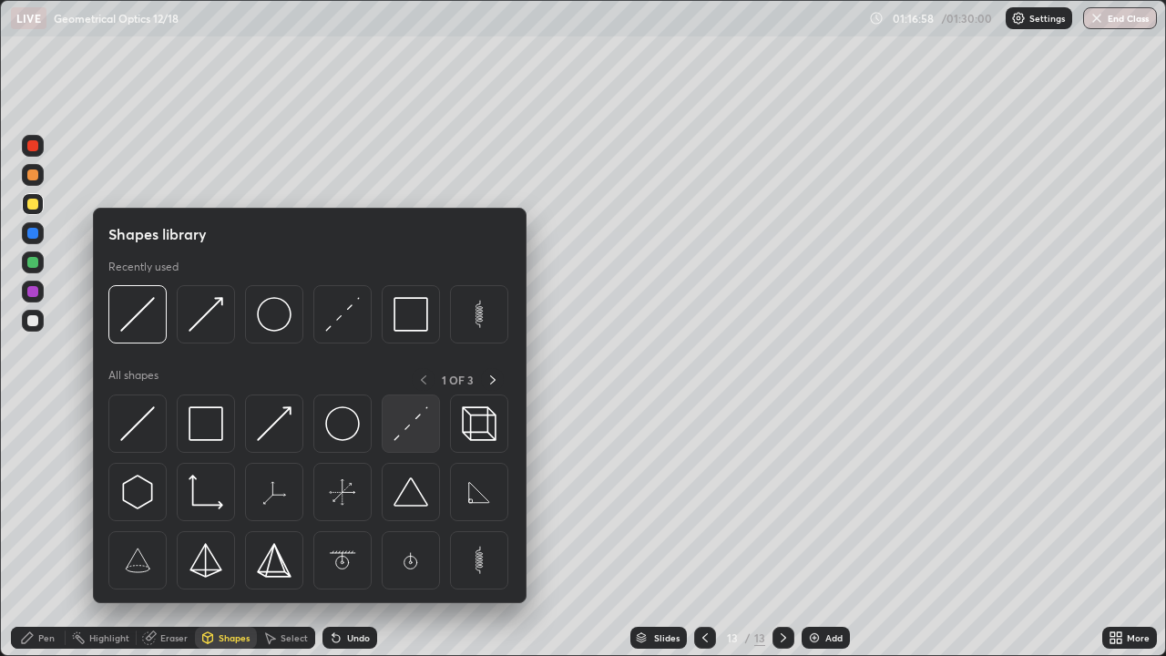
click at [395, 438] on img at bounding box center [410, 423] width 35 height 35
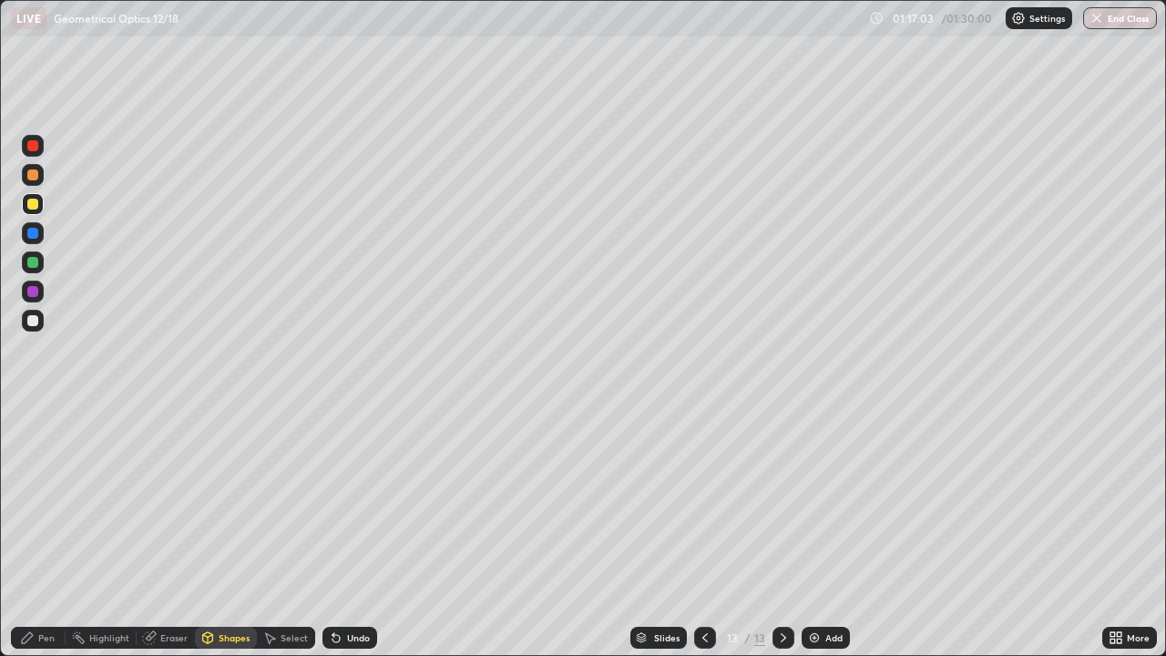
click at [43, 532] on div "Pen" at bounding box center [38, 637] width 55 height 36
click at [223, 532] on div "Shapes" at bounding box center [234, 637] width 31 height 9
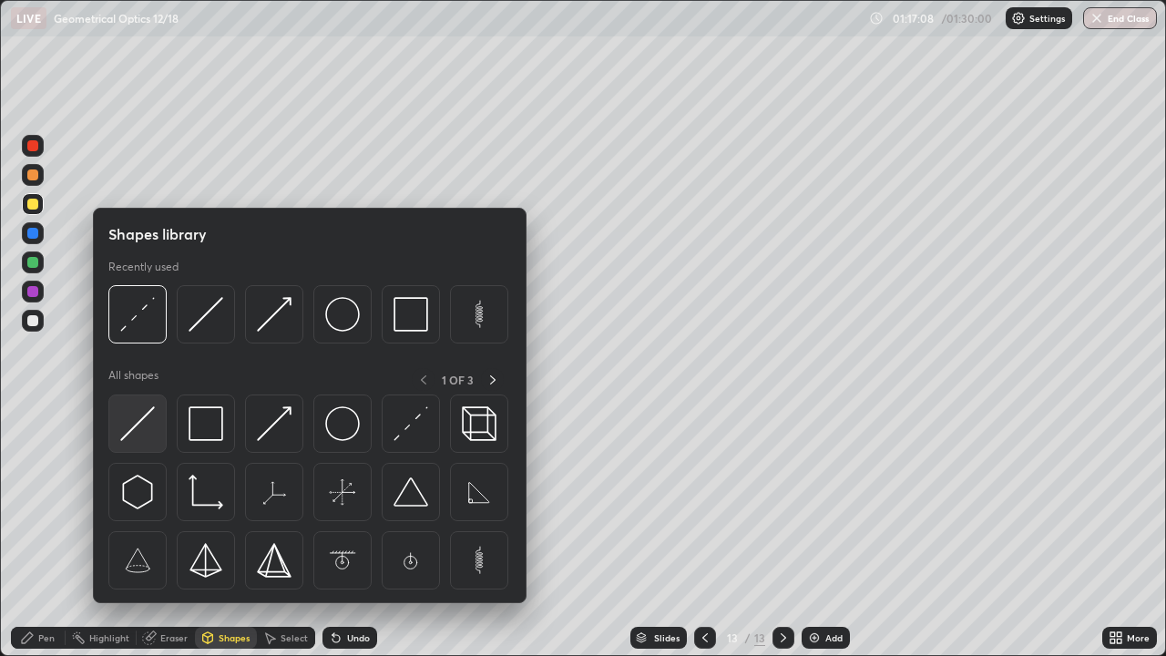
click at [140, 432] on img at bounding box center [137, 423] width 35 height 35
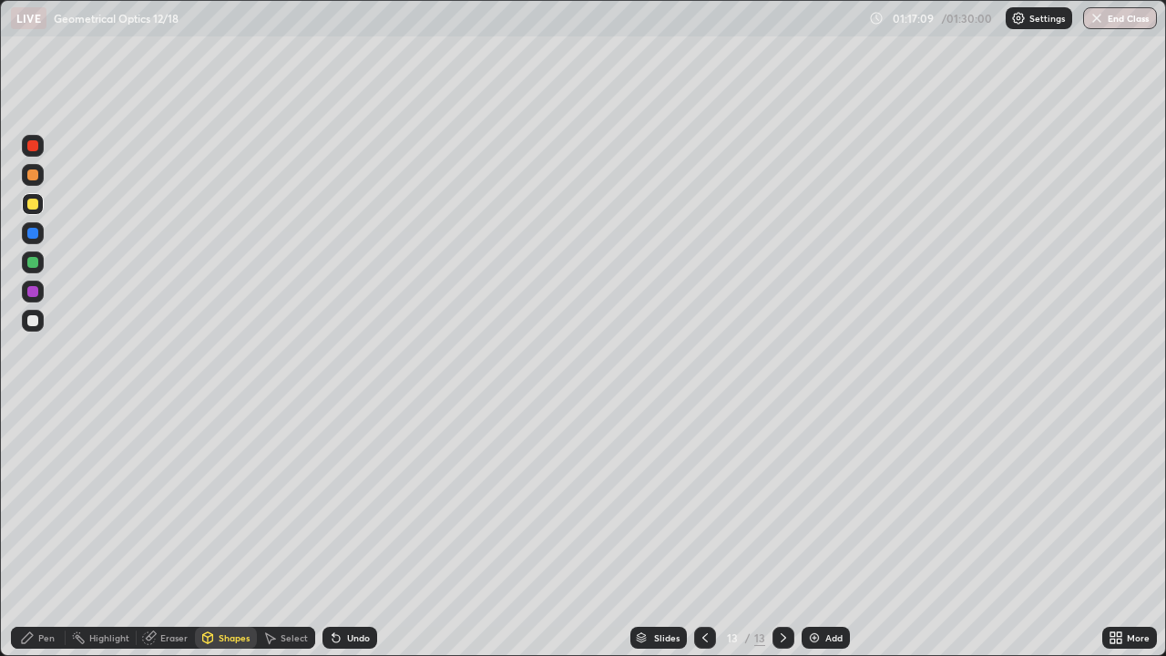
click at [43, 319] on div at bounding box center [33, 321] width 22 height 22
click at [37, 532] on div "Pen" at bounding box center [38, 638] width 55 height 22
click at [166, 532] on div "Eraser" at bounding box center [173, 637] width 27 height 9
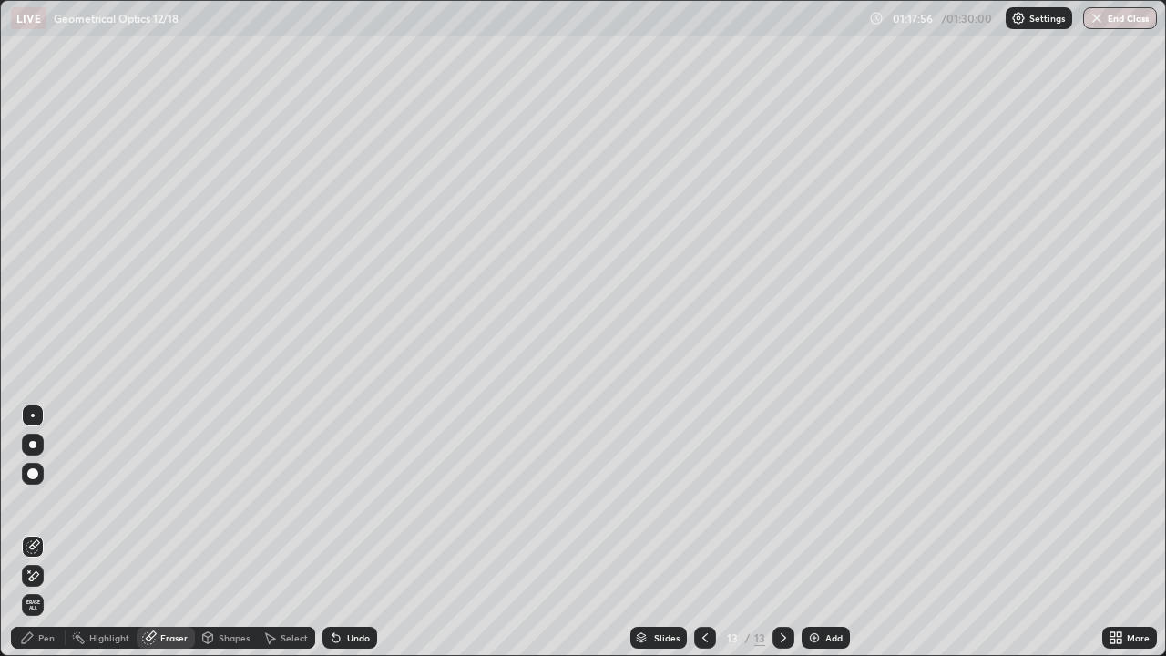
click at [25, 532] on icon at bounding box center [27, 637] width 15 height 15
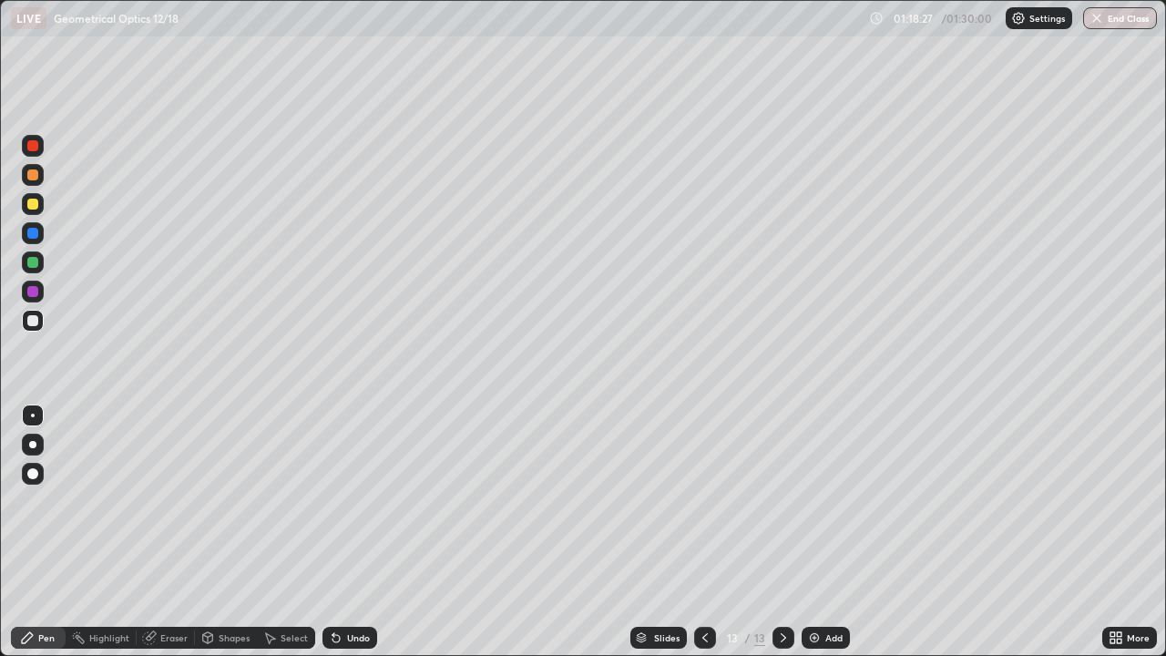
click at [216, 532] on div "Shapes" at bounding box center [226, 638] width 62 height 22
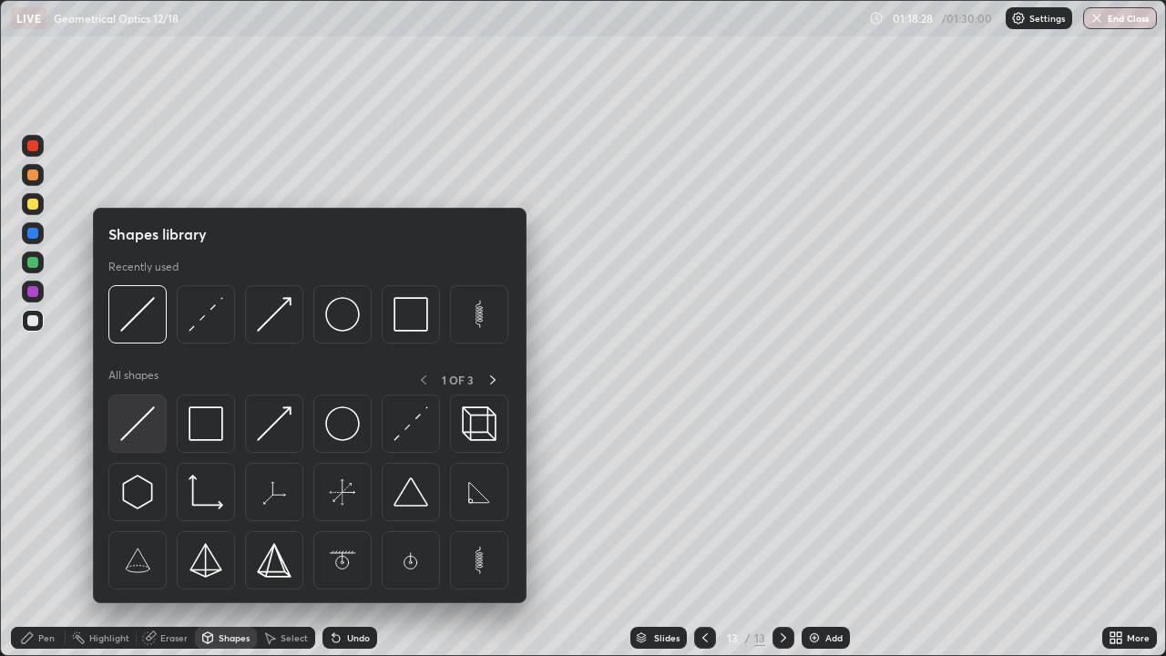
click at [148, 424] on img at bounding box center [137, 423] width 35 height 35
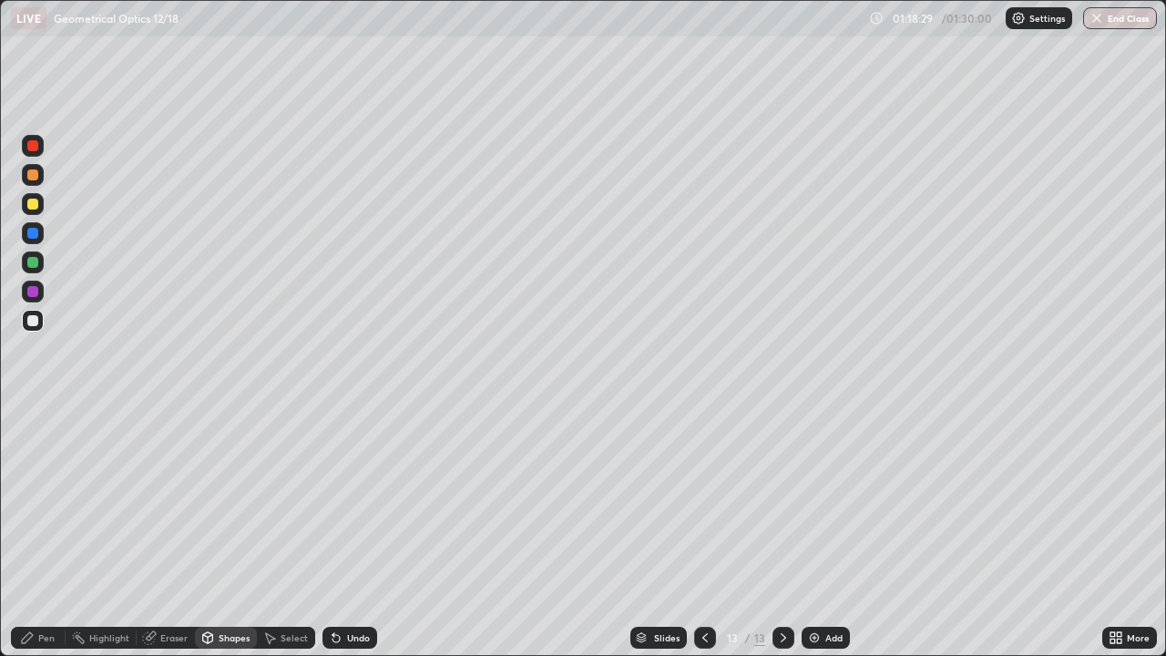
click at [30, 289] on div at bounding box center [32, 291] width 11 height 11
click at [240, 532] on div "Shapes" at bounding box center [234, 637] width 31 height 9
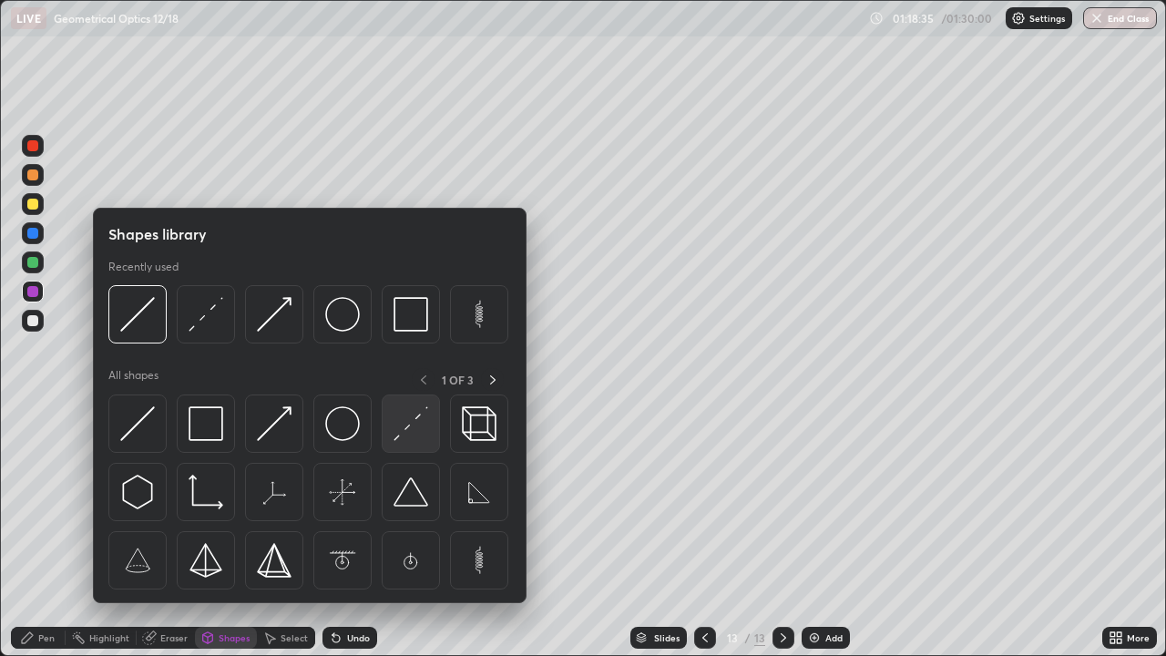
click at [417, 420] on img at bounding box center [410, 423] width 35 height 35
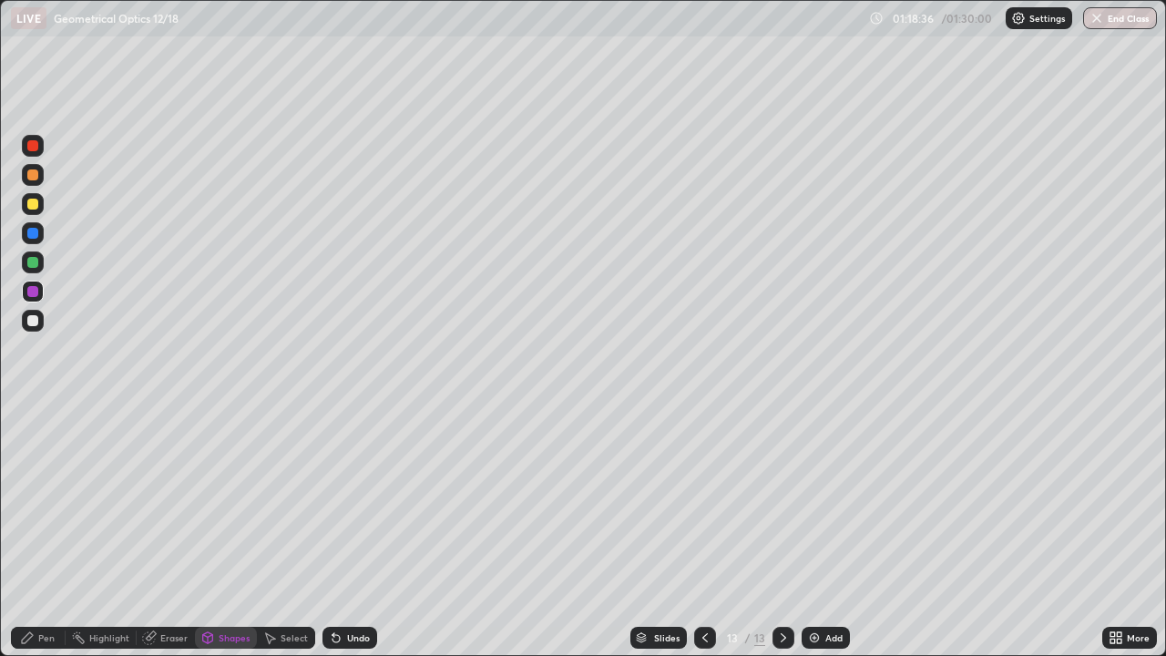
click at [34, 321] on div at bounding box center [32, 320] width 11 height 11
click at [54, 532] on div "Pen" at bounding box center [46, 637] width 16 height 9
click at [49, 532] on div "Pen" at bounding box center [38, 638] width 55 height 22
click at [221, 532] on div "Shapes" at bounding box center [234, 637] width 31 height 9
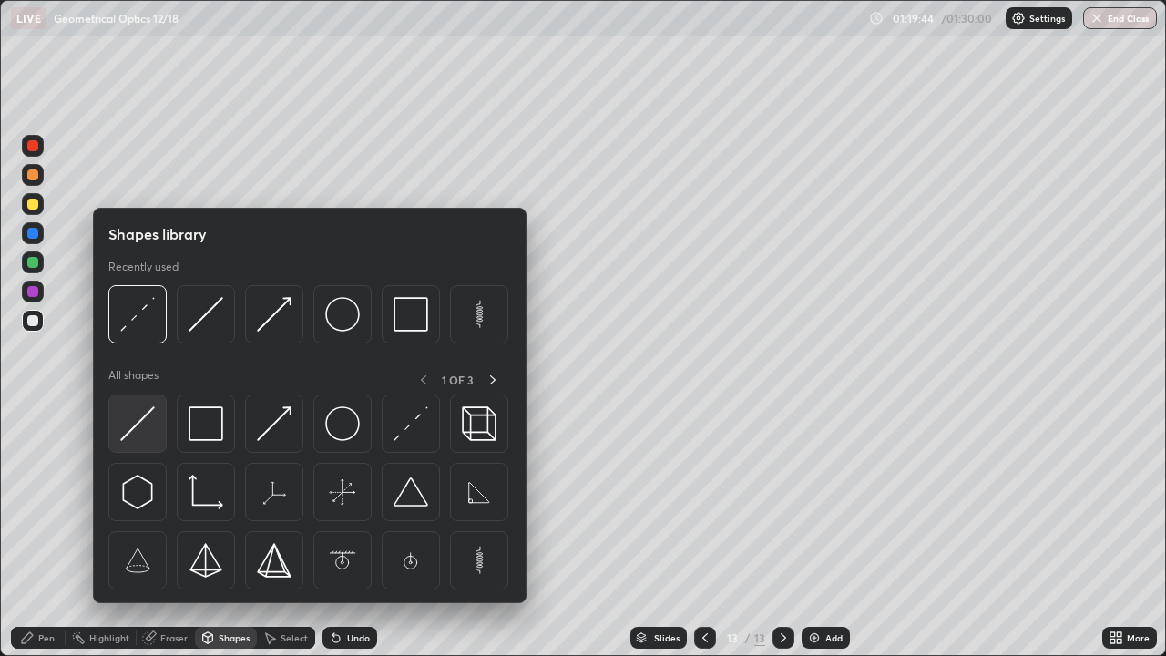
click at [140, 418] on img at bounding box center [137, 423] width 35 height 35
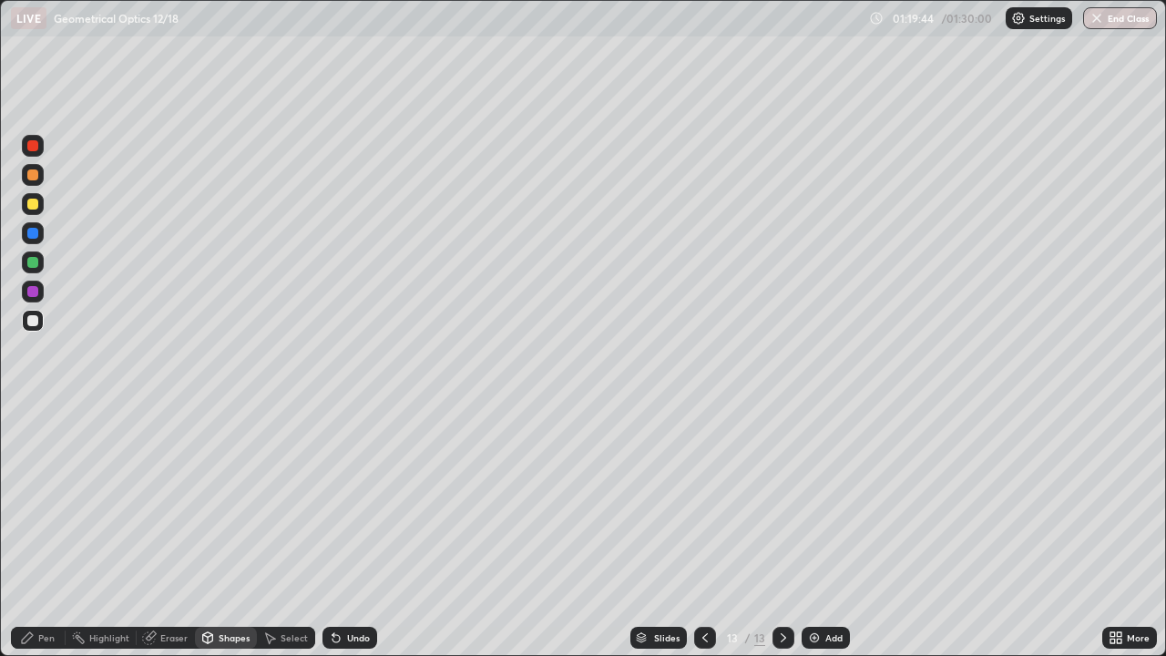
click at [36, 291] on div at bounding box center [32, 291] width 11 height 11
click at [250, 532] on div "Shapes" at bounding box center [226, 638] width 62 height 22
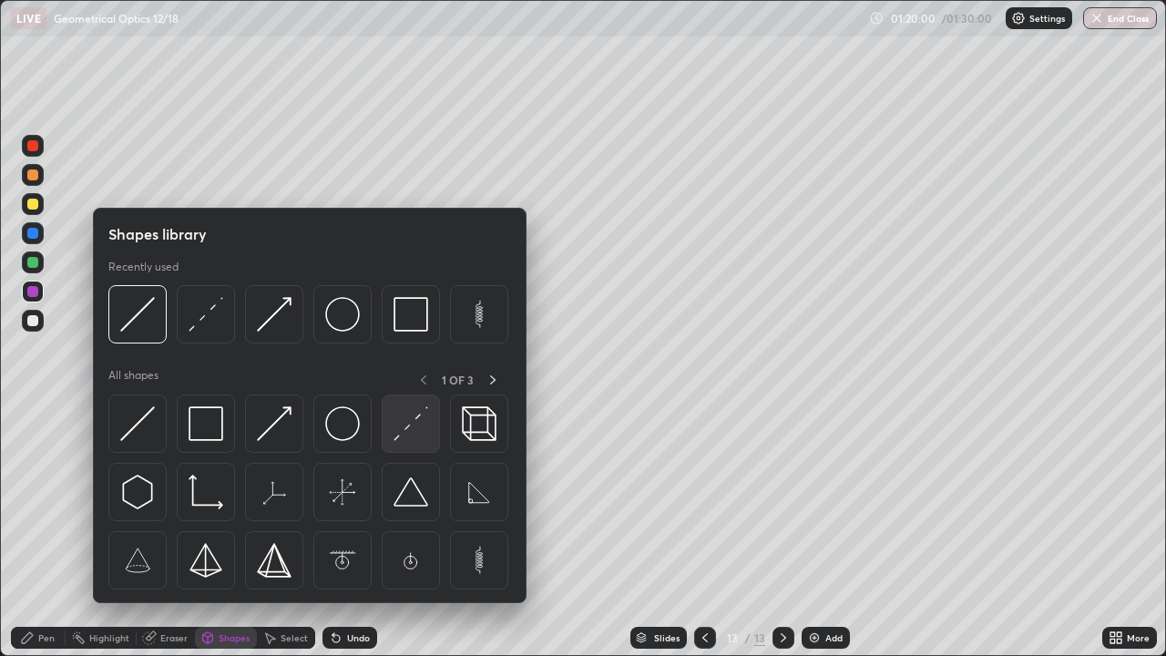
click at [412, 420] on img at bounding box center [410, 423] width 35 height 35
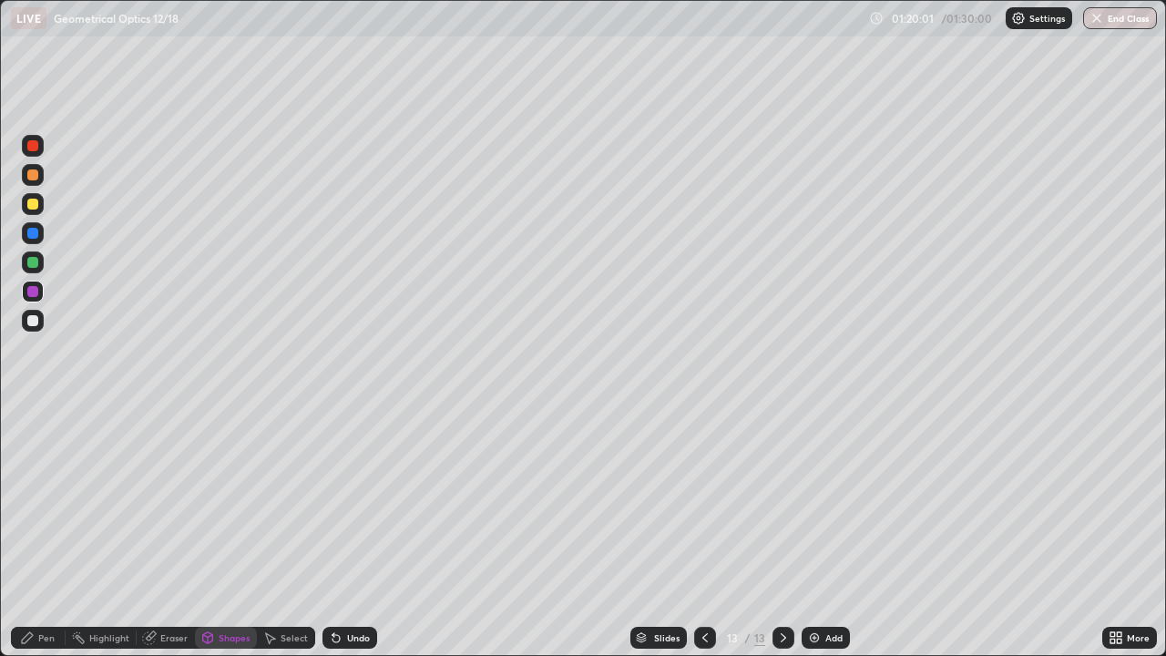
click at [39, 317] on div at bounding box center [33, 321] width 22 height 22
click at [43, 296] on div at bounding box center [33, 291] width 22 height 22
click at [46, 532] on div "Pen" at bounding box center [46, 637] width 16 height 9
click at [35, 208] on div at bounding box center [32, 204] width 11 height 11
click at [344, 532] on div "Undo" at bounding box center [349, 638] width 55 height 22
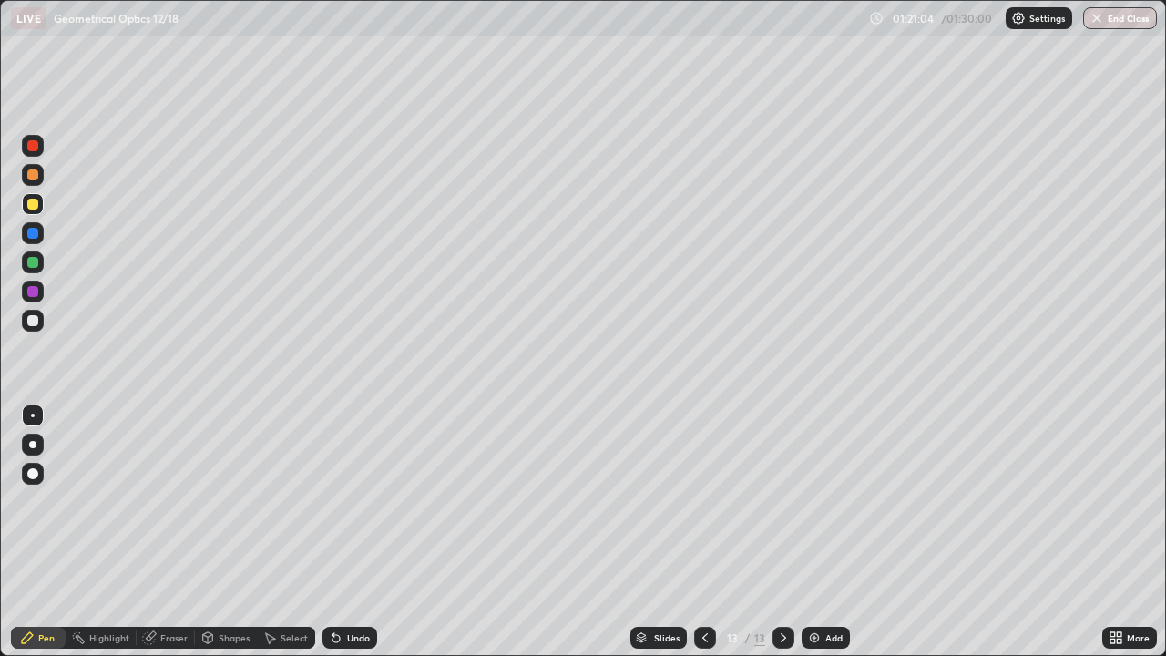
click at [347, 532] on div "Undo" at bounding box center [358, 637] width 23 height 9
click at [342, 532] on div "Undo" at bounding box center [349, 638] width 55 height 22
click at [347, 532] on div "Undo" at bounding box center [358, 637] width 23 height 9
click at [223, 532] on div "Shapes" at bounding box center [234, 637] width 31 height 9
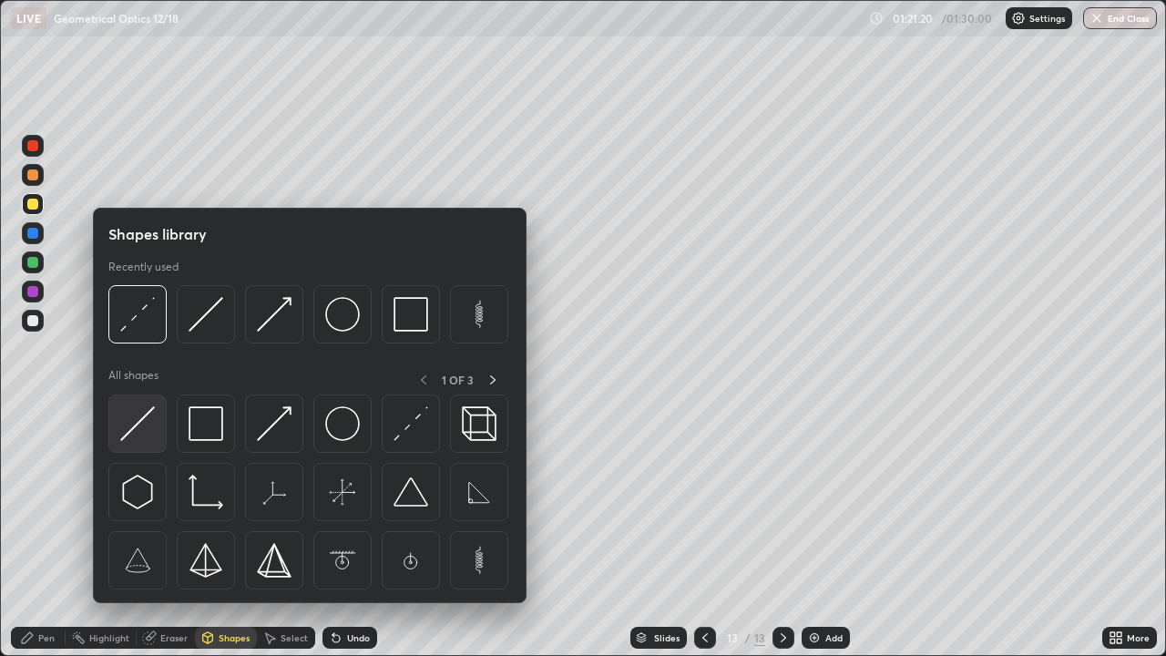
click at [137, 415] on img at bounding box center [137, 423] width 35 height 35
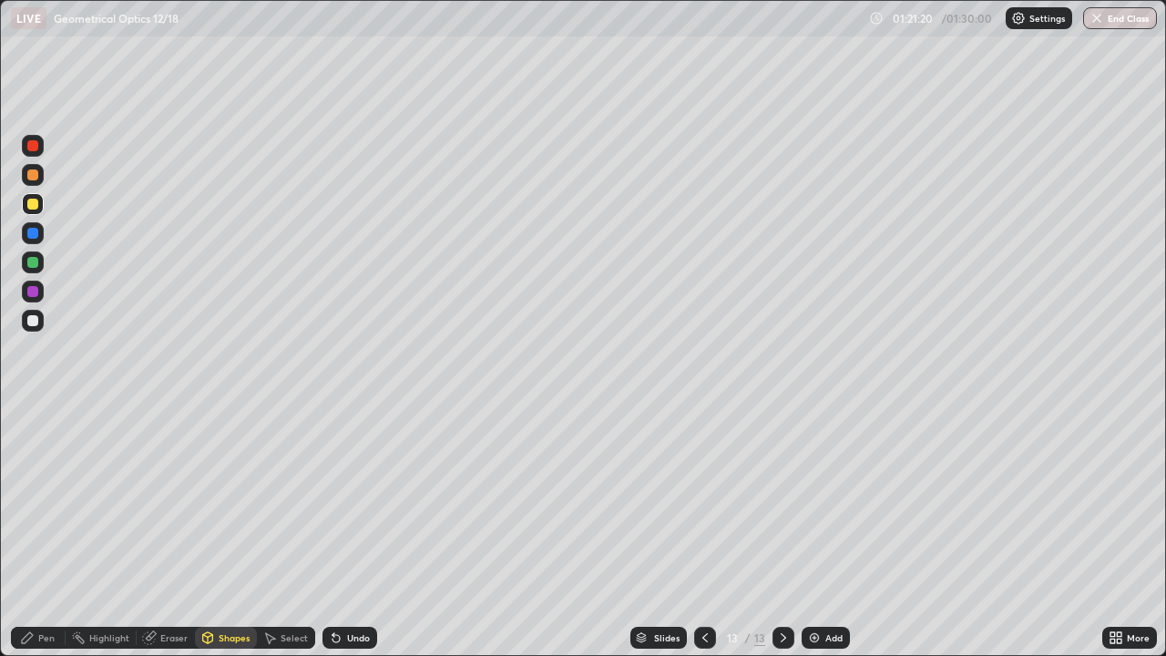
click at [34, 290] on div at bounding box center [32, 291] width 11 height 11
click at [45, 532] on div "Pen" at bounding box center [46, 637] width 16 height 9
click at [36, 204] on div at bounding box center [32, 204] width 11 height 11
click at [816, 532] on img at bounding box center [814, 637] width 15 height 15
click at [233, 532] on div "Shapes" at bounding box center [226, 638] width 62 height 22
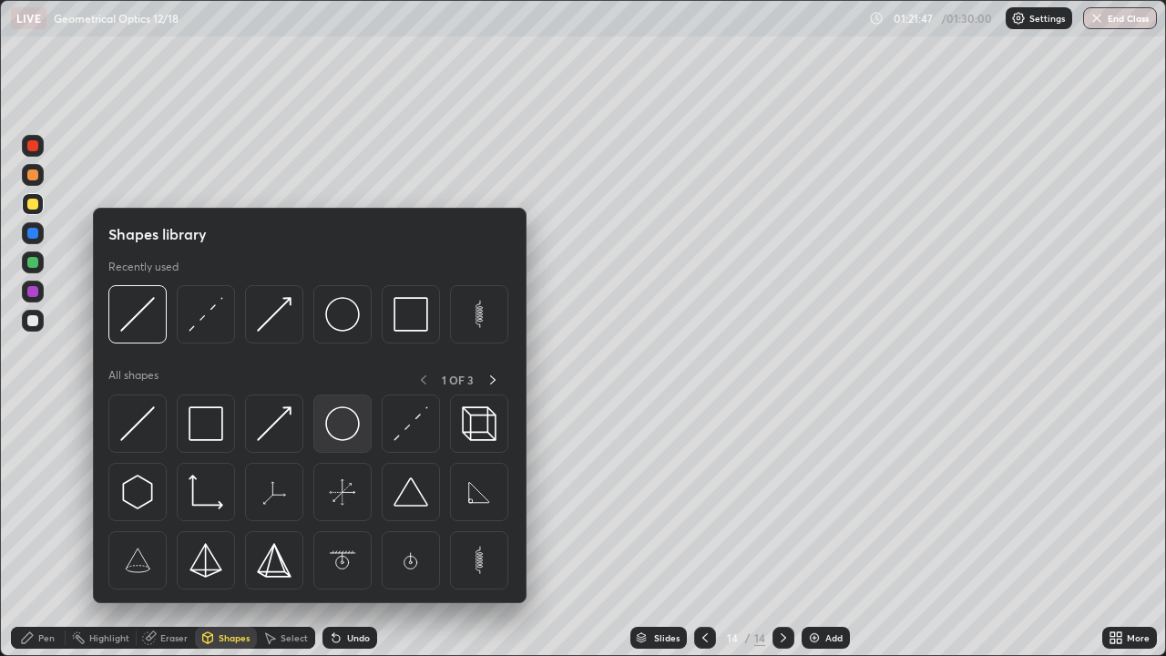
click at [340, 425] on img at bounding box center [342, 423] width 35 height 35
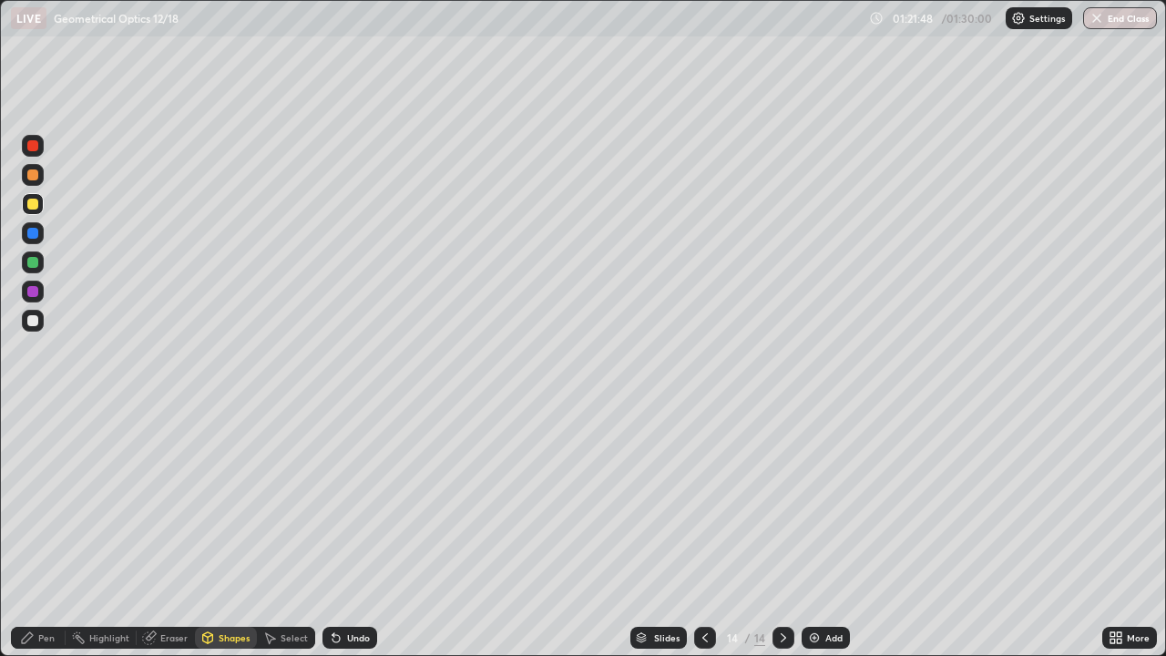
click at [40, 318] on div at bounding box center [33, 321] width 22 height 22
click at [230, 532] on div "Shapes" at bounding box center [226, 638] width 62 height 22
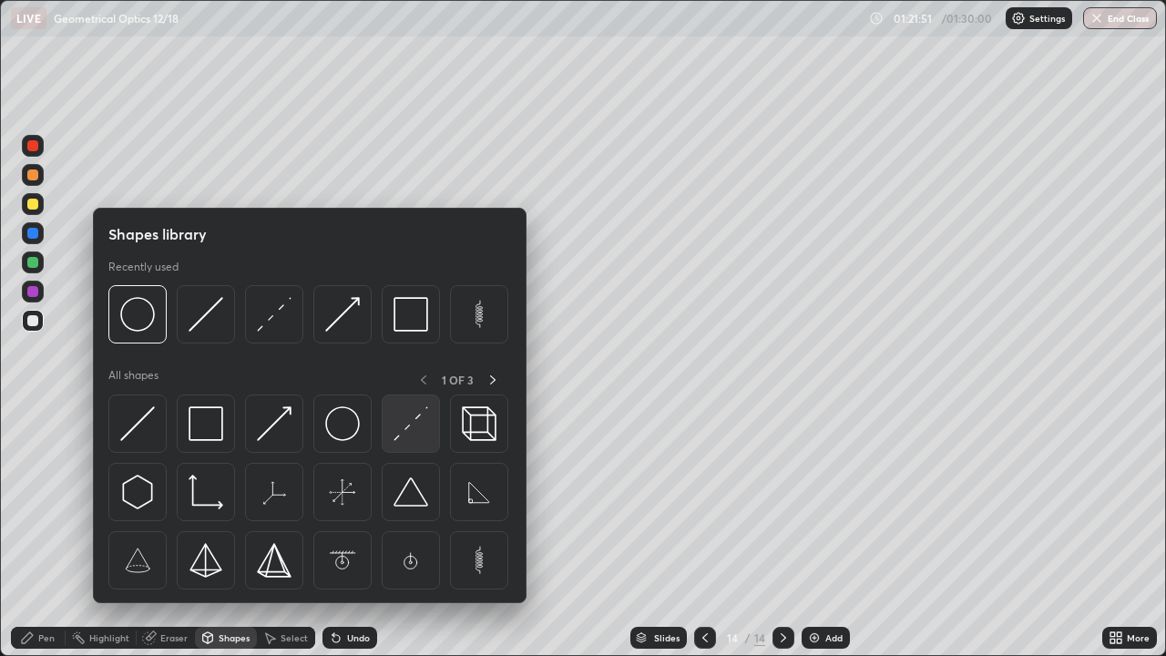
click at [423, 425] on img at bounding box center [410, 423] width 35 height 35
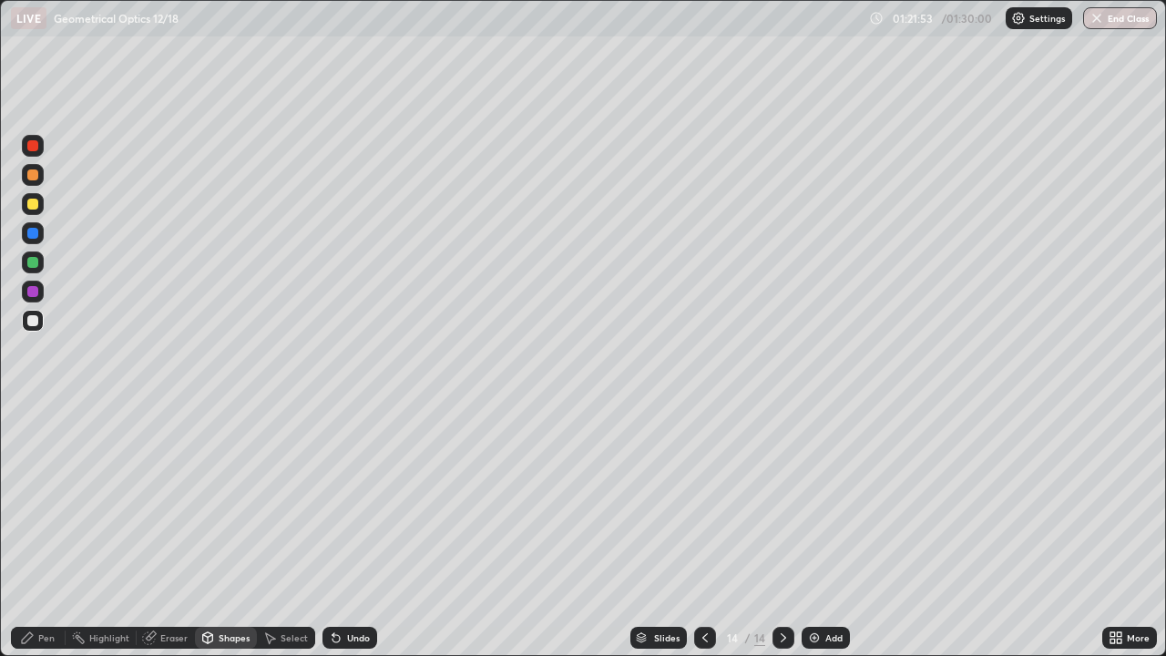
click at [217, 532] on div "Shapes" at bounding box center [226, 638] width 62 height 22
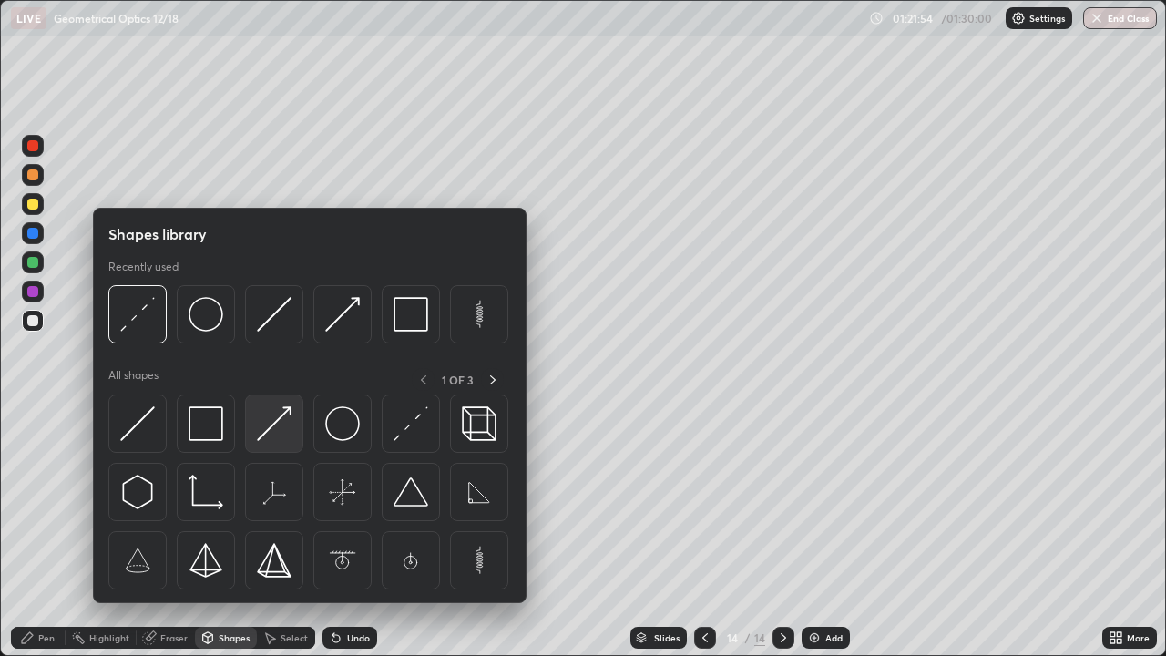
click at [276, 423] on img at bounding box center [274, 423] width 35 height 35
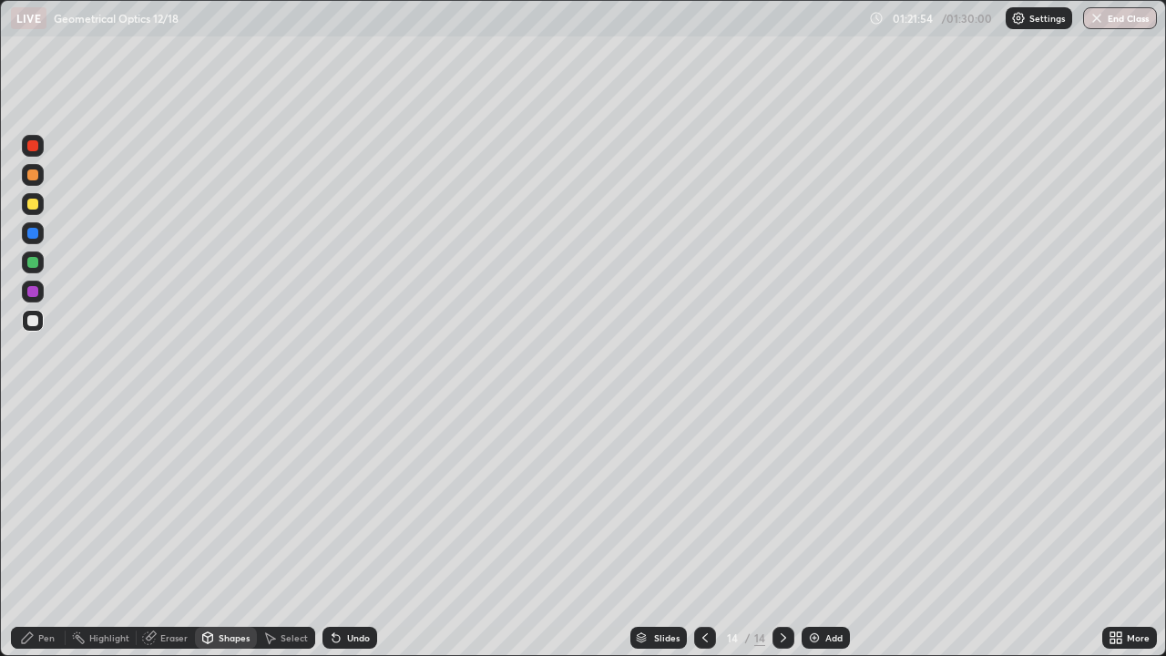
click at [36, 318] on div at bounding box center [32, 320] width 11 height 11
click at [46, 532] on div "Pen" at bounding box center [38, 638] width 55 height 22
click at [1126, 21] on button "End Class" at bounding box center [1120, 18] width 74 height 22
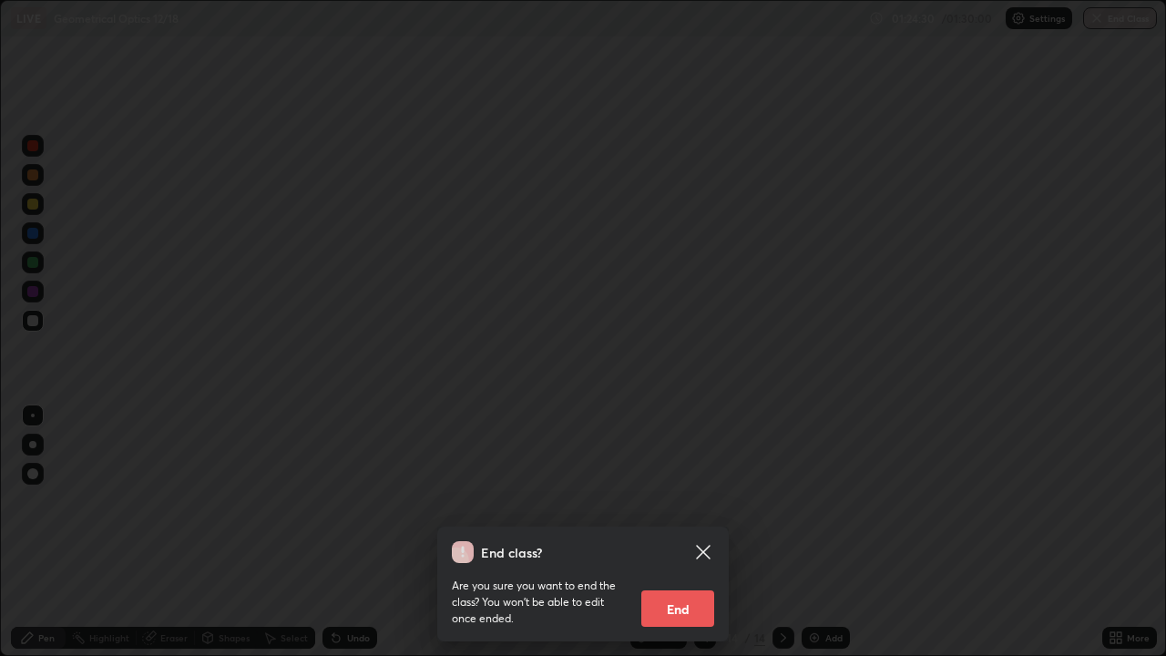
click at [689, 532] on button "End" at bounding box center [677, 608] width 73 height 36
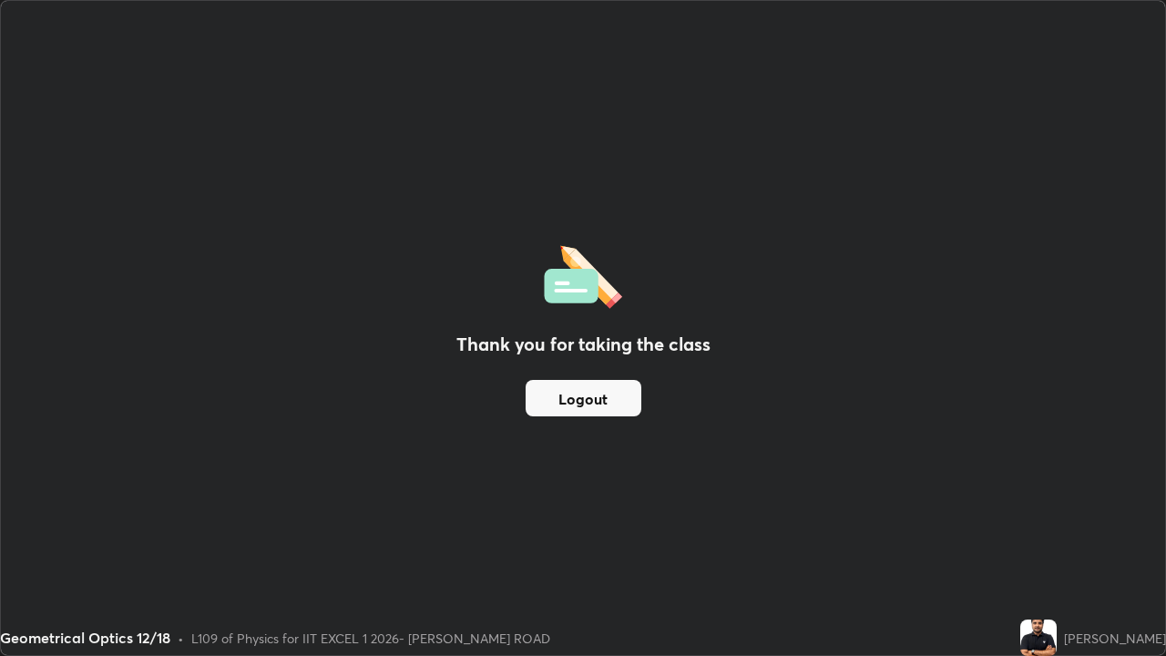
click at [578, 401] on button "Logout" at bounding box center [583, 398] width 116 height 36
